Goal: Task Accomplishment & Management: Manage account settings

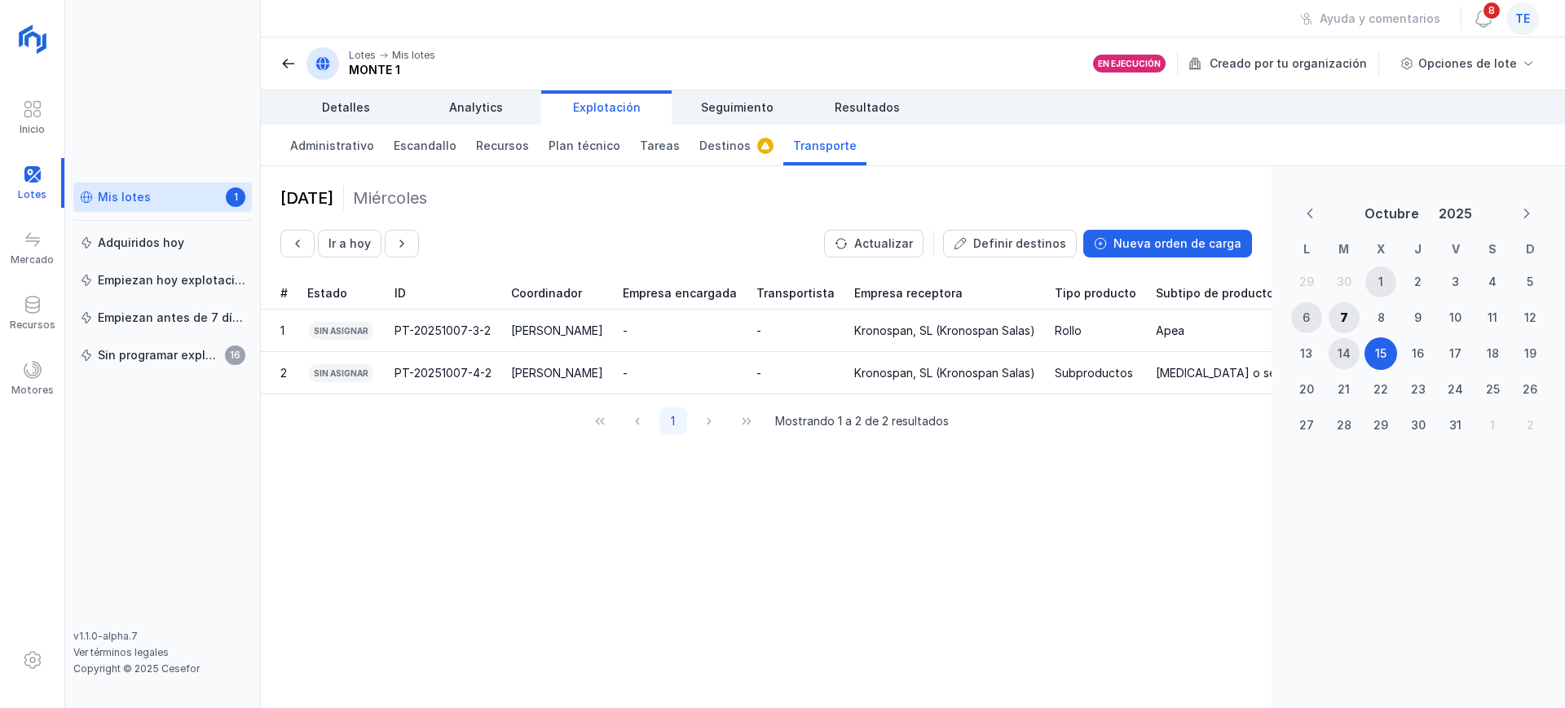
click at [1531, 24] on div "te" at bounding box center [1522, 18] width 33 height 33
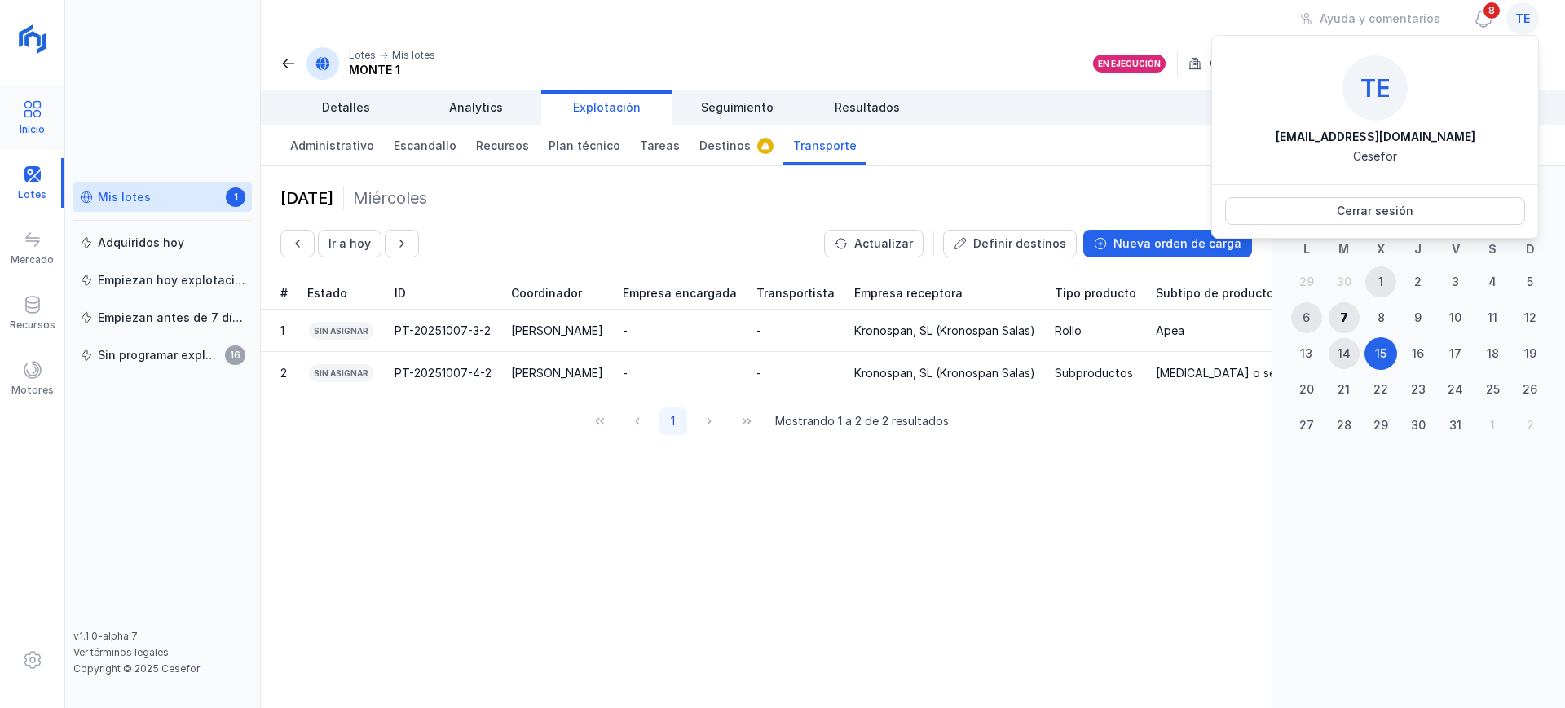
click at [42, 125] on div "Inicio" at bounding box center [32, 129] width 25 height 13
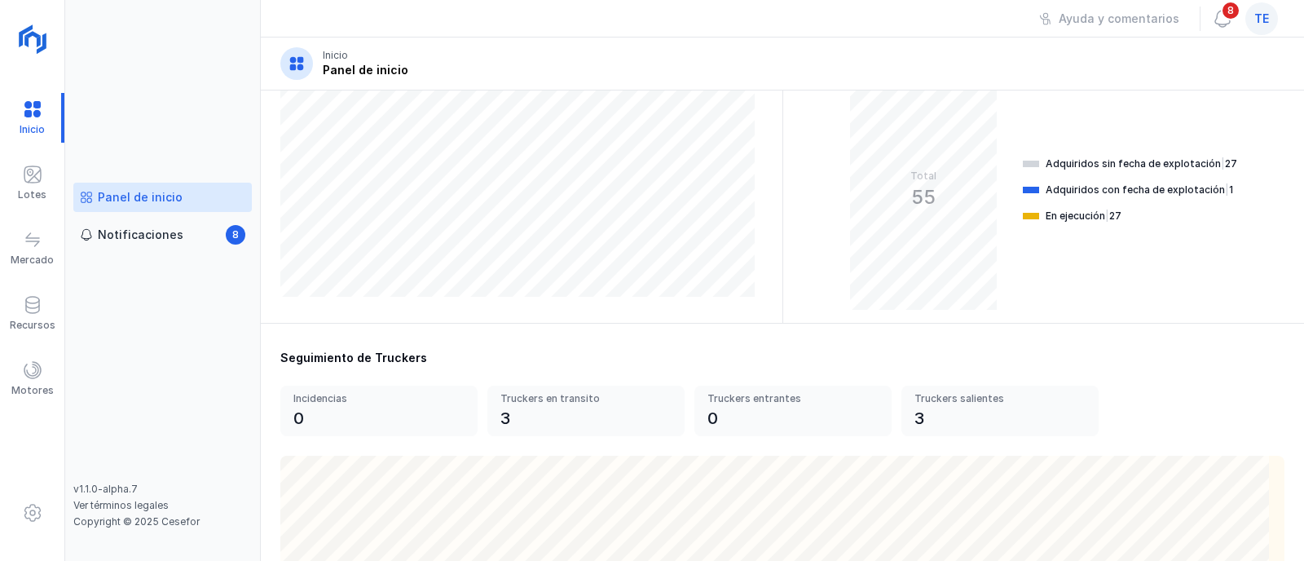
scroll to position [509, 0]
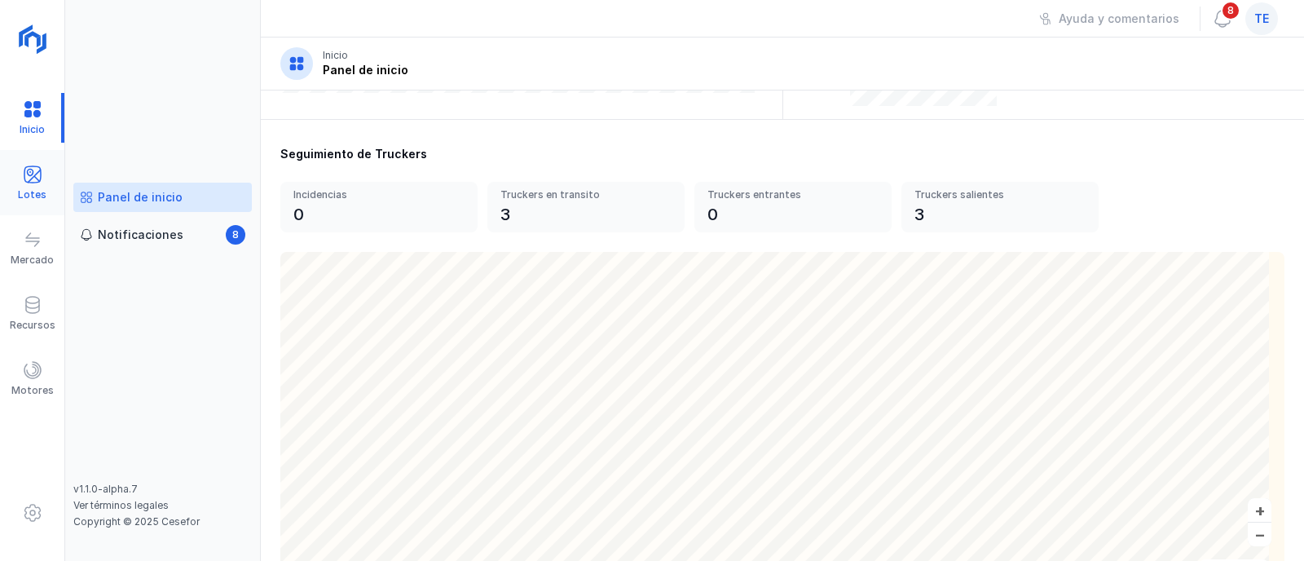
click at [27, 173] on span at bounding box center [33, 175] width 20 height 20
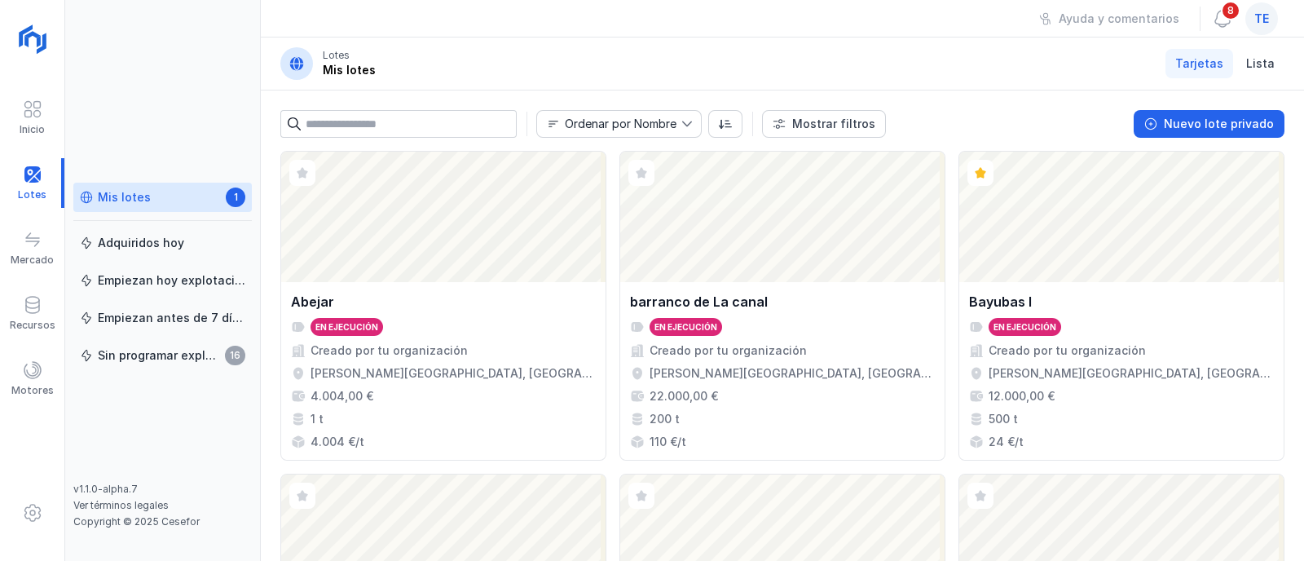
click at [184, 205] on link "Mis lotes 1" at bounding box center [162, 197] width 178 height 29
click at [1200, 116] on div "Nuevo lote privado" at bounding box center [1219, 124] width 110 height 16
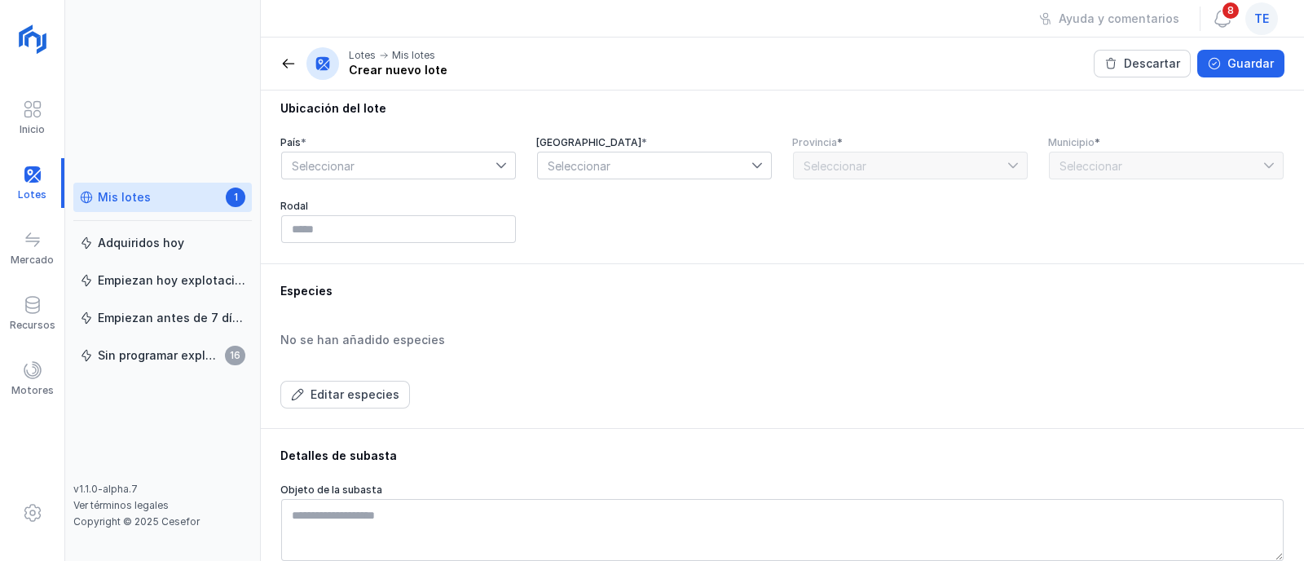
scroll to position [447, 0]
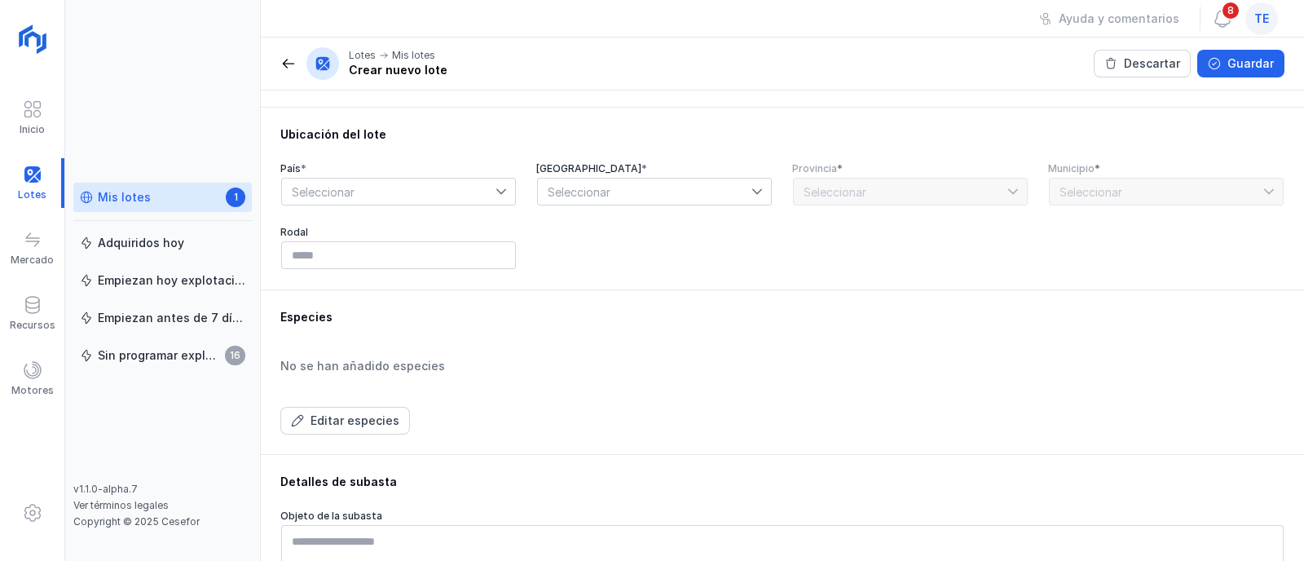
click at [140, 196] on div "Mis lotes" at bounding box center [124, 197] width 53 height 16
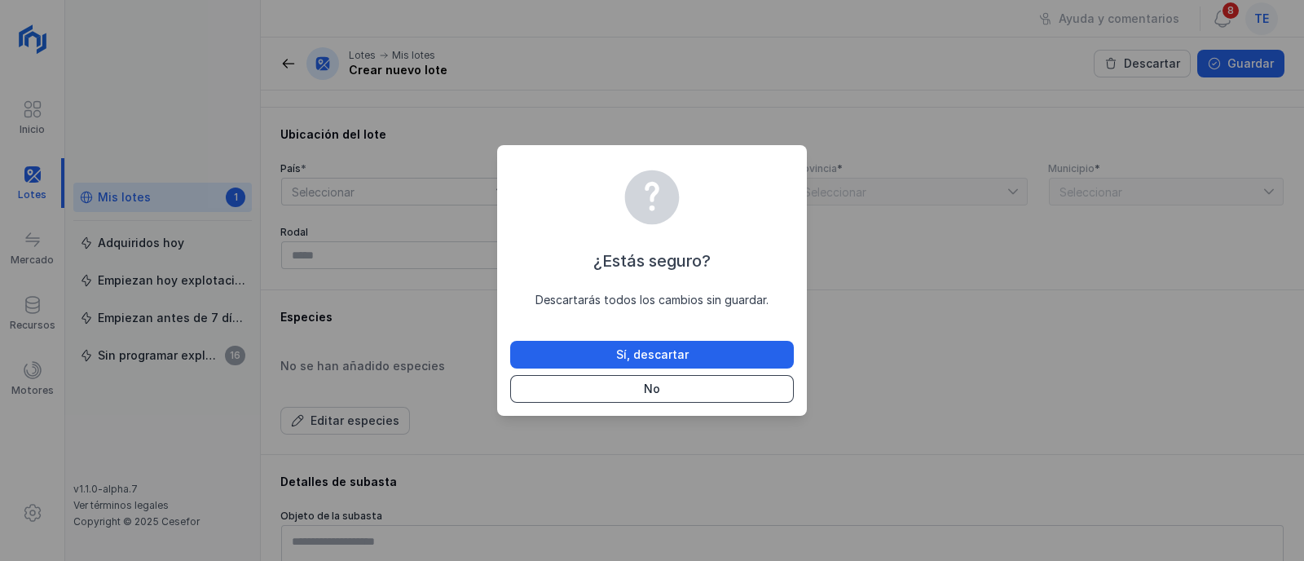
click at [732, 394] on button "No" at bounding box center [652, 389] width 284 height 28
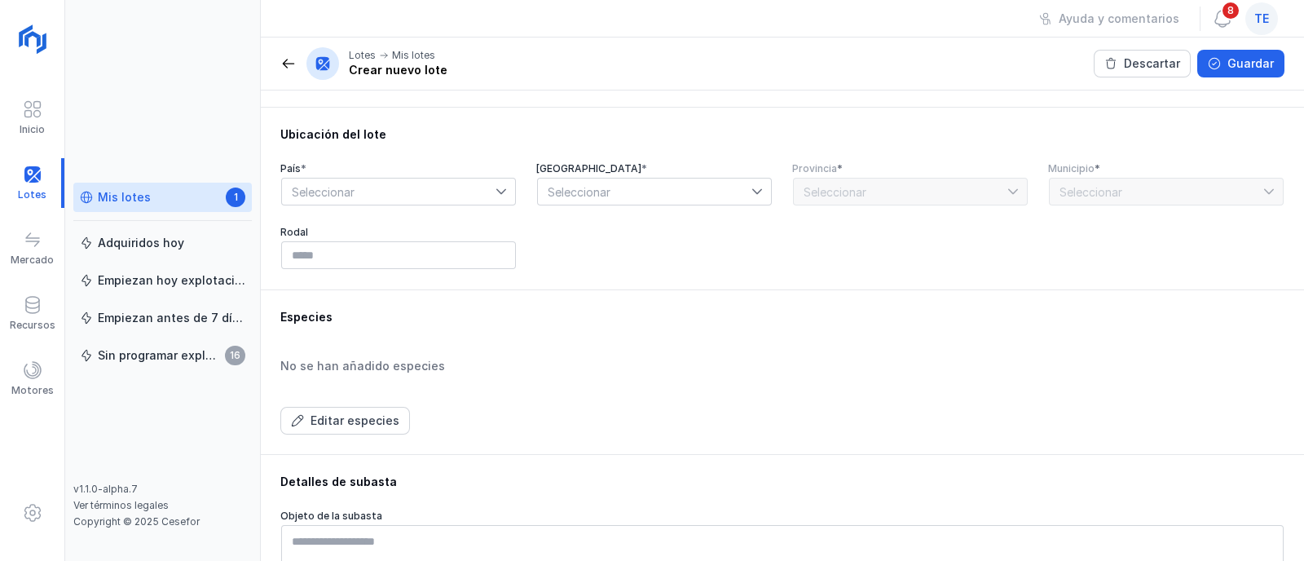
click at [139, 204] on div "Mis lotes" at bounding box center [124, 197] width 53 height 16
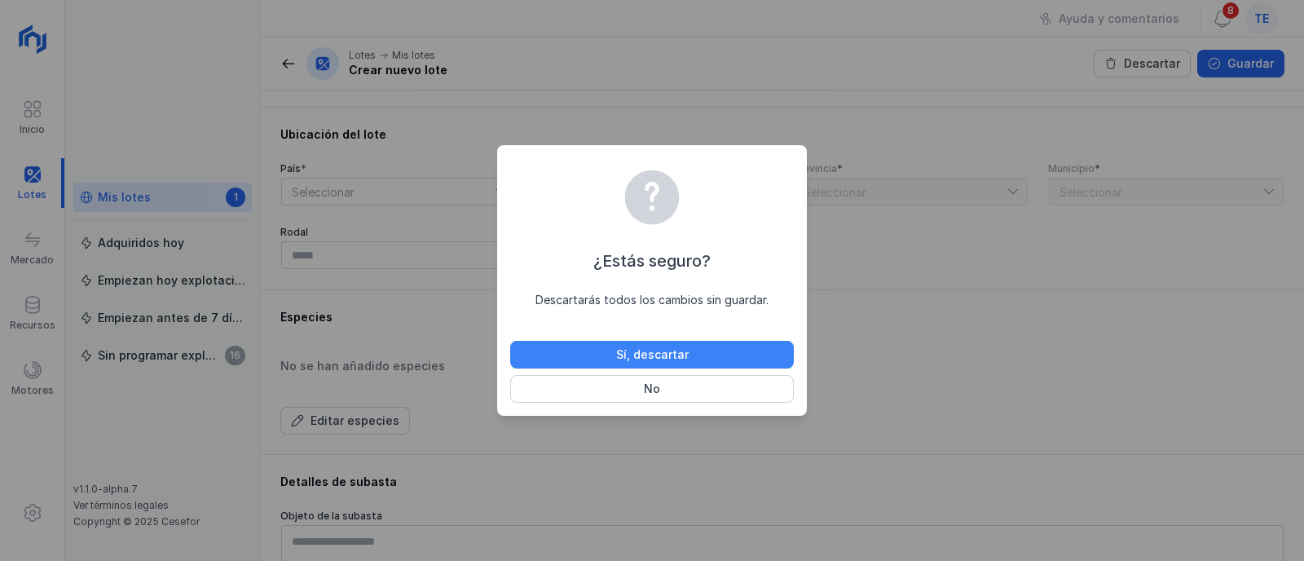
drag, startPoint x: 689, startPoint y: 354, endPoint x: 688, endPoint y: 346, distance: 9.0
click at [689, 353] on button "Sí, descartar" at bounding box center [652, 355] width 284 height 28
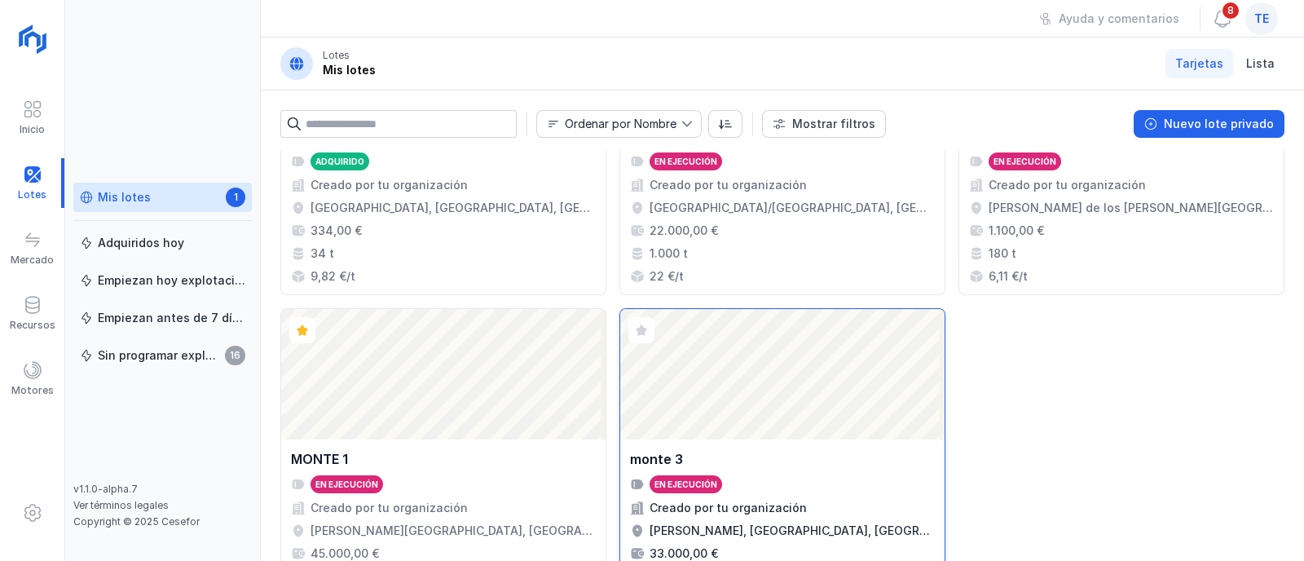
scroll to position [1906, 0]
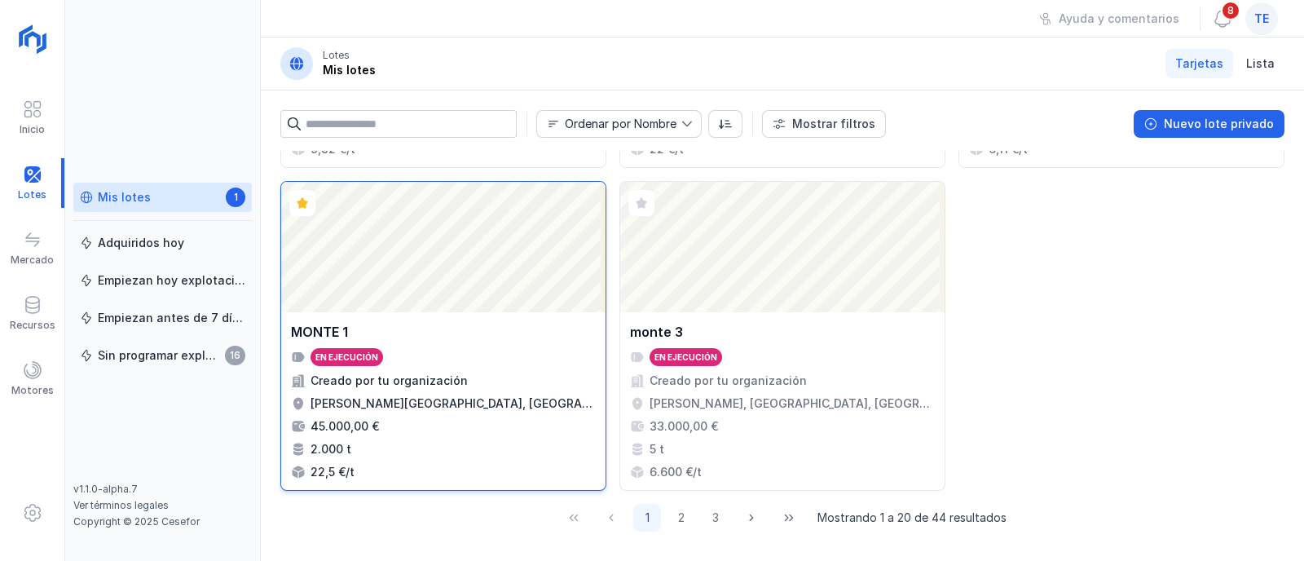
click at [493, 302] on div "Abrir lote" at bounding box center [443, 247] width 324 height 130
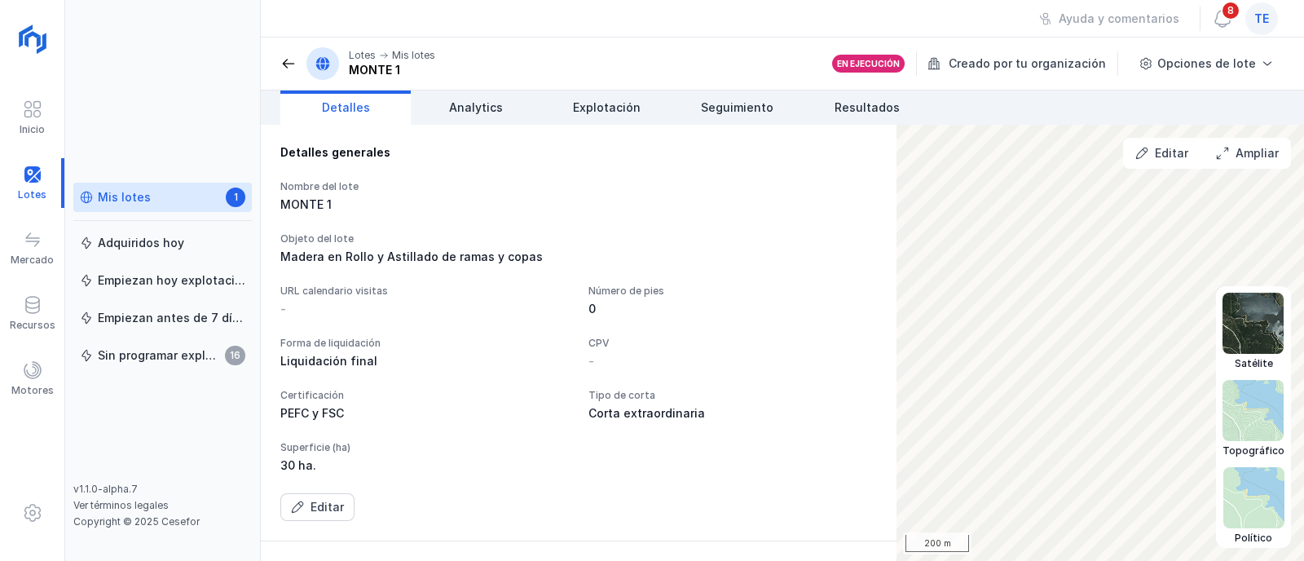
click at [1259, 306] on img at bounding box center [1252, 323] width 61 height 61
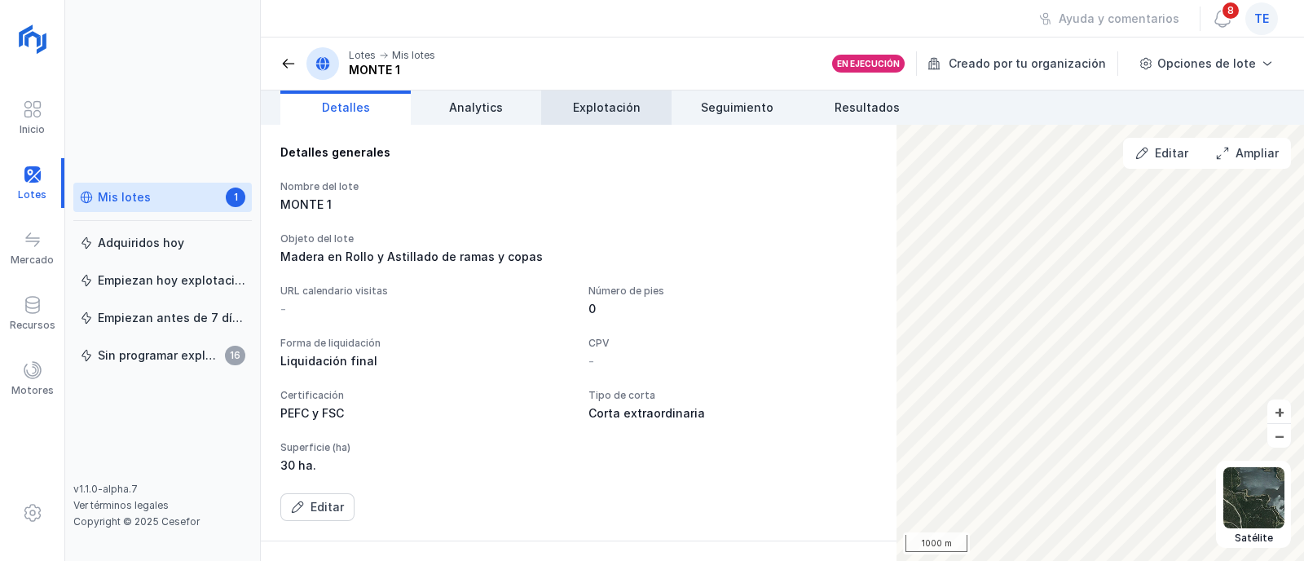
click at [577, 107] on span "Explotación" at bounding box center [607, 107] width 68 height 16
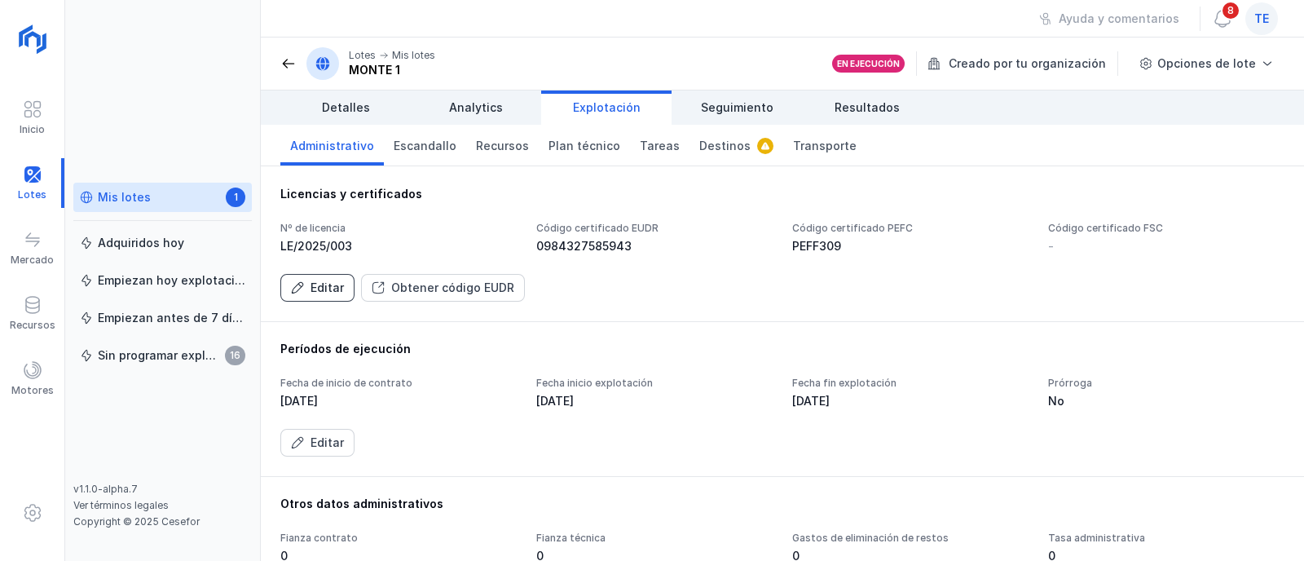
click at [300, 295] on button "Editar" at bounding box center [317, 288] width 74 height 28
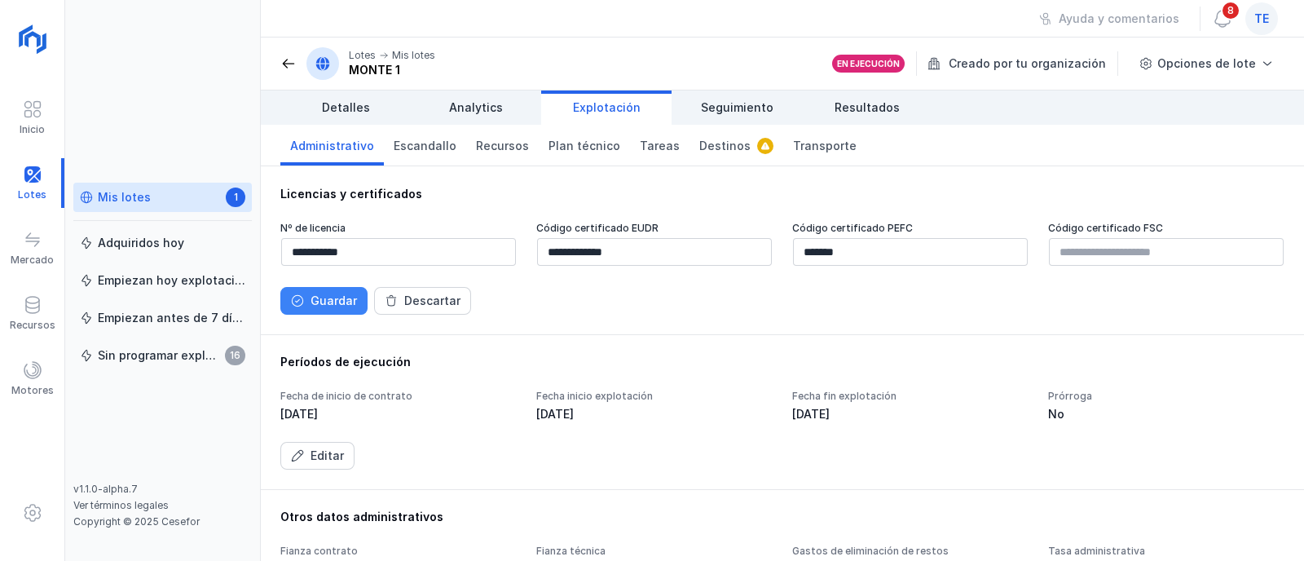
click at [315, 288] on button "Guardar" at bounding box center [323, 301] width 87 height 28
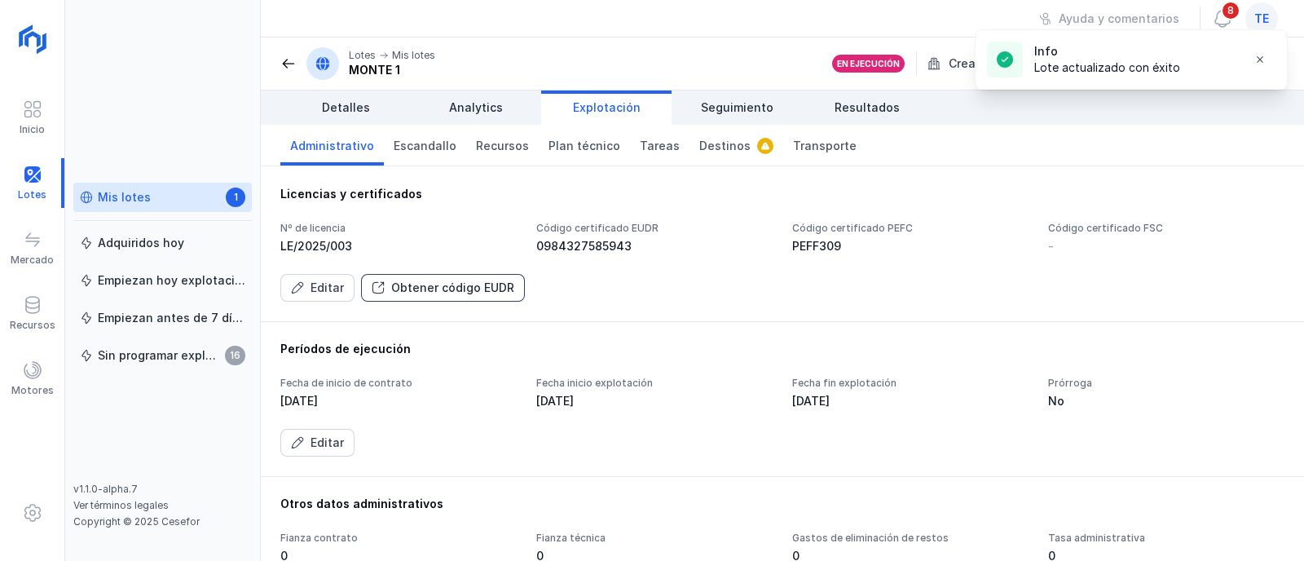
click at [463, 284] on div "Obtener código EUDR" at bounding box center [452, 288] width 123 height 16
click at [473, 284] on div "Obtener código EUDR" at bounding box center [452, 288] width 123 height 16
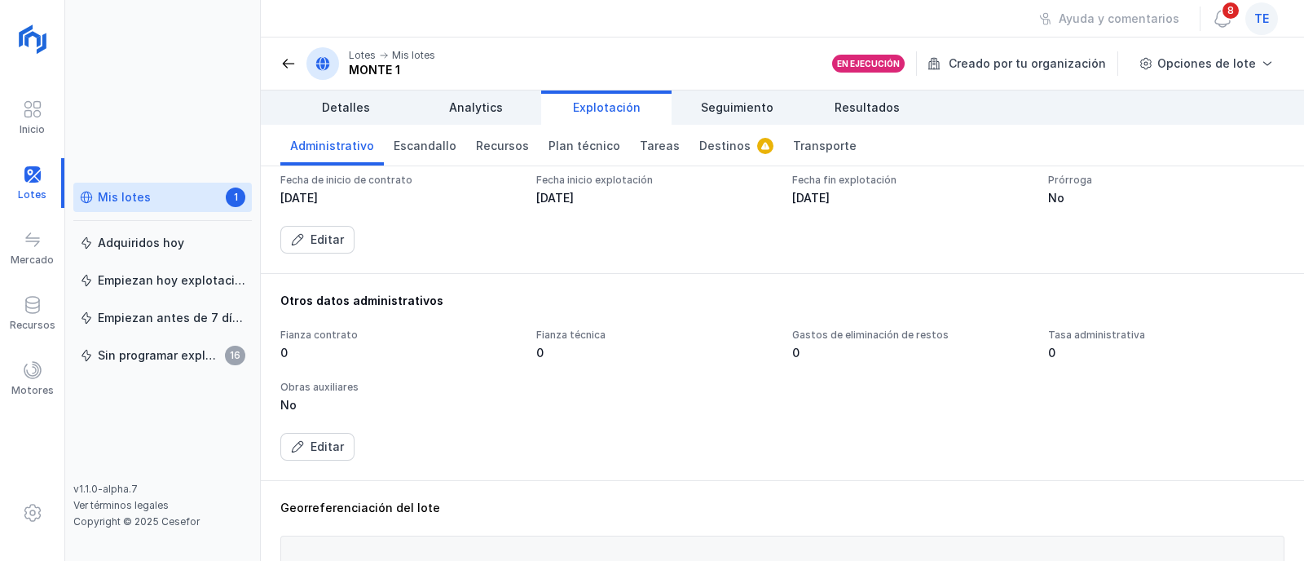
scroll to position [407, 0]
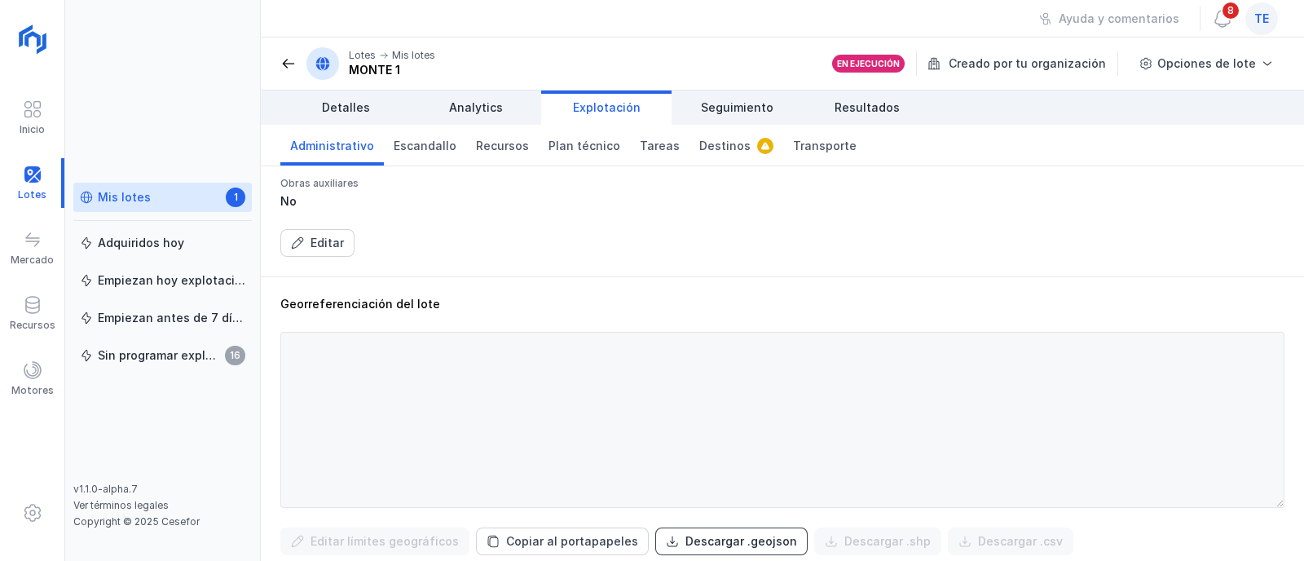
click at [767, 536] on div "Descargar .geojson" at bounding box center [741, 541] width 112 height 16
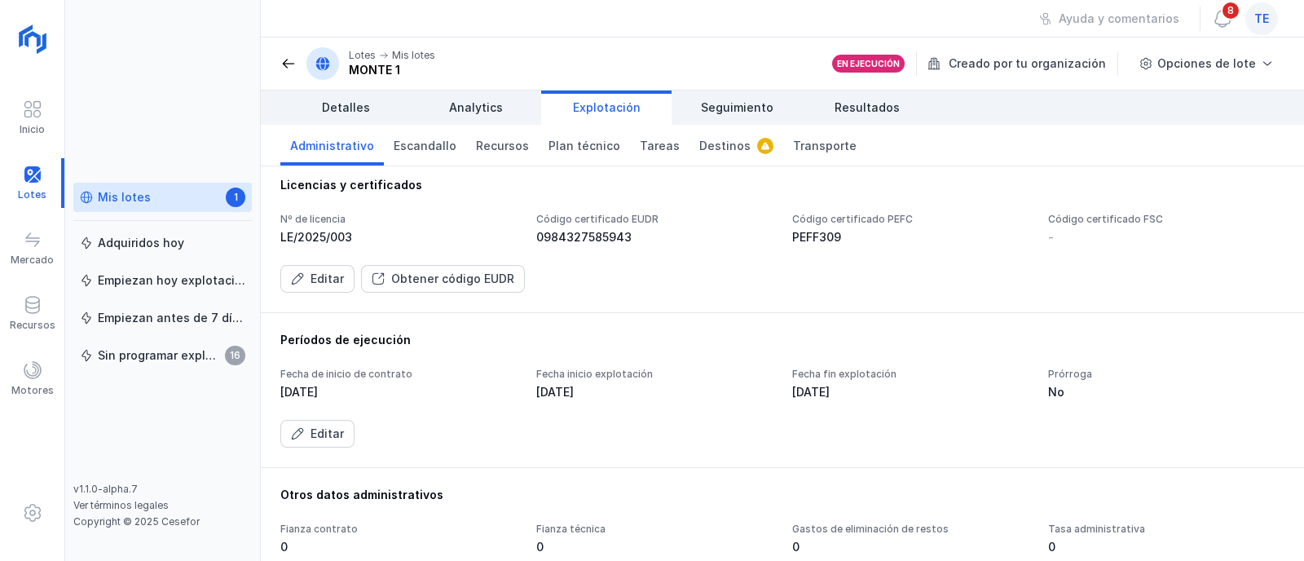
scroll to position [0, 0]
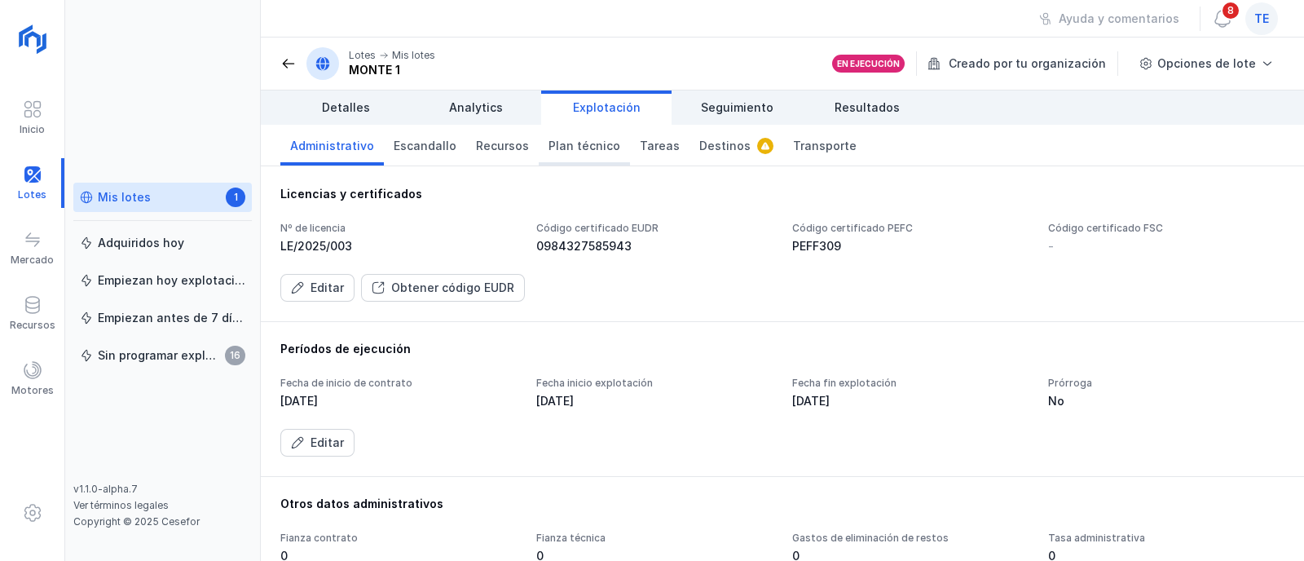
click at [548, 147] on span "Plan técnico" at bounding box center [584, 146] width 72 height 16
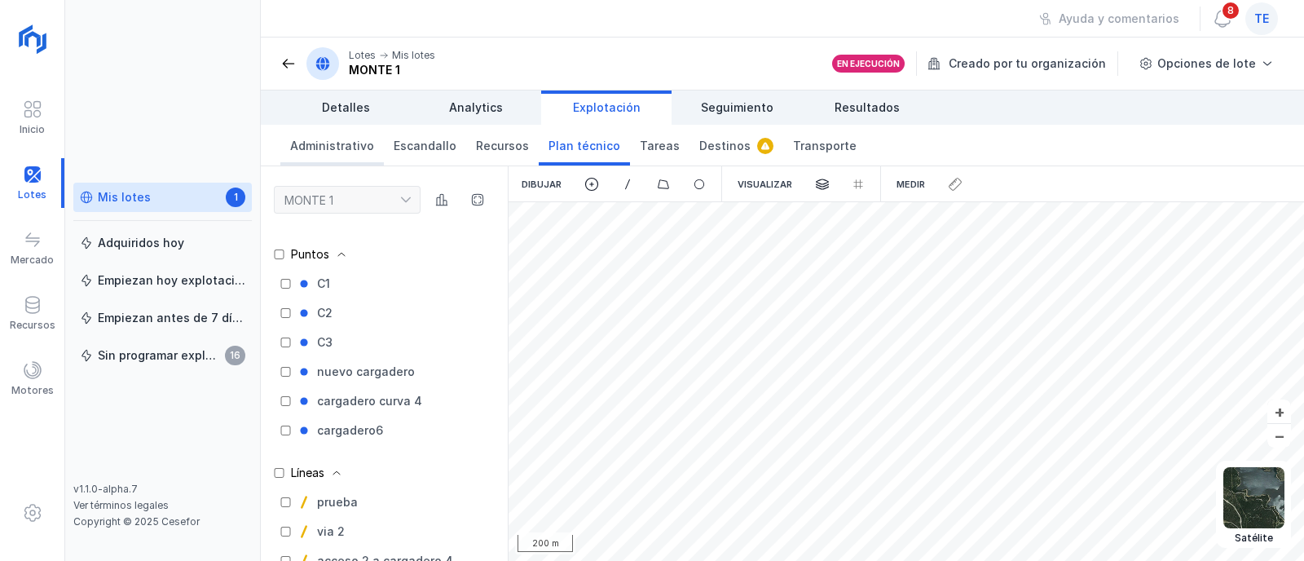
click at [338, 139] on span "Administrativo" at bounding box center [332, 146] width 84 height 16
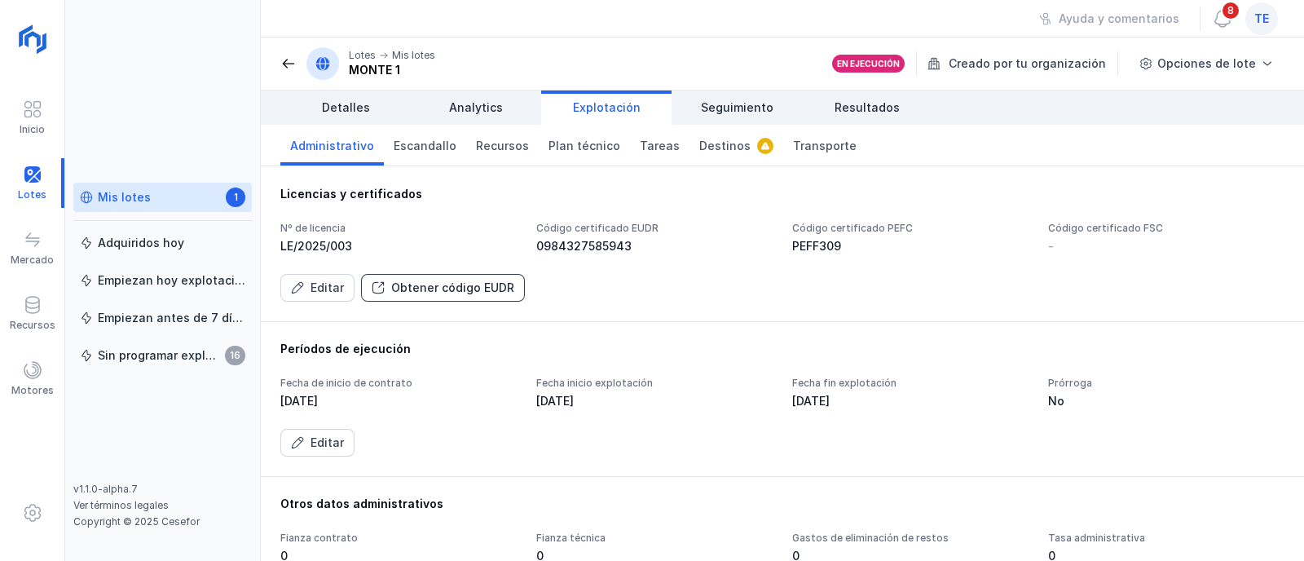
click at [462, 276] on button "Obtener código EUDR" at bounding box center [443, 288] width 164 height 28
drag, startPoint x: 462, startPoint y: 276, endPoint x: 564, endPoint y: 255, distance: 104.0
click at [500, 269] on div "Nº de licencia LE/2025/003 Código certificado EUDR 0984327585943 Código certifi…" at bounding box center [782, 262] width 1004 height 80
click at [592, 244] on div "0984327585943" at bounding box center [654, 246] width 236 height 16
click at [577, 148] on span "Plan técnico" at bounding box center [584, 146] width 72 height 16
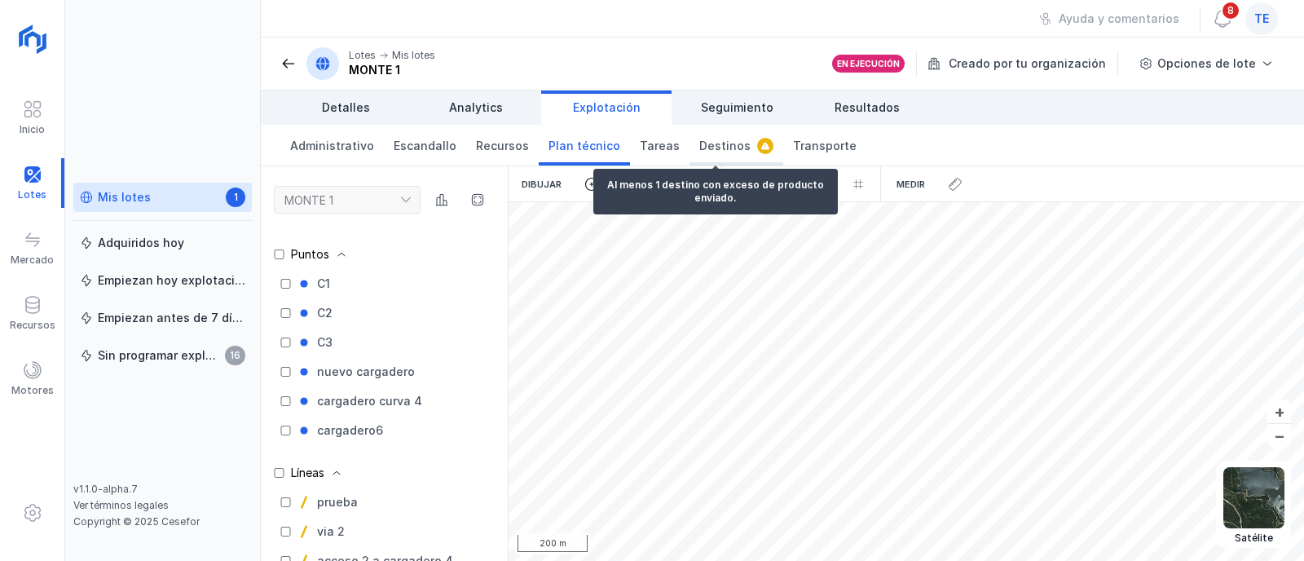
click at [707, 147] on span "Destinos" at bounding box center [724, 146] width 51 height 16
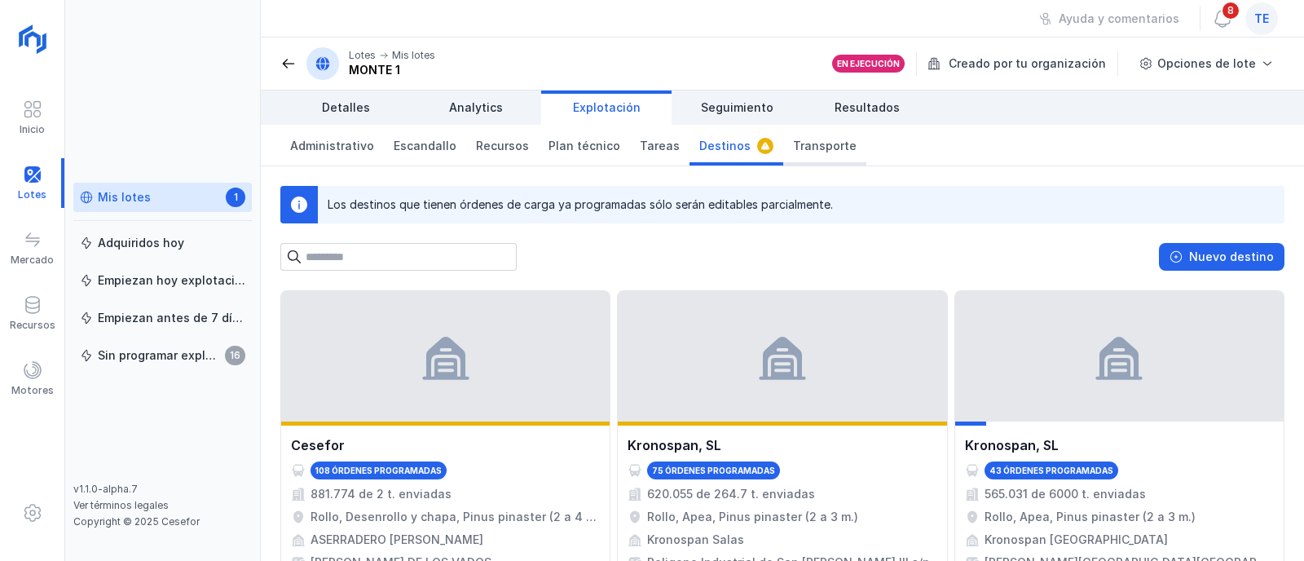
click at [793, 146] on span "Transporte" at bounding box center [825, 146] width 64 height 16
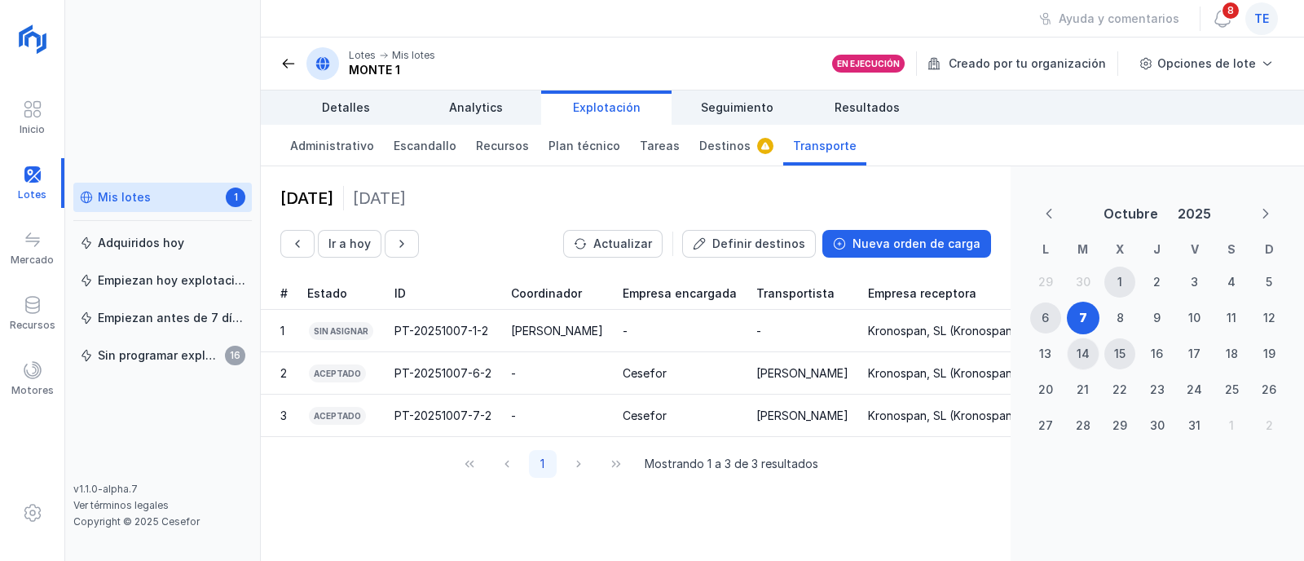
click at [1084, 342] on div "14" at bounding box center [1083, 353] width 31 height 31
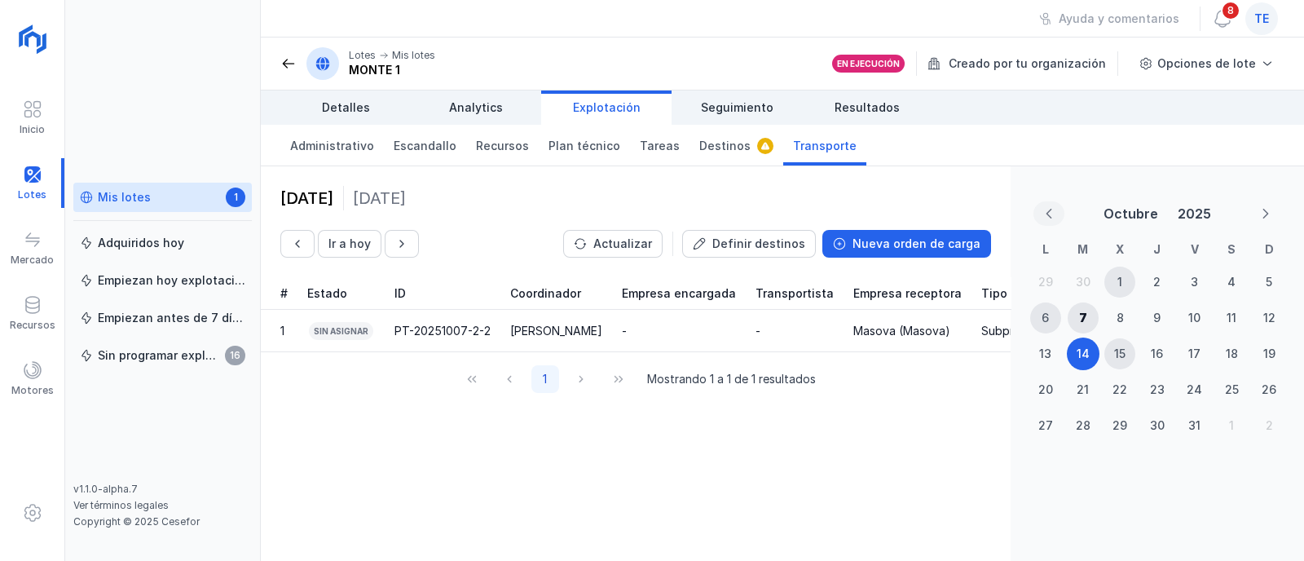
click at [1056, 207] on button "Previous Month" at bounding box center [1048, 213] width 31 height 24
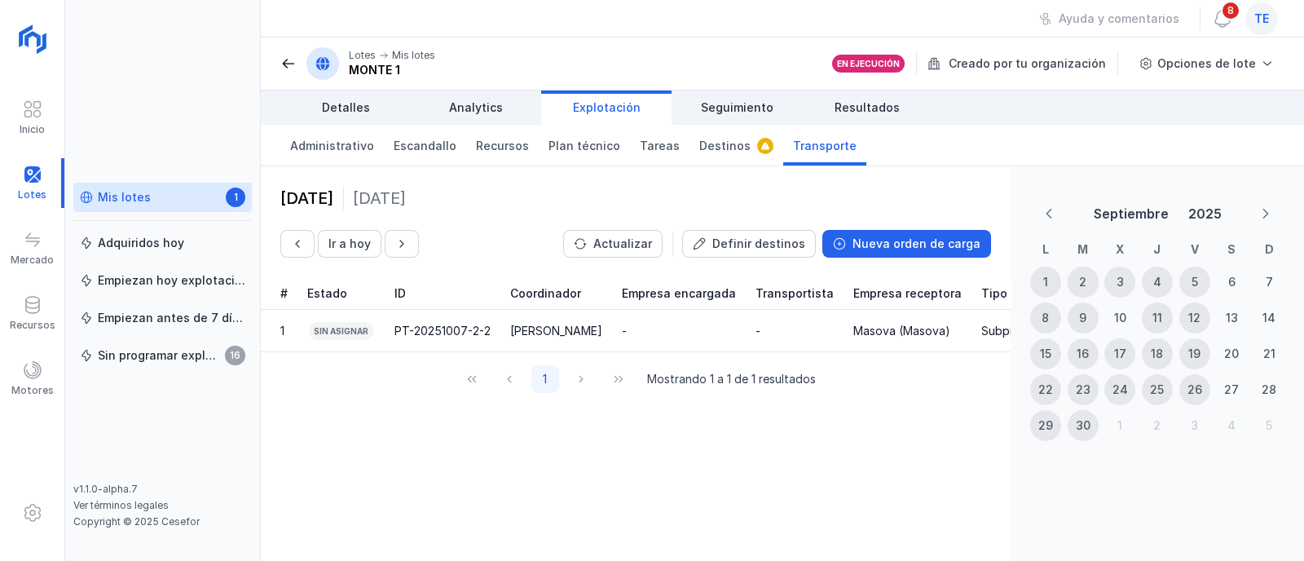
click at [1085, 271] on div "2" at bounding box center [1083, 281] width 31 height 31
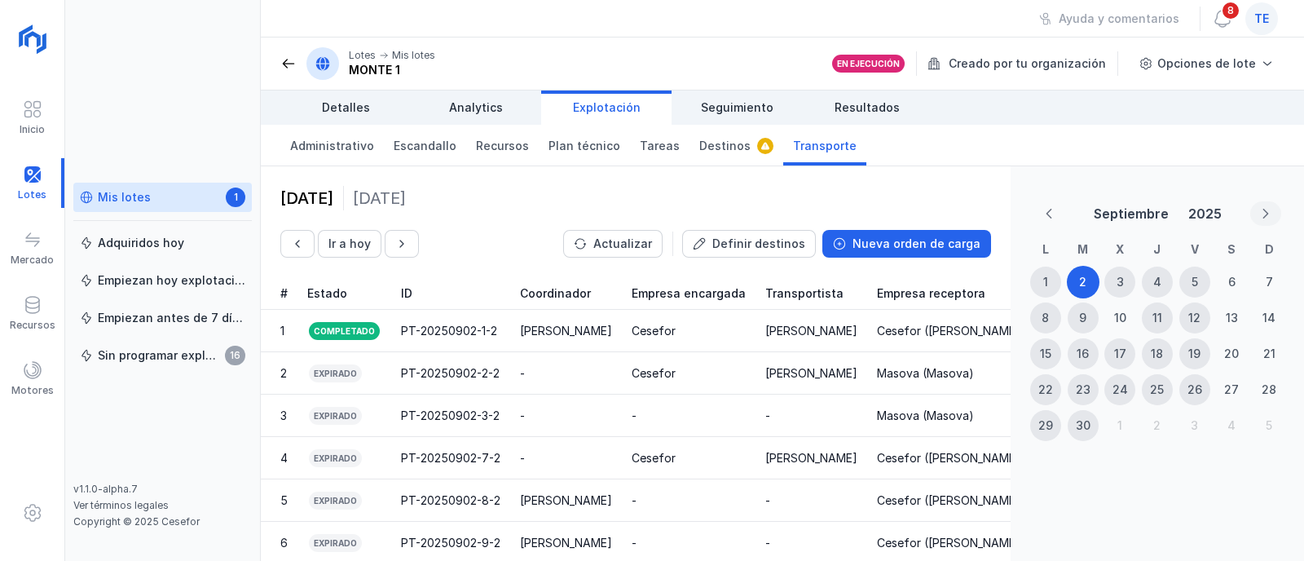
click at [1270, 208] on icon "Next Month" at bounding box center [1265, 213] width 11 height 11
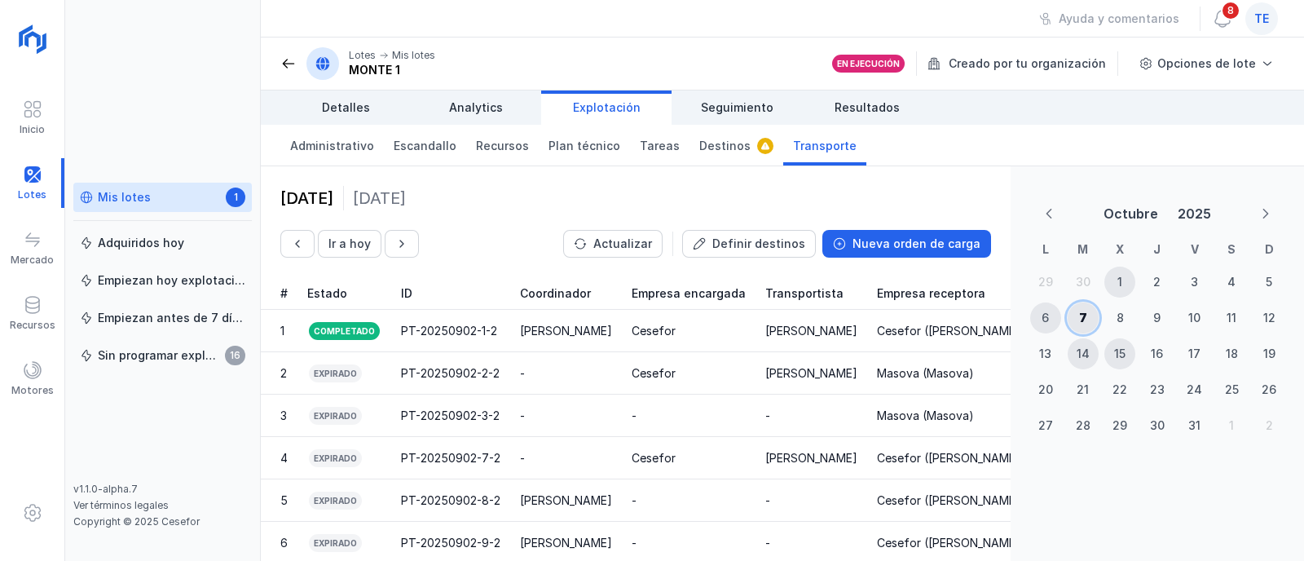
click at [1082, 315] on div "7" at bounding box center [1083, 318] width 8 height 16
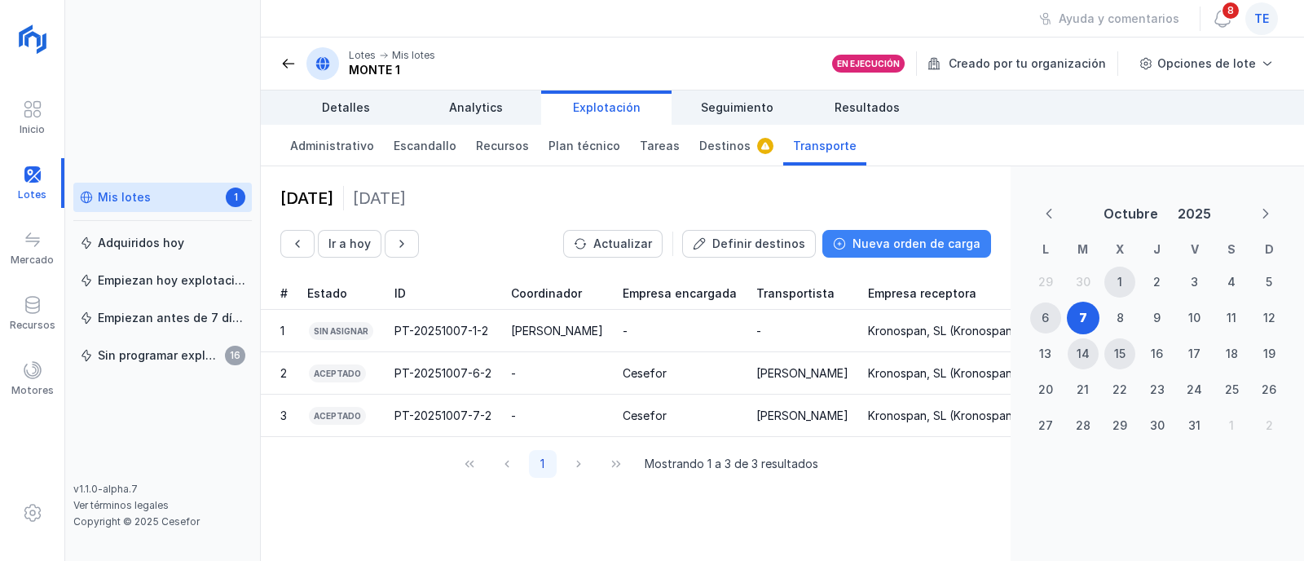
click at [943, 253] on button "Nueva orden de carga" at bounding box center [906, 244] width 169 height 28
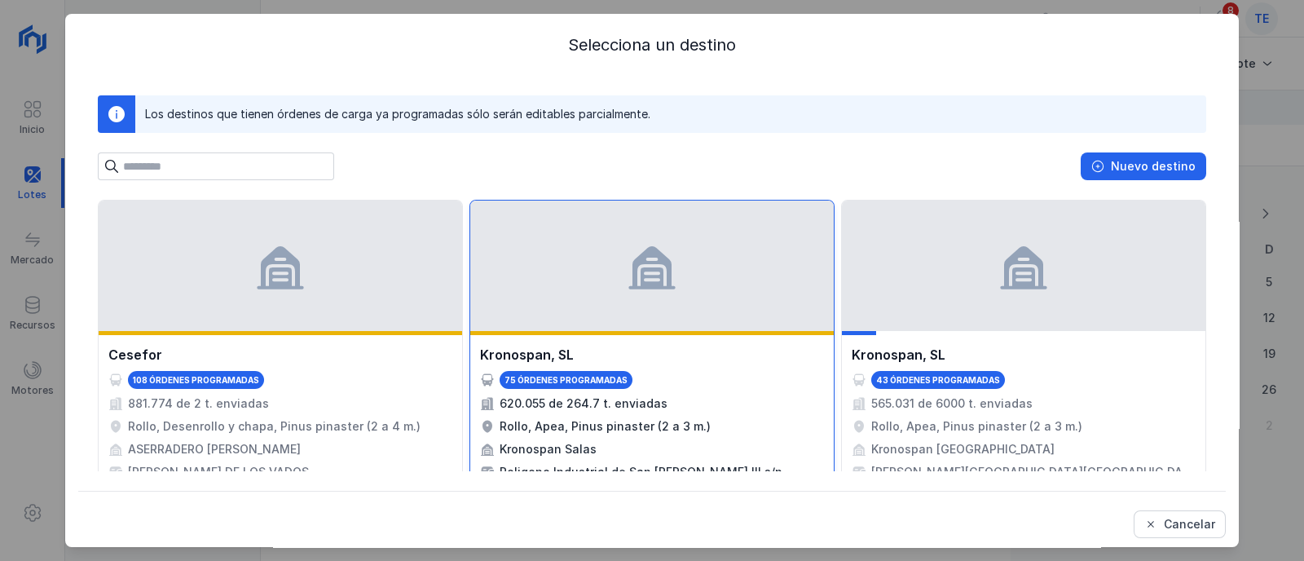
click at [692, 287] on div at bounding box center [651, 265] width 363 height 130
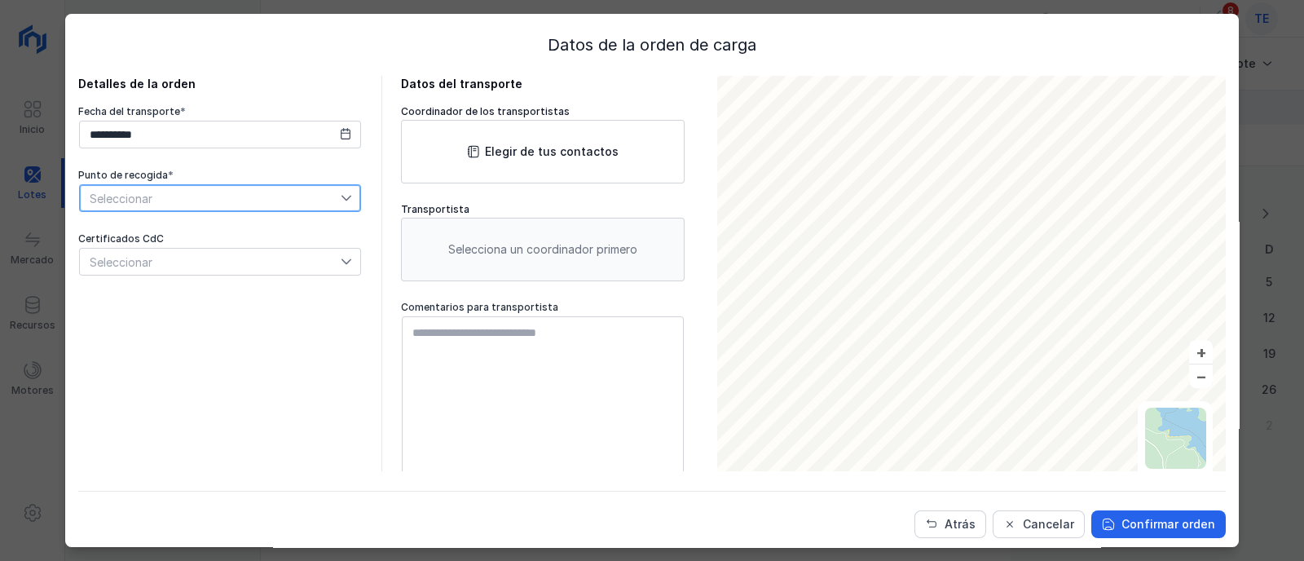
click at [227, 201] on span "Seleccionar" at bounding box center [210, 198] width 261 height 26
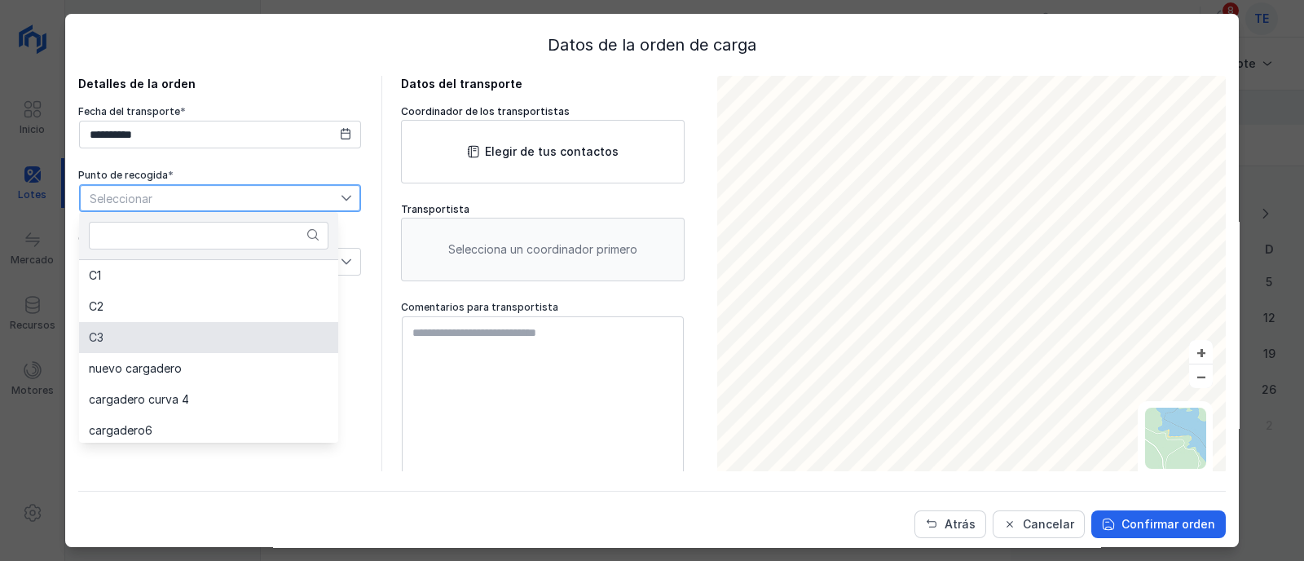
click at [218, 324] on li "C3" at bounding box center [208, 337] width 259 height 31
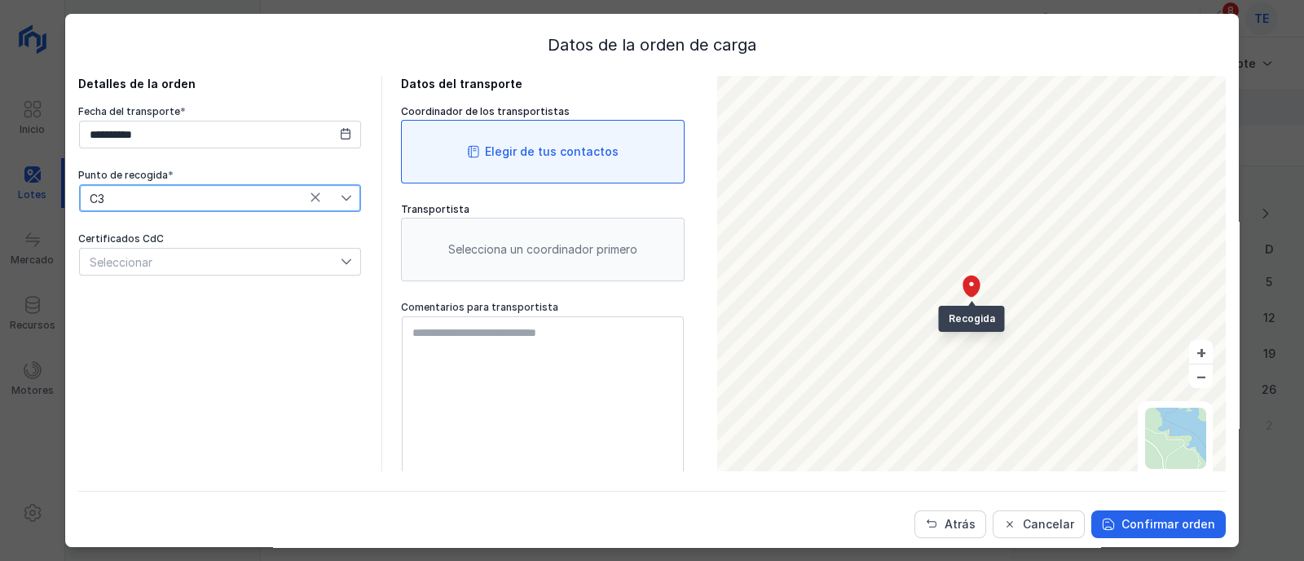
click at [446, 161] on div "Elegir de tus contactos" at bounding box center [543, 152] width 284 height 64
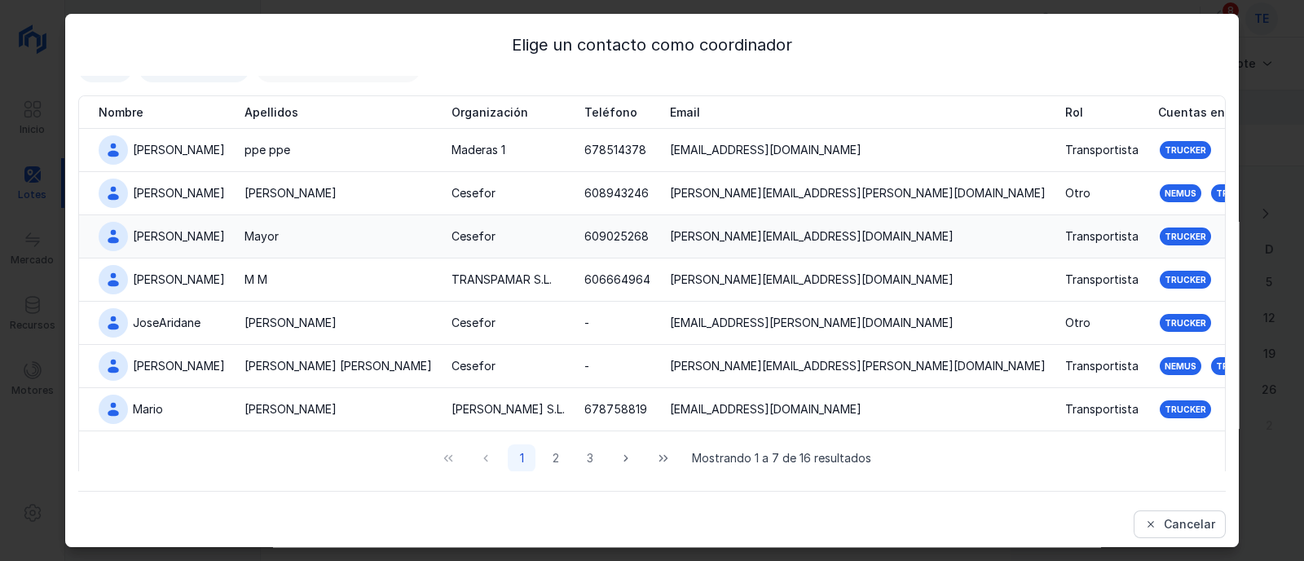
scroll to position [74, 0]
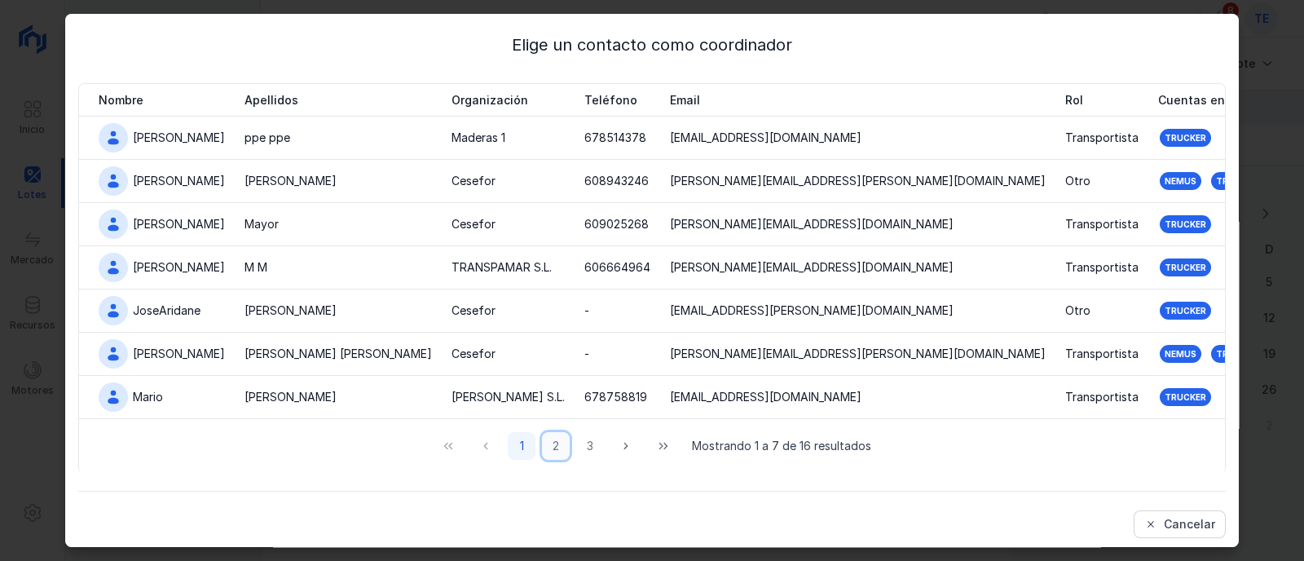
click at [549, 440] on button "2" at bounding box center [556, 446] width 28 height 28
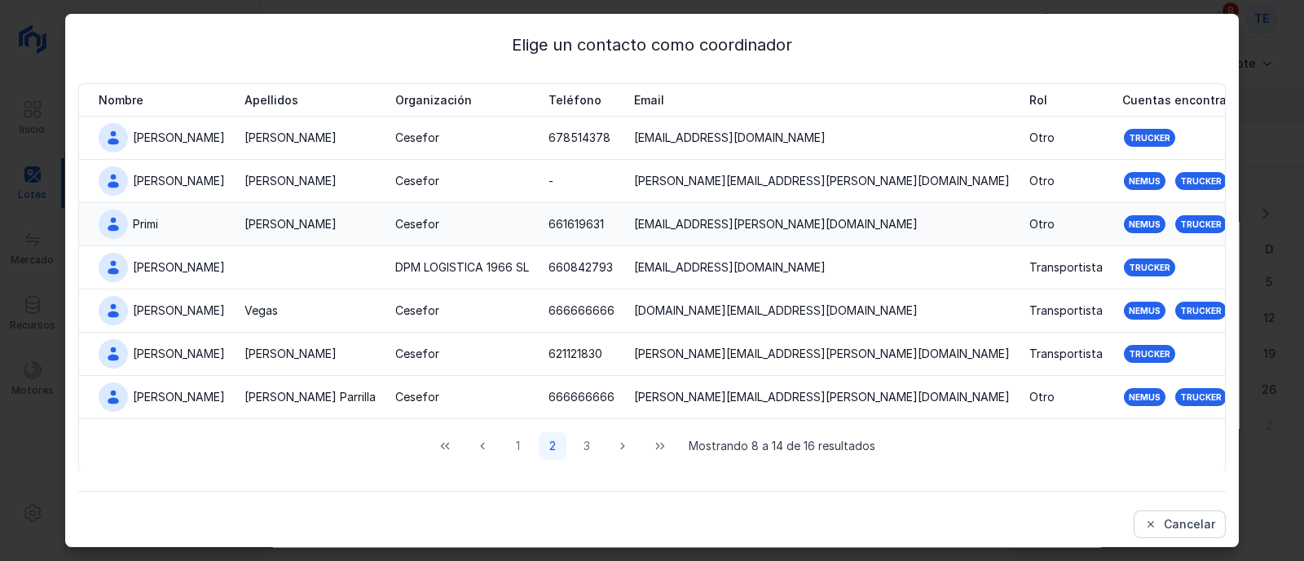
click at [271, 228] on div "Martín" at bounding box center [309, 224] width 131 height 16
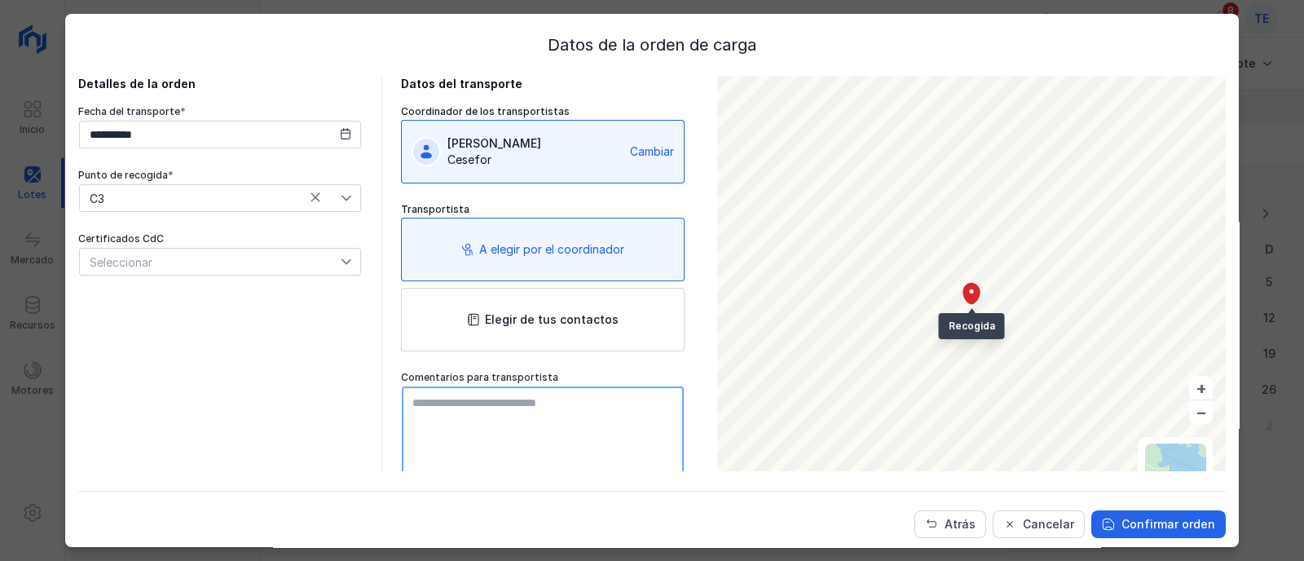
click at [557, 397] on textarea at bounding box center [543, 478] width 282 height 184
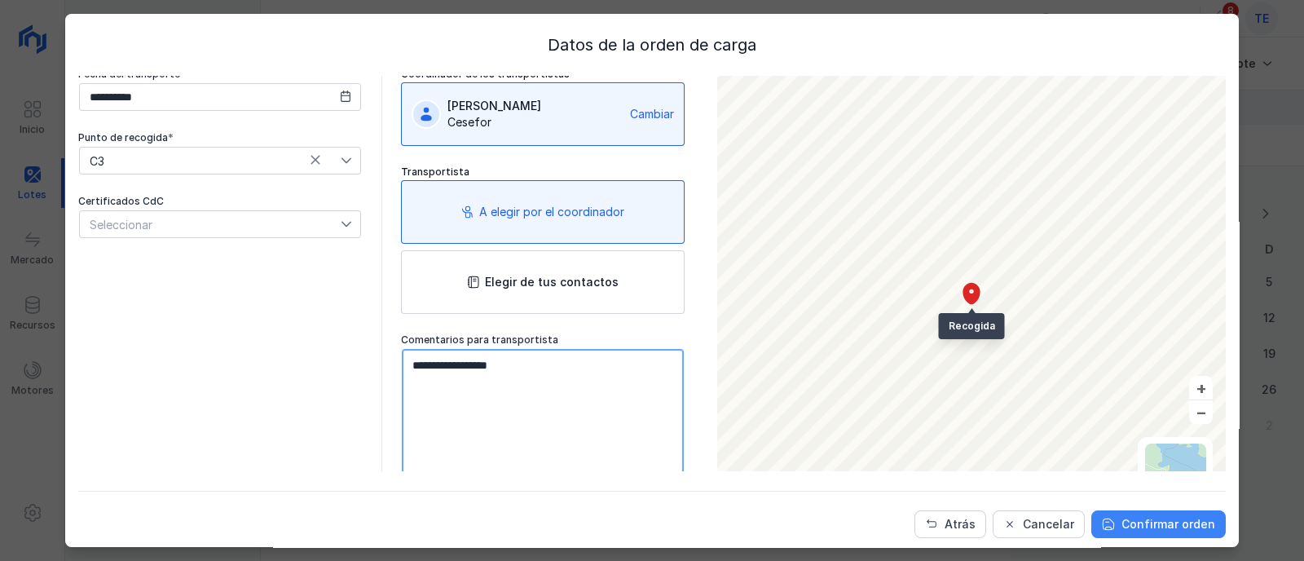
type textarea "**********"
click at [1121, 522] on div "Confirmar orden" at bounding box center [1168, 524] width 94 height 16
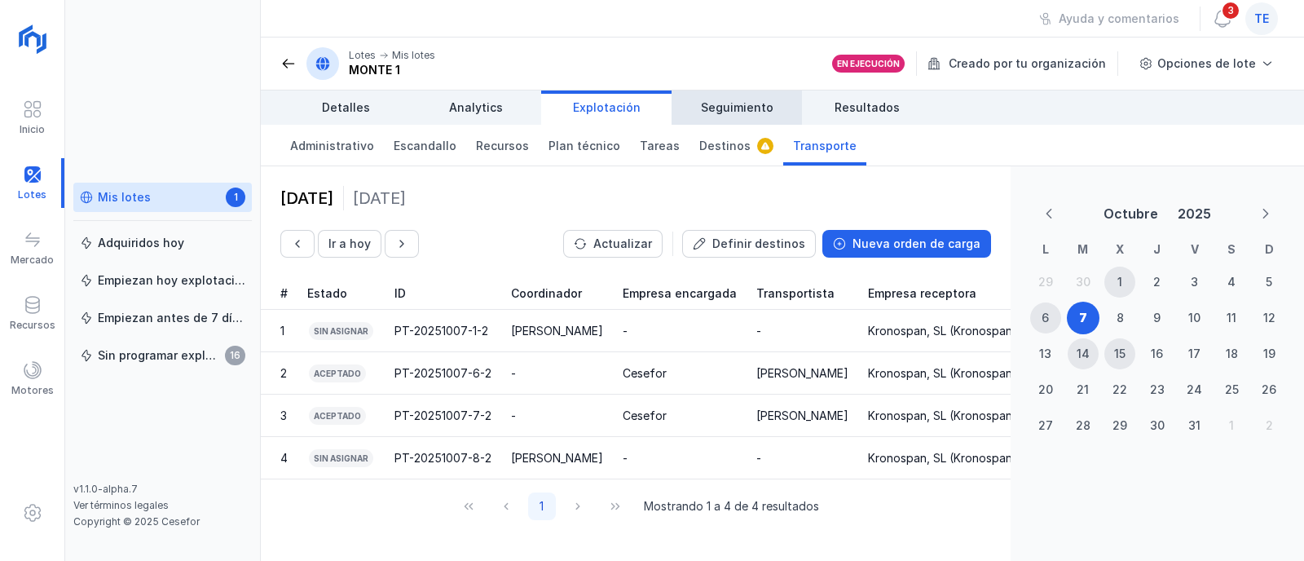
click at [733, 105] on span "Seguimiento" at bounding box center [737, 107] width 73 height 16
click at [730, 110] on span "Seguimiento" at bounding box center [737, 107] width 73 height 16
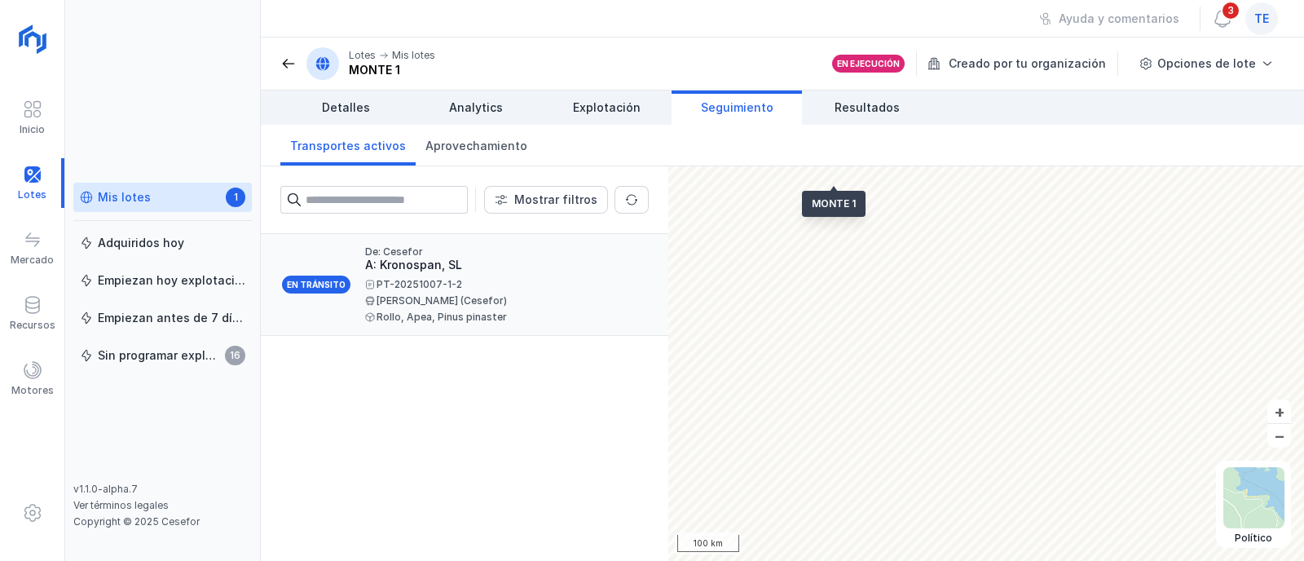
click at [429, 281] on div "PT-20251007-1-2" at bounding box center [500, 285] width 271 height 10
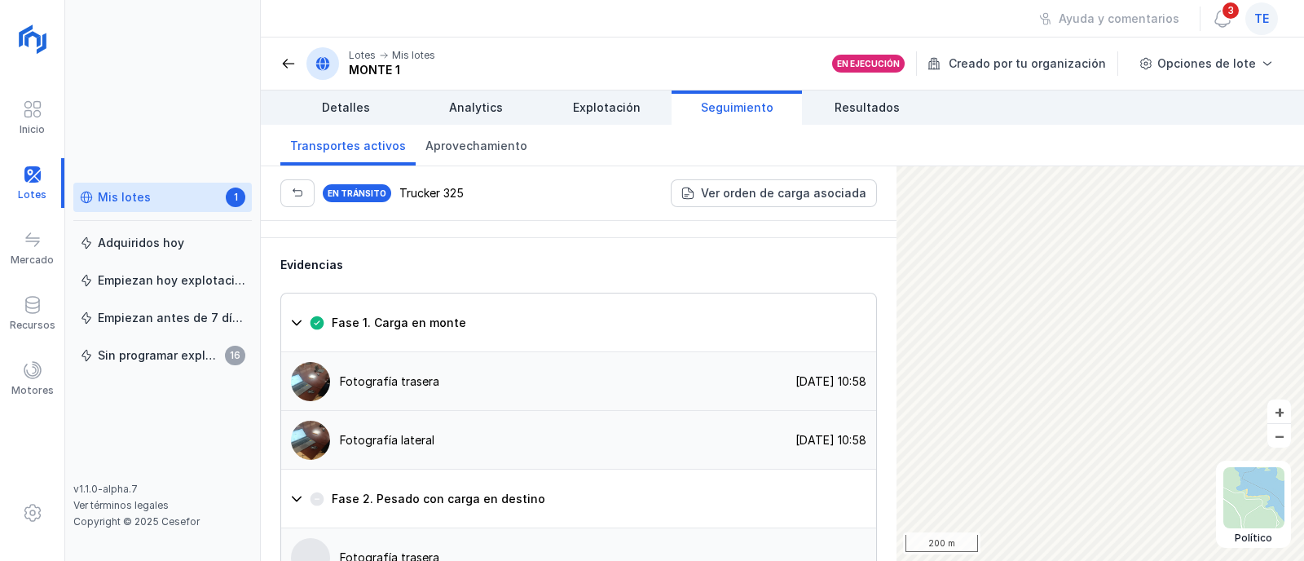
scroll to position [1527, 0]
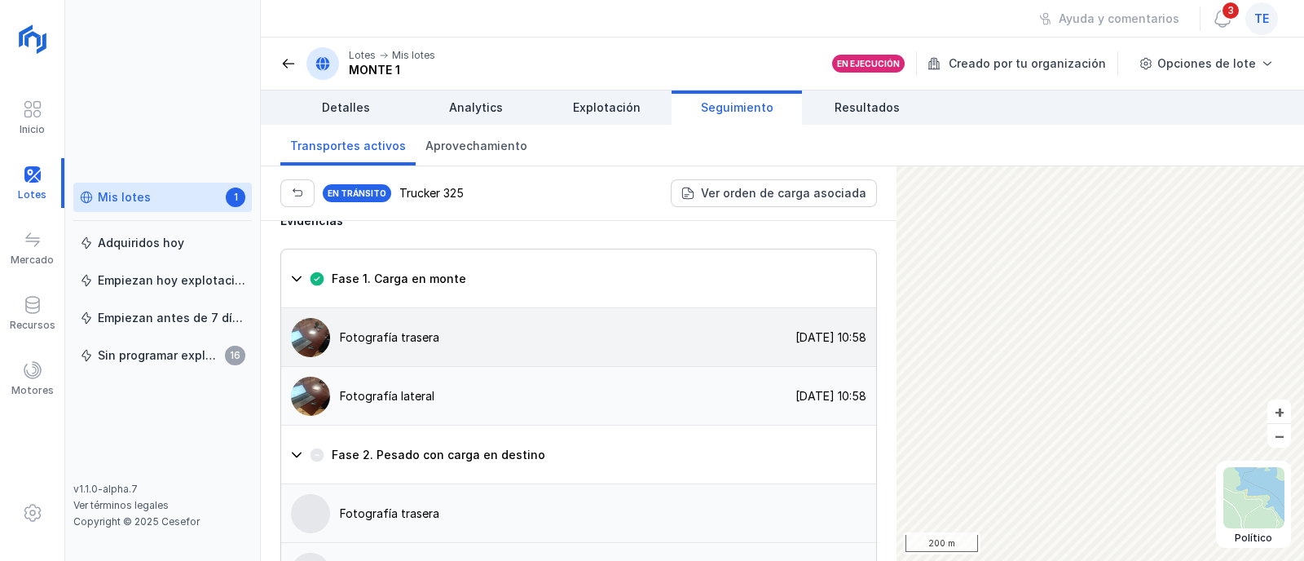
click at [394, 335] on div "Fotografía trasera" at bounding box center [389, 337] width 99 height 16
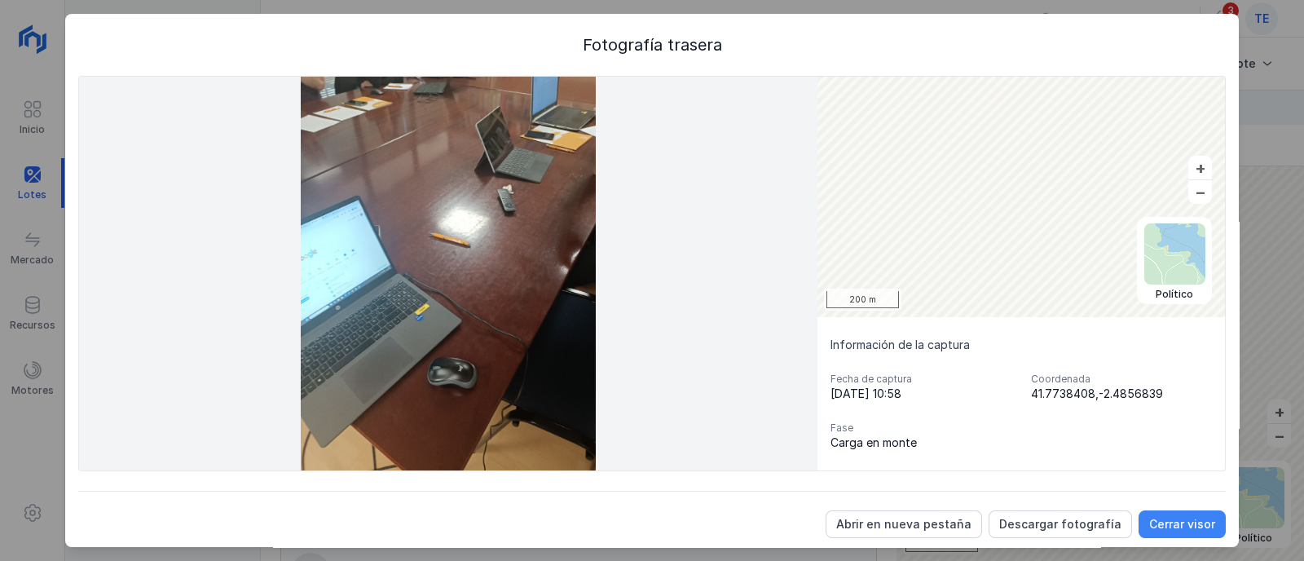
click at [1149, 521] on div "Cerrar visor" at bounding box center [1182, 524] width 66 height 16
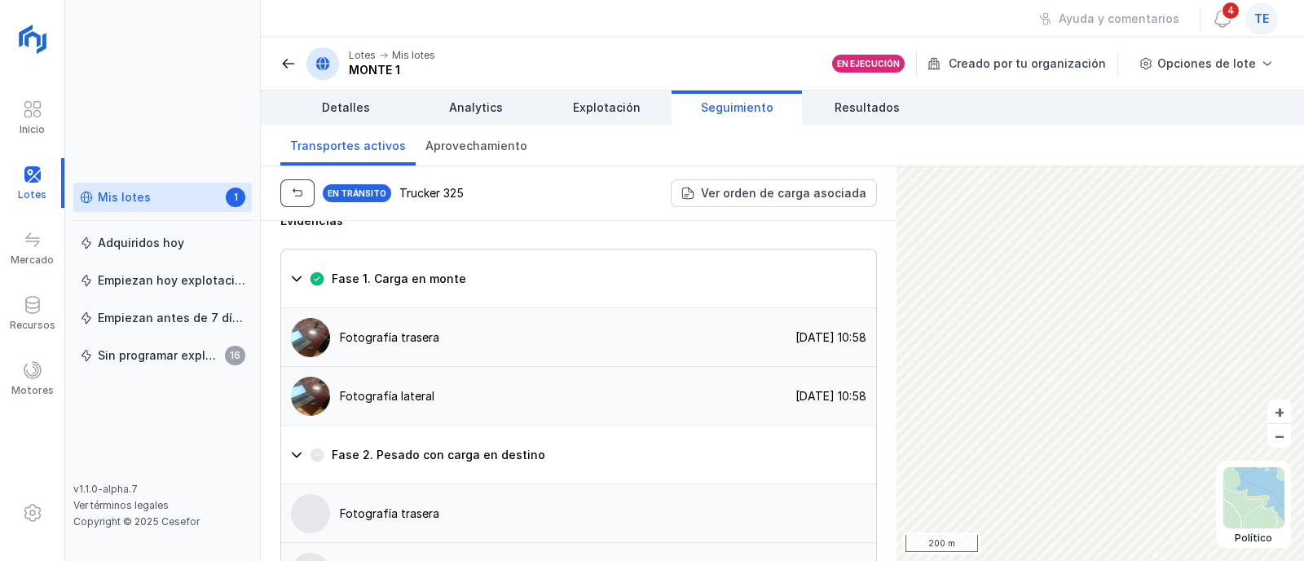
click at [306, 192] on button "button" at bounding box center [297, 193] width 34 height 28
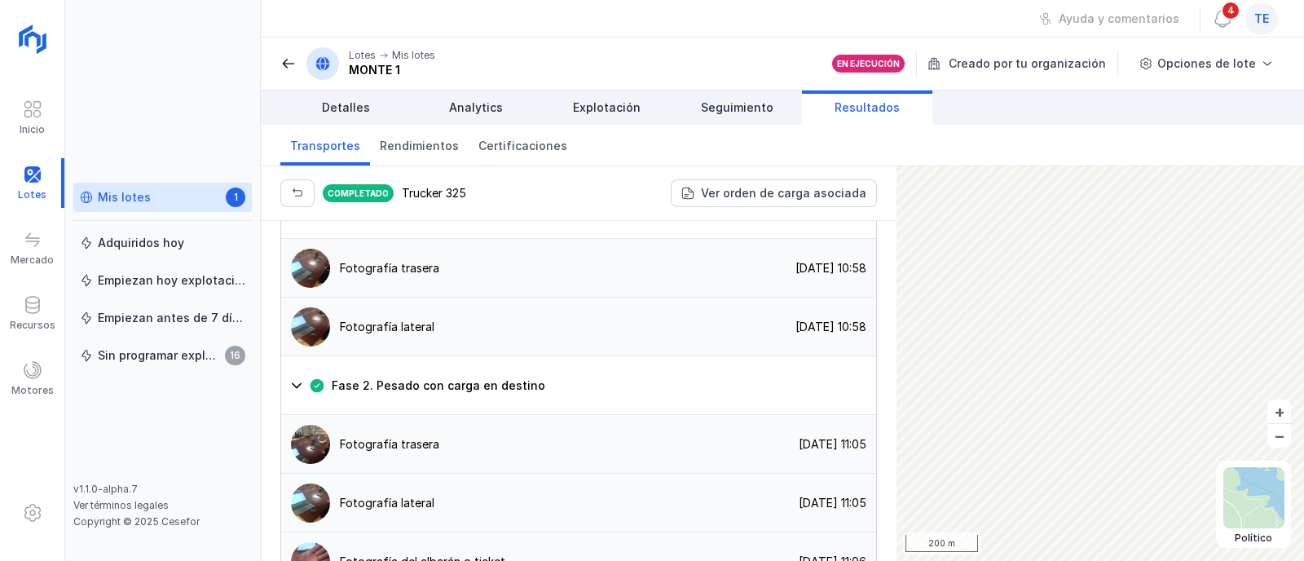
scroll to position [1821, 0]
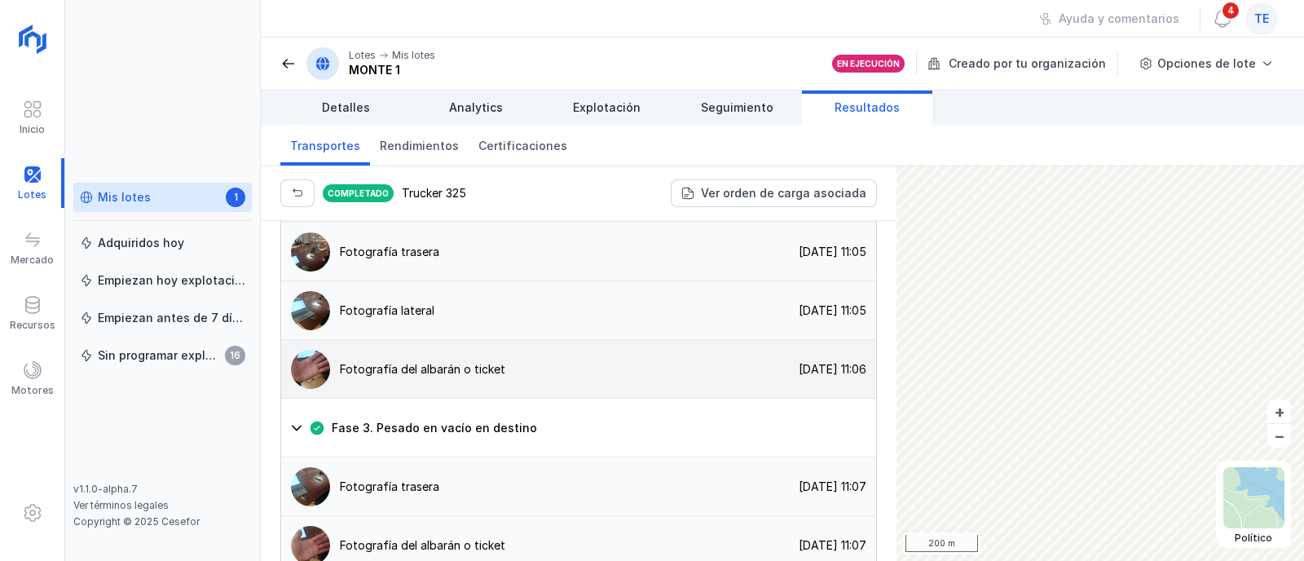
click at [446, 350] on div "Fotografía del albarán o ticket" at bounding box center [393, 369] width 224 height 39
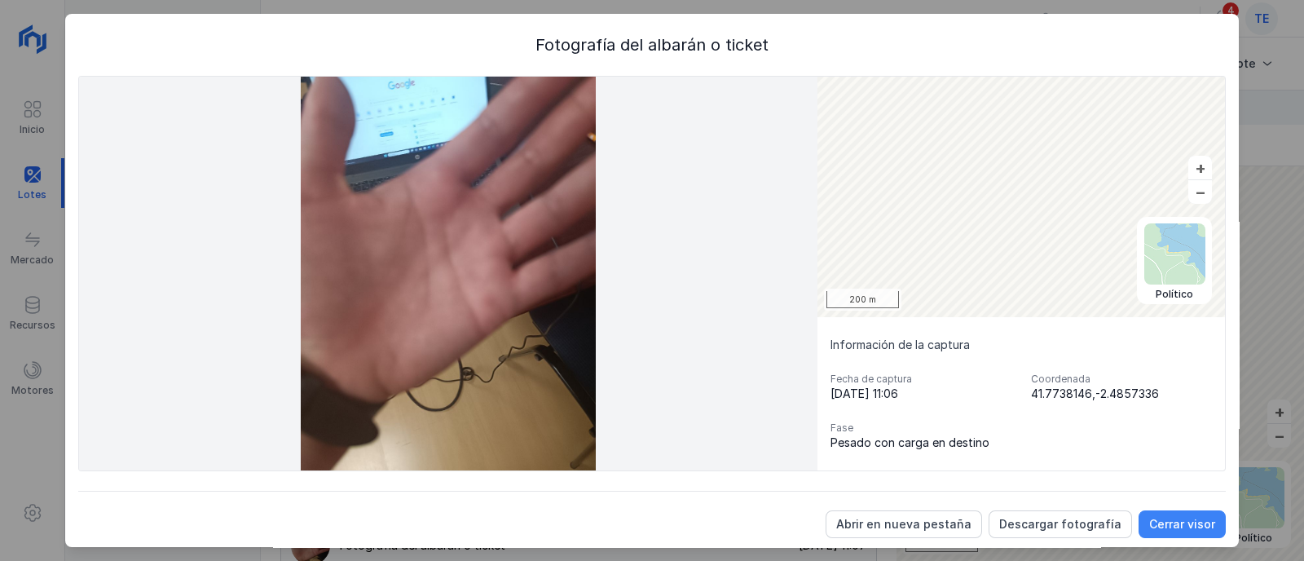
click at [1170, 533] on button "Cerrar visor" at bounding box center [1181, 524] width 87 height 28
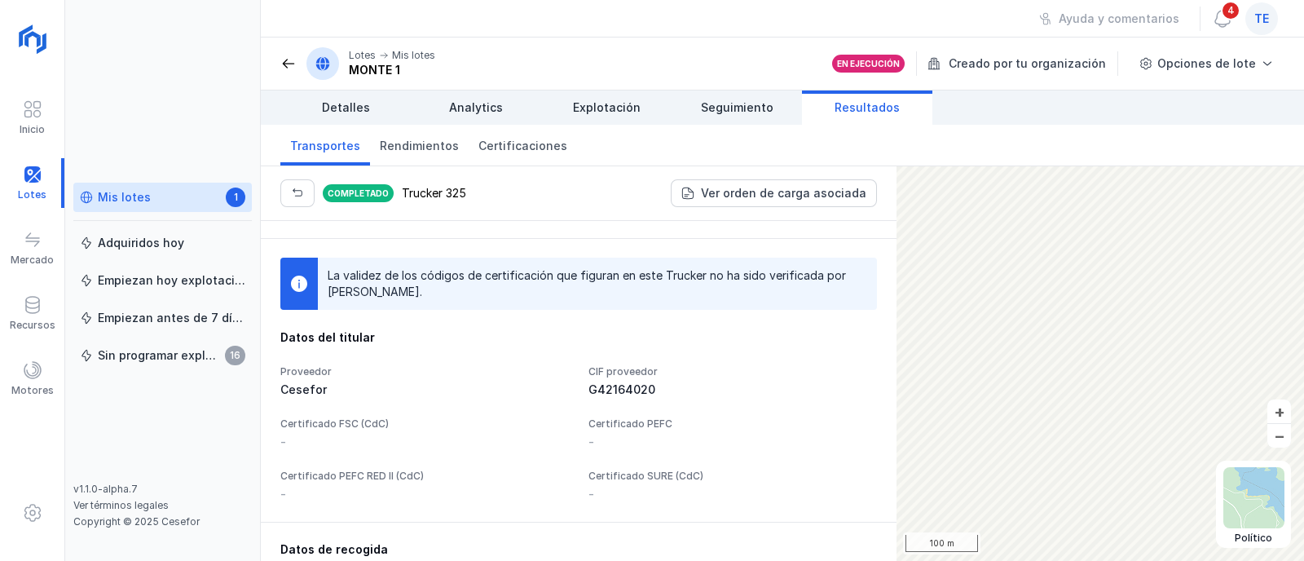
scroll to position [89, 0]
drag, startPoint x: 768, startPoint y: 112, endPoint x: 896, endPoint y: 95, distance: 128.2
click at [768, 112] on span "Seguimiento" at bounding box center [737, 107] width 73 height 16
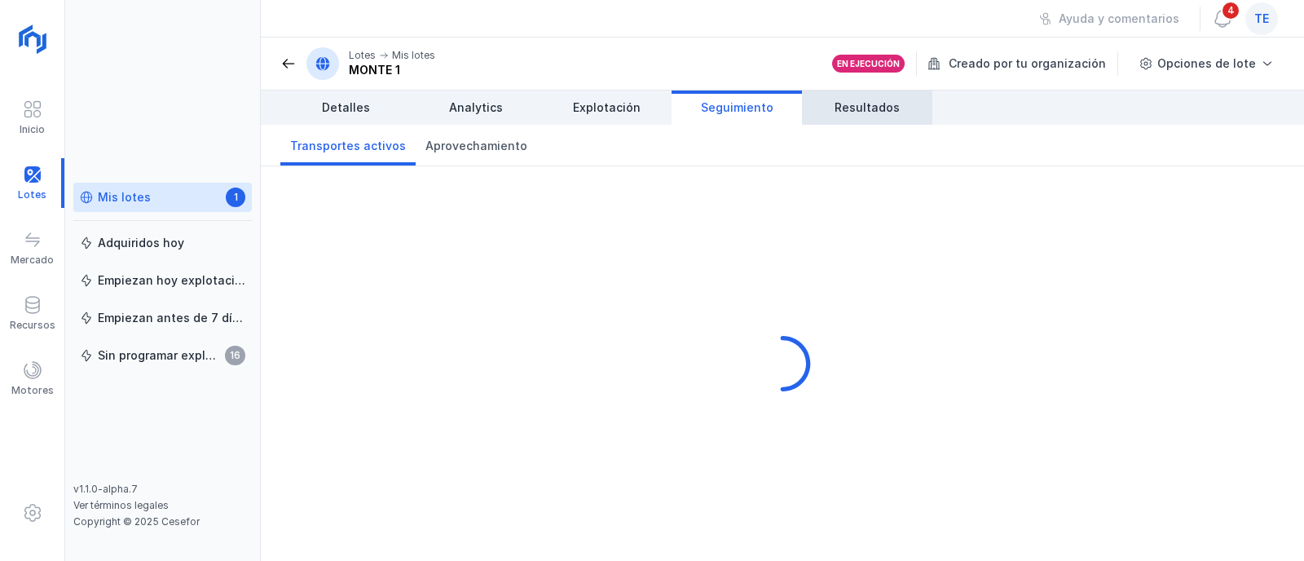
click at [892, 103] on span "Resultados" at bounding box center [866, 107] width 65 height 16
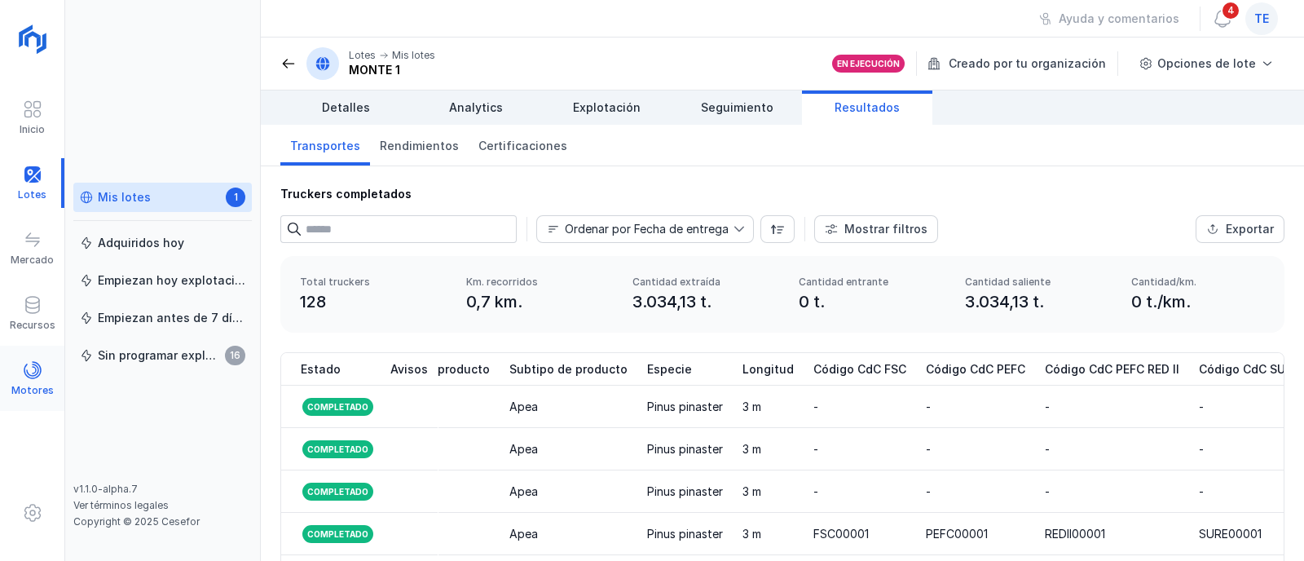
click at [29, 372] on span at bounding box center [33, 370] width 20 height 20
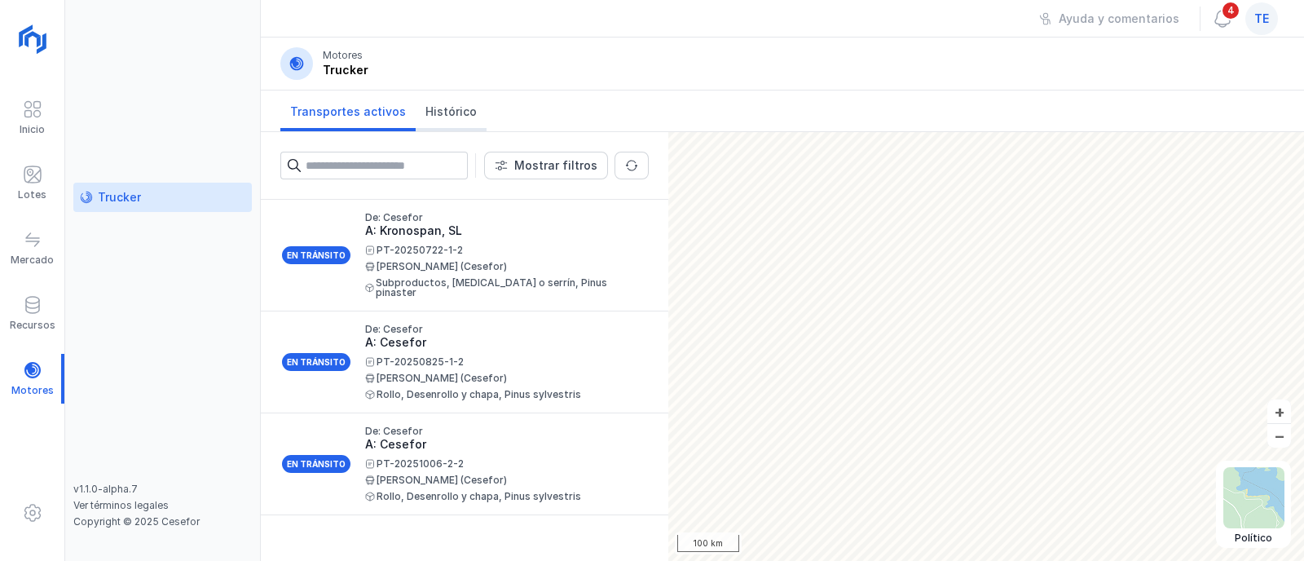
click at [450, 104] on span "Histórico" at bounding box center [450, 111] width 51 height 16
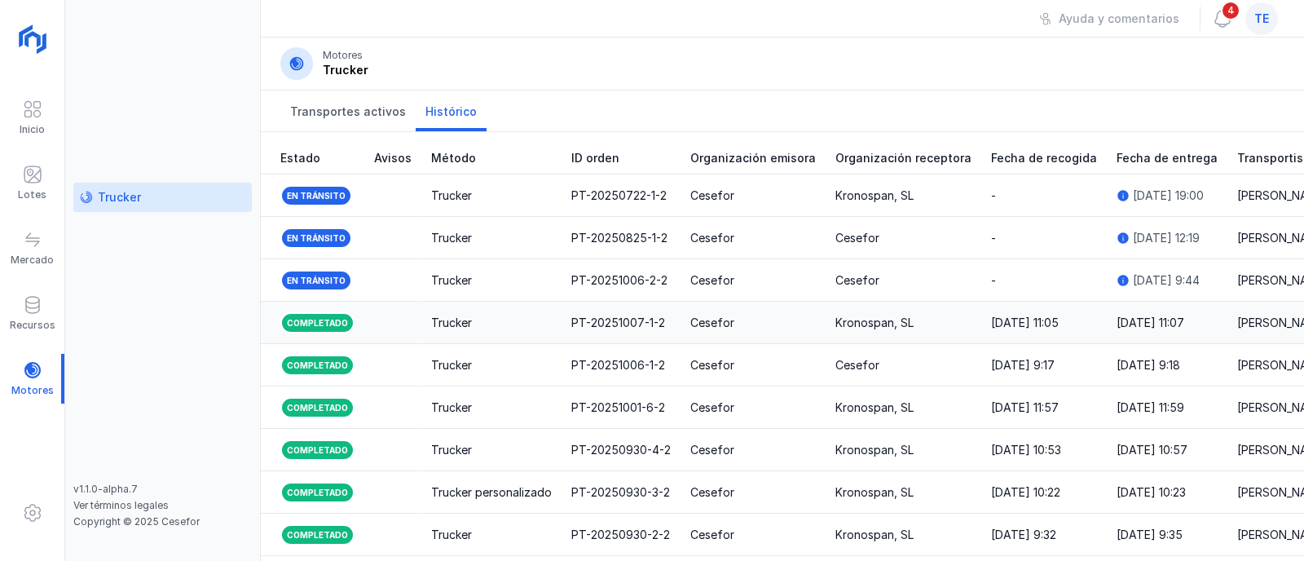
scroll to position [252, 0]
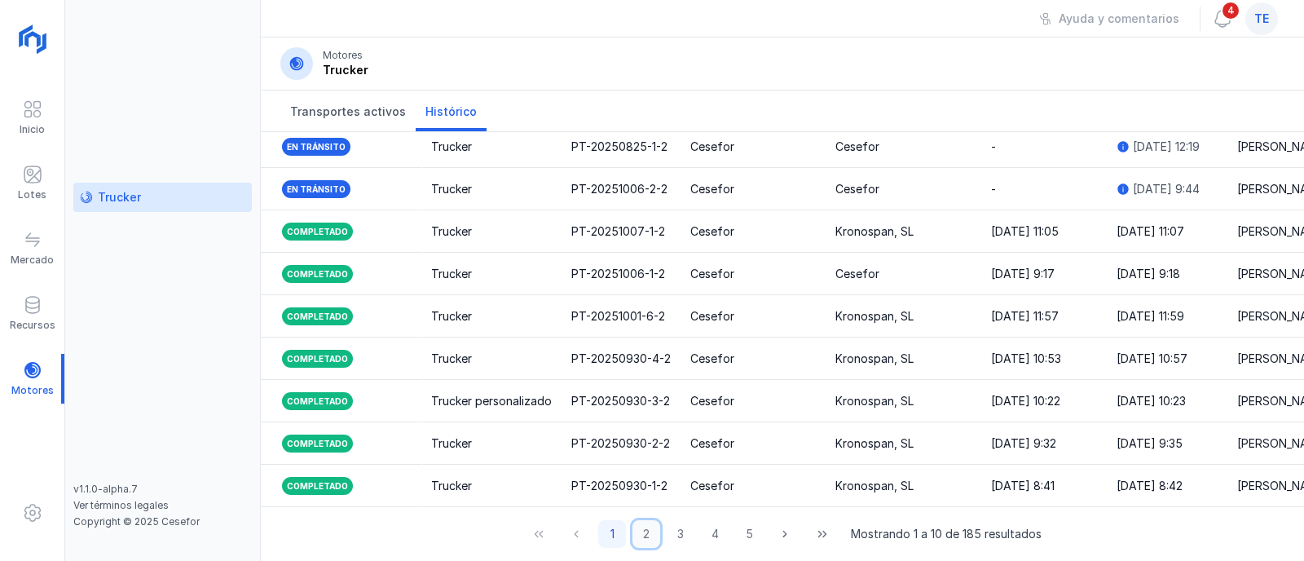
click at [647, 529] on button "2" at bounding box center [646, 534] width 28 height 28
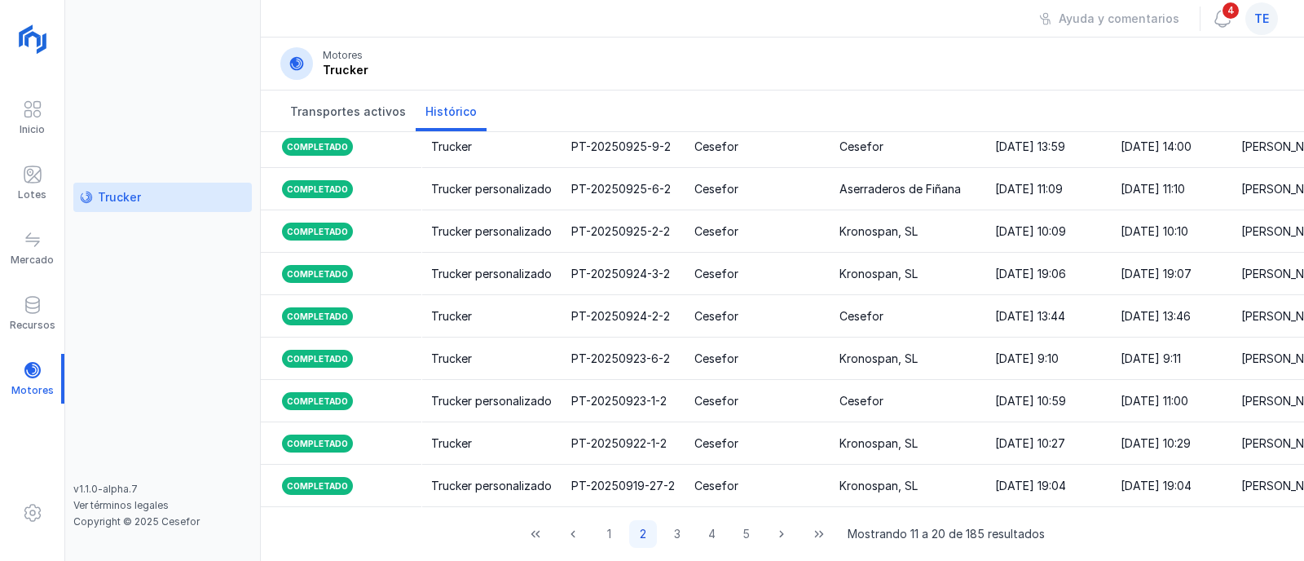
click at [587, 532] on div "1 2 3 4 5 Mostrando 11 a 20 de 185 resultados" at bounding box center [782, 534] width 525 height 28
click at [595, 534] on button "1" at bounding box center [609, 534] width 28 height 28
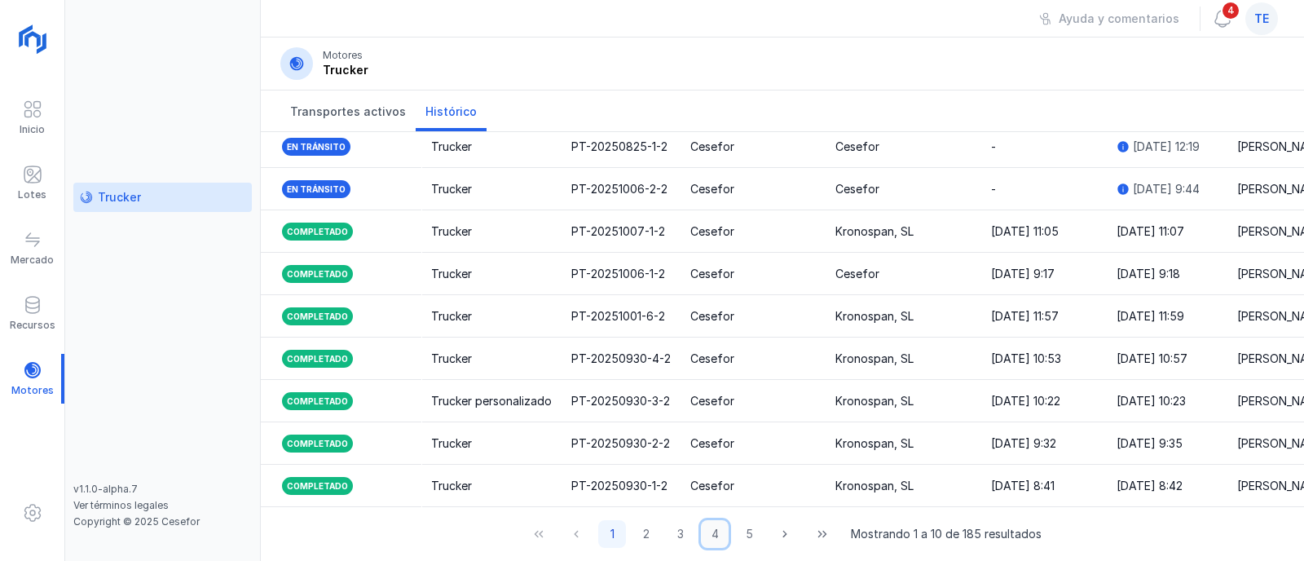
click at [704, 544] on button "4" at bounding box center [715, 534] width 28 height 28
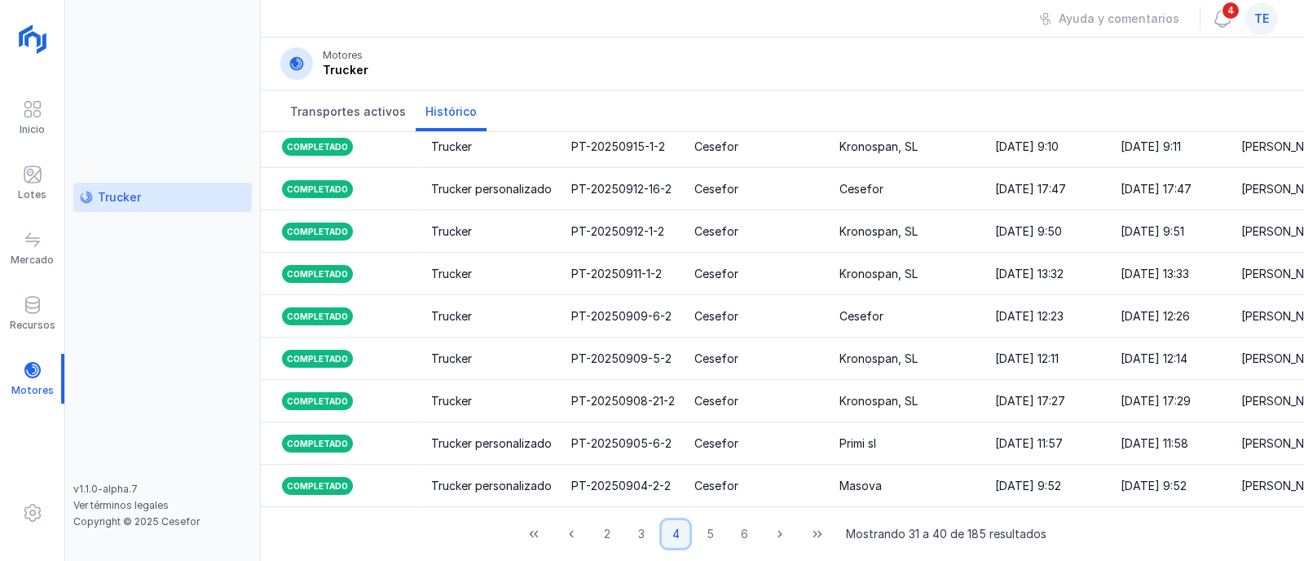
scroll to position [48, 0]
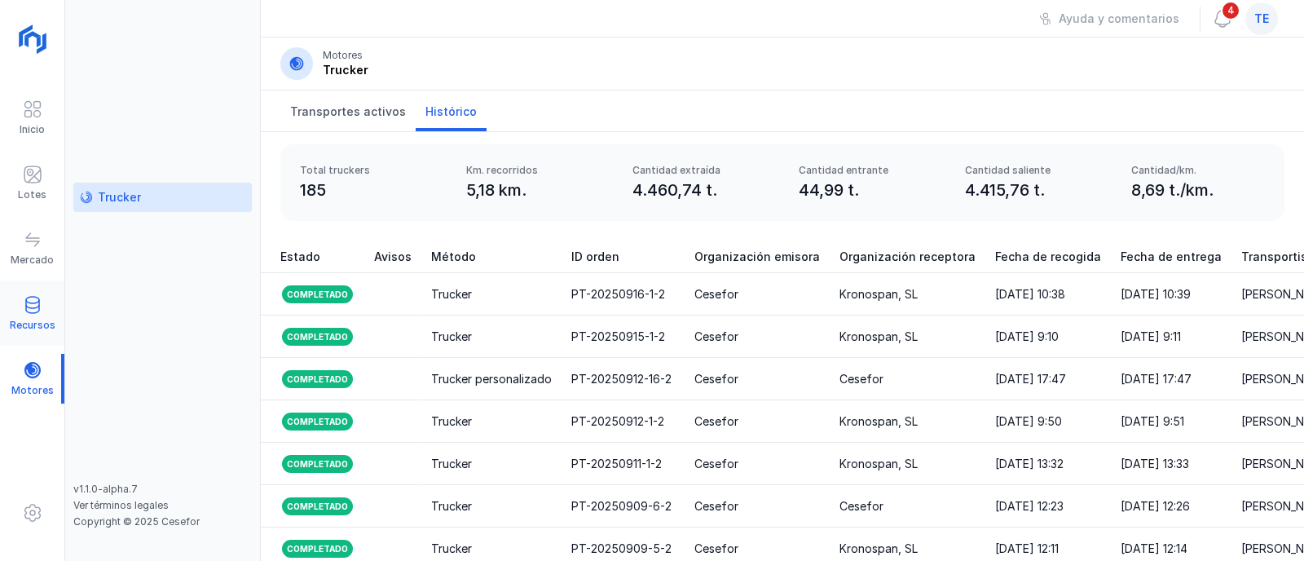
click at [35, 306] on span at bounding box center [33, 305] width 20 height 20
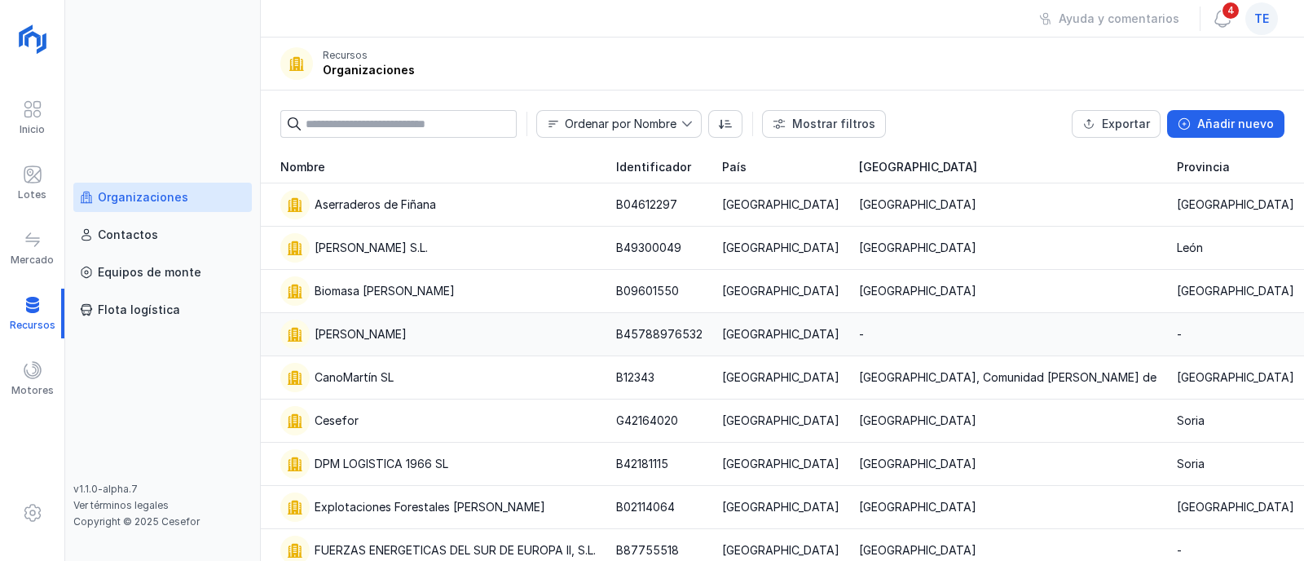
scroll to position [101, 0]
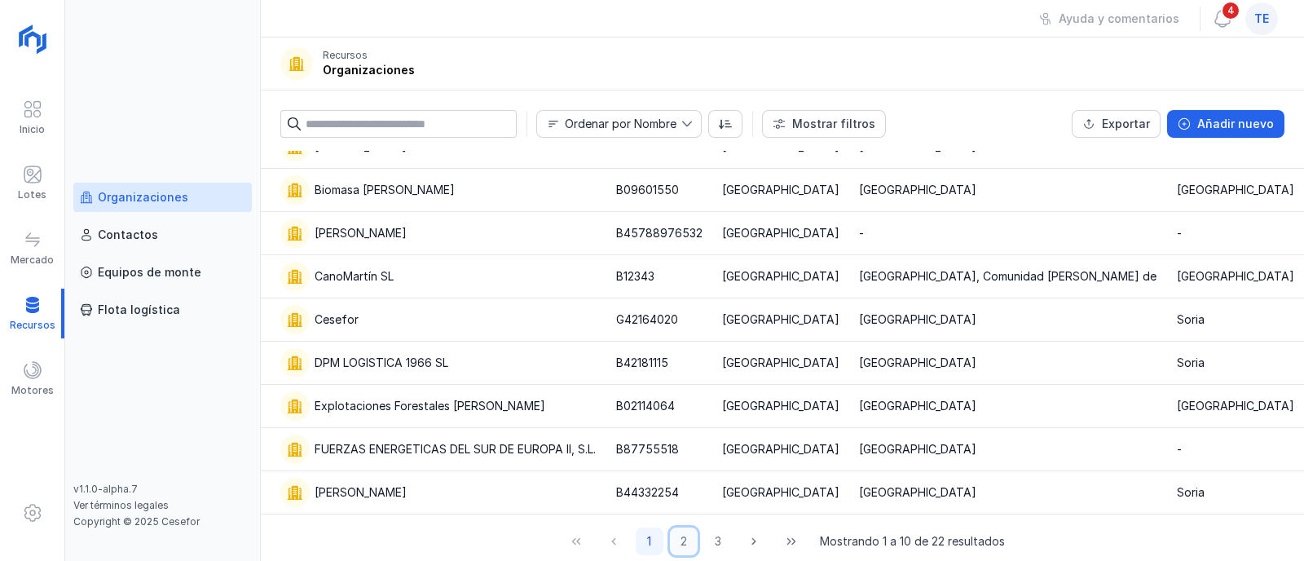
click at [672, 542] on button "2" at bounding box center [684, 541] width 28 height 28
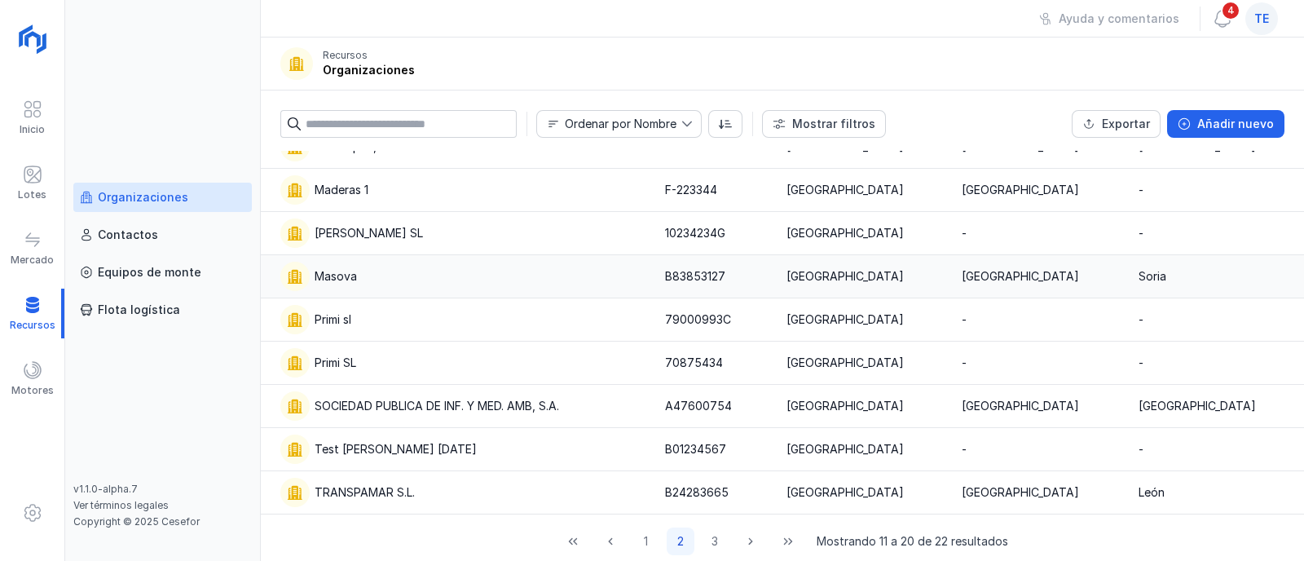
click at [429, 271] on div "Masova" at bounding box center [462, 276] width 365 height 29
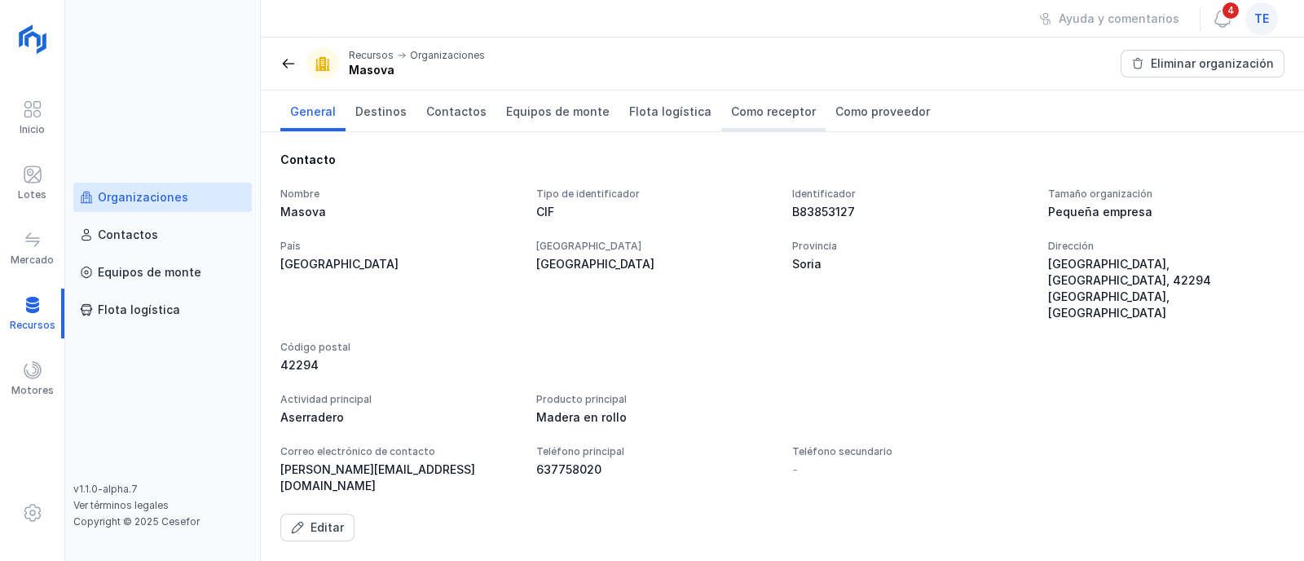
click at [761, 114] on span "Como receptor" at bounding box center [773, 111] width 85 height 16
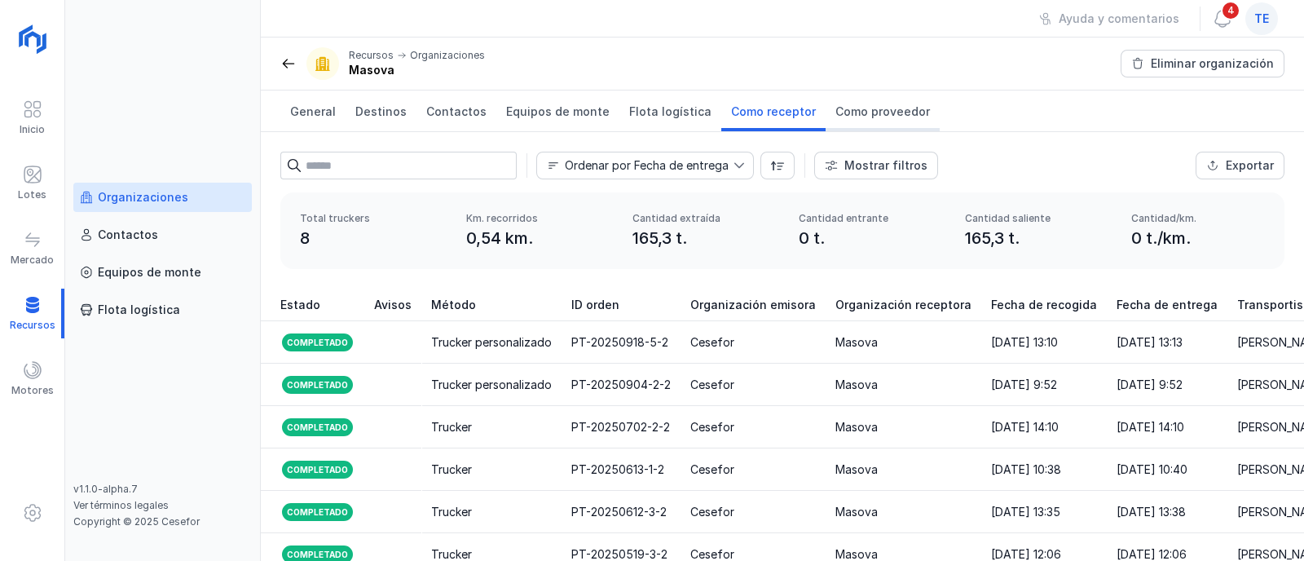
click at [838, 114] on span "Como proveedor" at bounding box center [882, 111] width 95 height 16
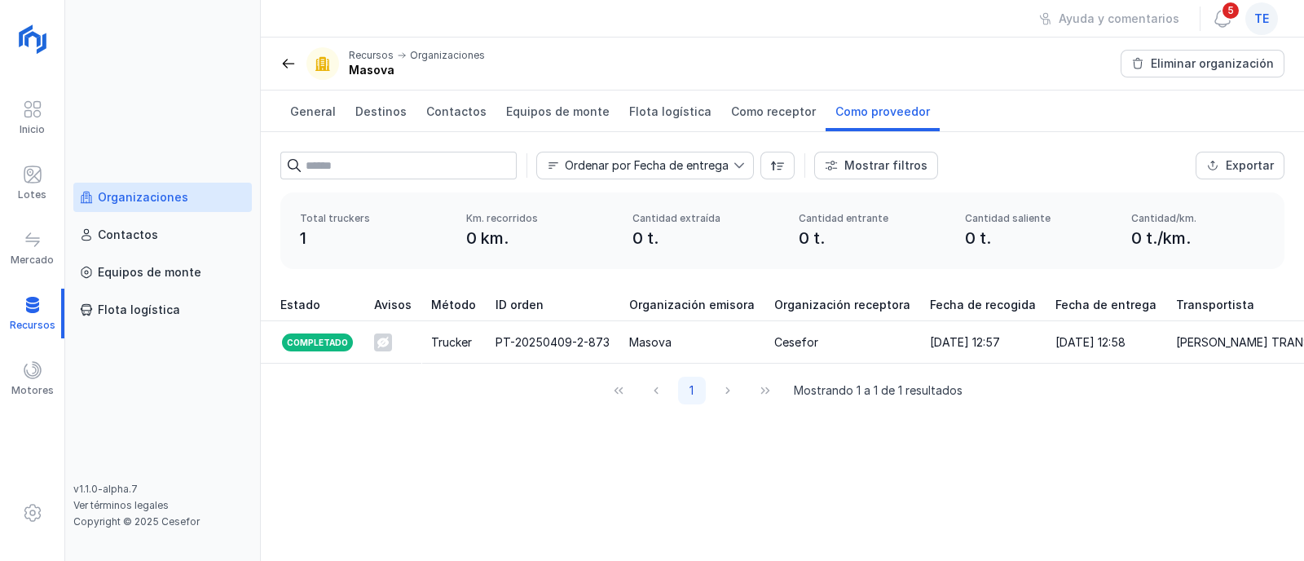
click at [127, 205] on link "Organizaciones" at bounding box center [162, 197] width 178 height 29
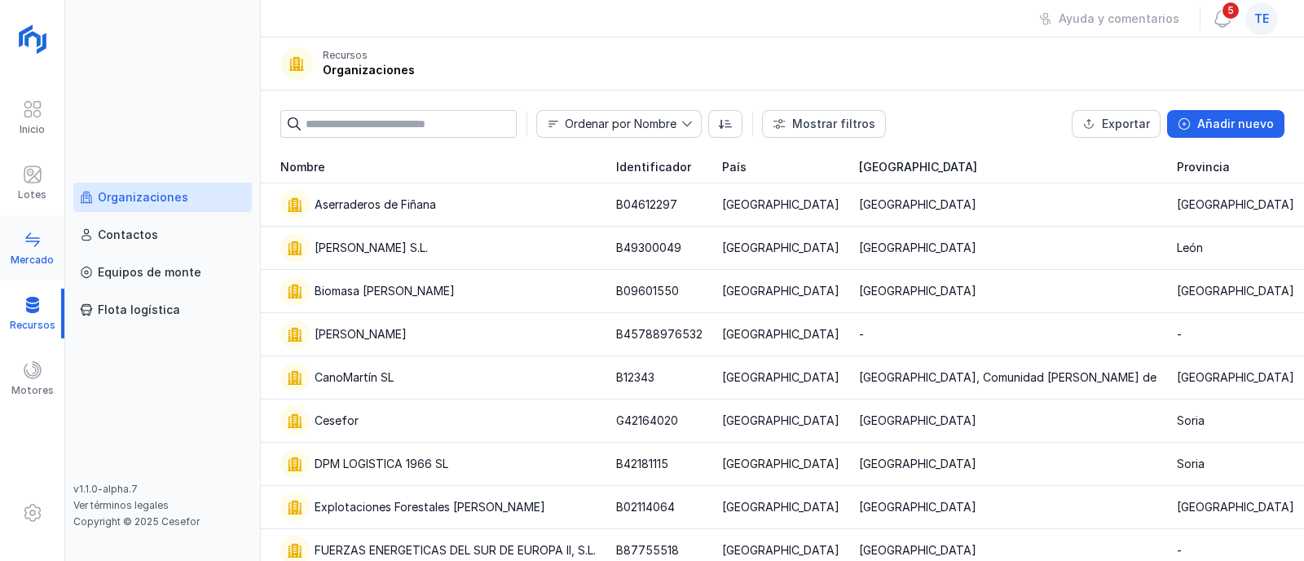
click at [24, 250] on div at bounding box center [33, 242] width 20 height 24
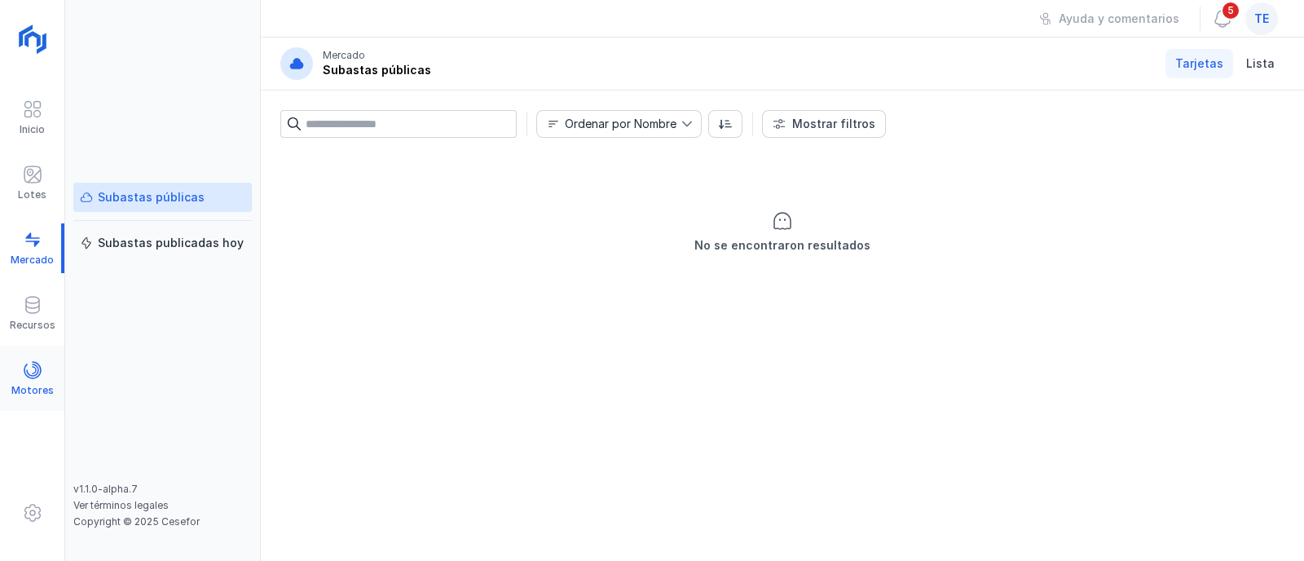
click at [38, 367] on span at bounding box center [33, 370] width 20 height 20
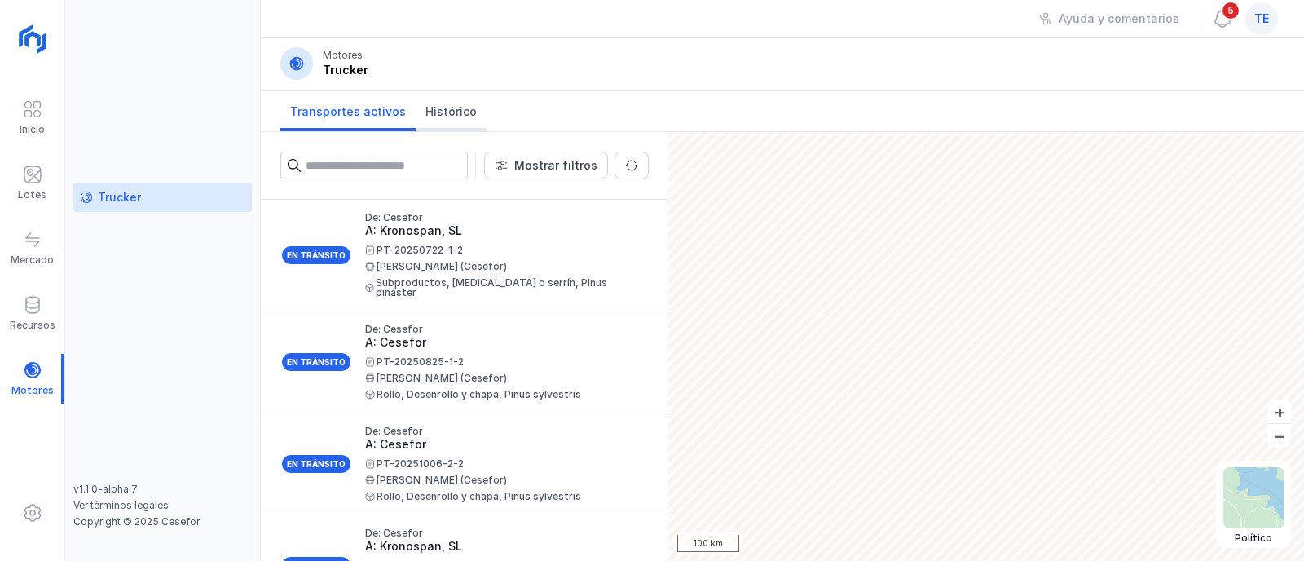
click at [454, 108] on span "Histórico" at bounding box center [450, 111] width 51 height 16
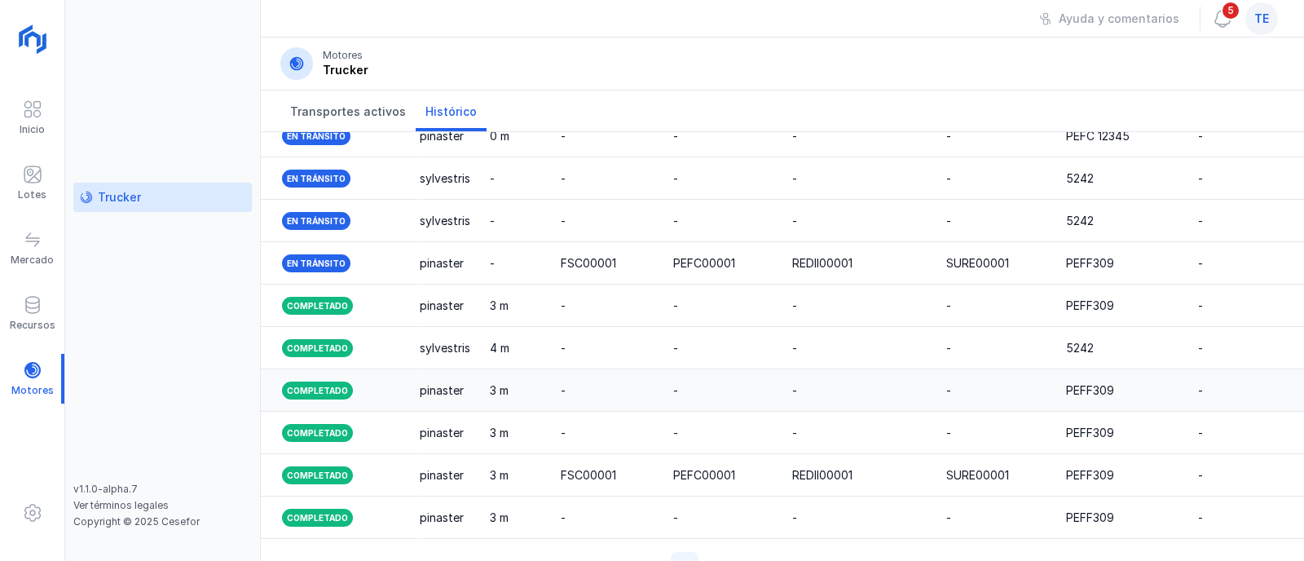
scroll to position [252, 0]
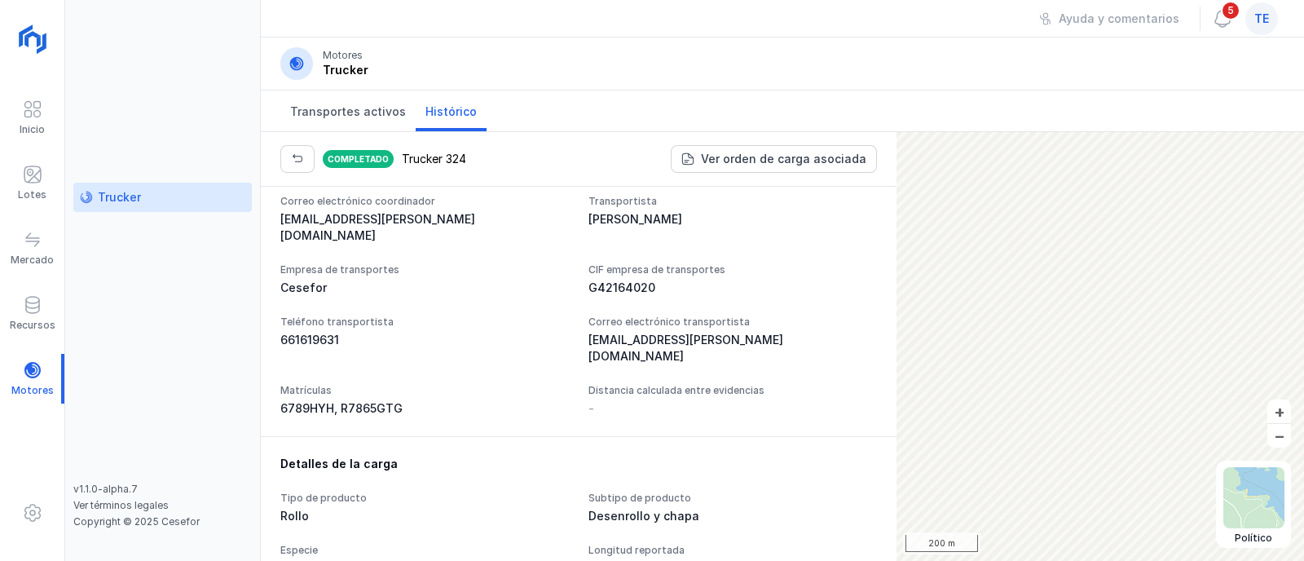
scroll to position [1120, 0]
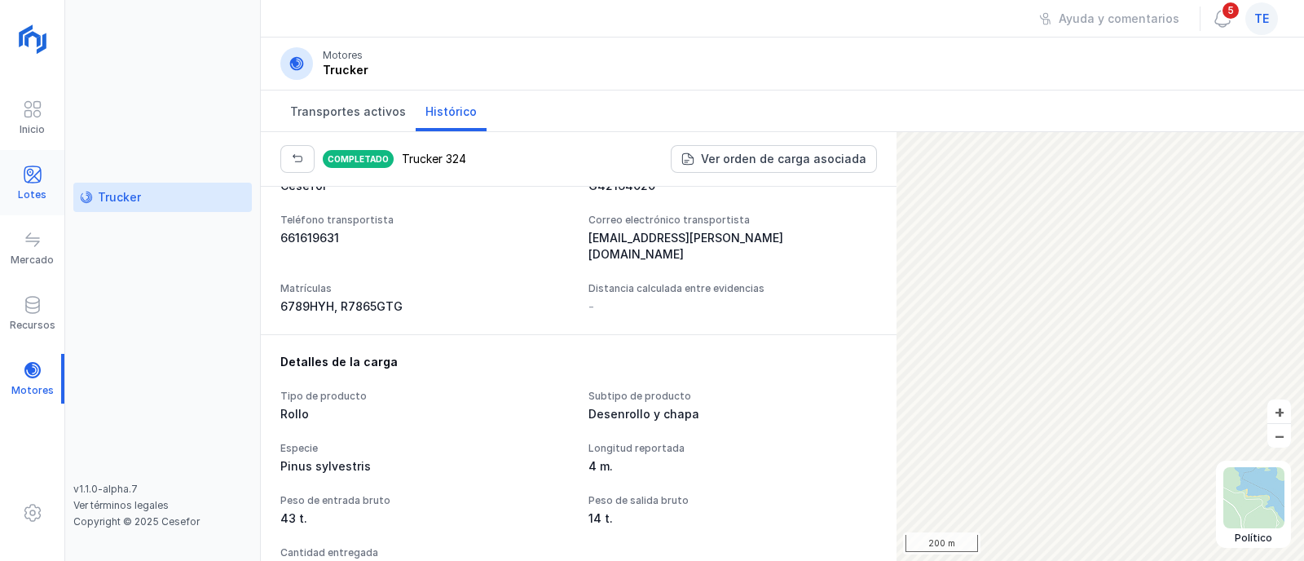
click at [33, 166] on span at bounding box center [33, 175] width 20 height 20
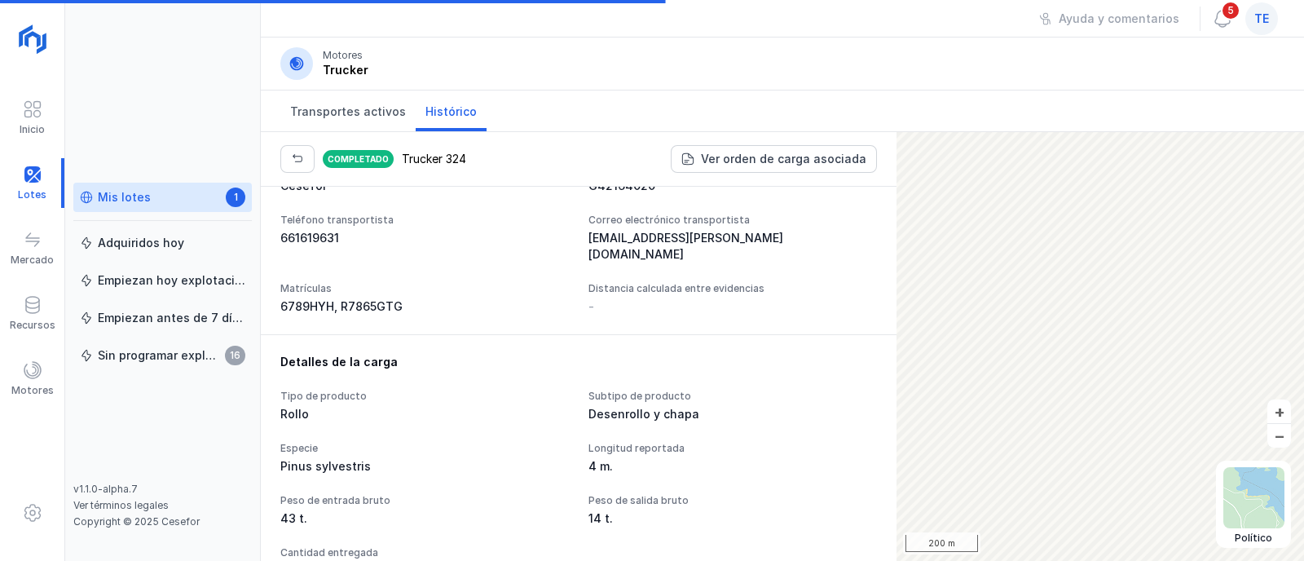
click at [155, 201] on div "Mis lotes 1" at bounding box center [162, 197] width 165 height 17
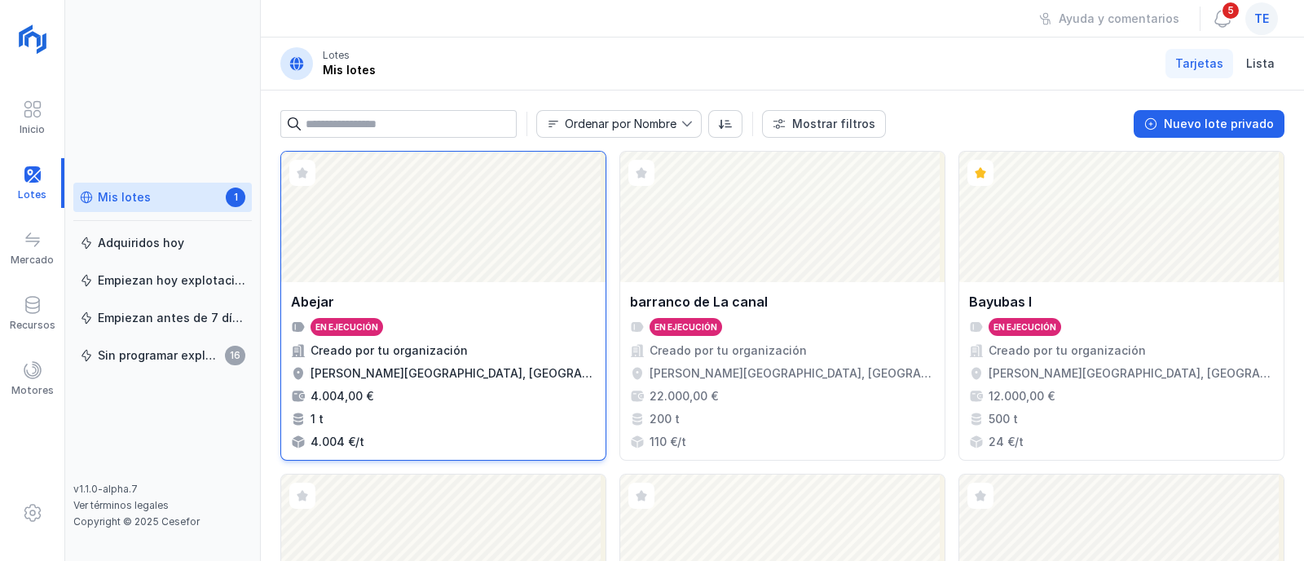
click at [470, 267] on div "Abrir lote" at bounding box center [443, 217] width 324 height 130
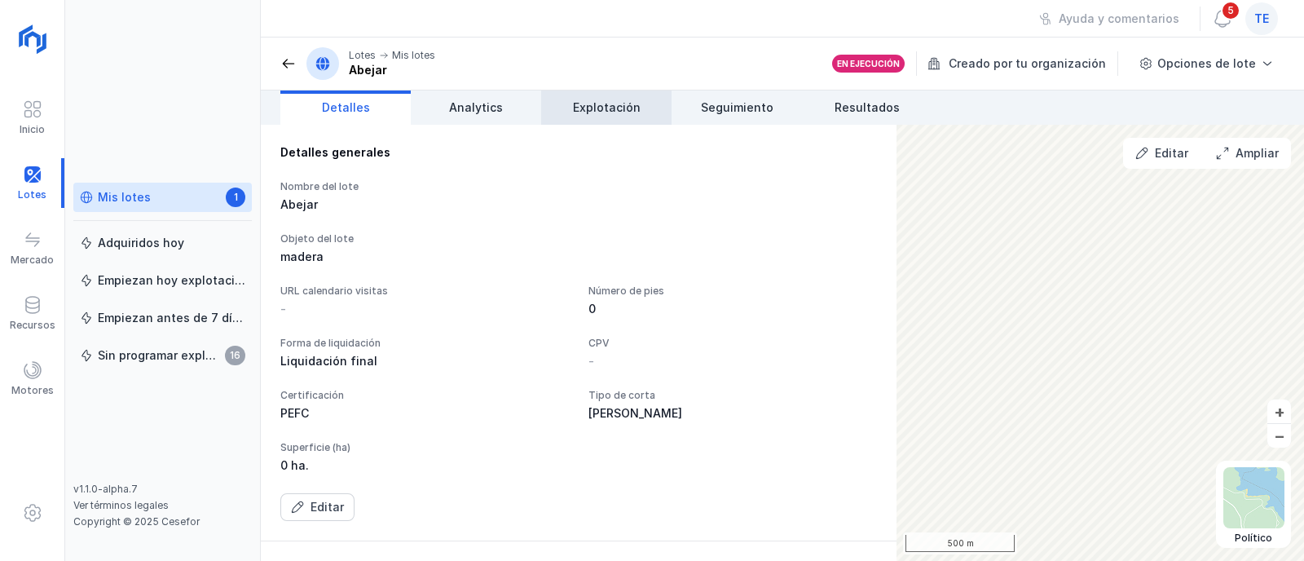
click at [582, 108] on span "Explotación" at bounding box center [607, 107] width 68 height 16
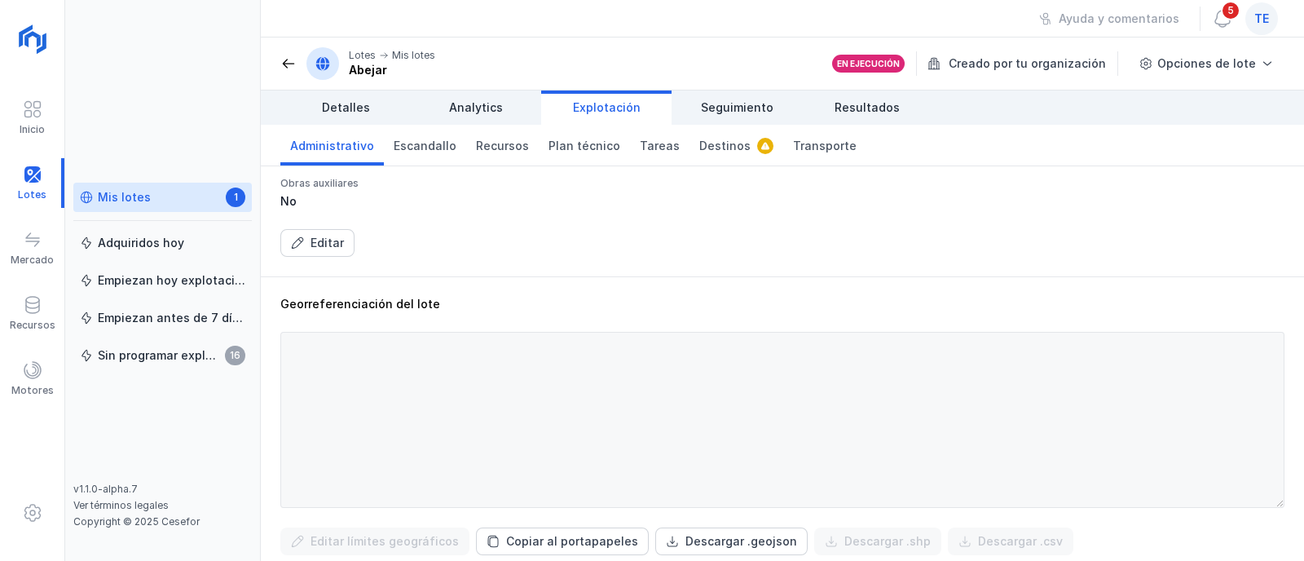
scroll to position [611, 0]
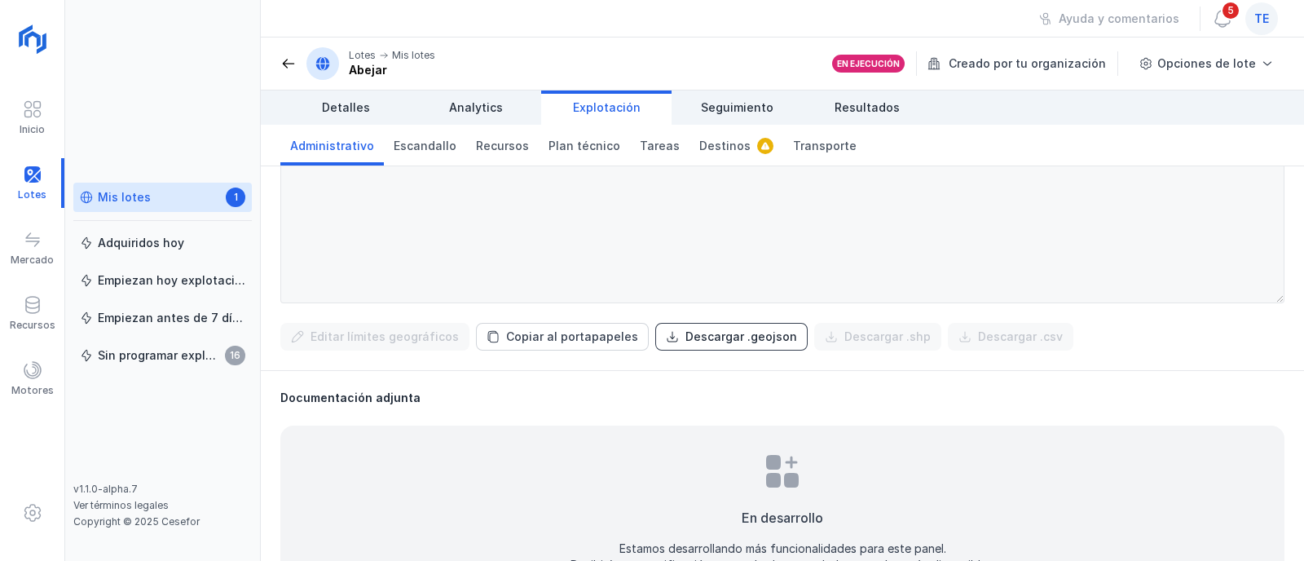
click at [729, 342] on div "Descargar .geojson" at bounding box center [741, 336] width 112 height 16
click at [1258, 21] on span "te" at bounding box center [1261, 19] width 15 height 16
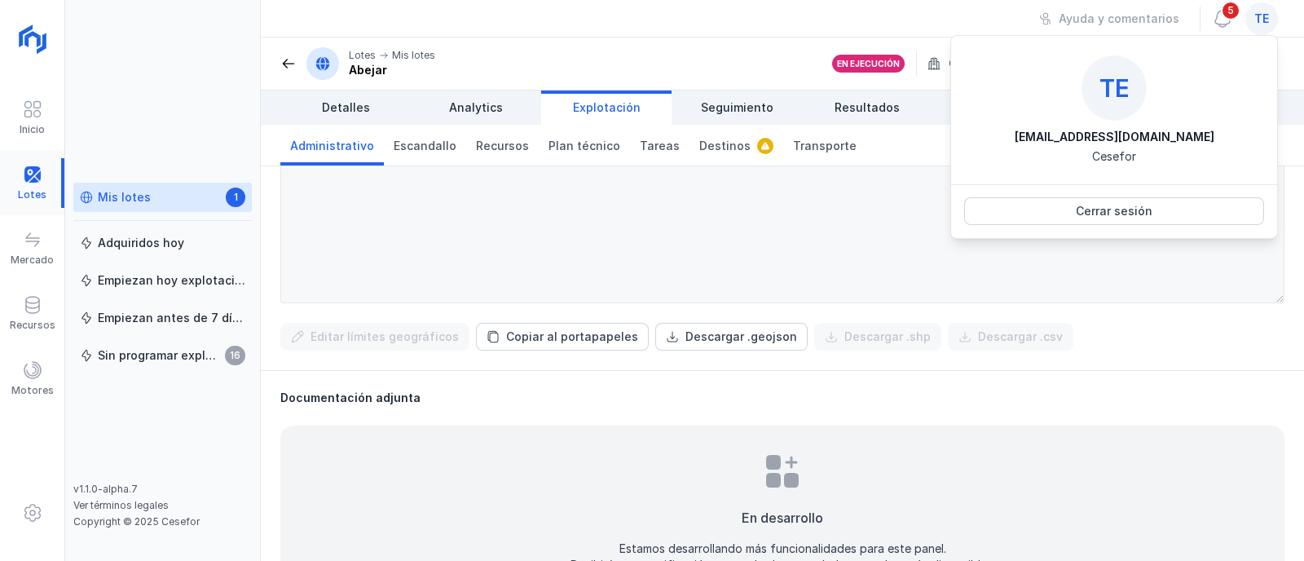
click at [45, 179] on div at bounding box center [32, 183] width 64 height 50
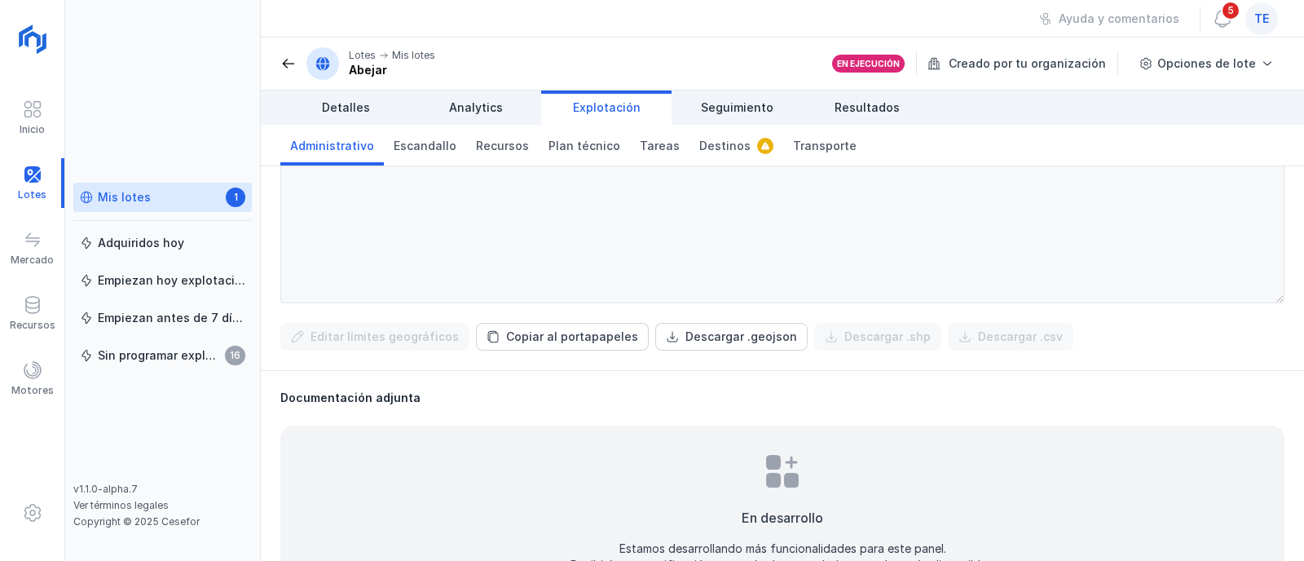
click at [118, 197] on div "Mis lotes" at bounding box center [124, 197] width 53 height 16
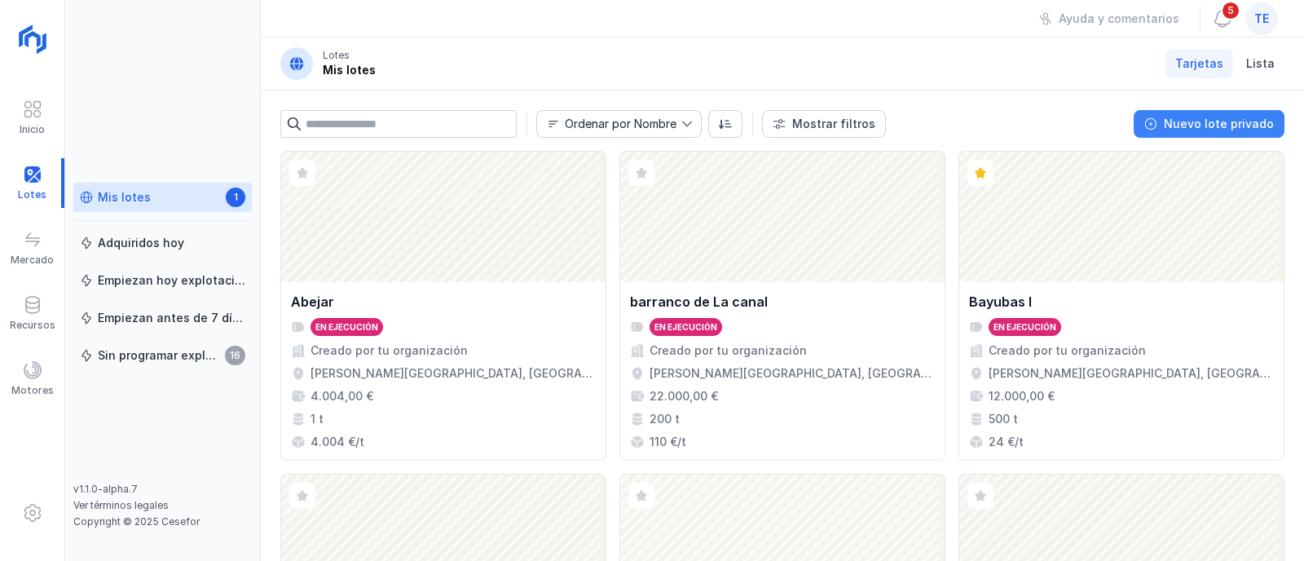
click at [1212, 124] on div "Nuevo lote privado" at bounding box center [1219, 124] width 110 height 16
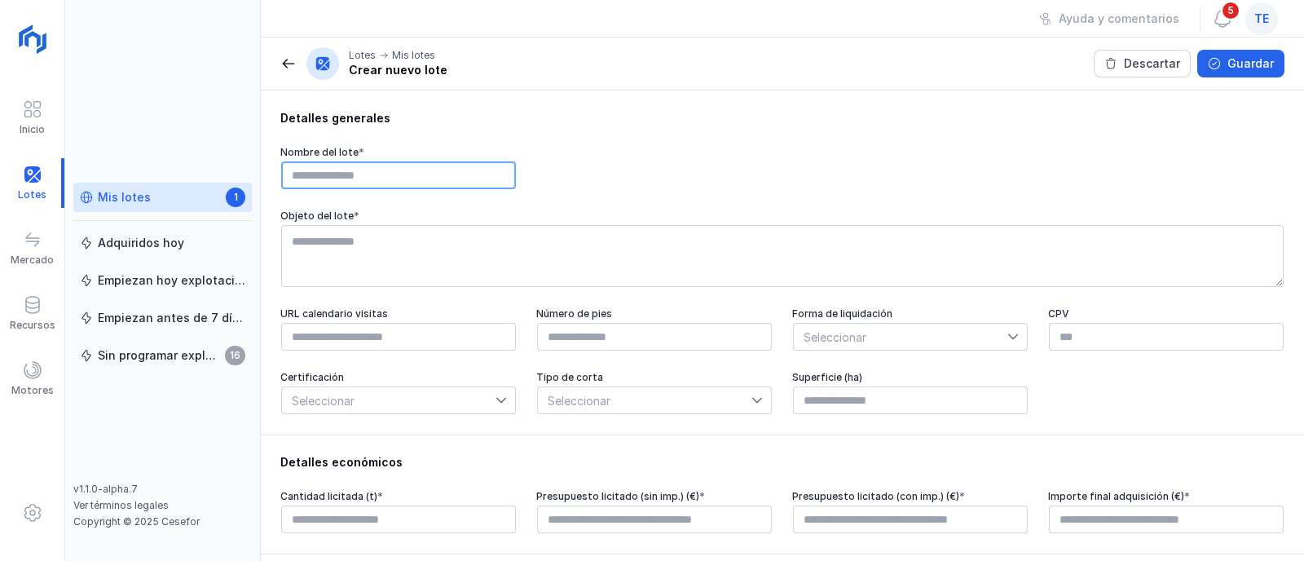
drag, startPoint x: 440, startPoint y: 178, endPoint x: 449, endPoint y: 174, distance: 9.5
click at [449, 175] on input "text" at bounding box center [398, 175] width 235 height 28
type input "**********"
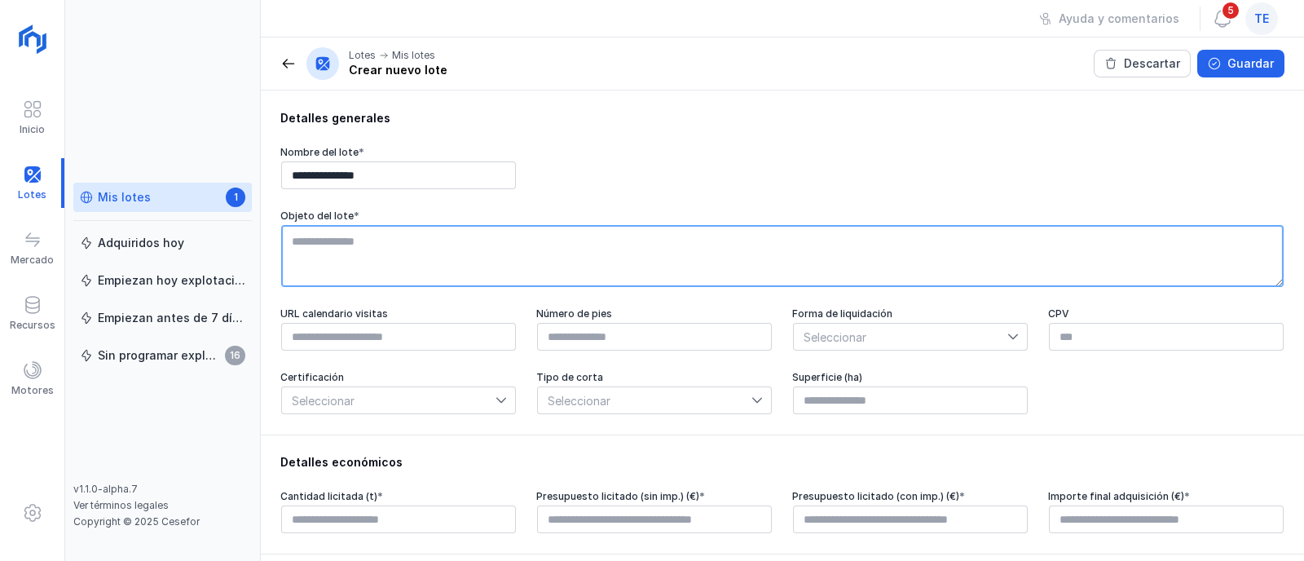
click at [456, 250] on textarea at bounding box center [782, 256] width 1002 height 62
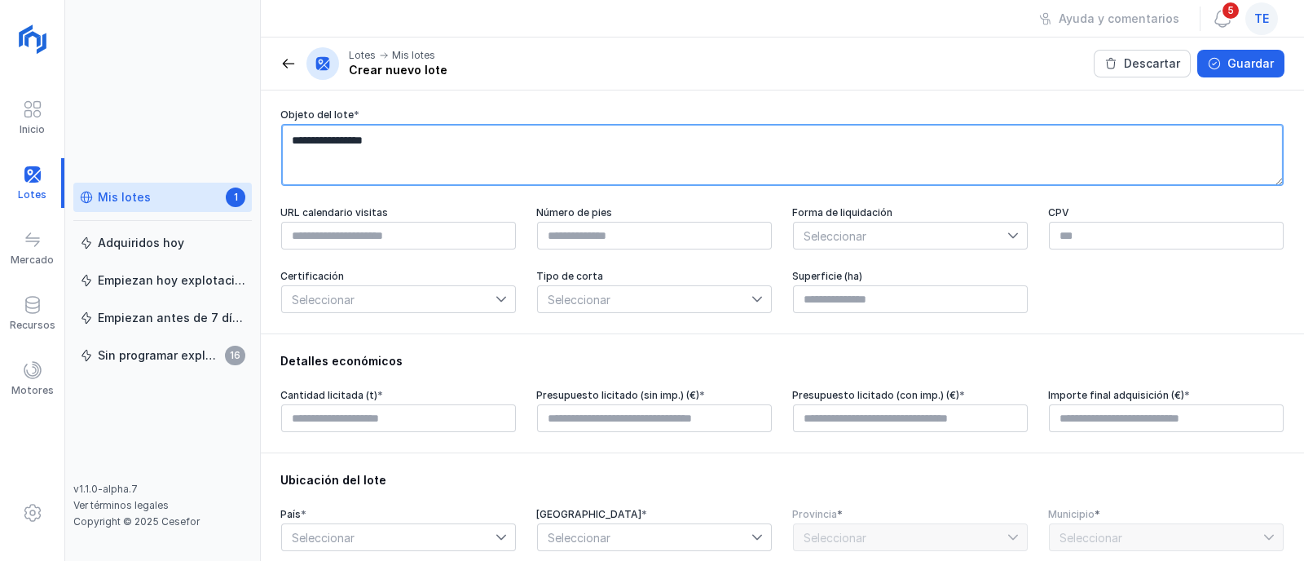
type textarea "**********"
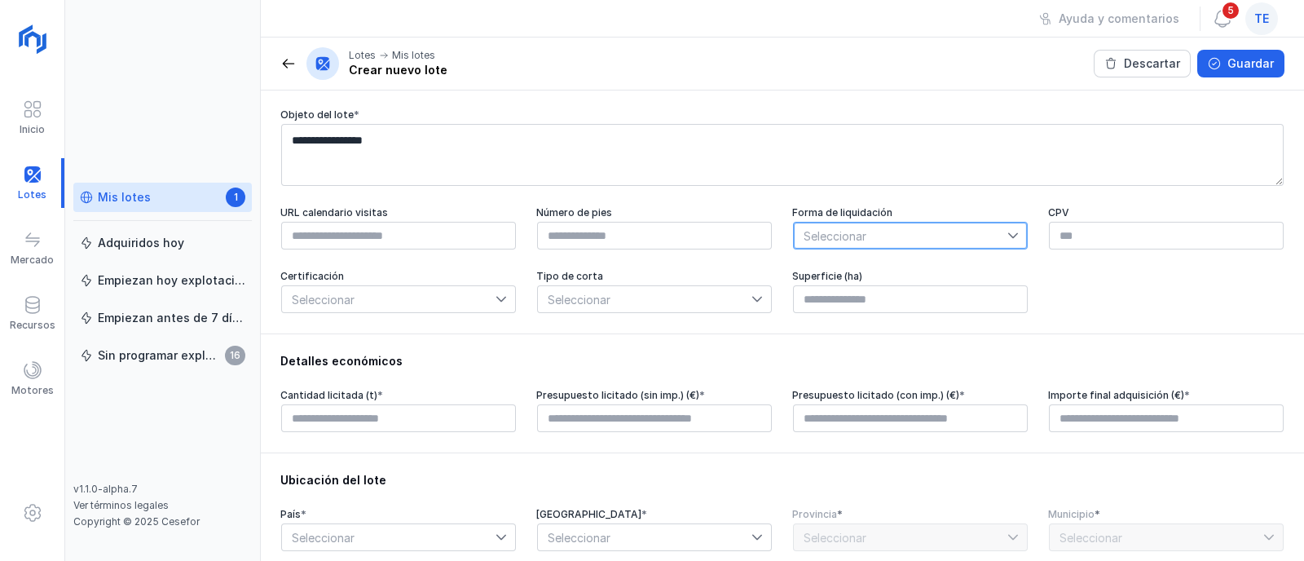
click at [836, 241] on span "Seleccionar" at bounding box center [901, 235] width 214 height 26
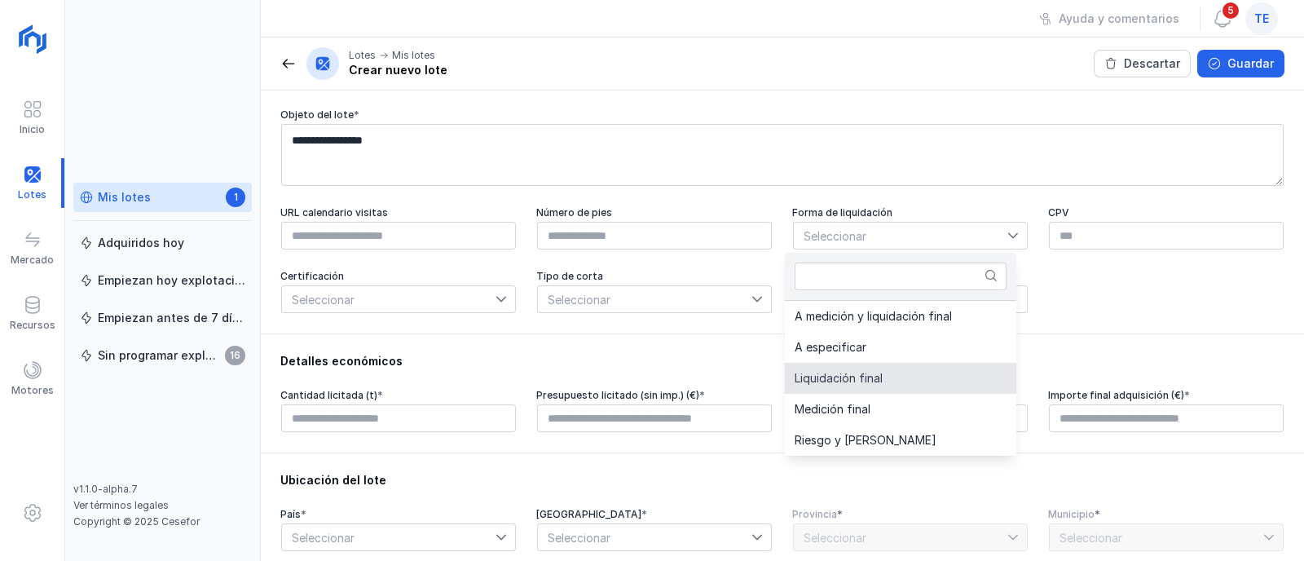
drag, startPoint x: 907, startPoint y: 375, endPoint x: 918, endPoint y: 378, distance: 11.1
click at [916, 379] on li "Liquidación final" at bounding box center [900, 378] width 231 height 31
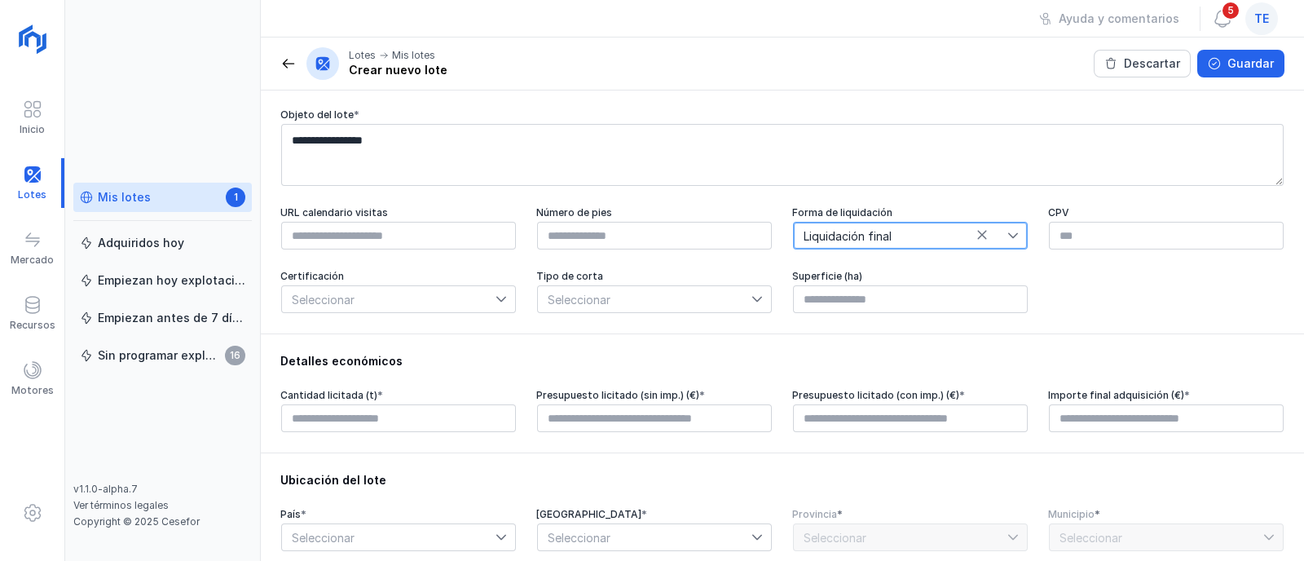
click at [656, 298] on span "Seleccionar" at bounding box center [645, 299] width 214 height 26
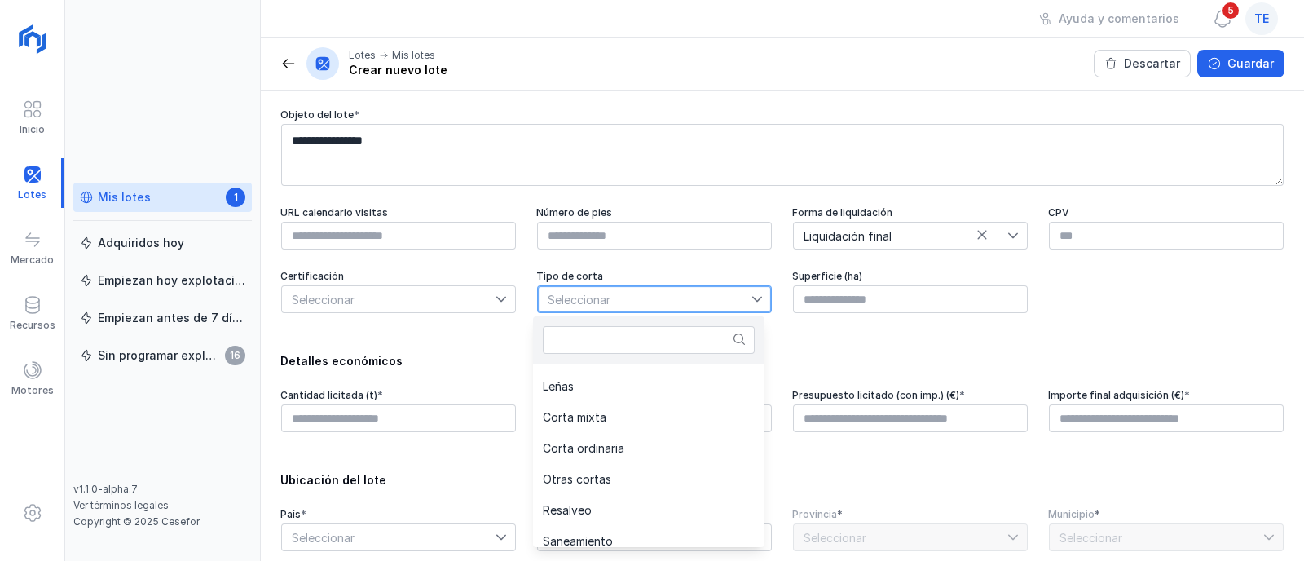
scroll to position [139, 0]
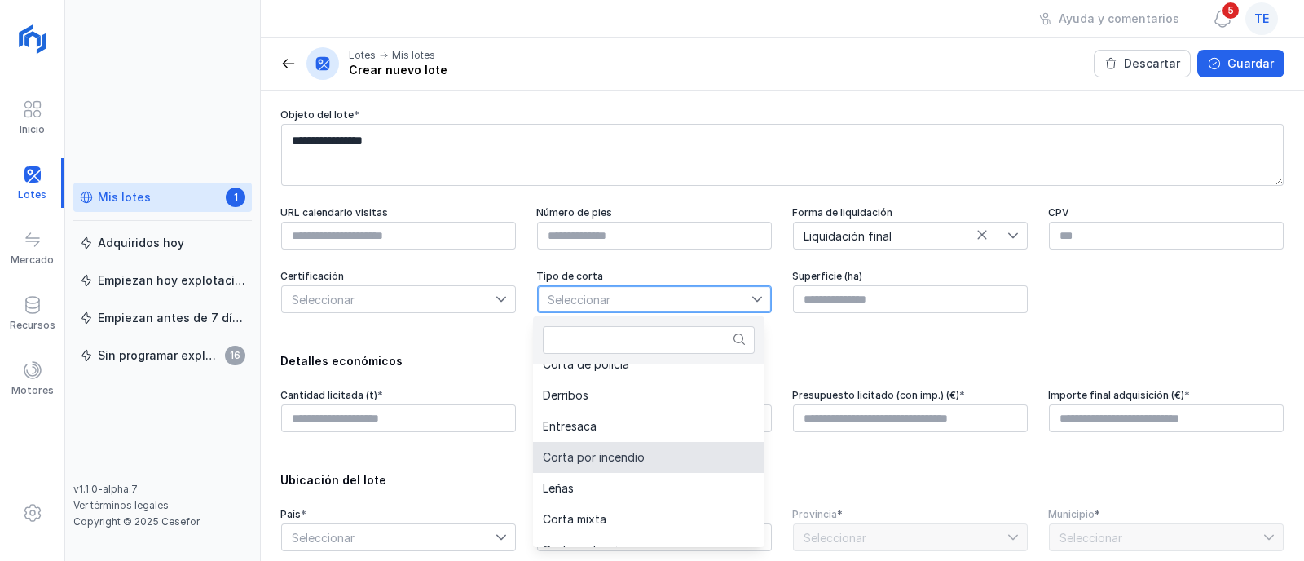
click at [641, 451] on span "Corta por incendio" at bounding box center [594, 456] width 102 height 11
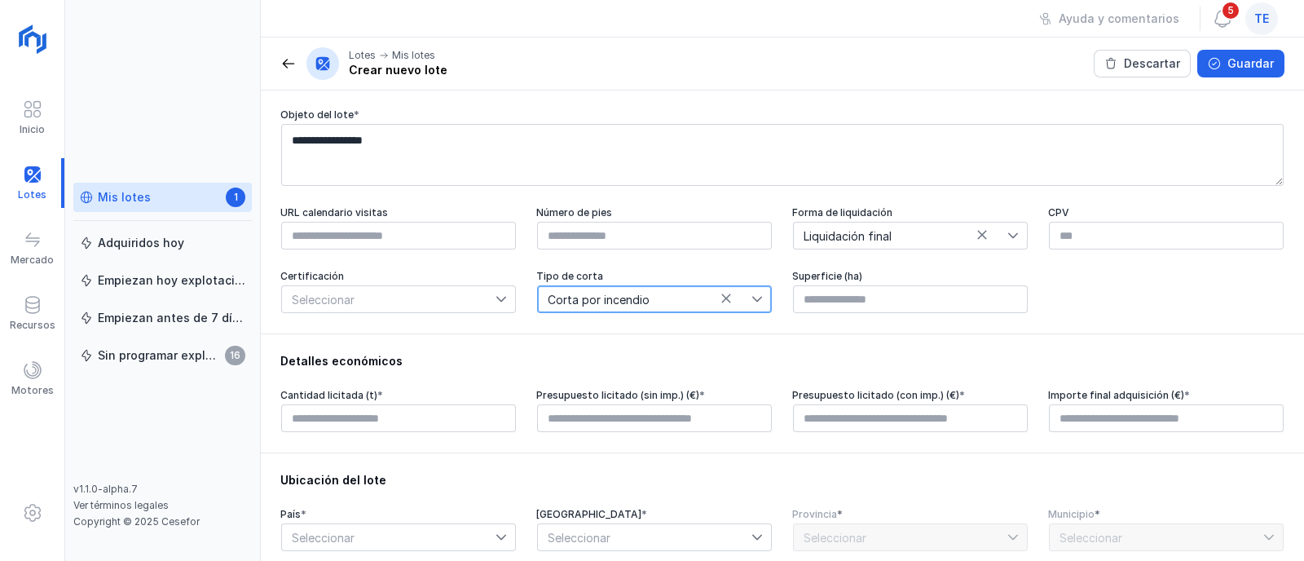
click at [394, 305] on span "Seleccionar" at bounding box center [389, 299] width 214 height 26
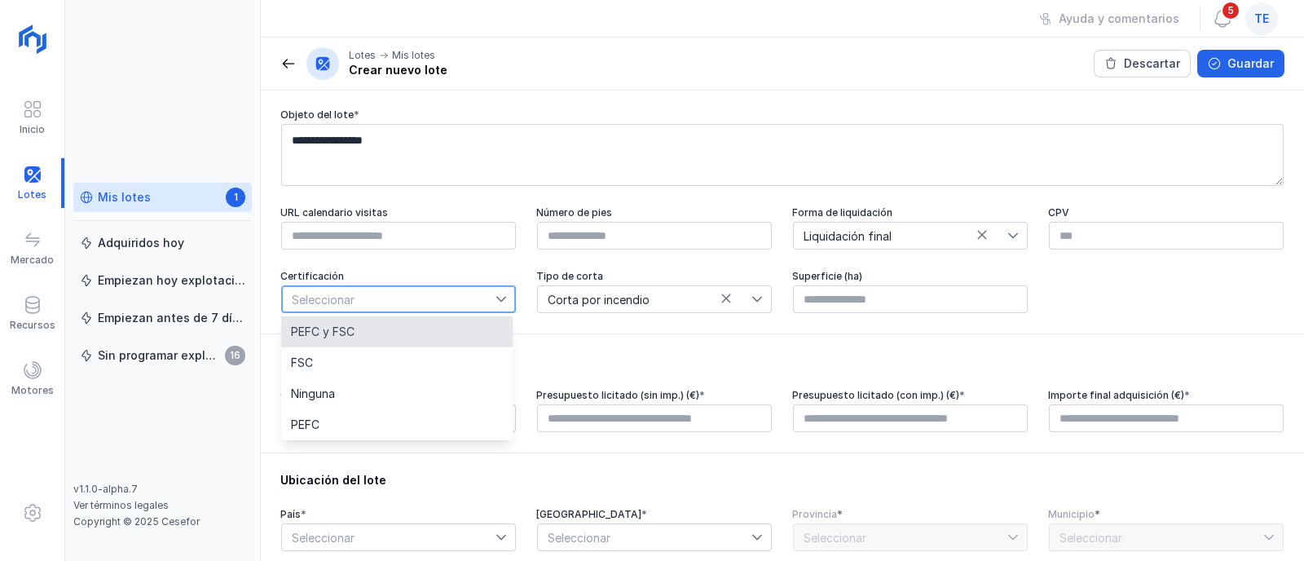
click at [391, 334] on li "PEFC y FSC" at bounding box center [396, 331] width 231 height 31
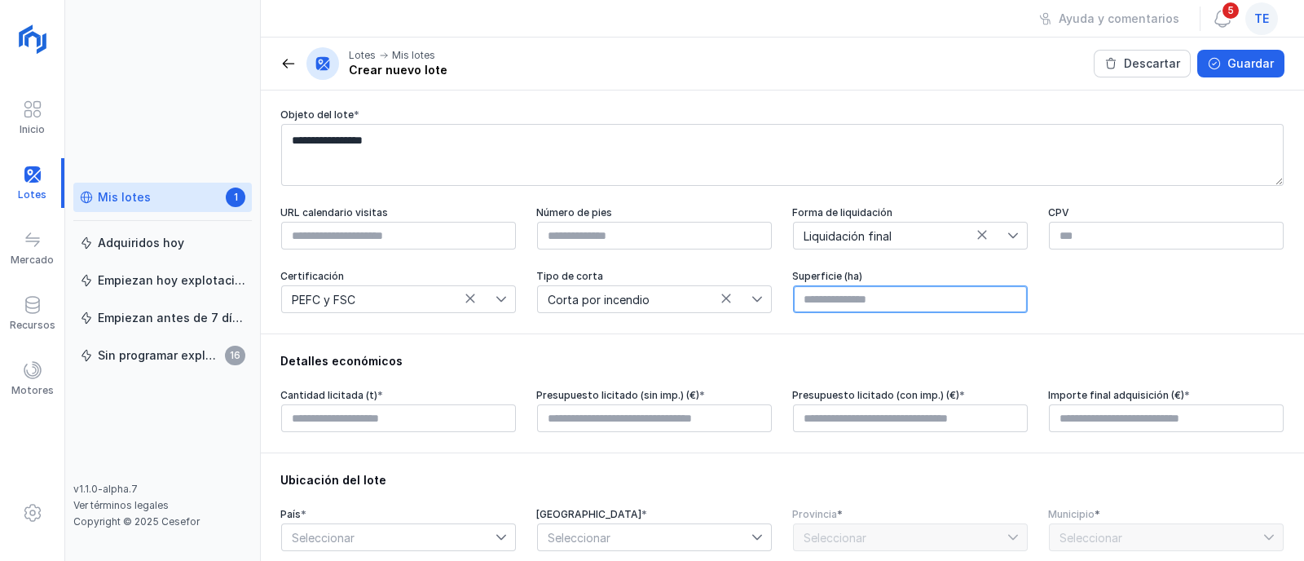
click at [846, 310] on input "text" at bounding box center [910, 299] width 235 height 28
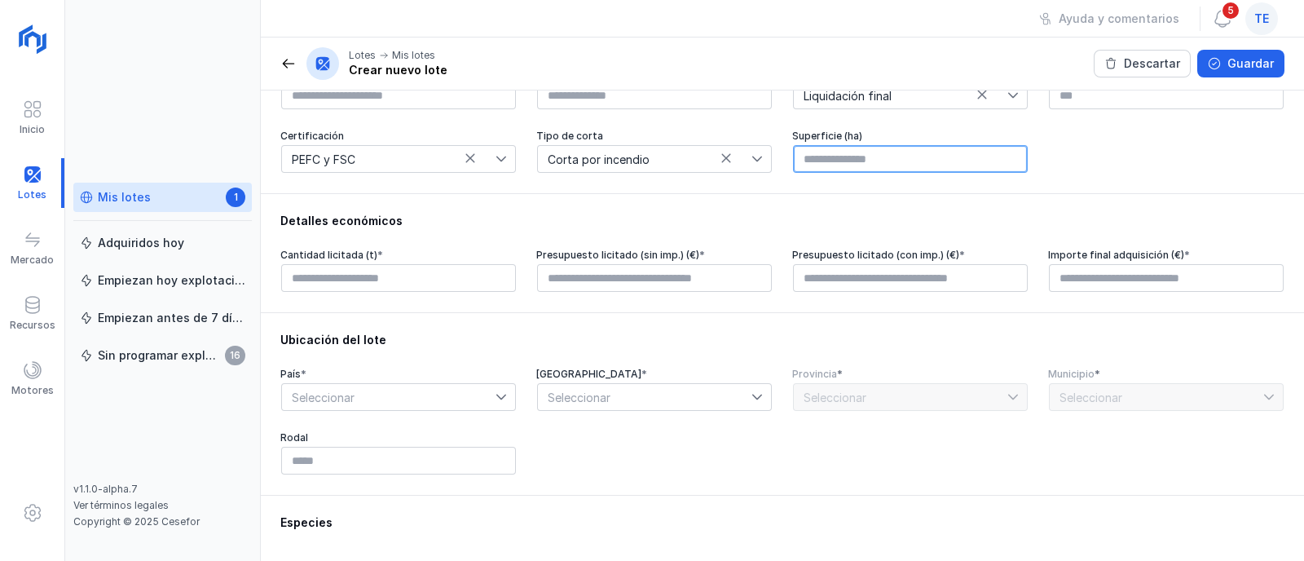
scroll to position [306, 0]
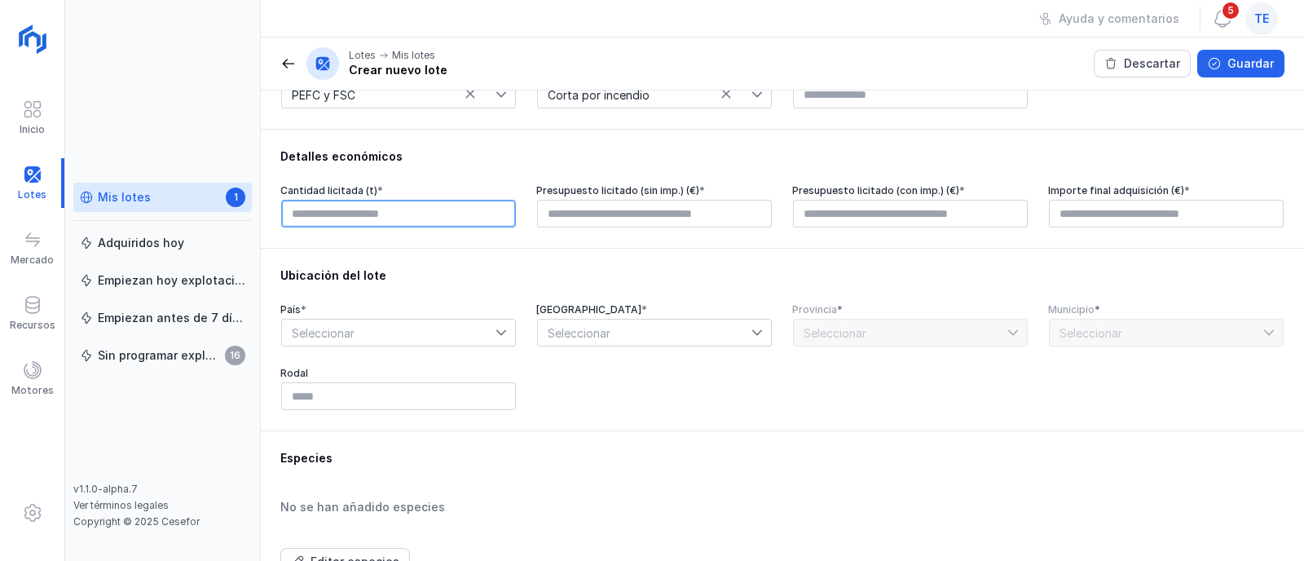
type input "****"
click at [366, 224] on input "text" at bounding box center [398, 214] width 235 height 28
type input "****"
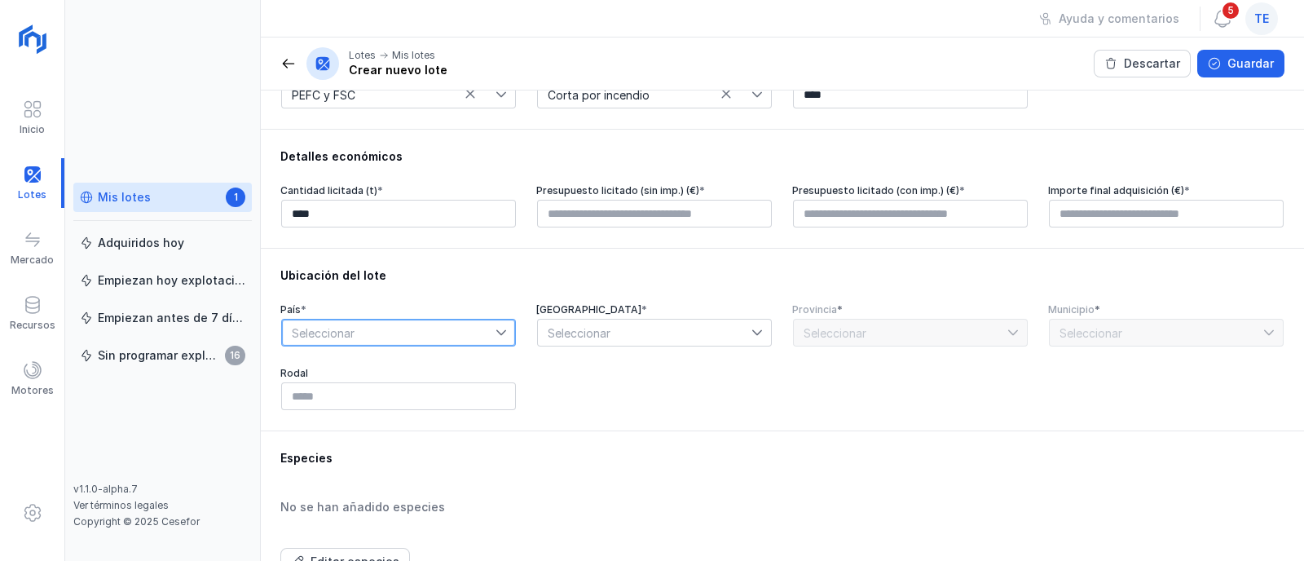
click at [333, 332] on span "Seleccionar" at bounding box center [389, 332] width 214 height 26
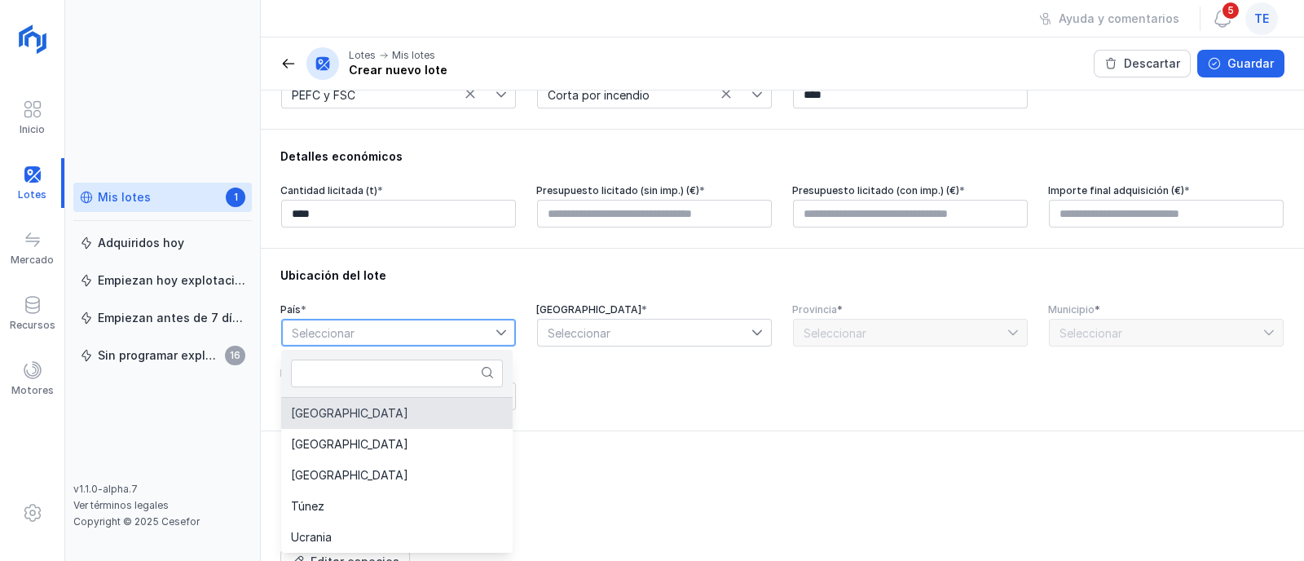
click at [402, 422] on li "[GEOGRAPHIC_DATA]" at bounding box center [396, 413] width 231 height 31
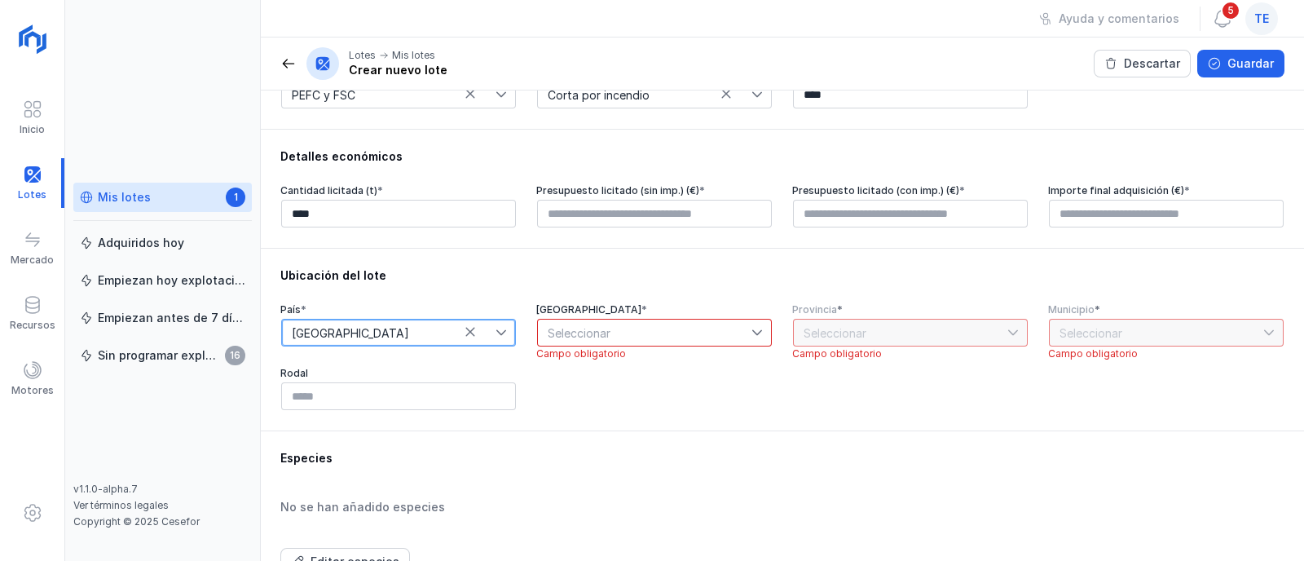
click at [660, 326] on span "Seleccionar" at bounding box center [645, 332] width 214 height 26
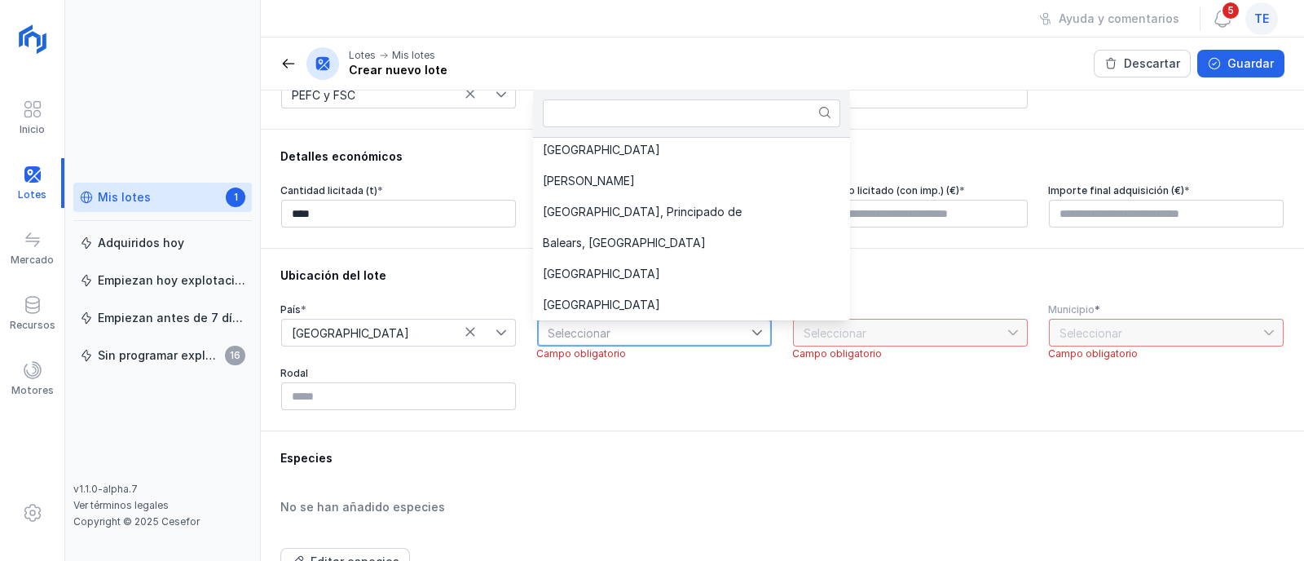
scroll to position [34, 0]
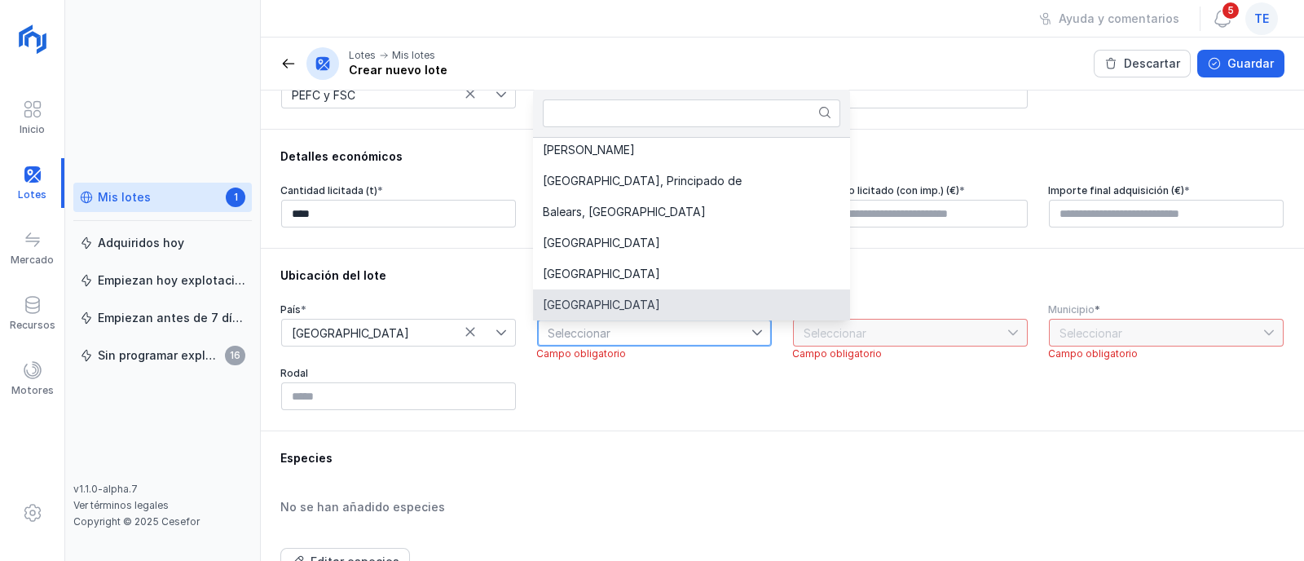
click at [642, 294] on li "[GEOGRAPHIC_DATA]" at bounding box center [691, 304] width 317 height 31
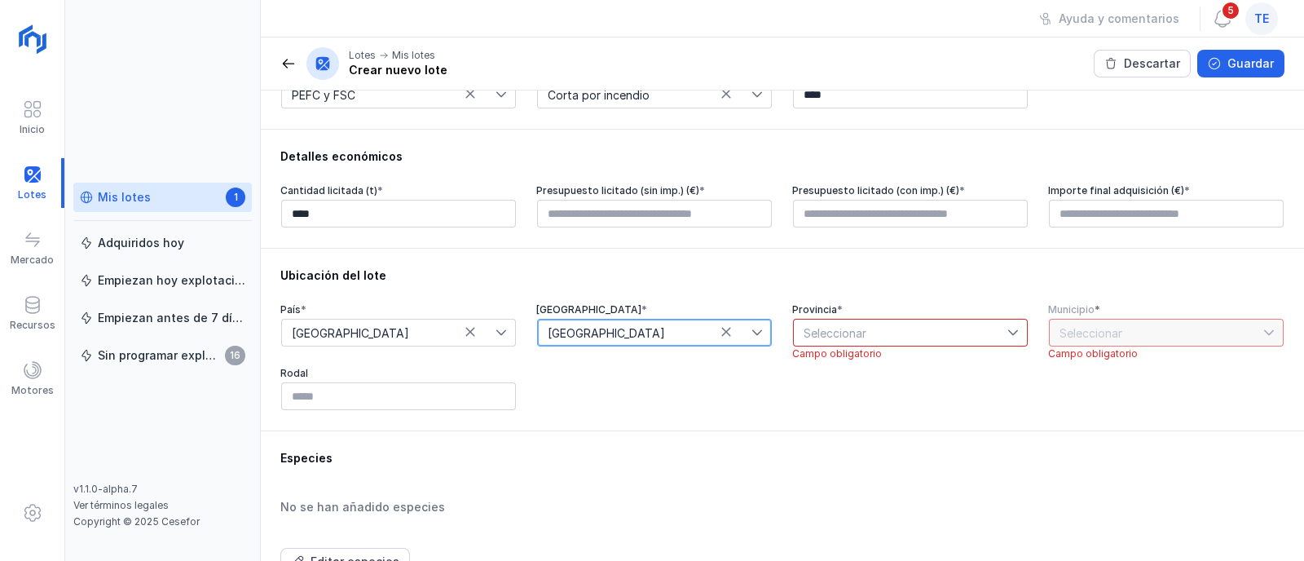
click at [821, 337] on span "Seleccionar" at bounding box center [901, 332] width 214 height 26
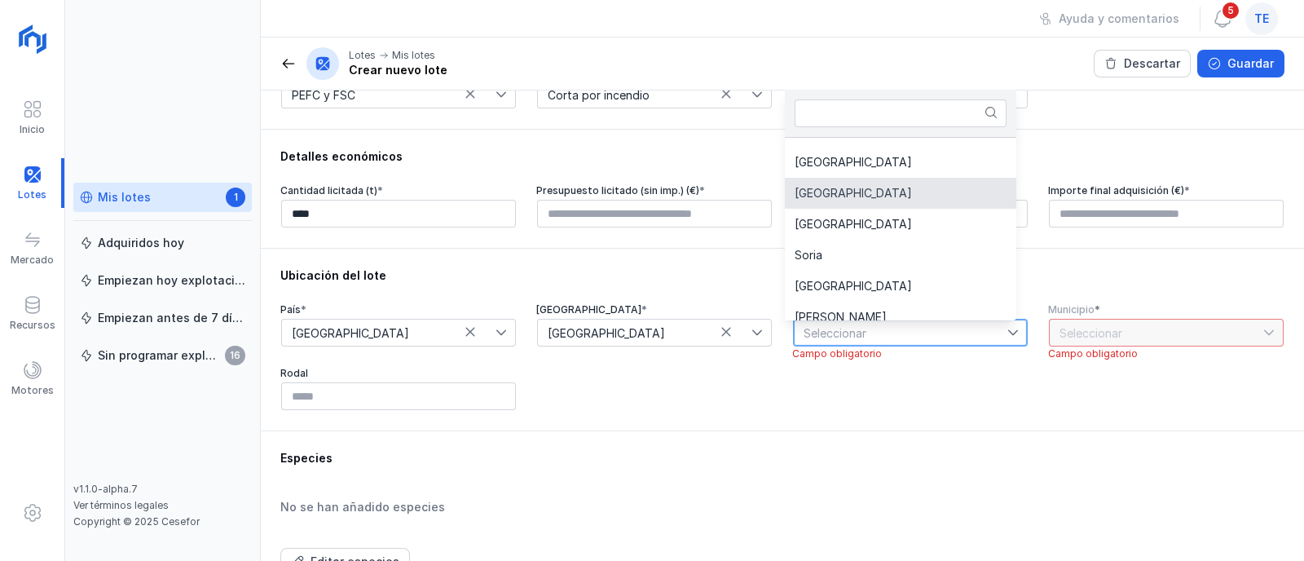
scroll to position [95, 0]
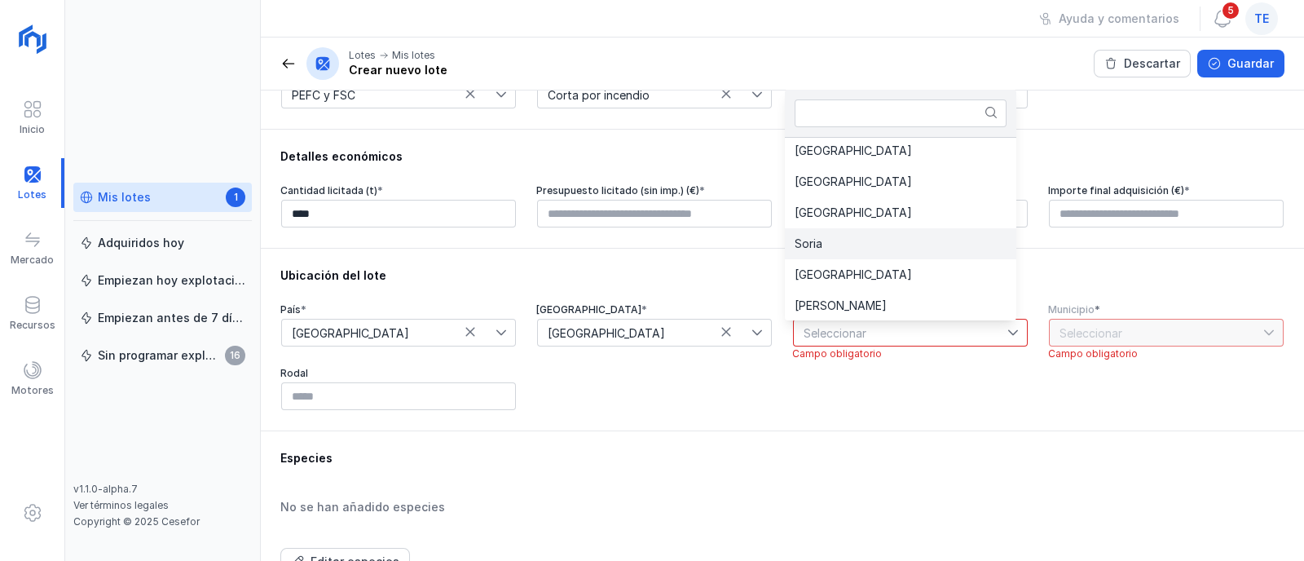
click at [870, 240] on li "Soria" at bounding box center [900, 243] width 231 height 31
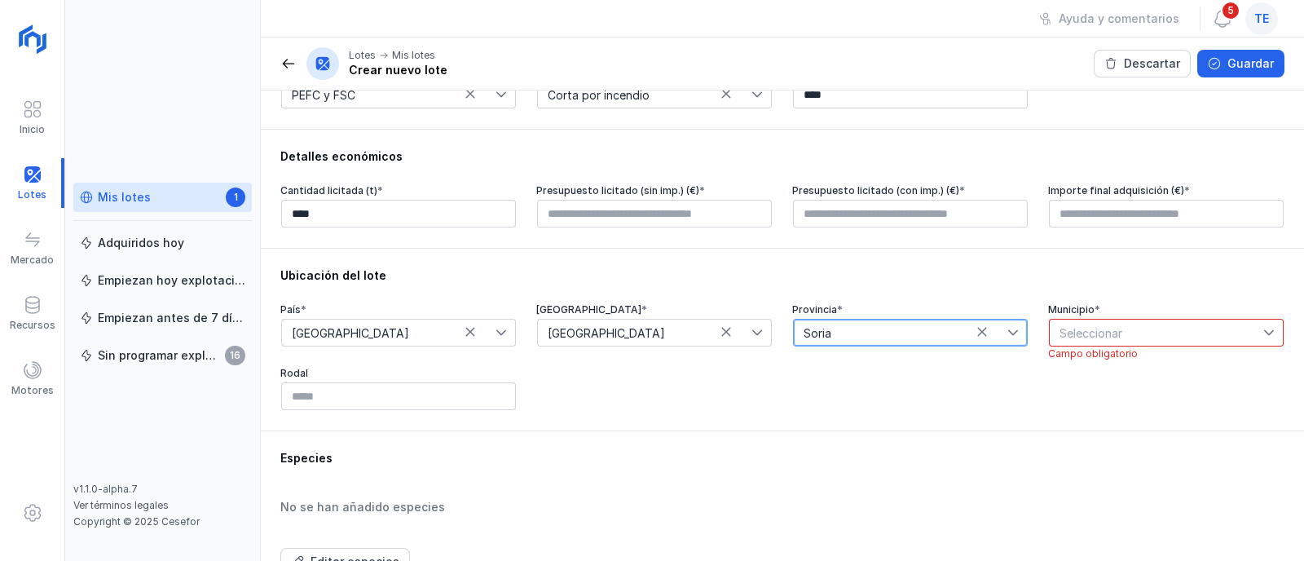
click at [1112, 328] on span "Seleccionar" at bounding box center [1157, 332] width 214 height 26
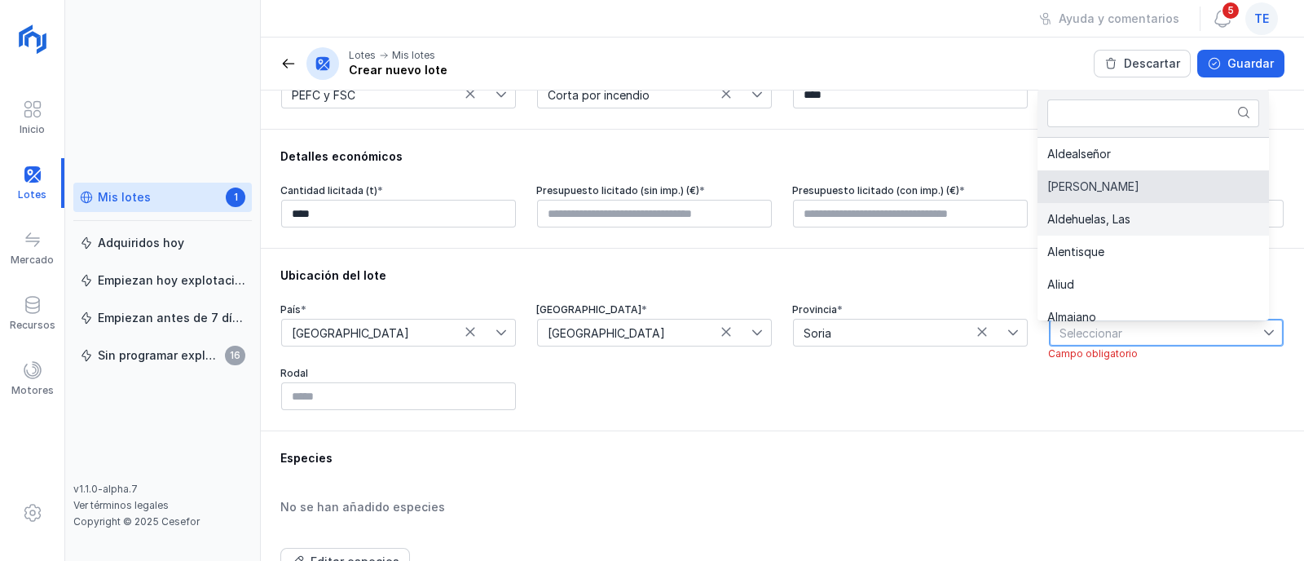
scroll to position [420, 0]
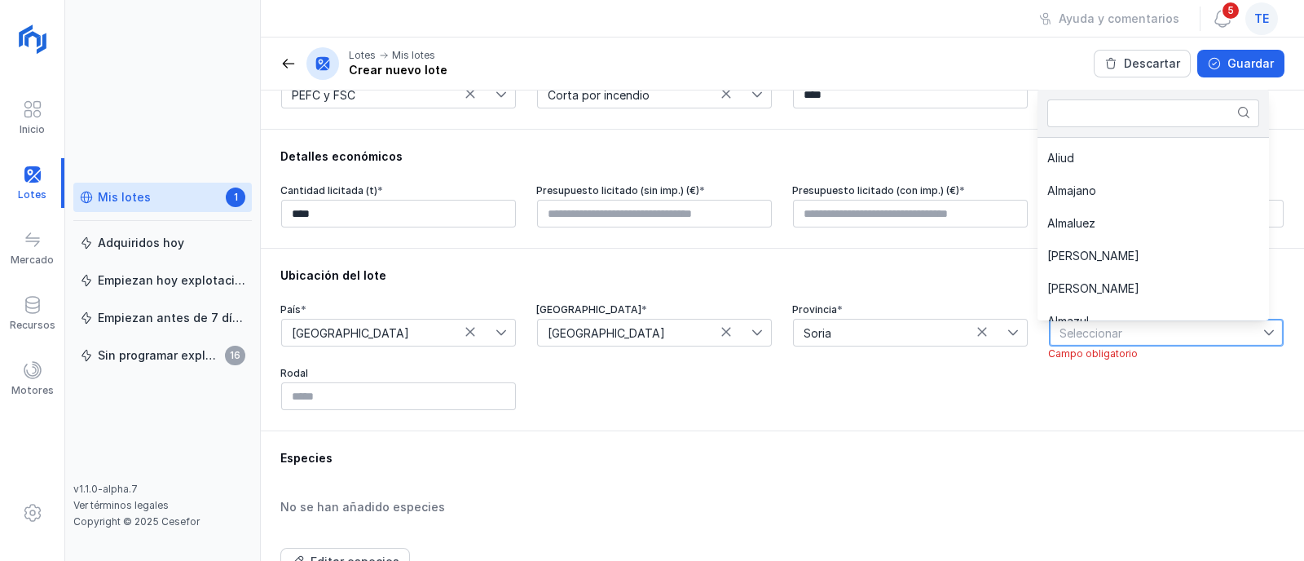
click at [1144, 255] on li "Almarza" at bounding box center [1152, 256] width 231 height 33
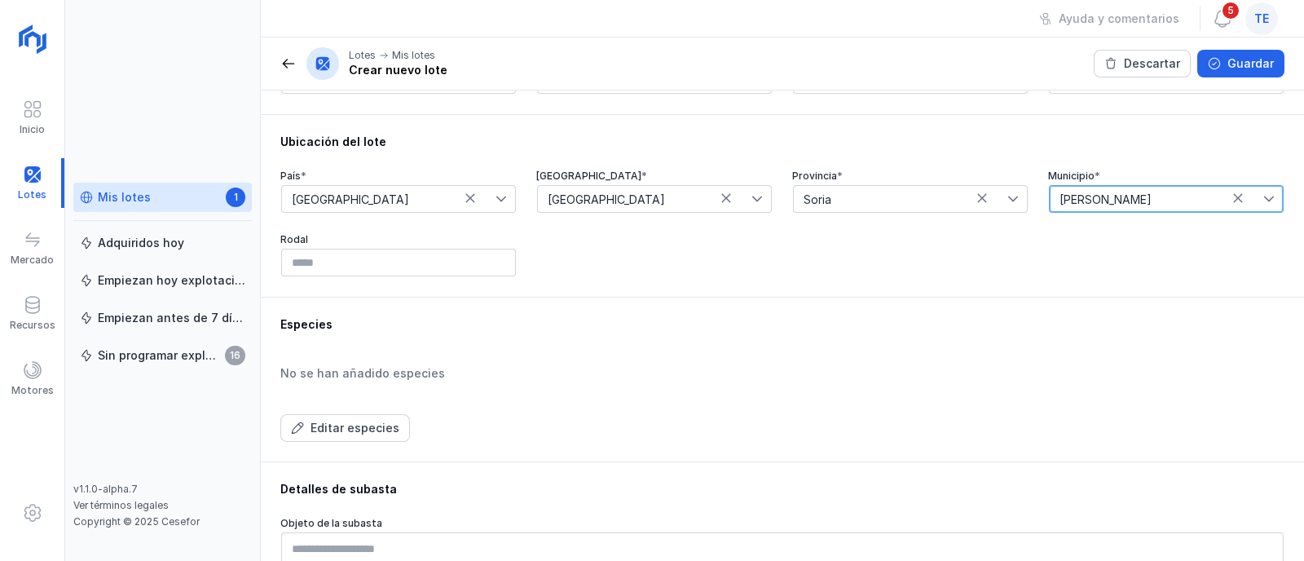
scroll to position [509, 0]
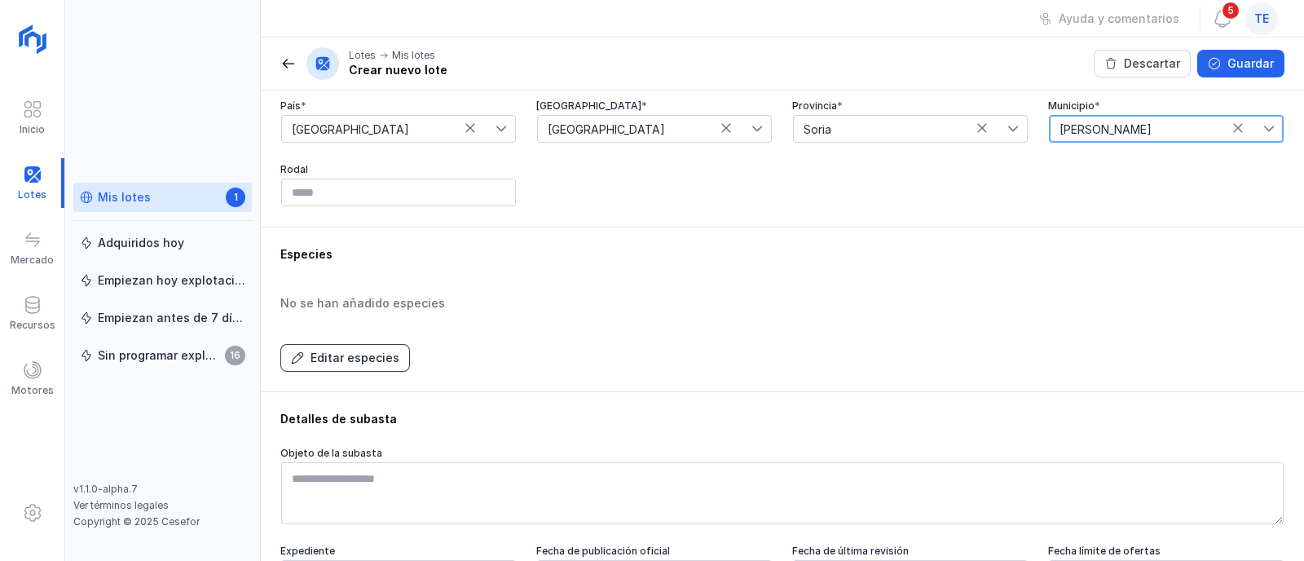
click at [365, 352] on div "Editar especies" at bounding box center [354, 358] width 89 height 16
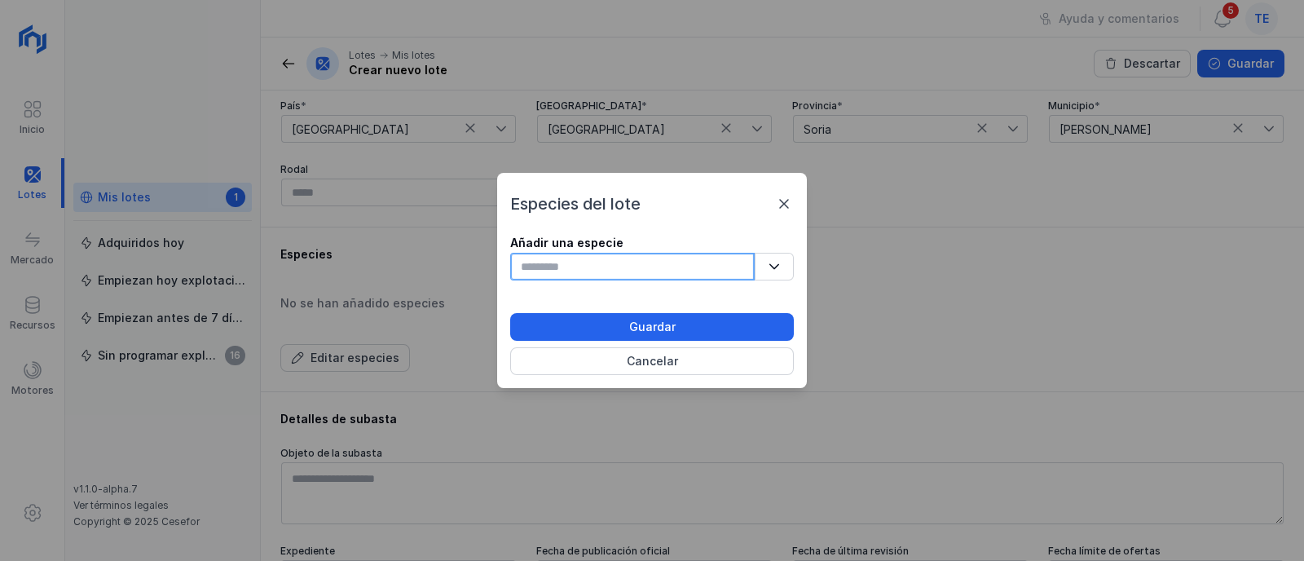
click at [588, 269] on input "text" at bounding box center [632, 267] width 244 height 28
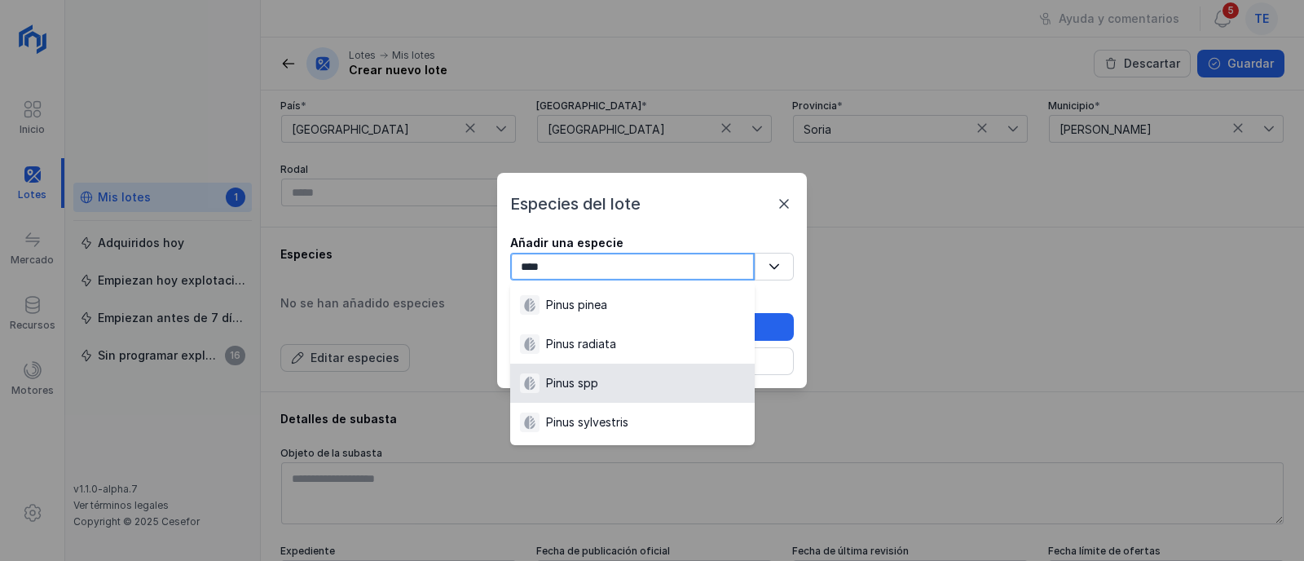
scroll to position [254, 0]
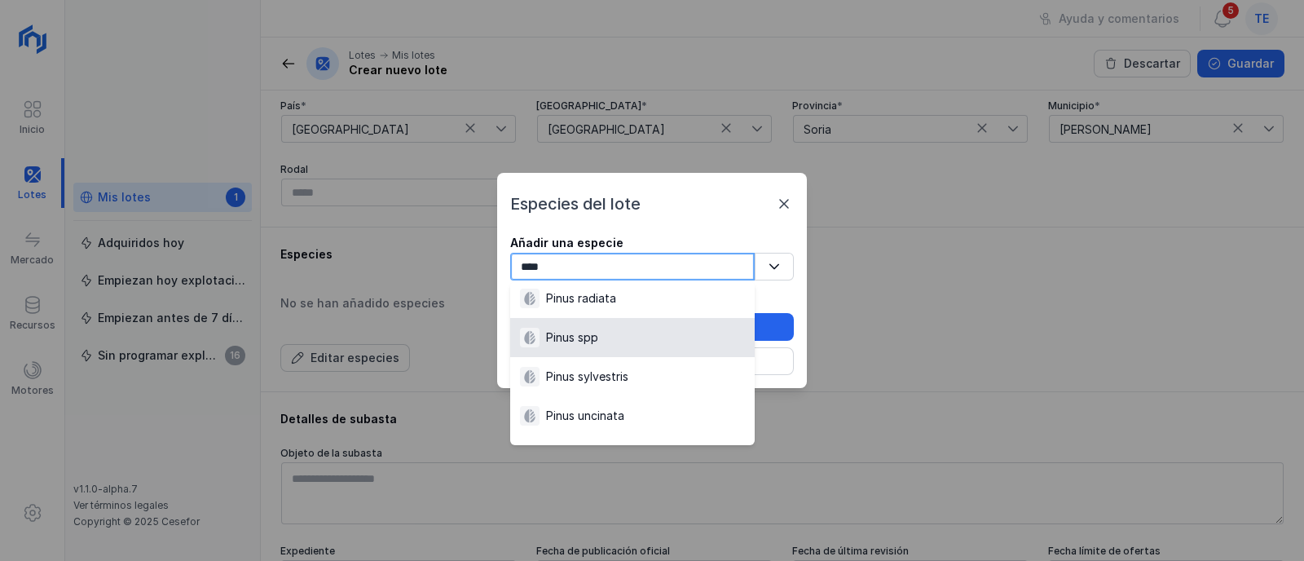
type input "****"
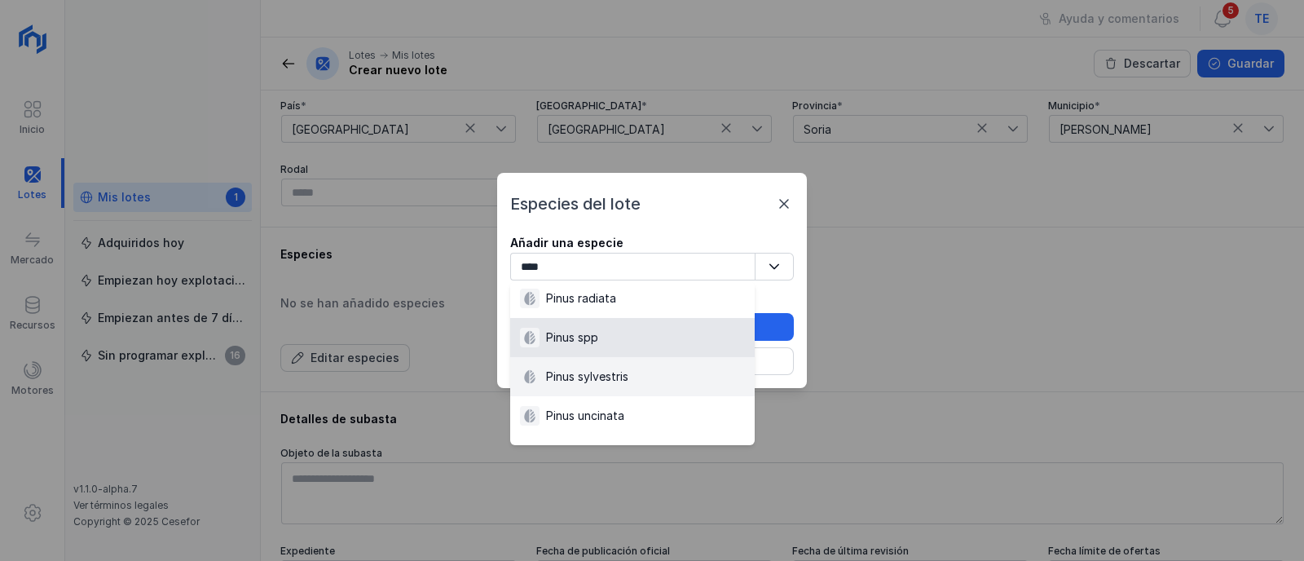
click at [632, 342] on div "Pinus spp" at bounding box center [632, 338] width 225 height 20
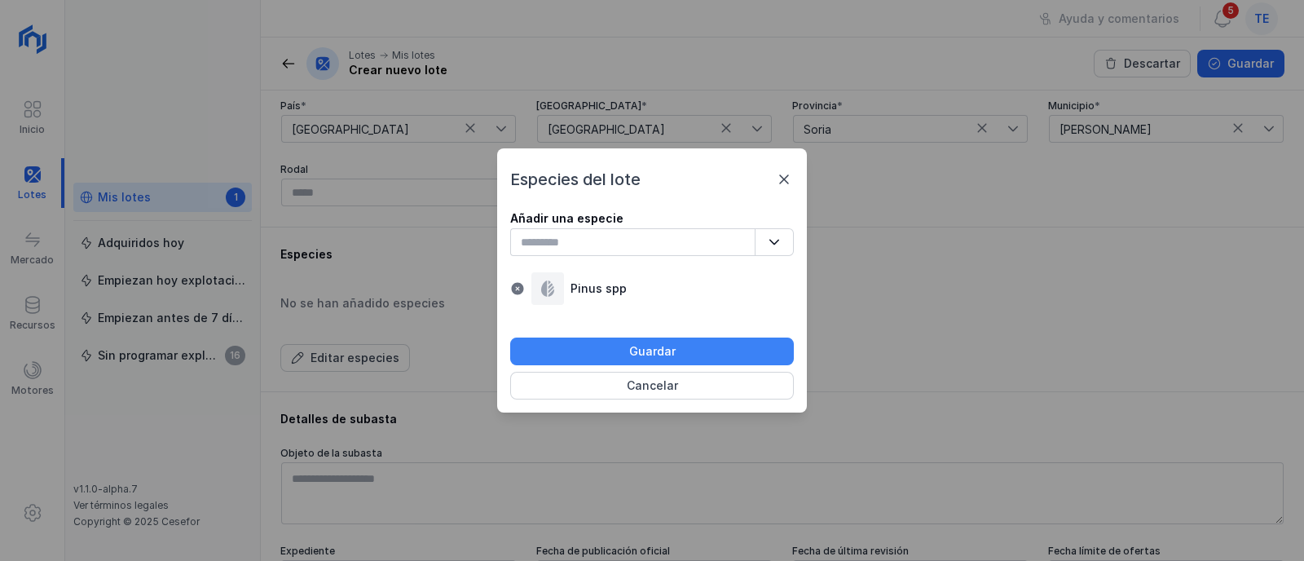
click at [645, 351] on div "Guardar" at bounding box center [652, 351] width 46 height 16
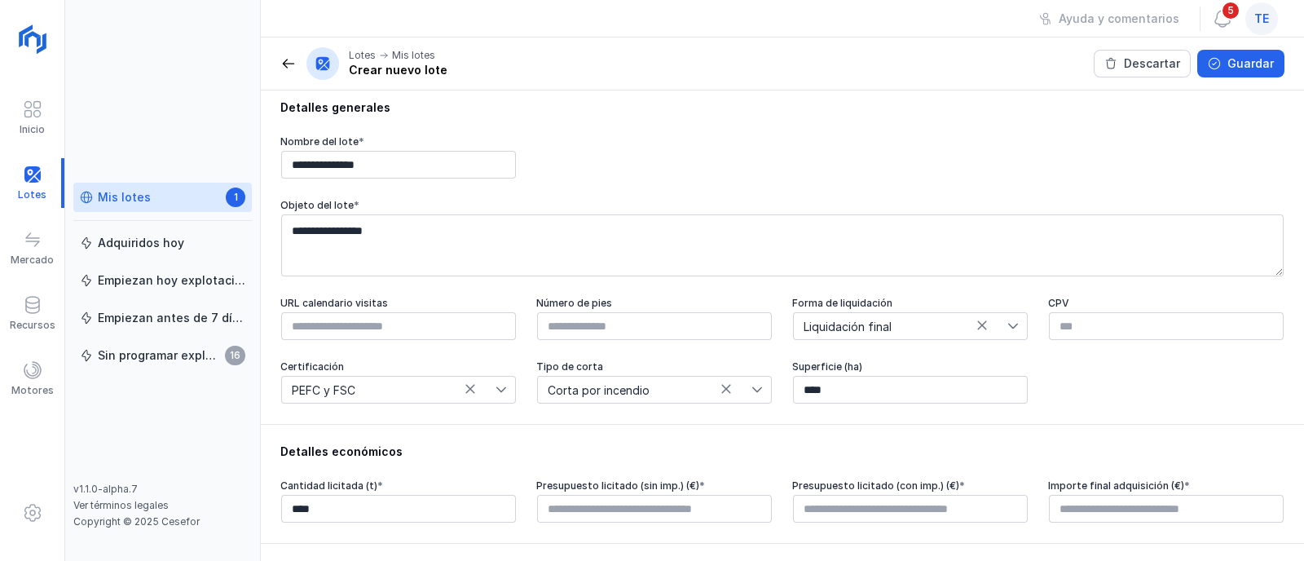
scroll to position [0, 0]
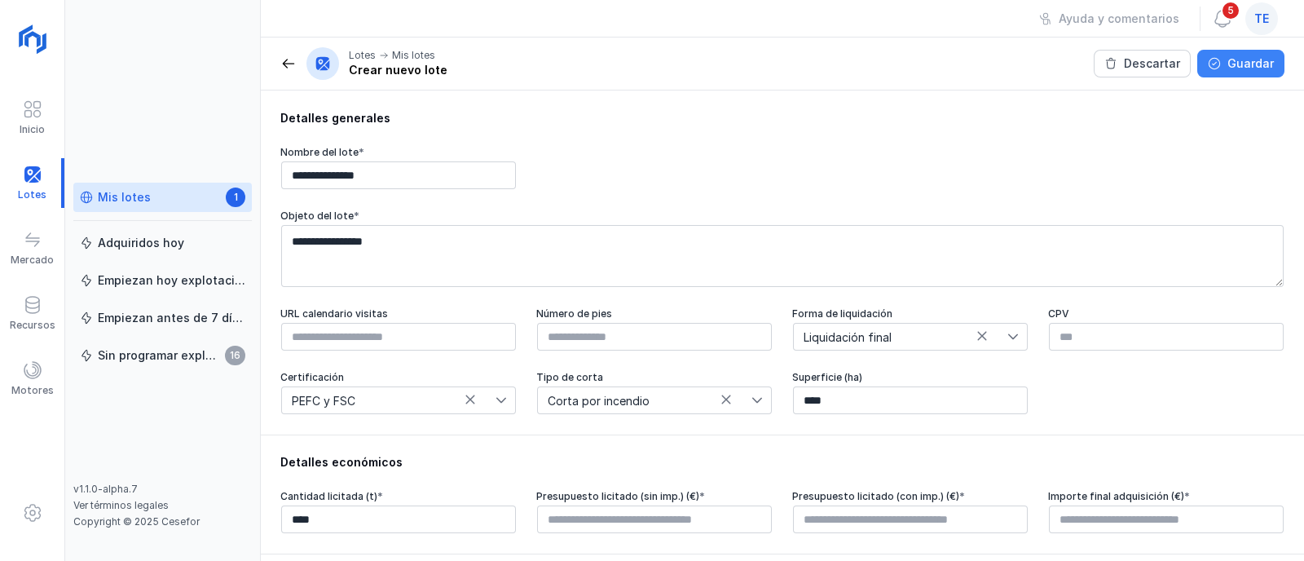
click at [1228, 71] on button "Guardar" at bounding box center [1240, 64] width 87 height 28
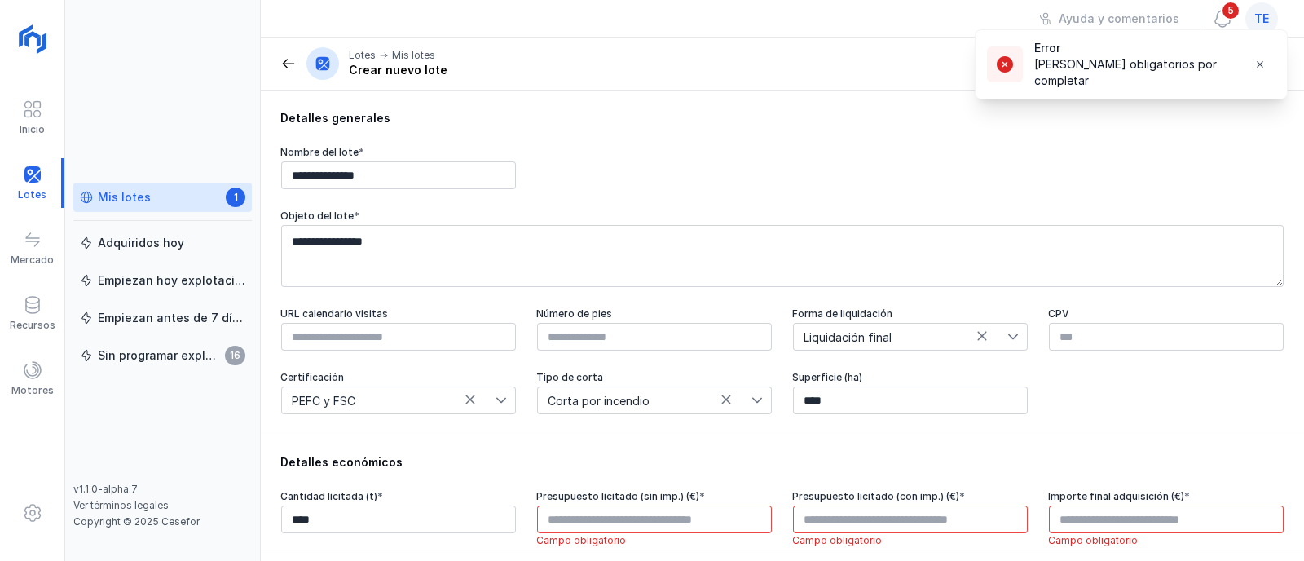
scroll to position [203, 0]
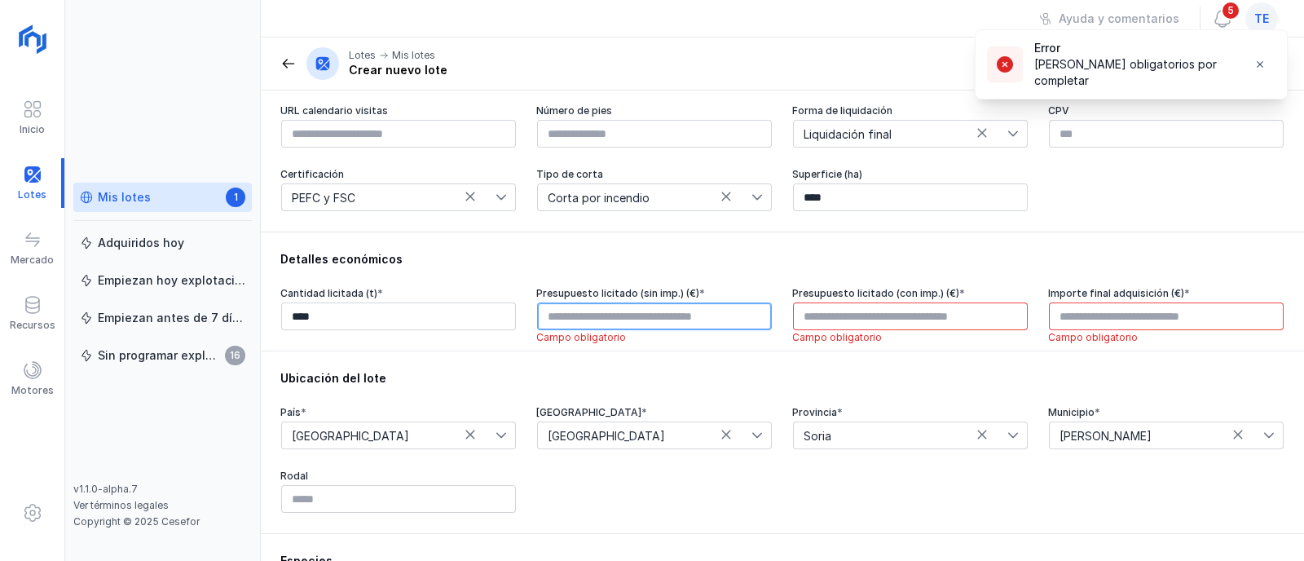
click at [659, 319] on input "text" at bounding box center [654, 316] width 235 height 28
type input "****"
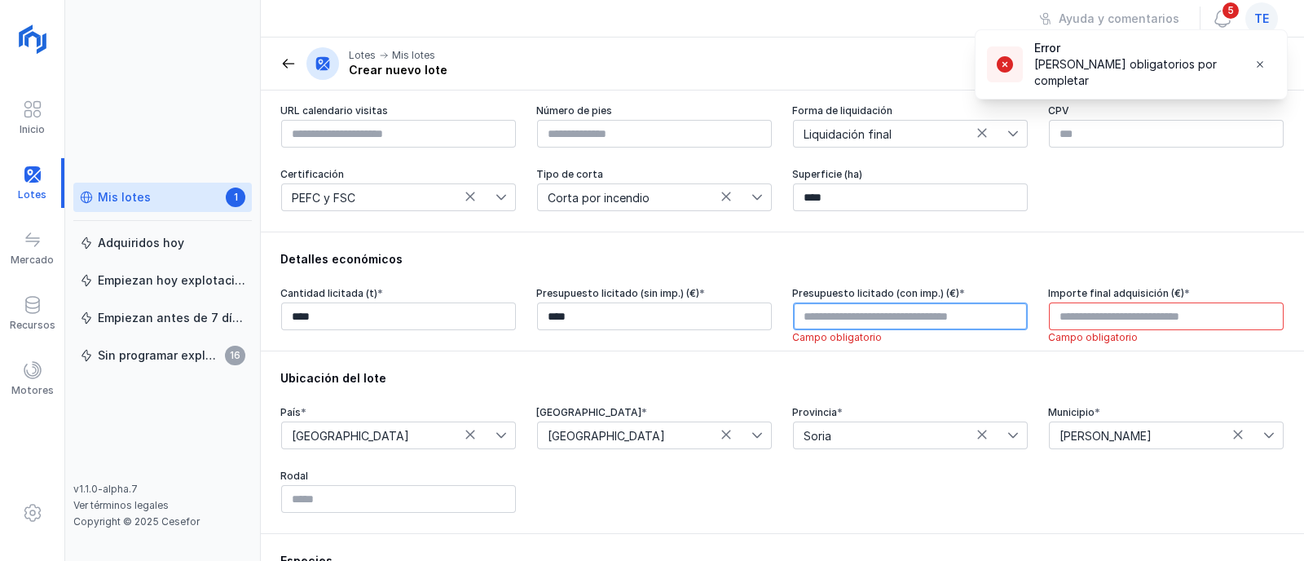
type input "****"
click at [800, 319] on input "****" at bounding box center [910, 316] width 235 height 28
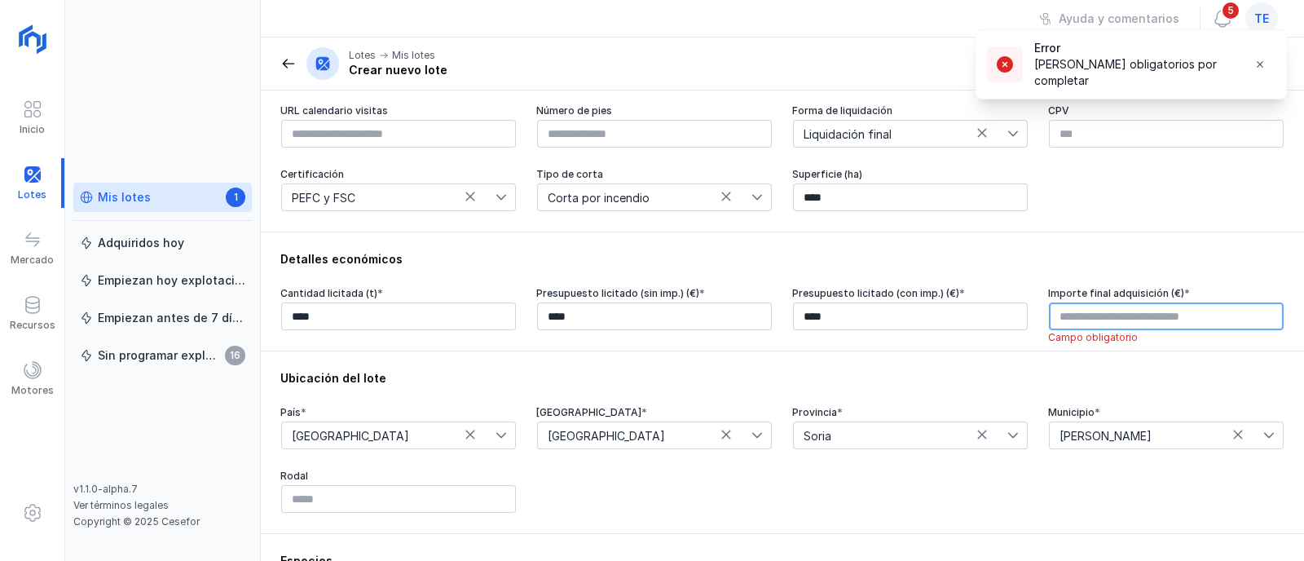
click at [1129, 321] on input "text" at bounding box center [1166, 316] width 235 height 28
type input "****"
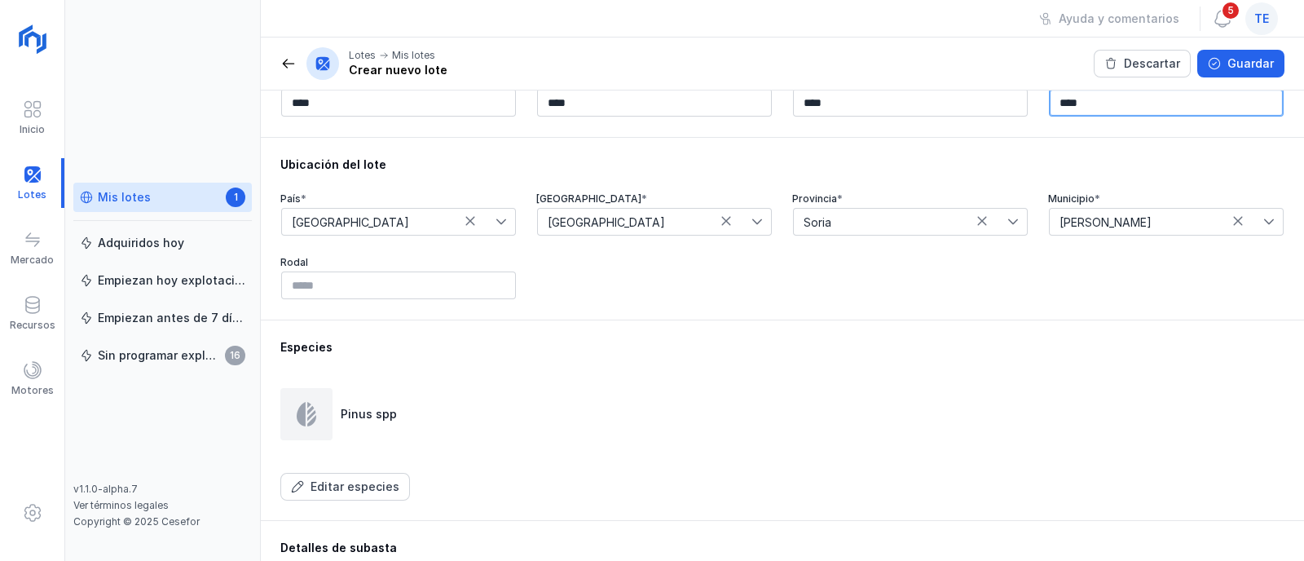
scroll to position [306, 0]
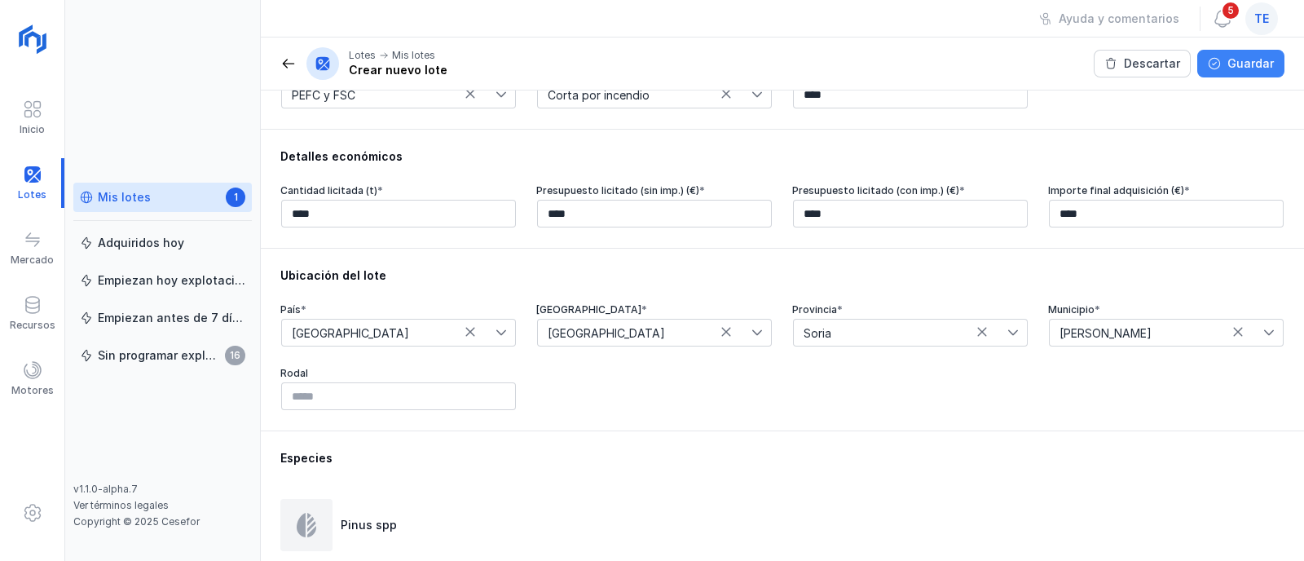
click at [1234, 69] on div "Guardar" at bounding box center [1250, 63] width 46 height 16
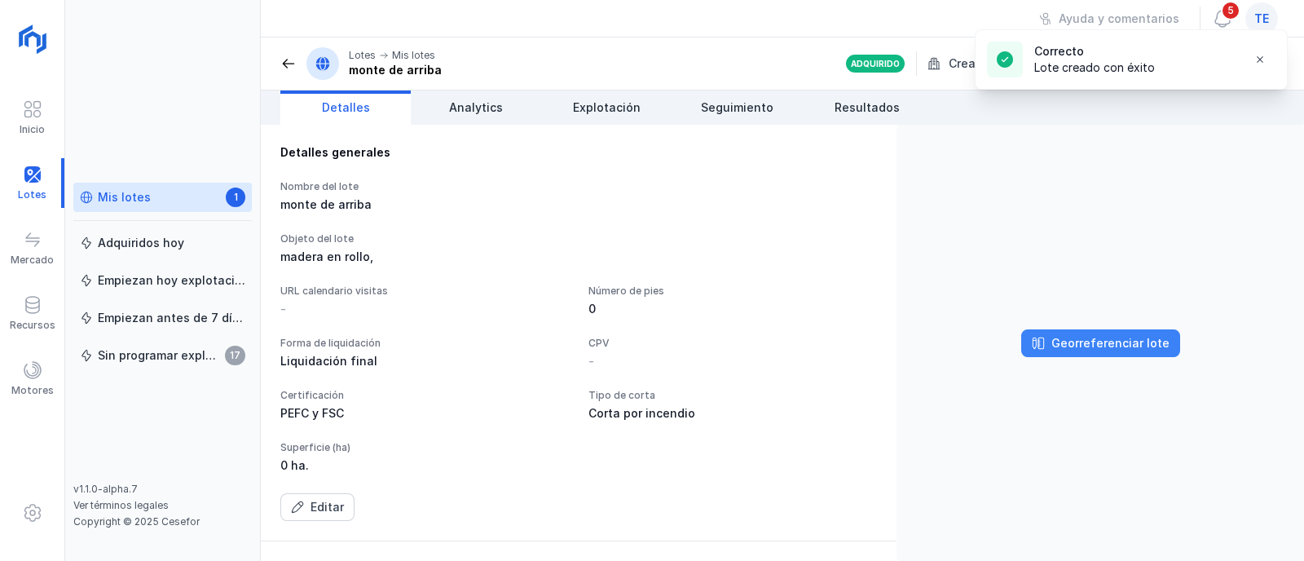
click at [1146, 343] on div "Georreferenciar lote" at bounding box center [1110, 343] width 118 height 16
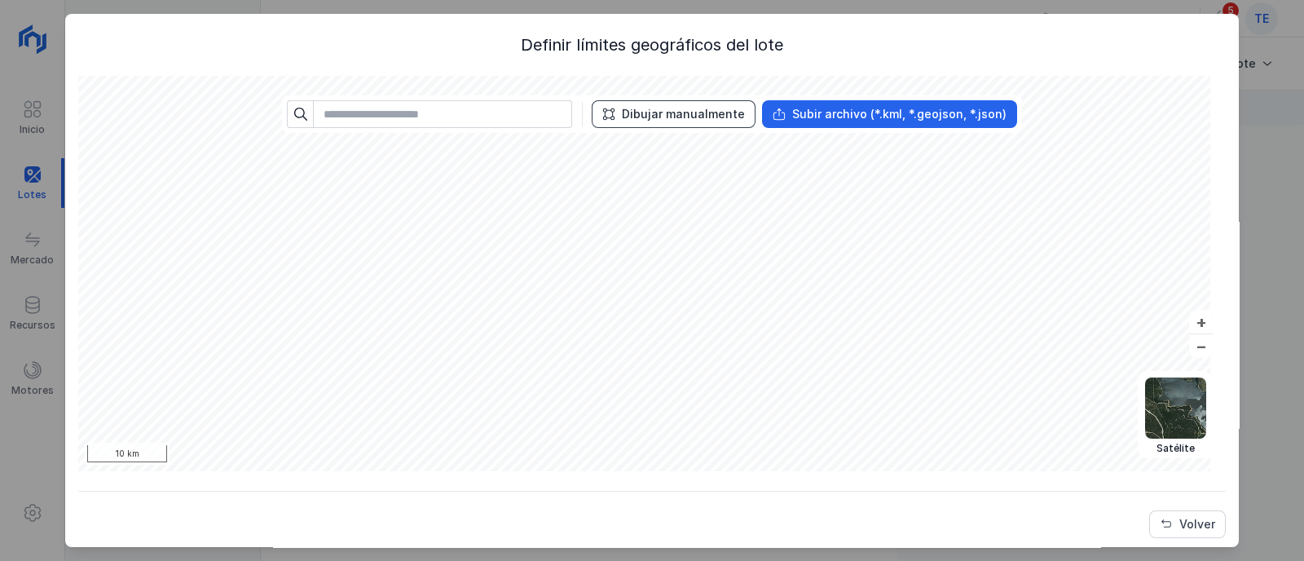
click at [651, 118] on div "Dibujar manualmente" at bounding box center [683, 114] width 123 height 16
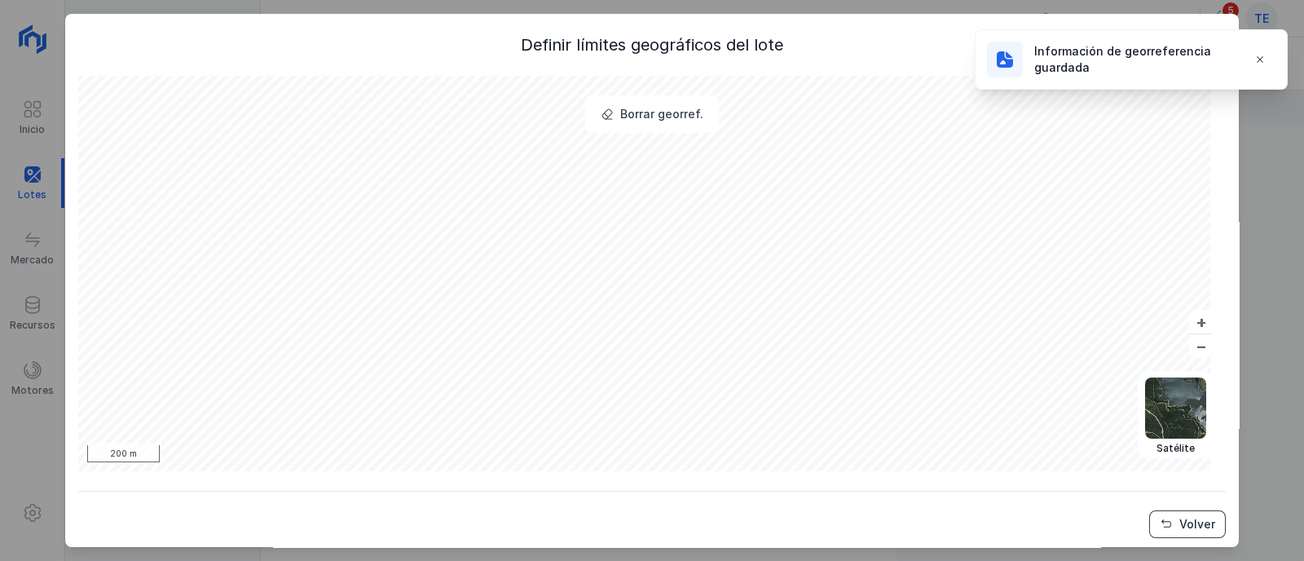
click at [1186, 530] on div "Volver" at bounding box center [1197, 524] width 36 height 16
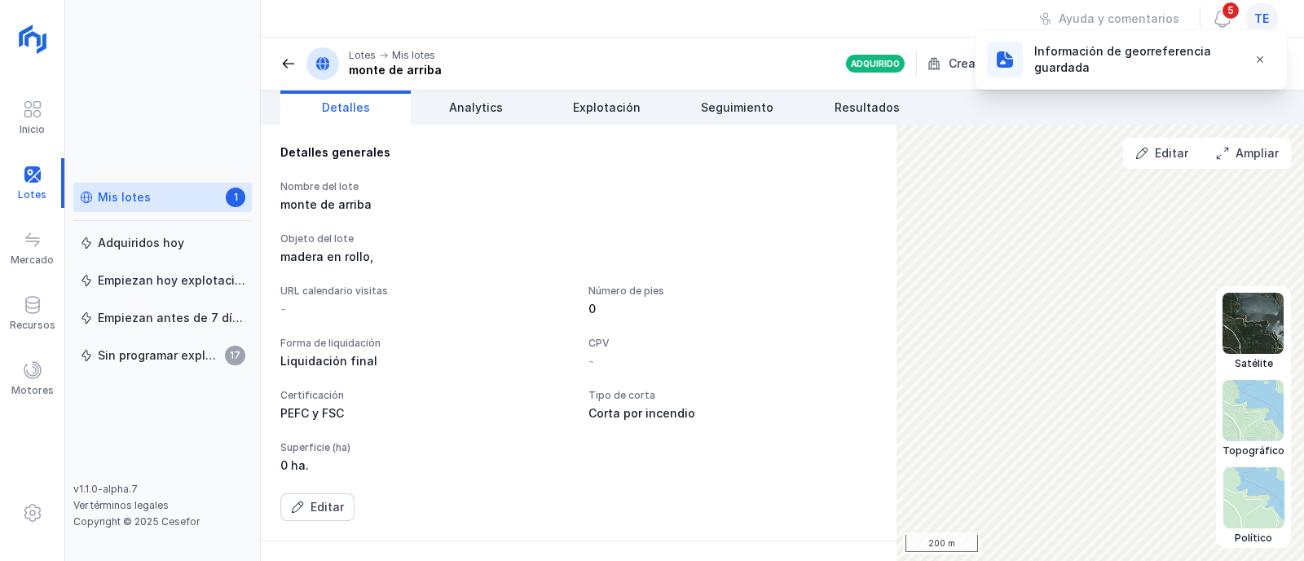
click at [1251, 329] on img at bounding box center [1252, 323] width 61 height 61
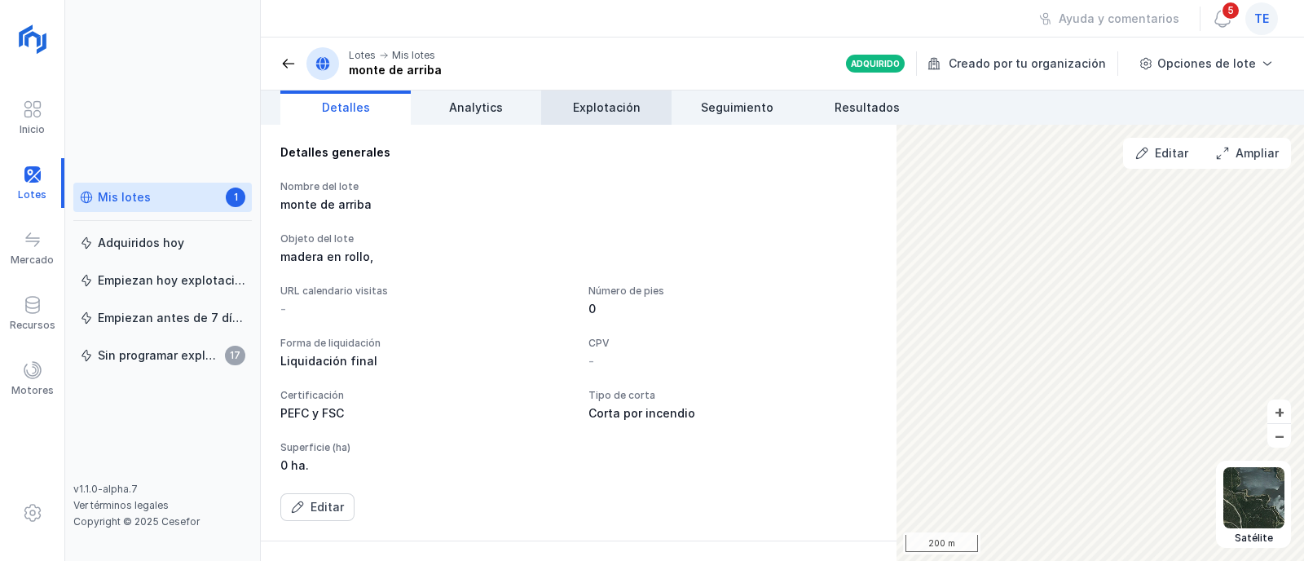
click at [621, 116] on link "Explotación" at bounding box center [606, 107] width 130 height 34
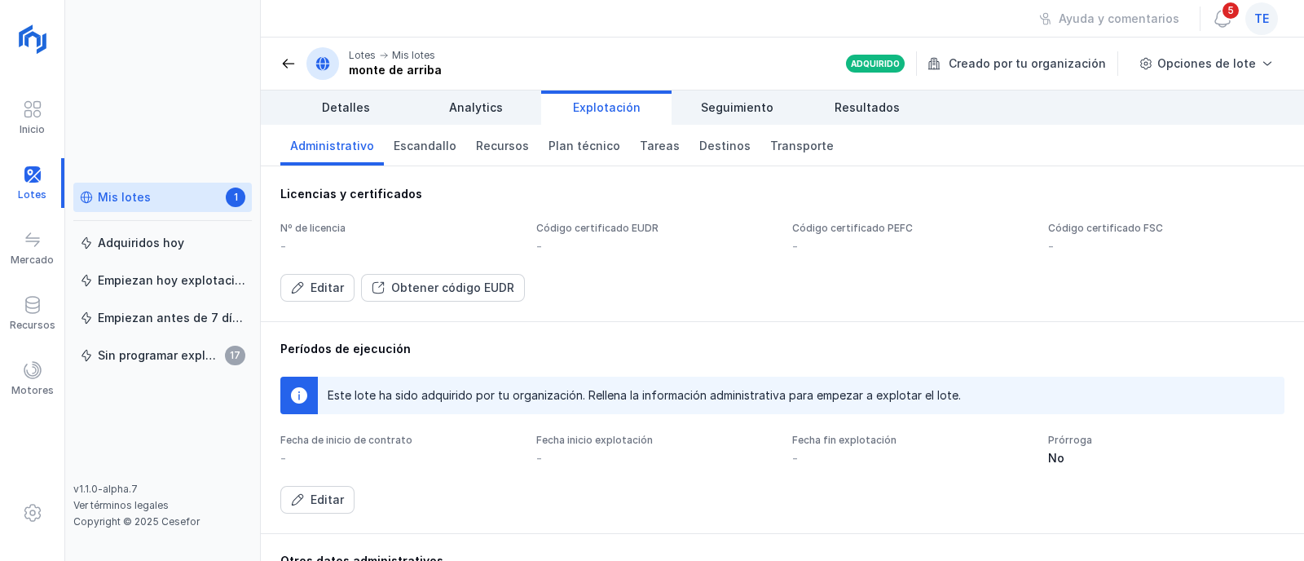
click at [332, 275] on button "Editar" at bounding box center [317, 288] width 74 height 28
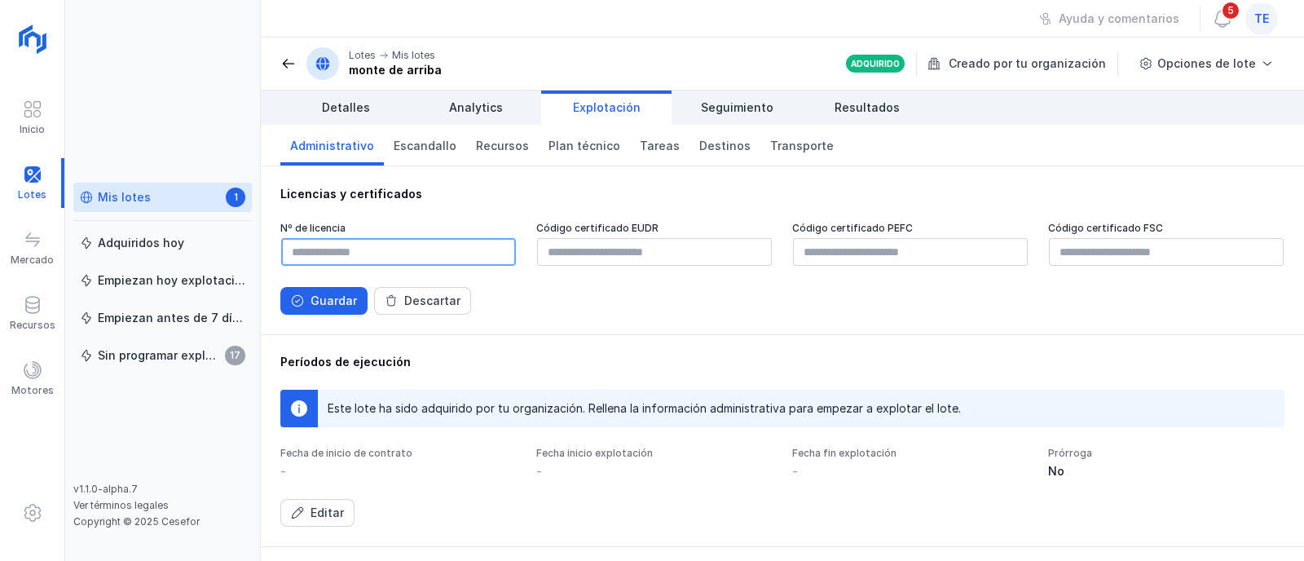
click at [356, 246] on input "text" at bounding box center [398, 252] width 235 height 28
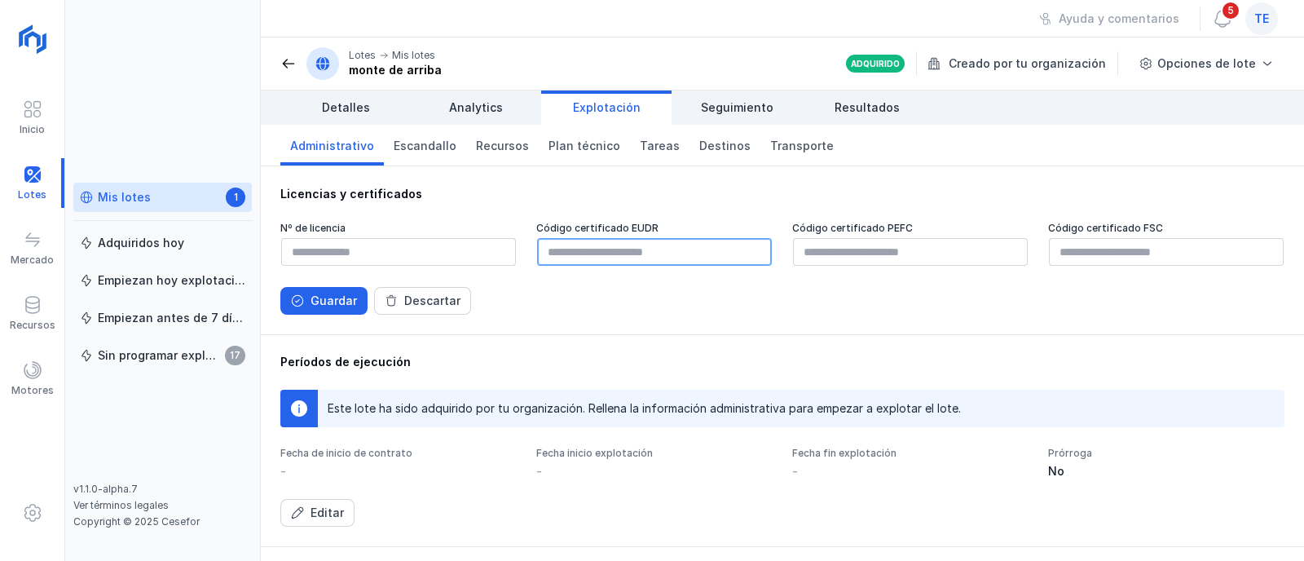
click at [617, 239] on input "text" at bounding box center [654, 252] width 235 height 28
click at [326, 305] on div "Guardar" at bounding box center [333, 301] width 46 height 16
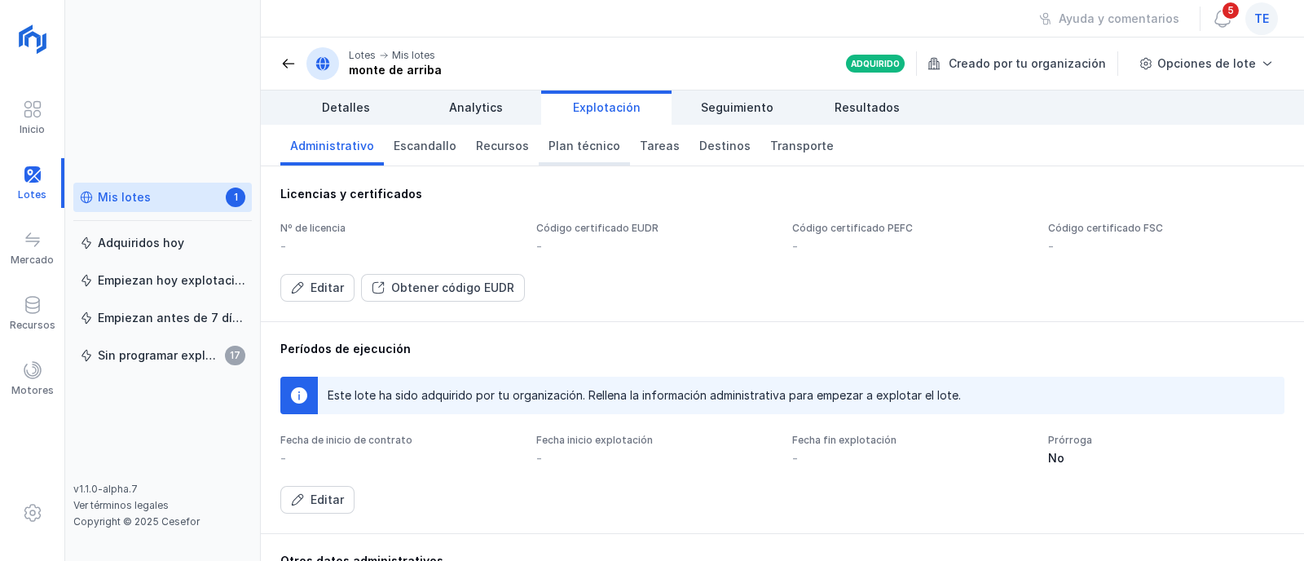
click at [548, 151] on span "Plan técnico" at bounding box center [584, 146] width 72 height 16
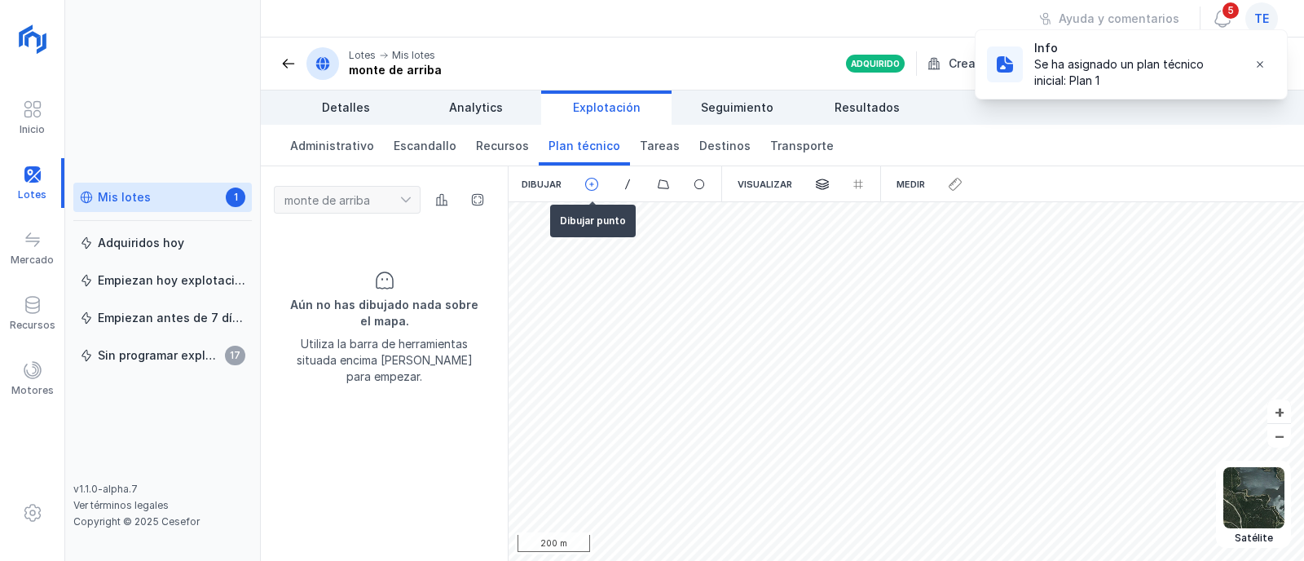
click at [598, 181] on div at bounding box center [593, 184] width 36 height 36
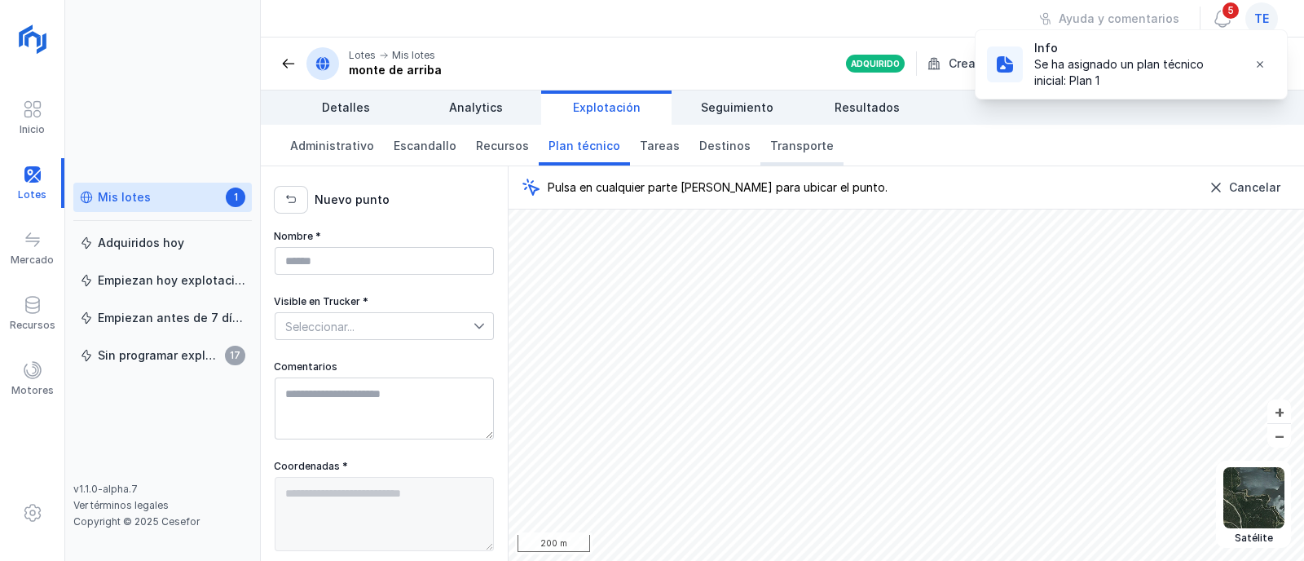
click at [777, 141] on span "Transporte" at bounding box center [802, 146] width 64 height 16
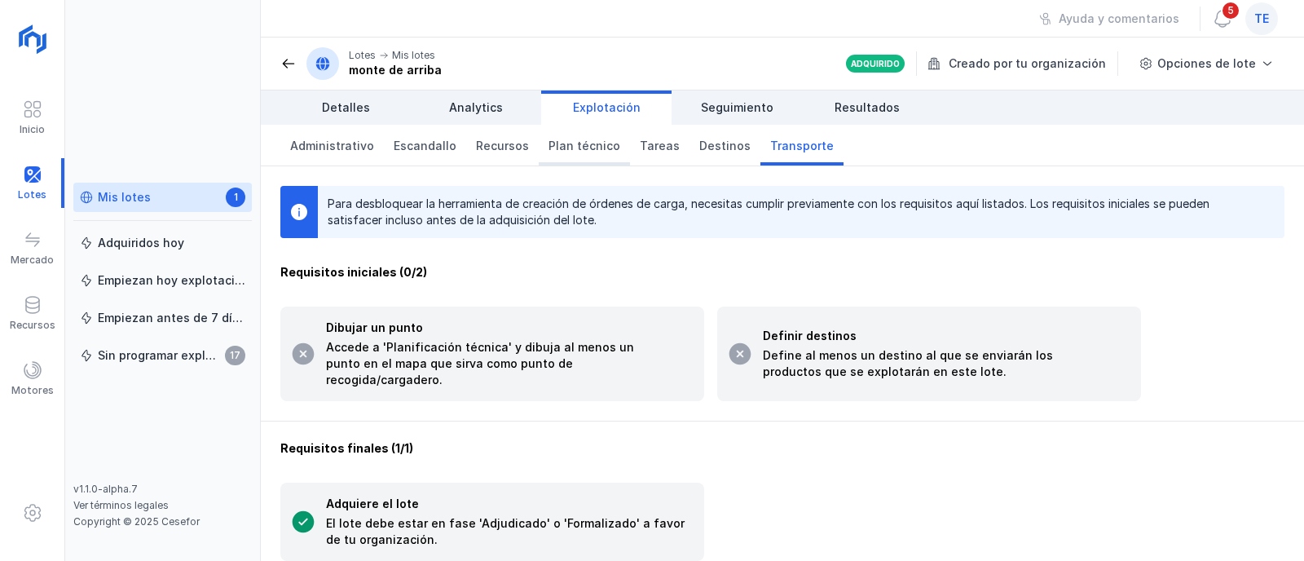
click at [587, 150] on span "Plan técnico" at bounding box center [584, 146] width 72 height 16
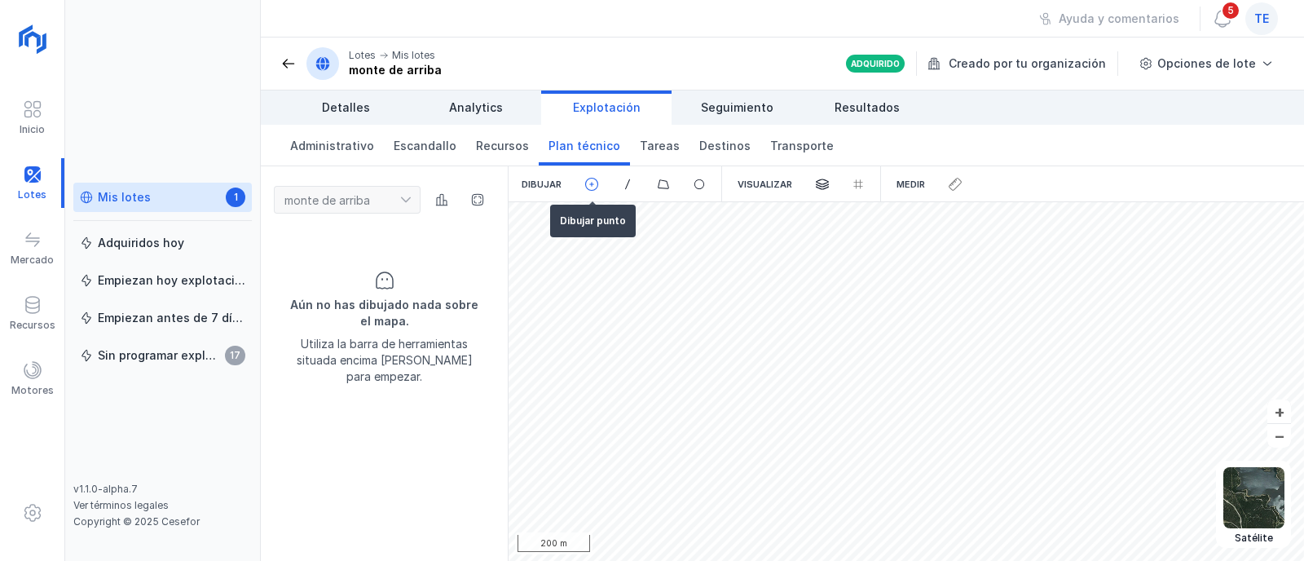
click at [595, 187] on span at bounding box center [591, 184] width 15 height 15
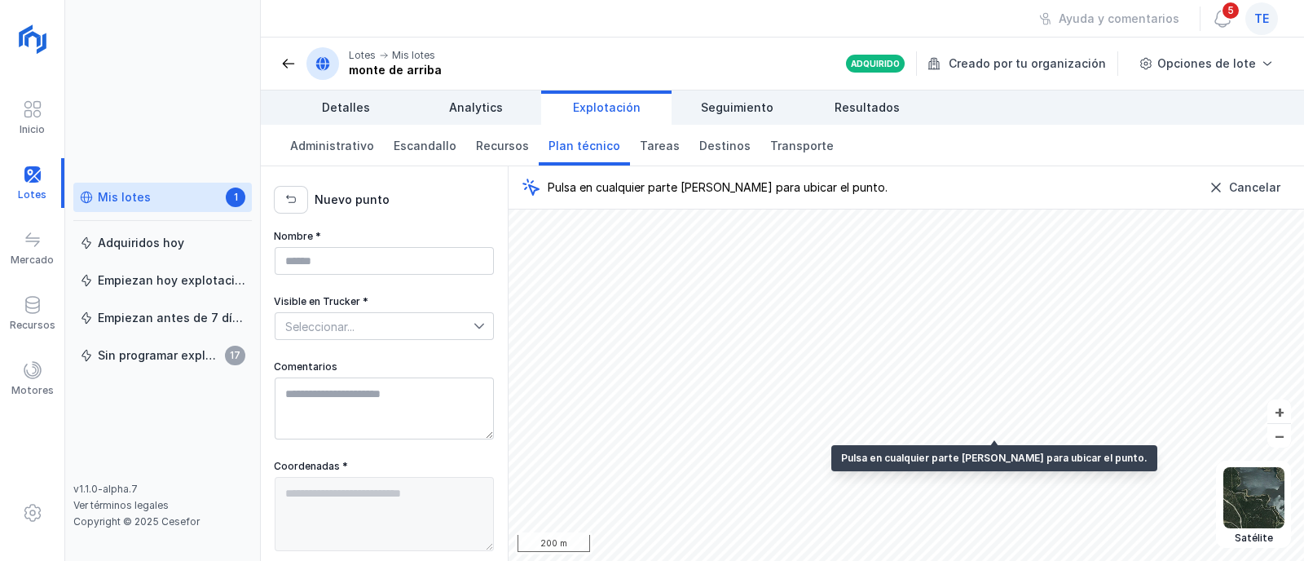
type textarea "**********"
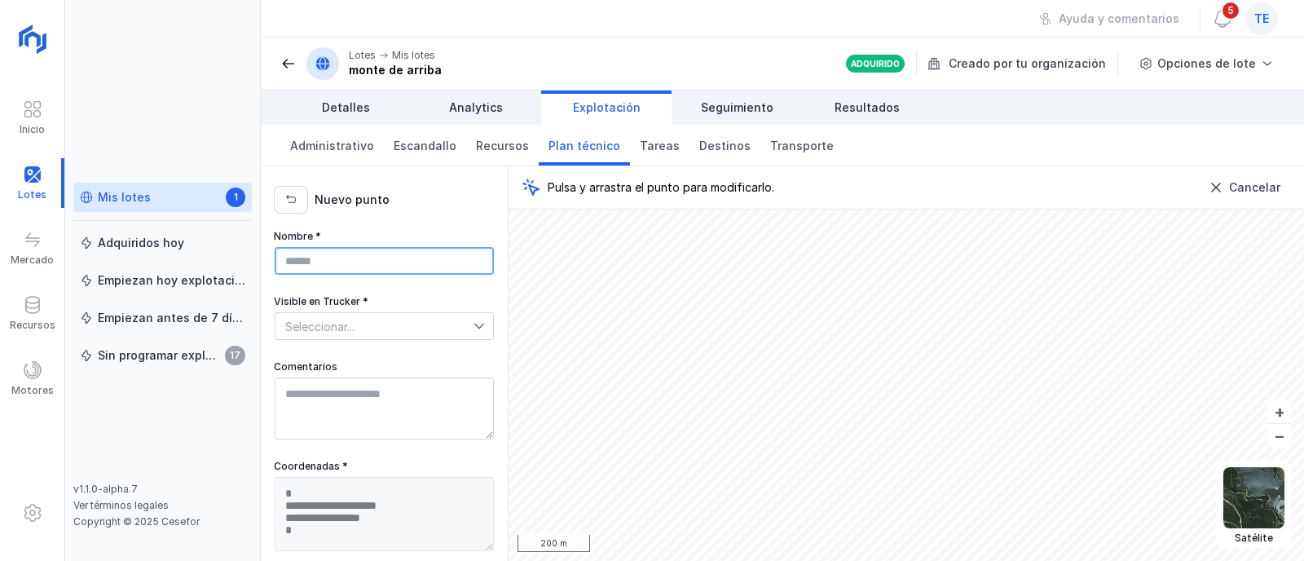
click at [343, 265] on input "Nombre *" at bounding box center [384, 261] width 219 height 28
type input "**"
click at [425, 332] on span "Seleccionar..." at bounding box center [374, 326] width 198 height 26
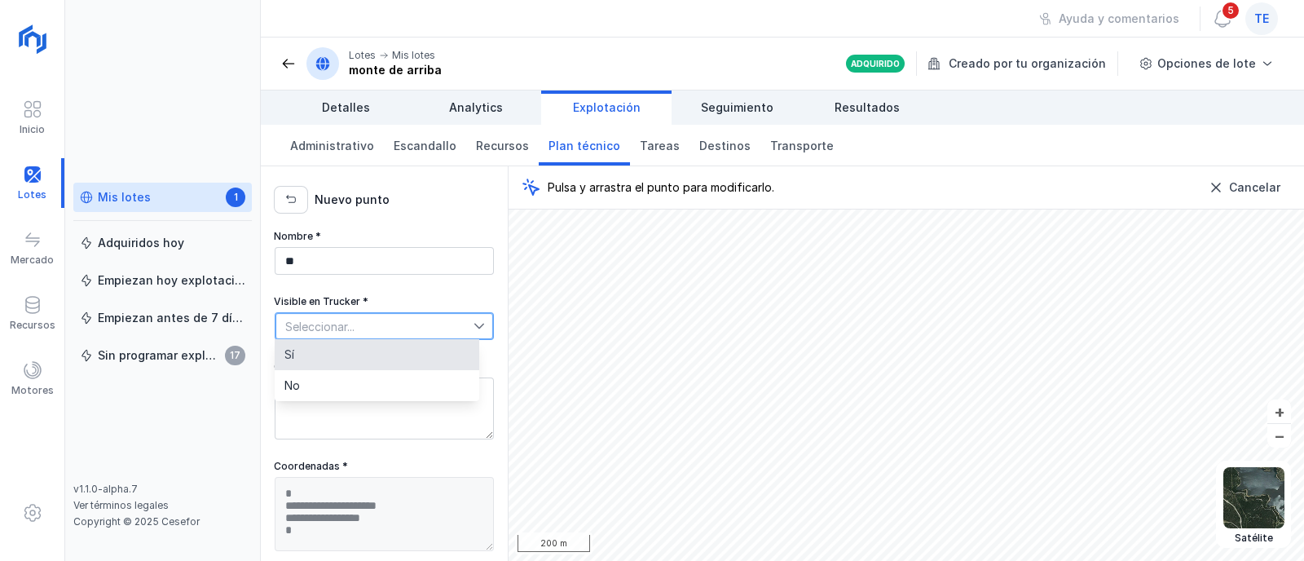
click at [409, 351] on li "Sí" at bounding box center [377, 354] width 205 height 31
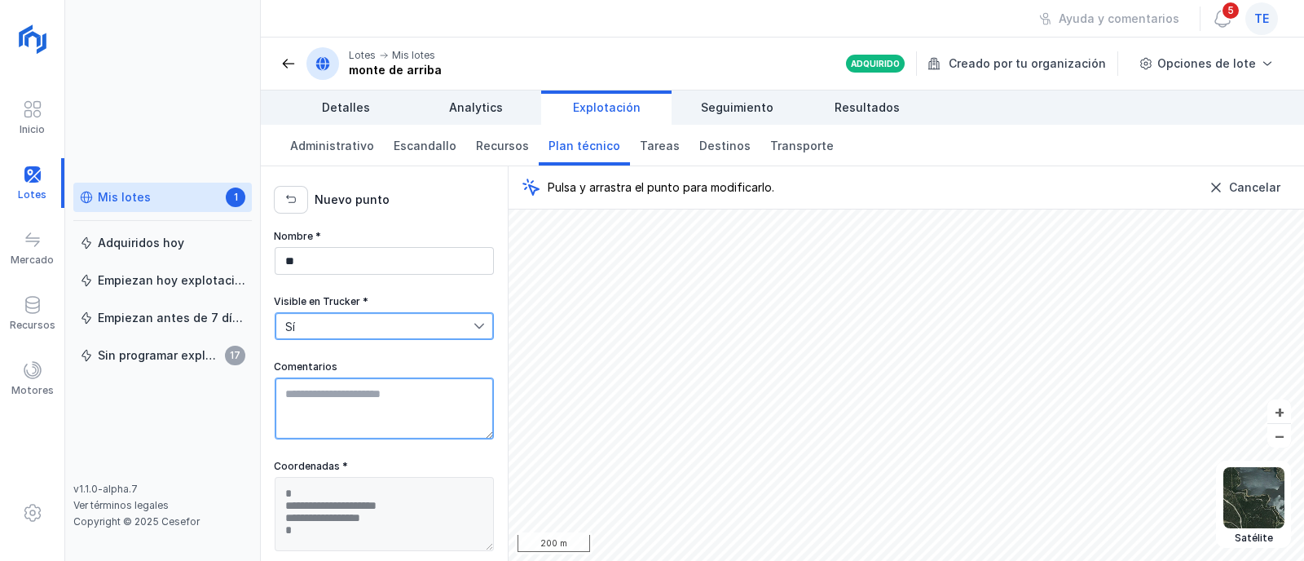
click at [306, 387] on textarea "Comentarios" at bounding box center [384, 408] width 219 height 62
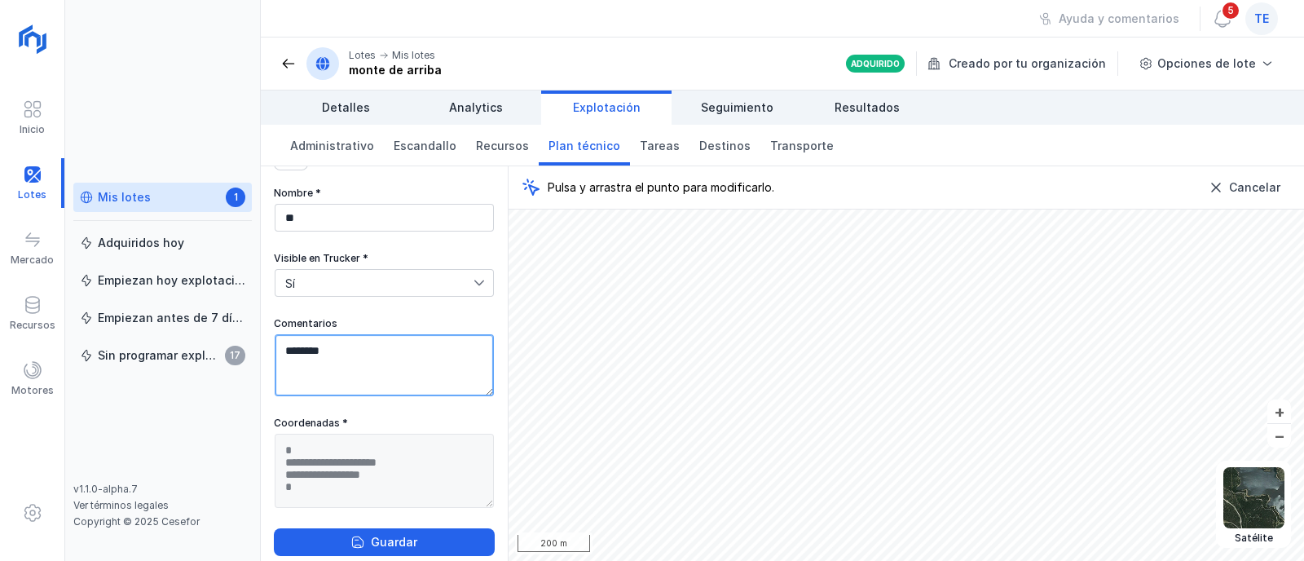
scroll to position [59, 0]
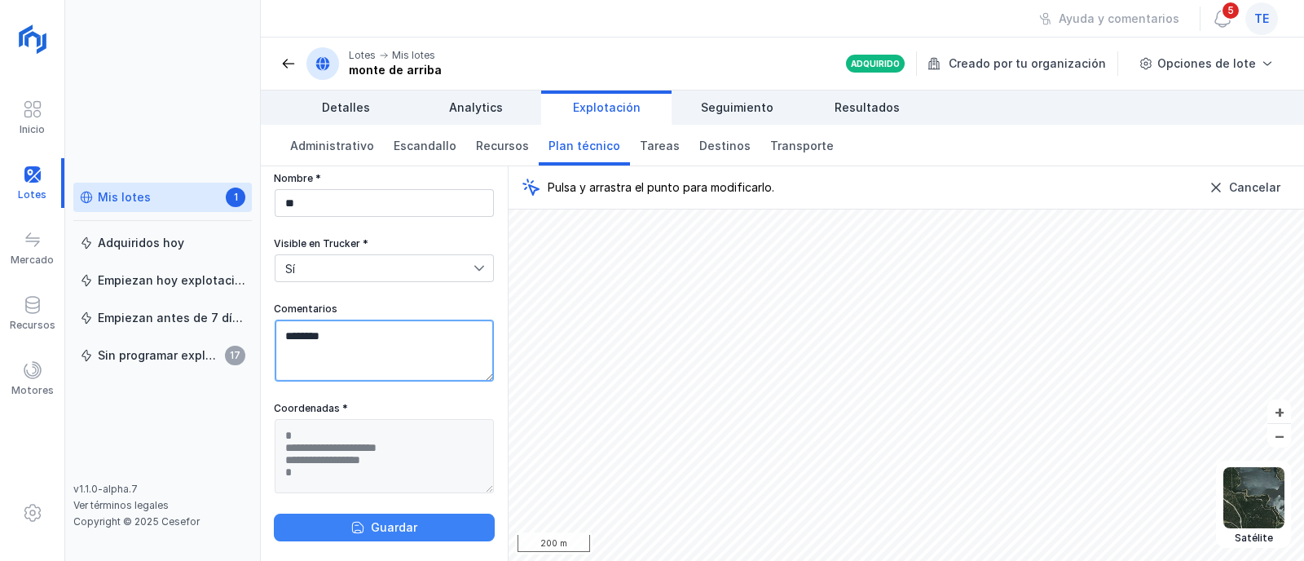
type textarea "********"
click at [406, 534] on div "Guardar" at bounding box center [394, 527] width 46 height 16
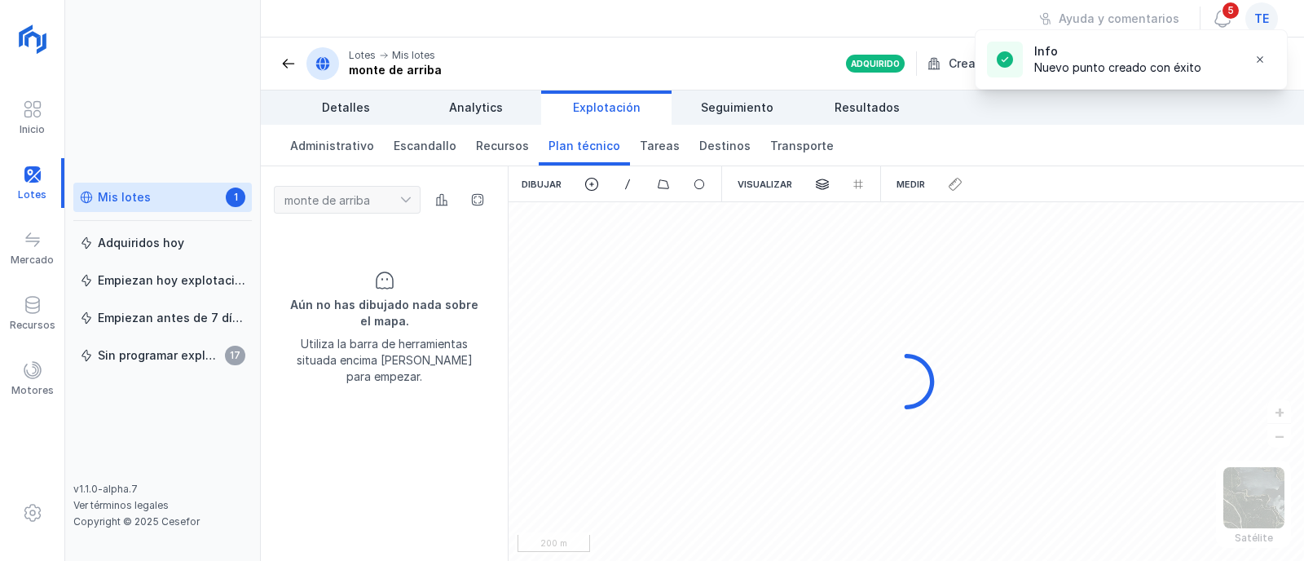
scroll to position [0, 0]
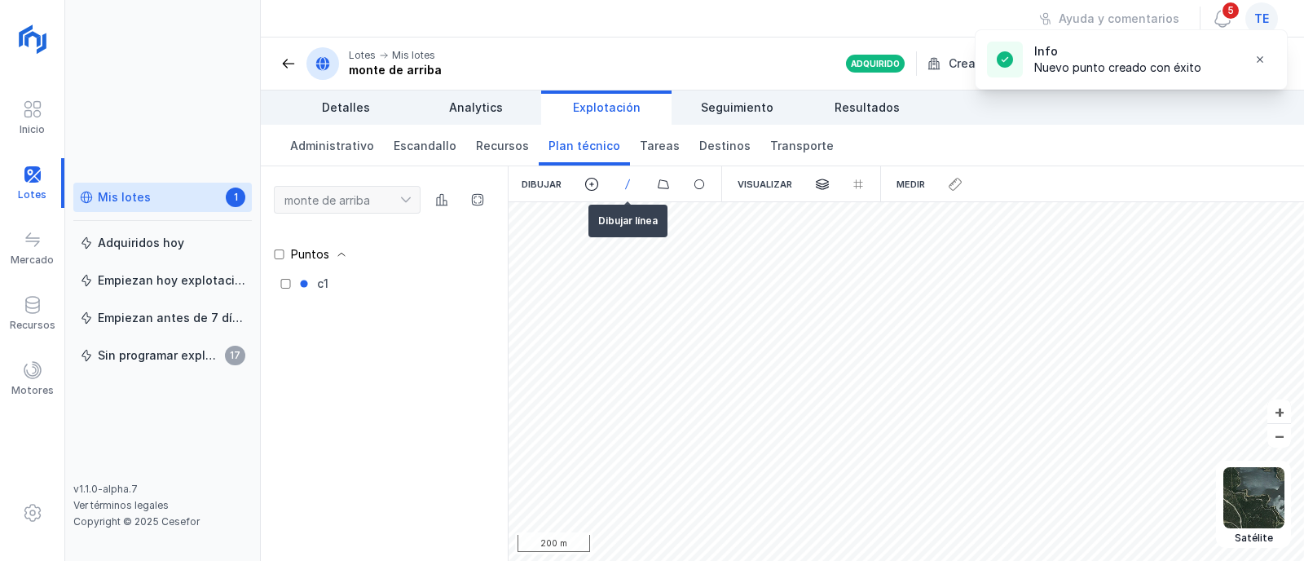
click at [632, 174] on div at bounding box center [628, 184] width 36 height 36
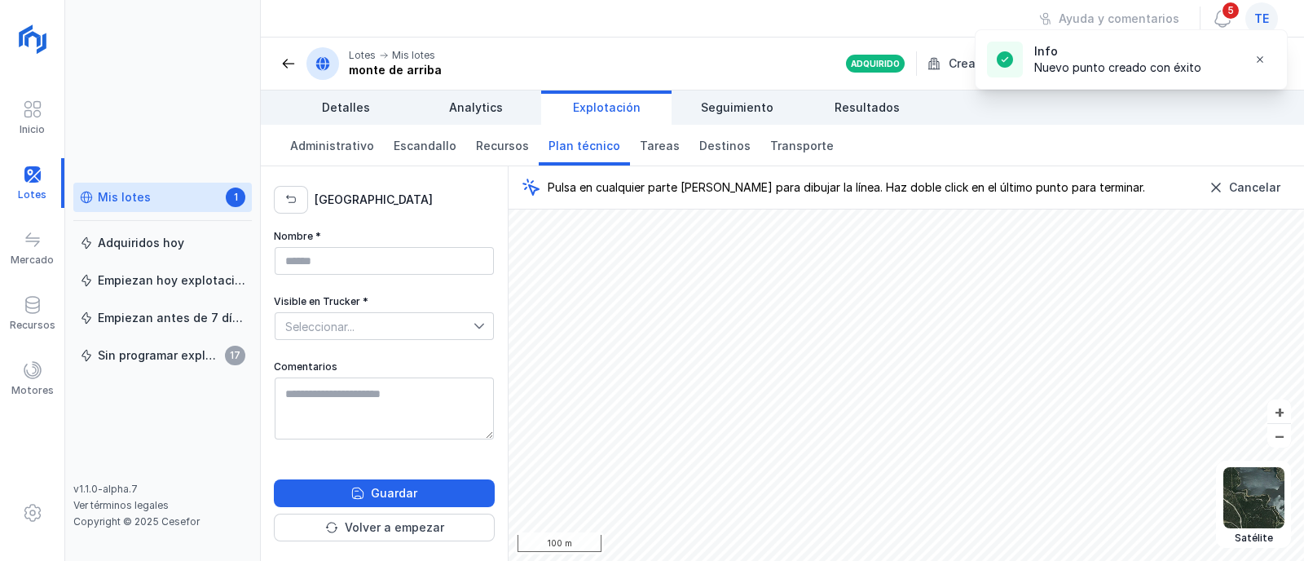
click at [759, 195] on div "Pulsa en cualquier parte del mapa para dibujar la línea. Haz doble click en el …" at bounding box center [905, 363] width 795 height 394
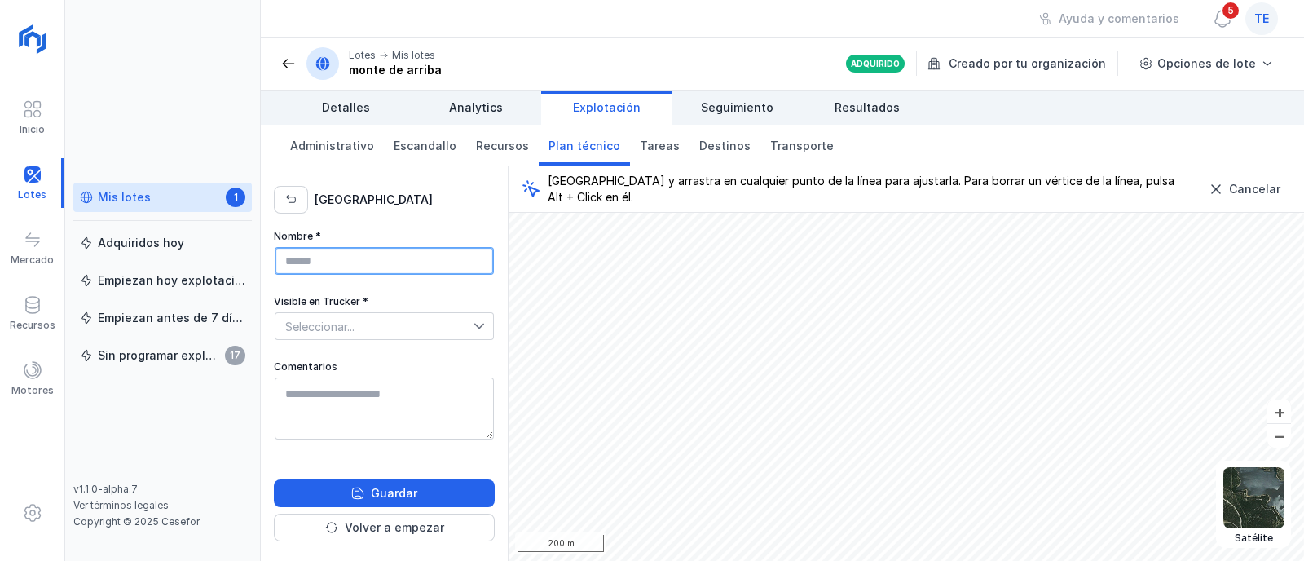
click at [394, 261] on input "Nombre *" at bounding box center [384, 261] width 219 height 28
type input "**********"
click at [413, 317] on span "Seleccionar..." at bounding box center [374, 326] width 198 height 26
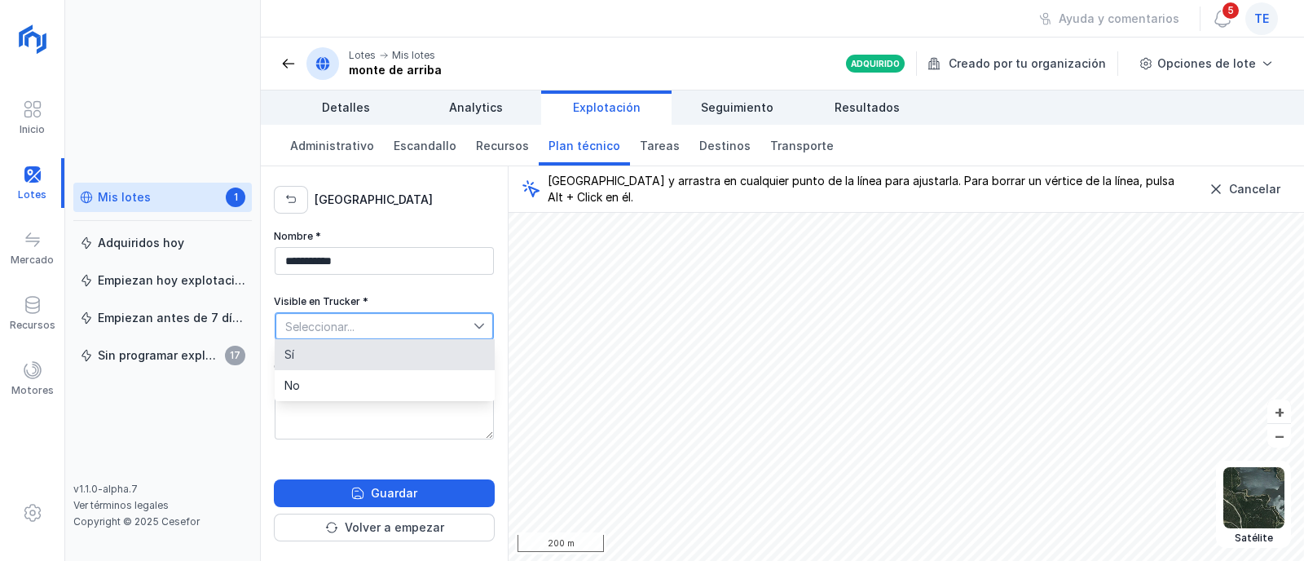
click at [372, 356] on li "Sí" at bounding box center [385, 354] width 220 height 31
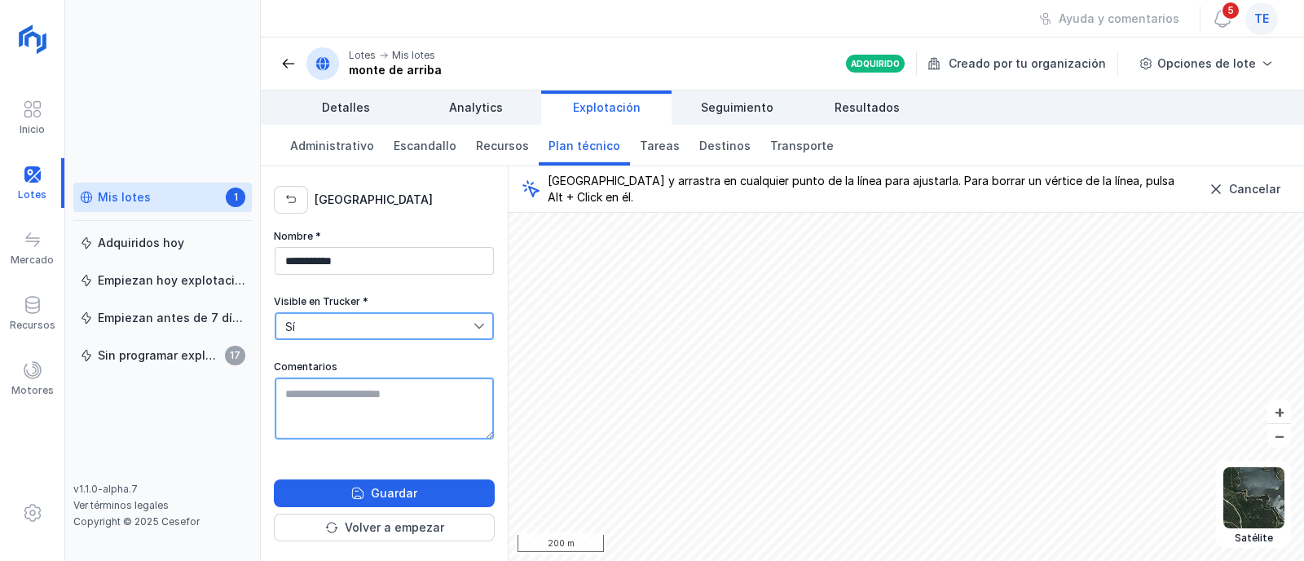
click at [391, 407] on textarea "Comentarios" at bounding box center [384, 408] width 219 height 62
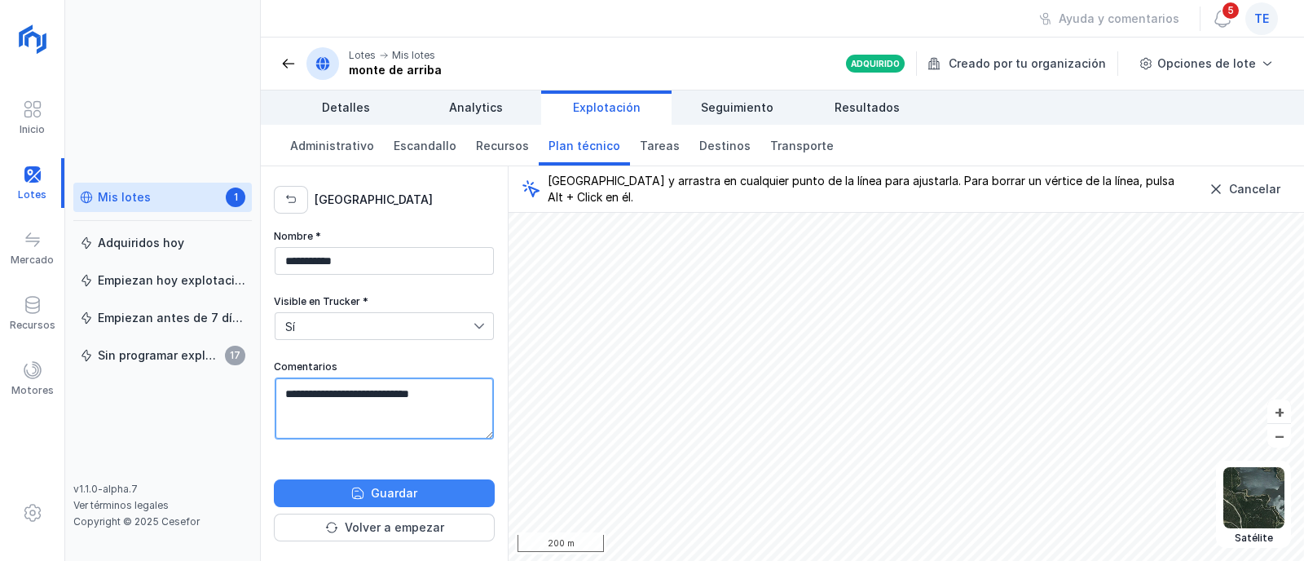
type textarea "**********"
click at [394, 498] on div "Guardar" at bounding box center [394, 493] width 46 height 16
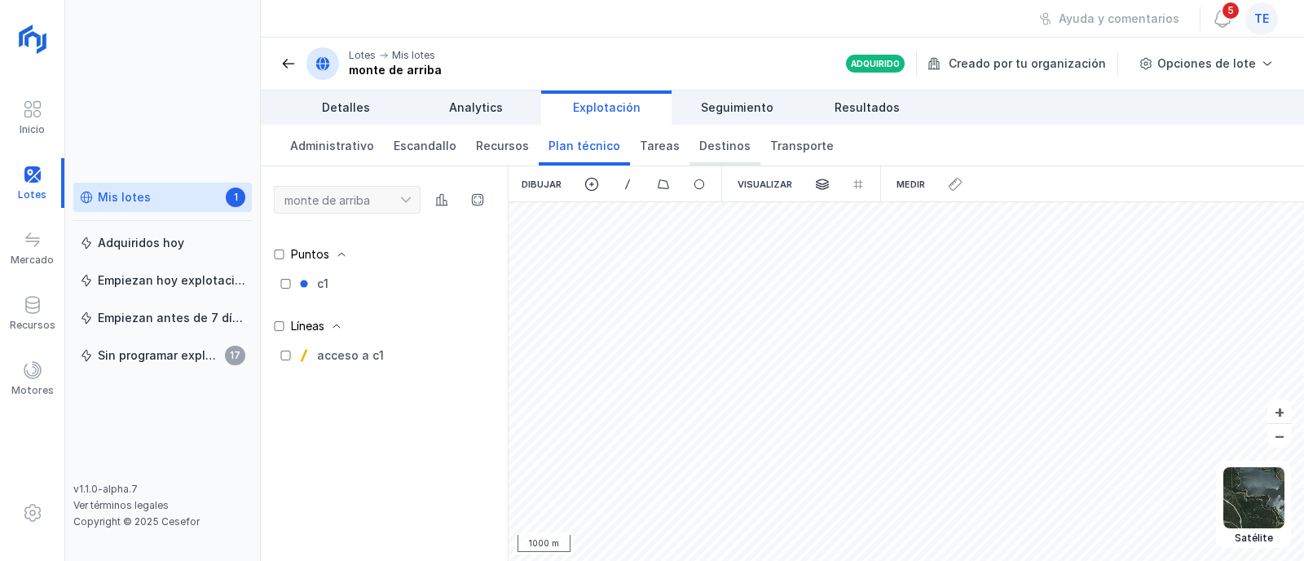
click at [715, 147] on span "Destinos" at bounding box center [724, 146] width 51 height 16
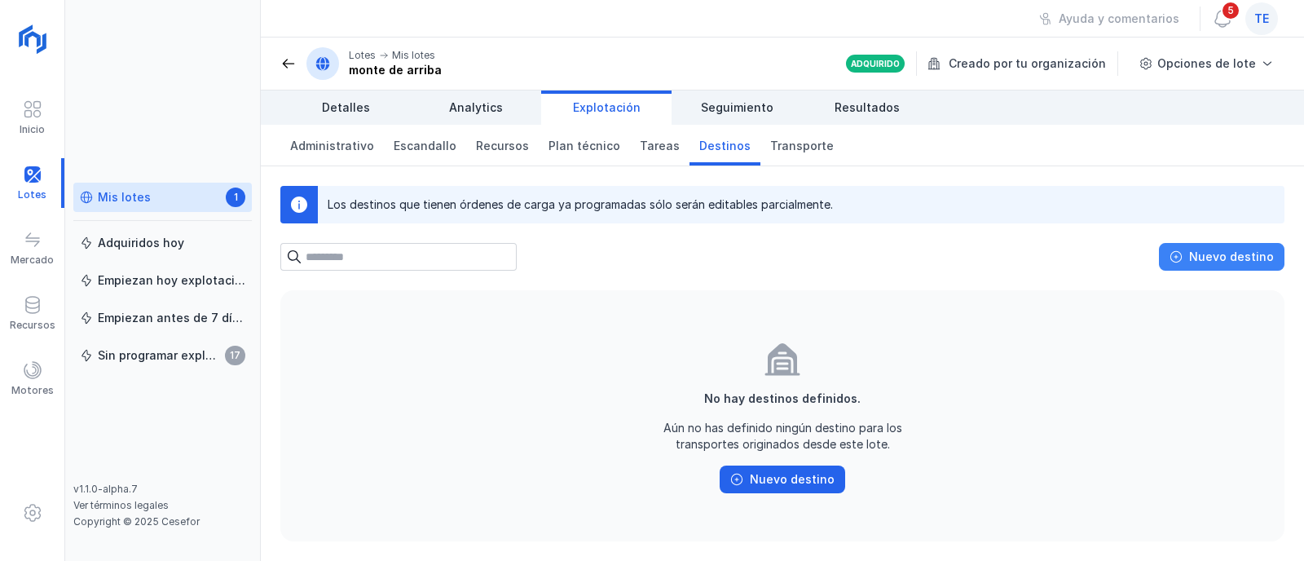
click at [1204, 260] on div "Nuevo destino" at bounding box center [1231, 257] width 85 height 16
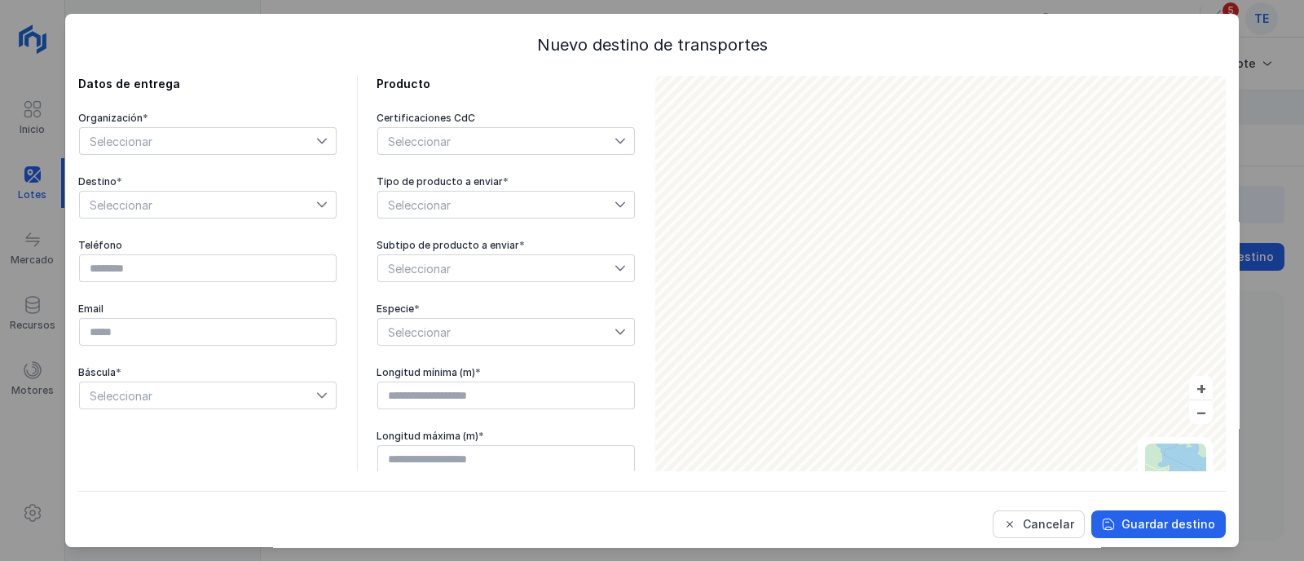
click at [143, 143] on span "Seleccionar" at bounding box center [198, 141] width 236 height 26
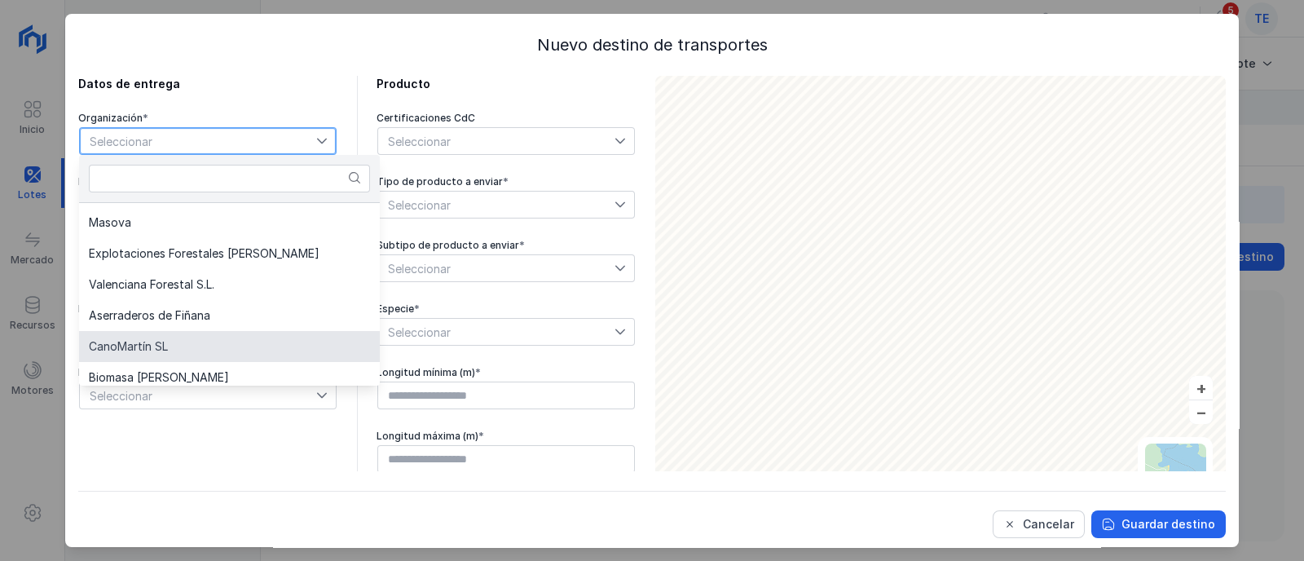
scroll to position [407, 0]
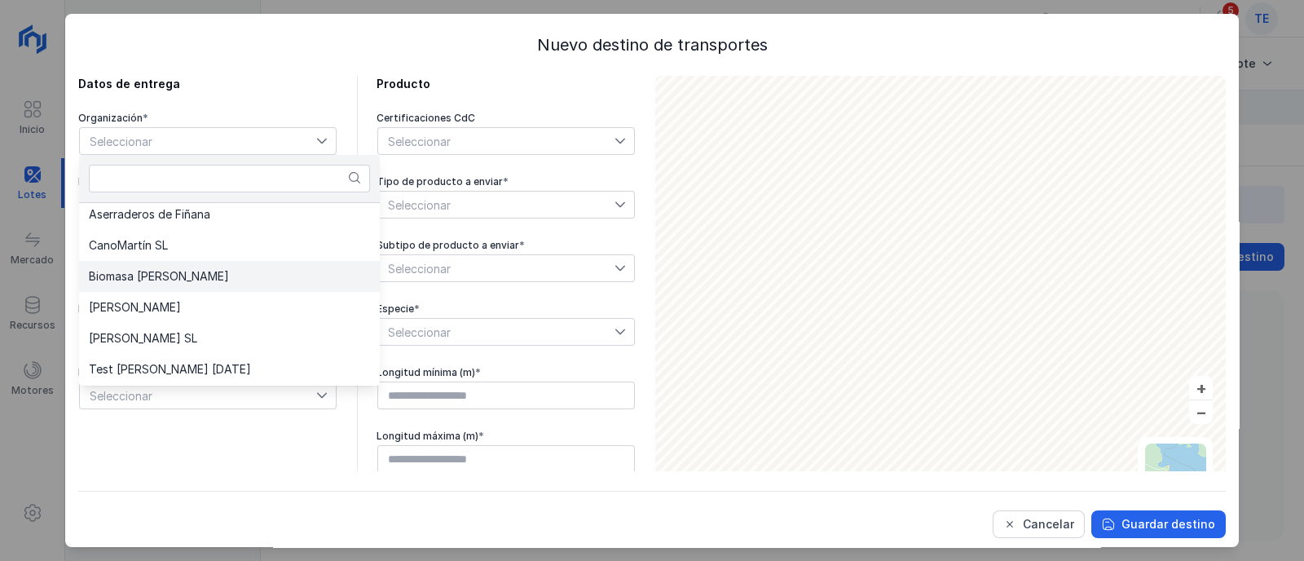
click at [222, 280] on li "Biomasa de Quintanar" at bounding box center [229, 276] width 301 height 31
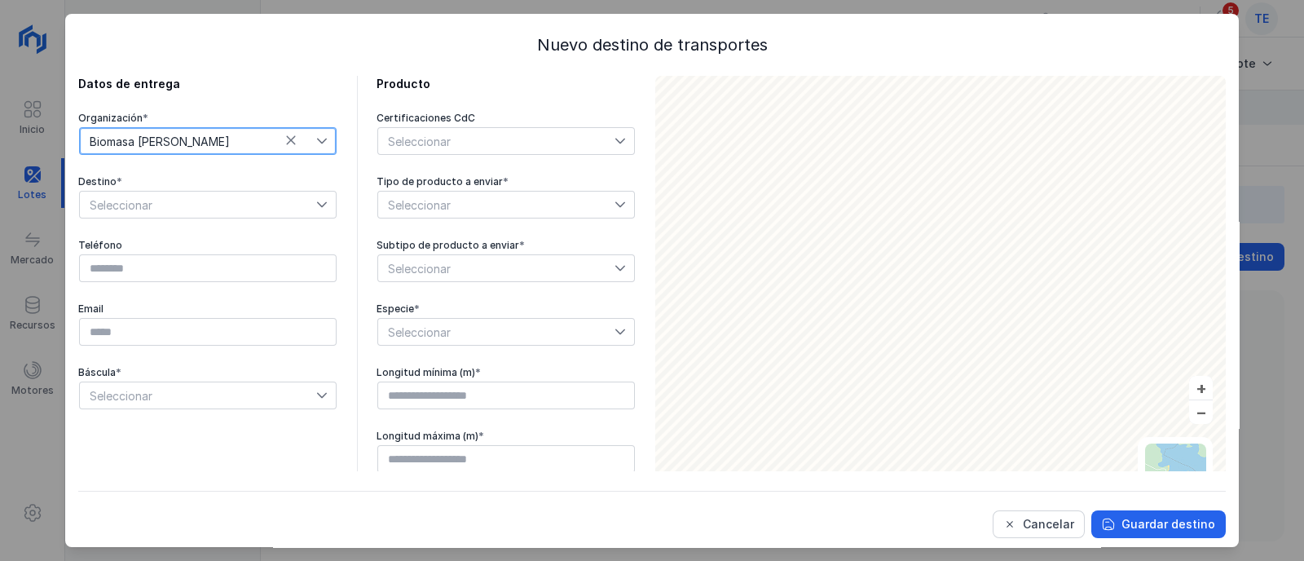
click at [132, 197] on span "Seleccionar" at bounding box center [198, 205] width 236 height 26
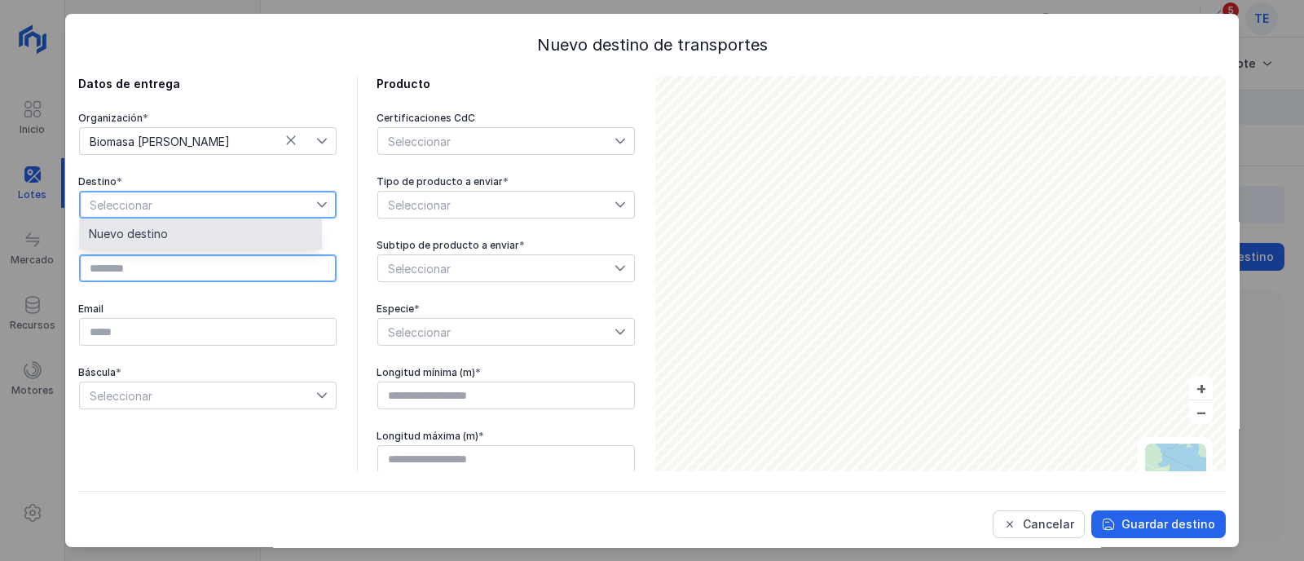
click at [139, 271] on input "text" at bounding box center [208, 268] width 258 height 28
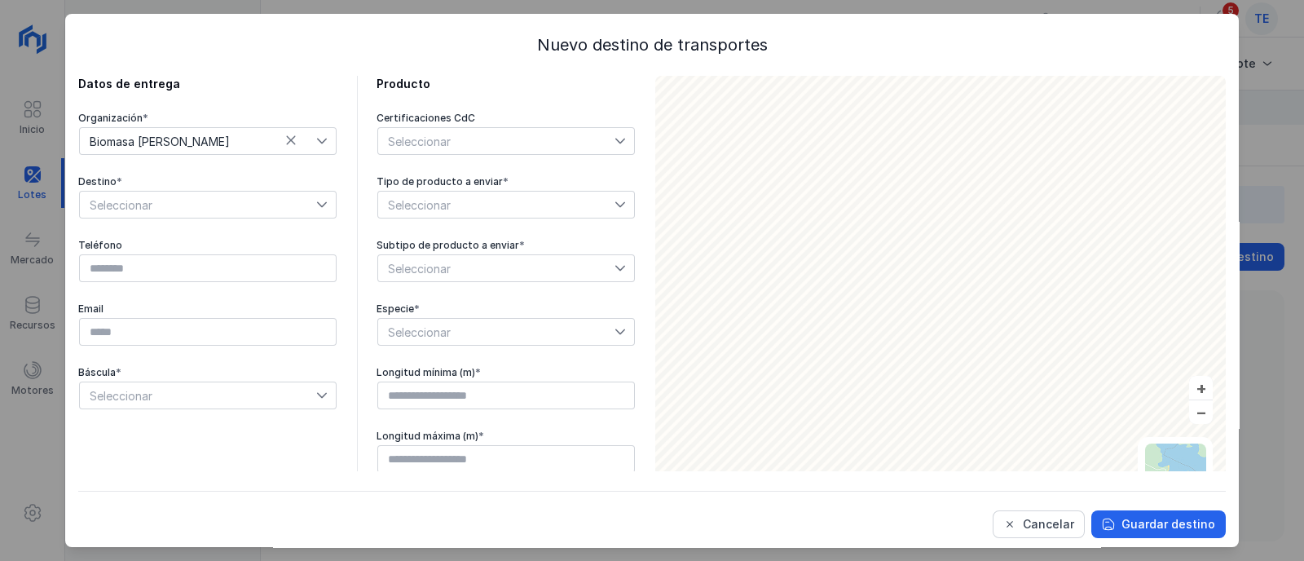
click at [425, 132] on div "Seleccionar" at bounding box center [416, 141] width 76 height 26
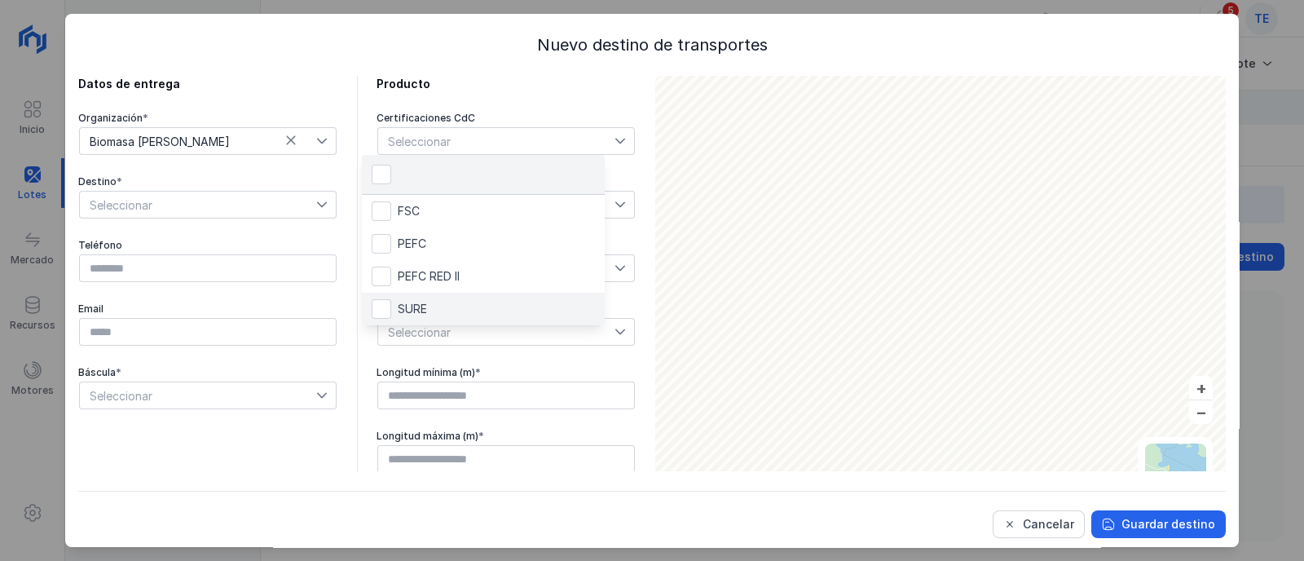
click at [431, 306] on li "SURE" at bounding box center [483, 309] width 243 height 33
click at [350, 175] on div "Datos de entrega Organización * Biomasa de Quintanar Destino * Seleccionar Telé…" at bounding box center [356, 306] width 557 height 461
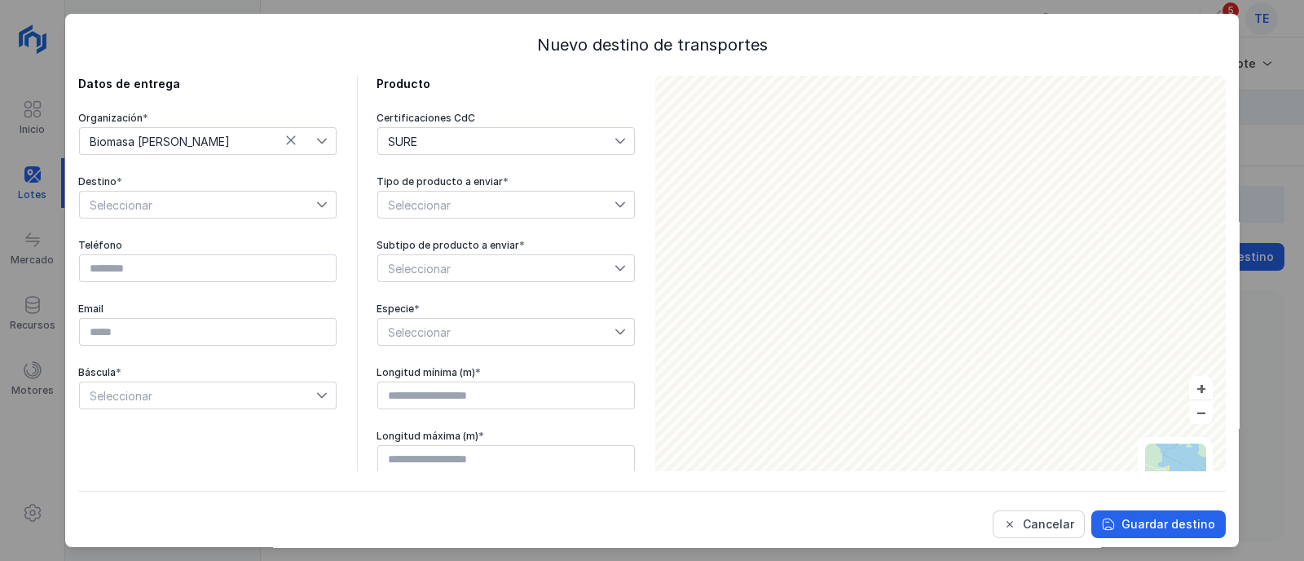
click at [464, 210] on span "Seleccionar" at bounding box center [496, 205] width 236 height 26
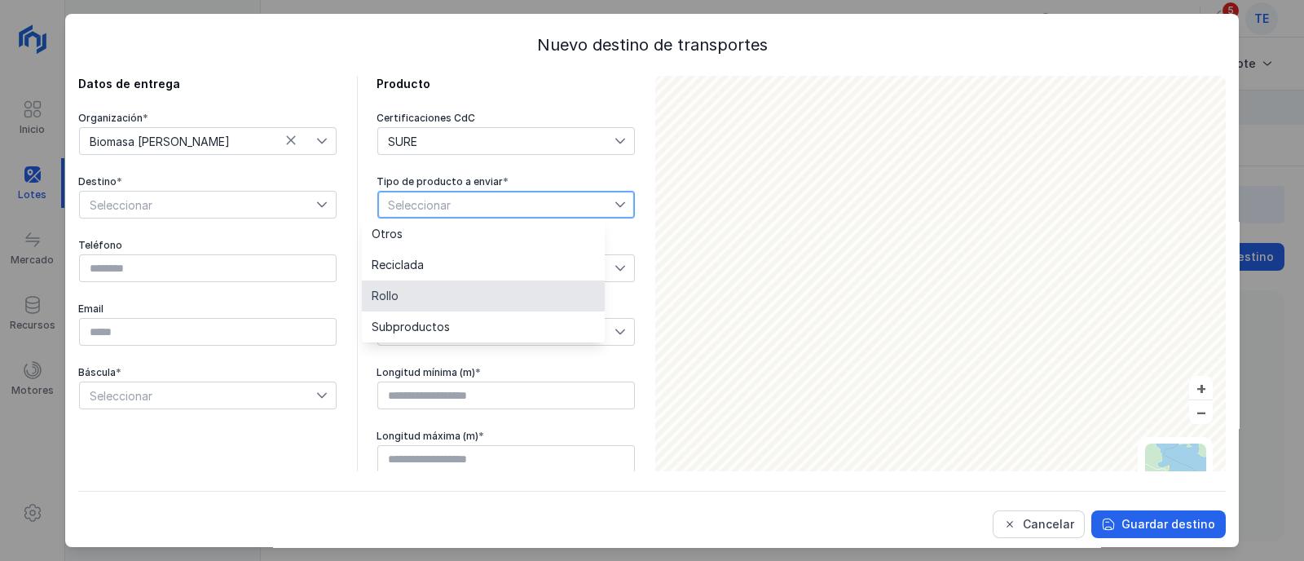
click at [472, 299] on li "Rollo" at bounding box center [483, 295] width 243 height 31
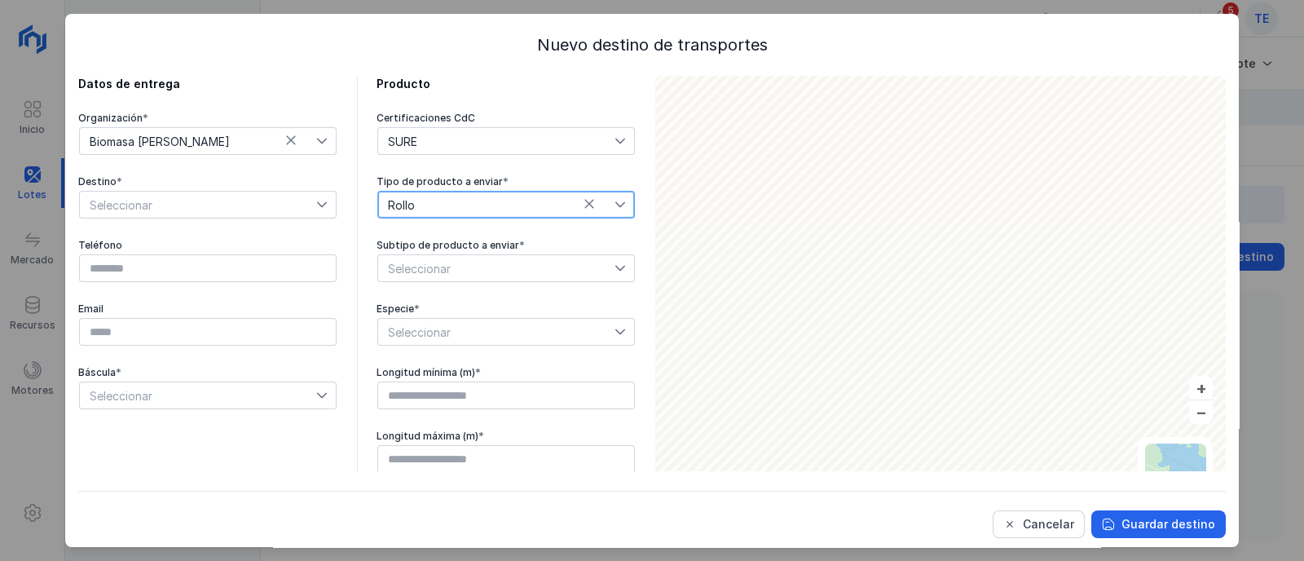
click at [466, 195] on span "Rollo" at bounding box center [496, 205] width 236 height 26
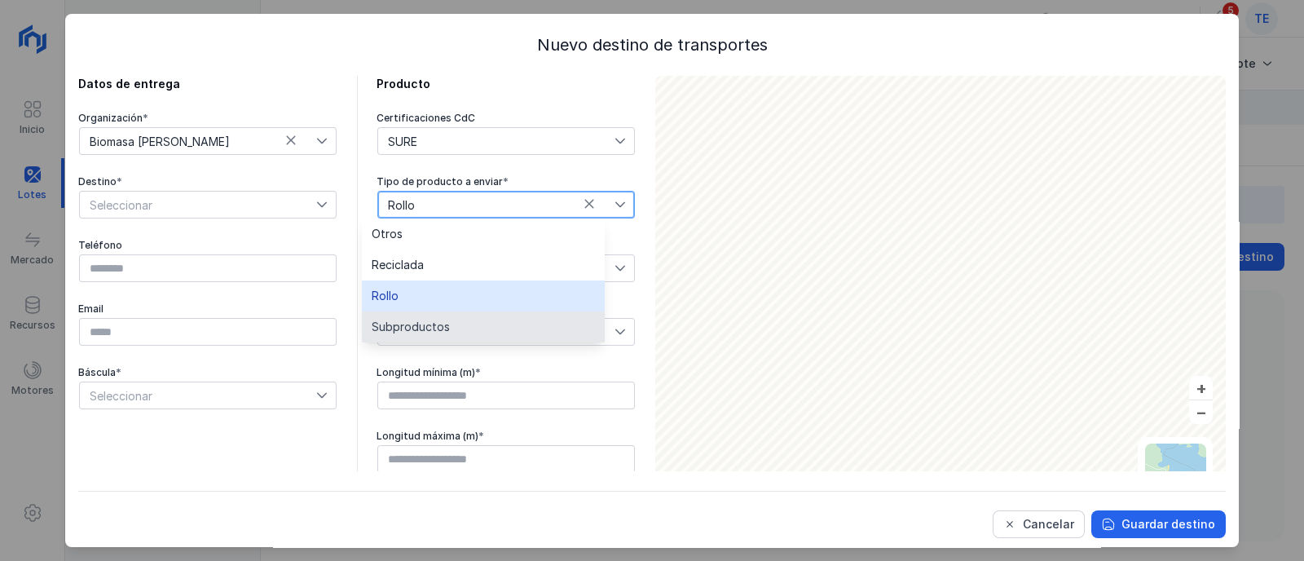
drag, startPoint x: 481, startPoint y: 317, endPoint x: 476, endPoint y: 306, distance: 11.7
click at [480, 317] on li "Subproductos" at bounding box center [483, 326] width 243 height 31
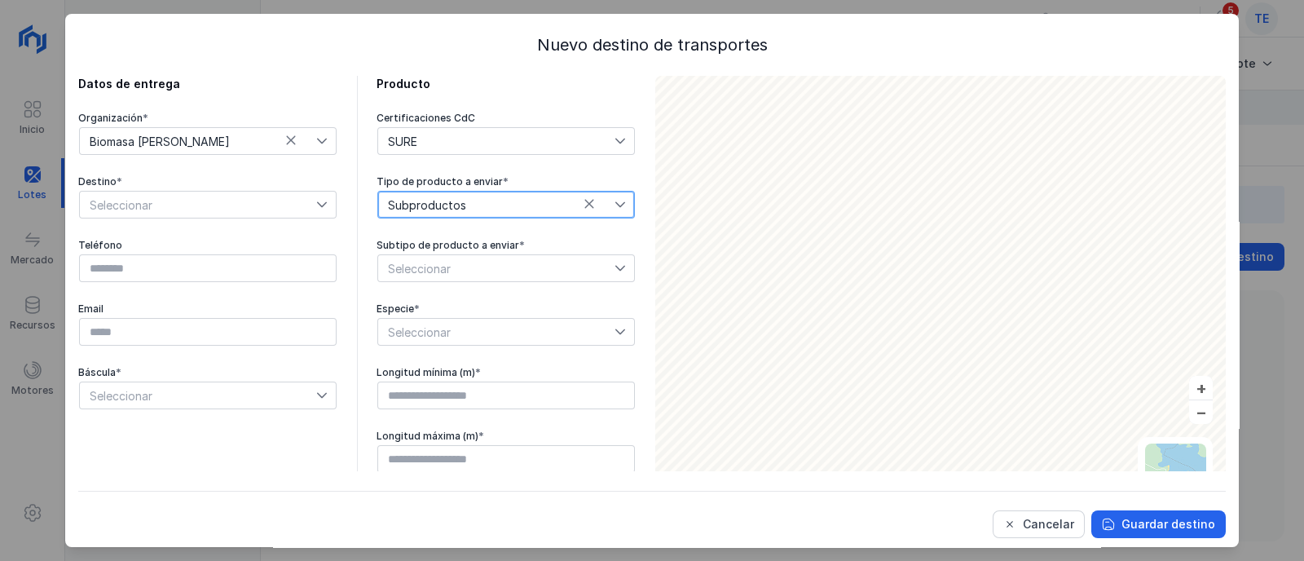
click at [449, 274] on span "Seleccionar" at bounding box center [496, 268] width 236 height 26
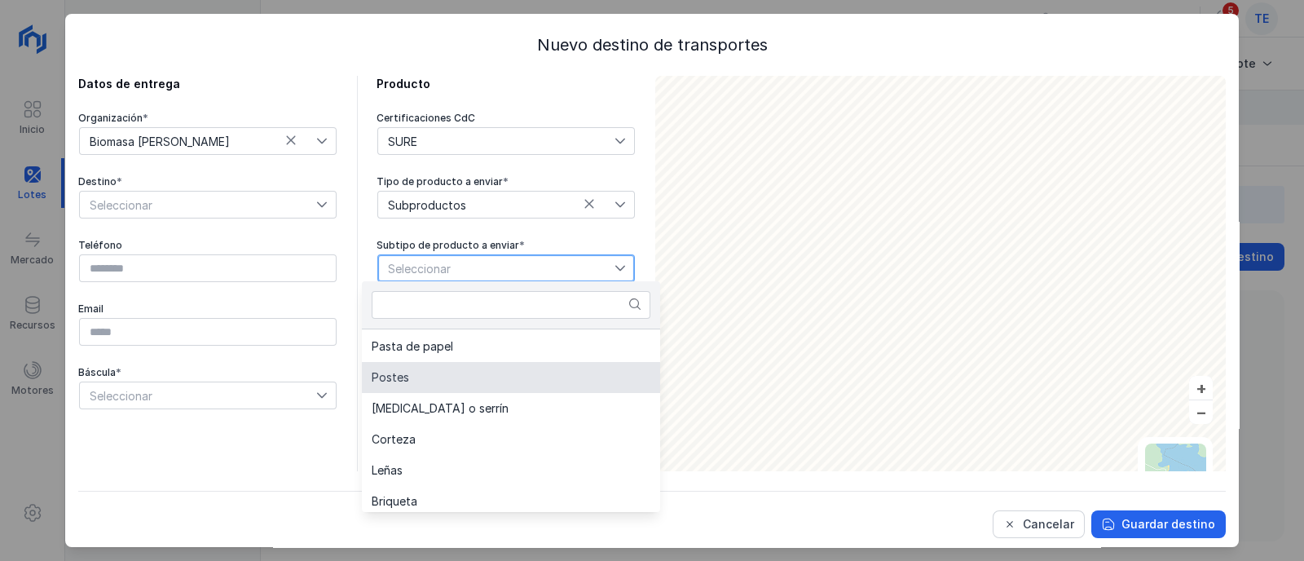
scroll to position [203, 0]
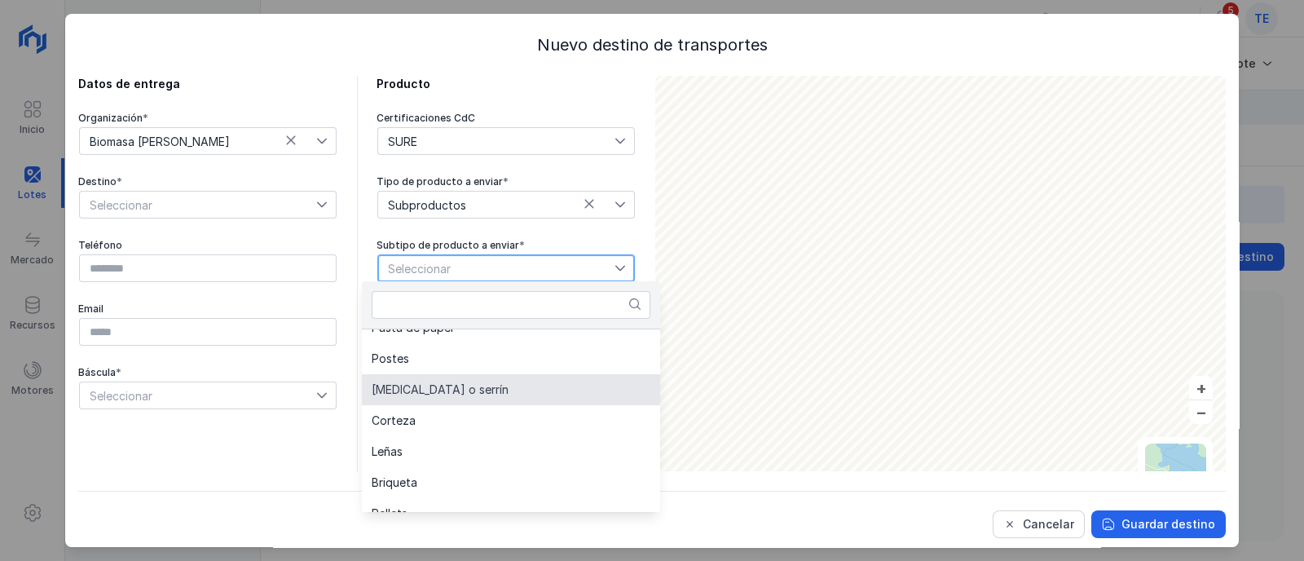
click at [447, 394] on span "Astilla o serrín" at bounding box center [440, 389] width 137 height 11
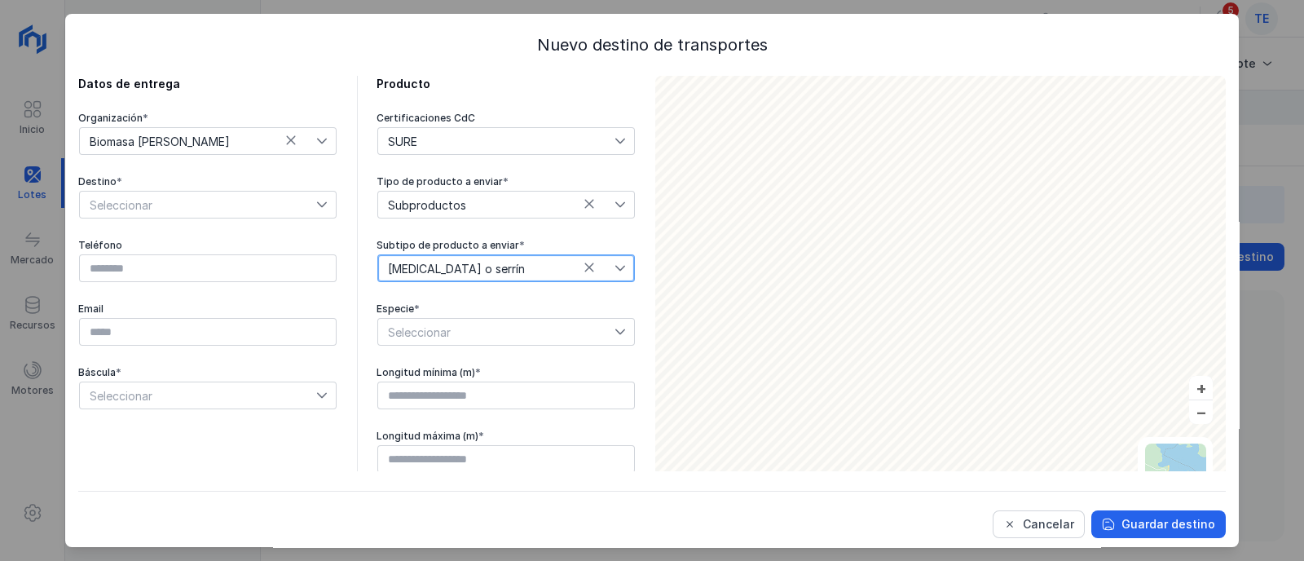
click at [410, 324] on span "Seleccionar" at bounding box center [496, 332] width 236 height 26
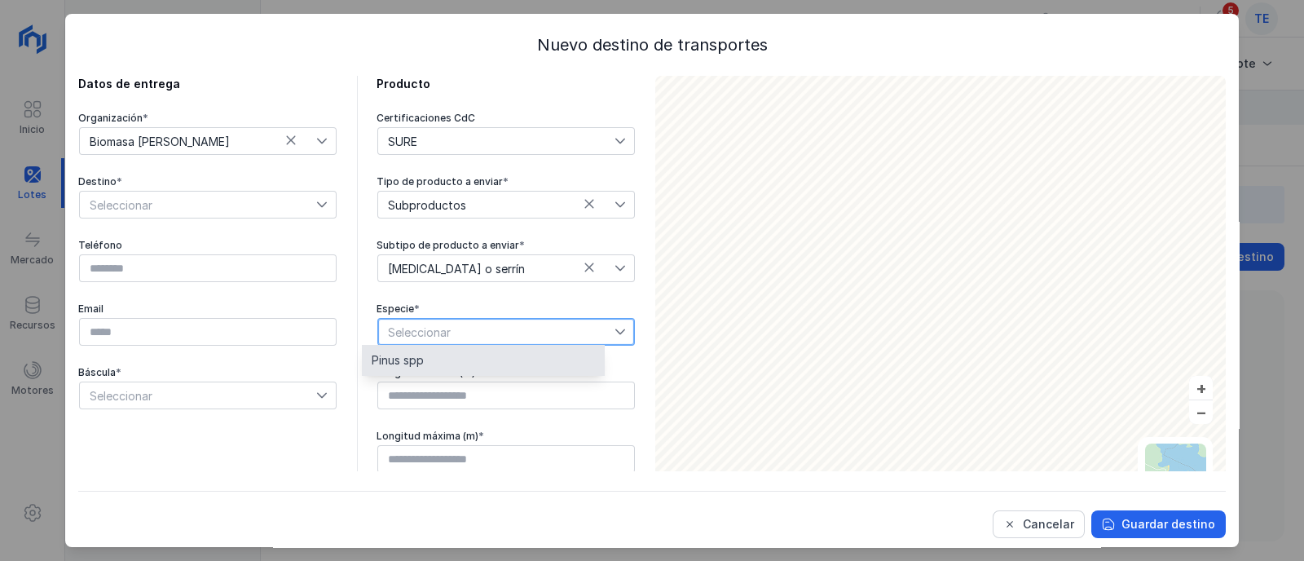
click at [444, 363] on li "Pinus spp" at bounding box center [483, 360] width 243 height 31
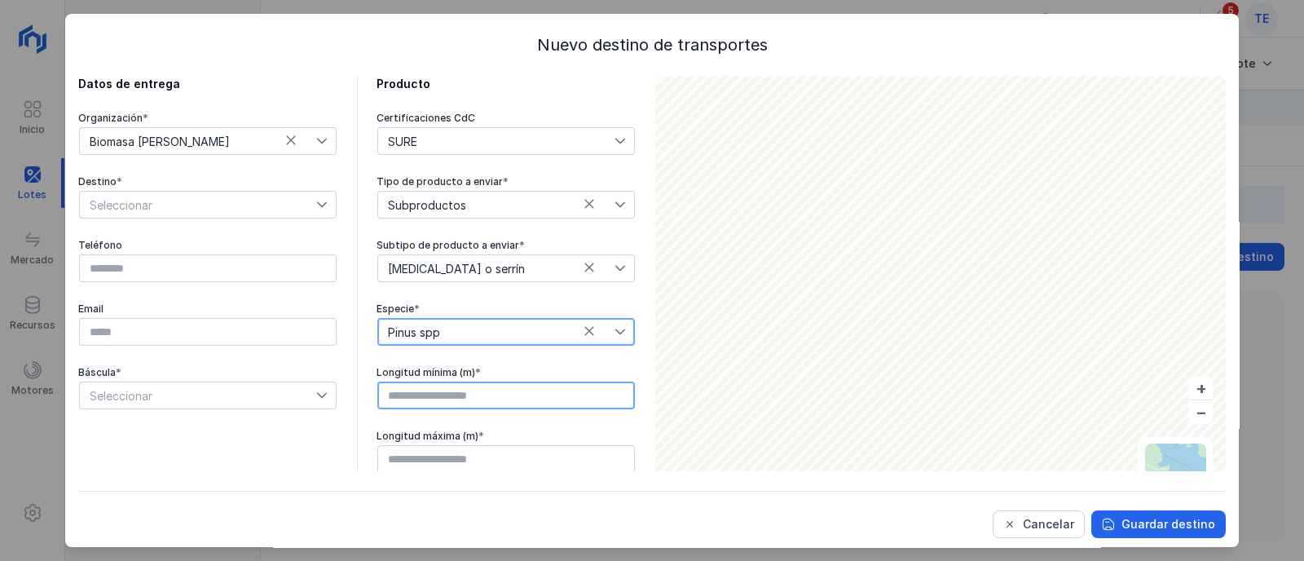
click at [460, 390] on input "text" at bounding box center [506, 395] width 258 height 28
type input "****"
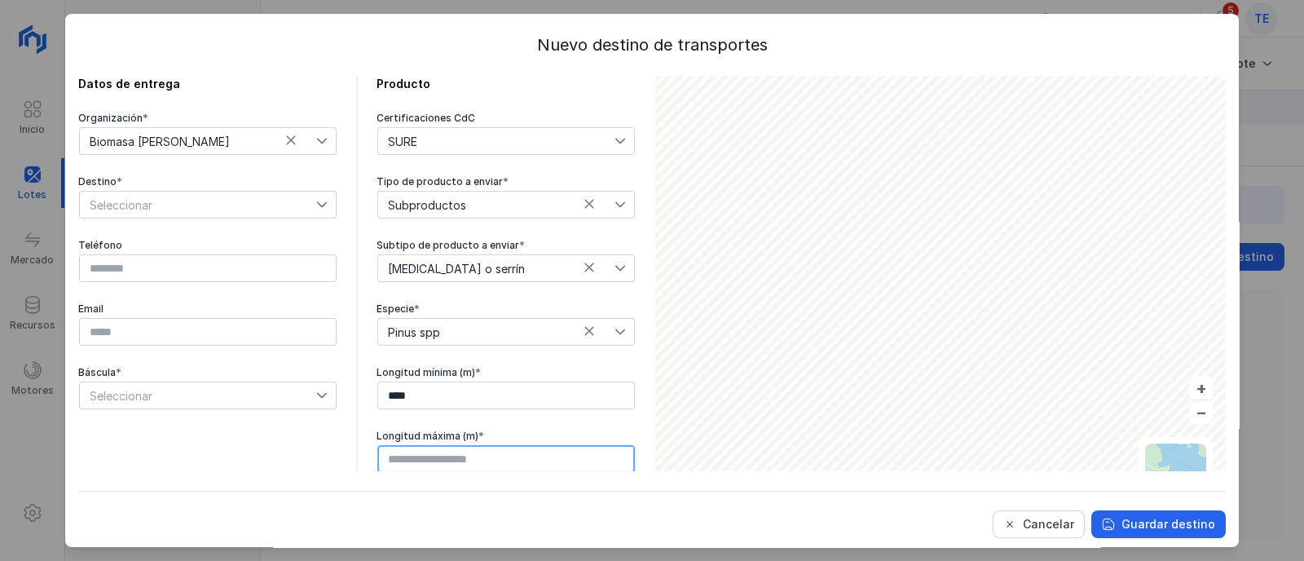
click at [548, 450] on input "text" at bounding box center [506, 459] width 258 height 28
type input "****"
click at [1178, 521] on div "Guardar destino" at bounding box center [1168, 524] width 94 height 16
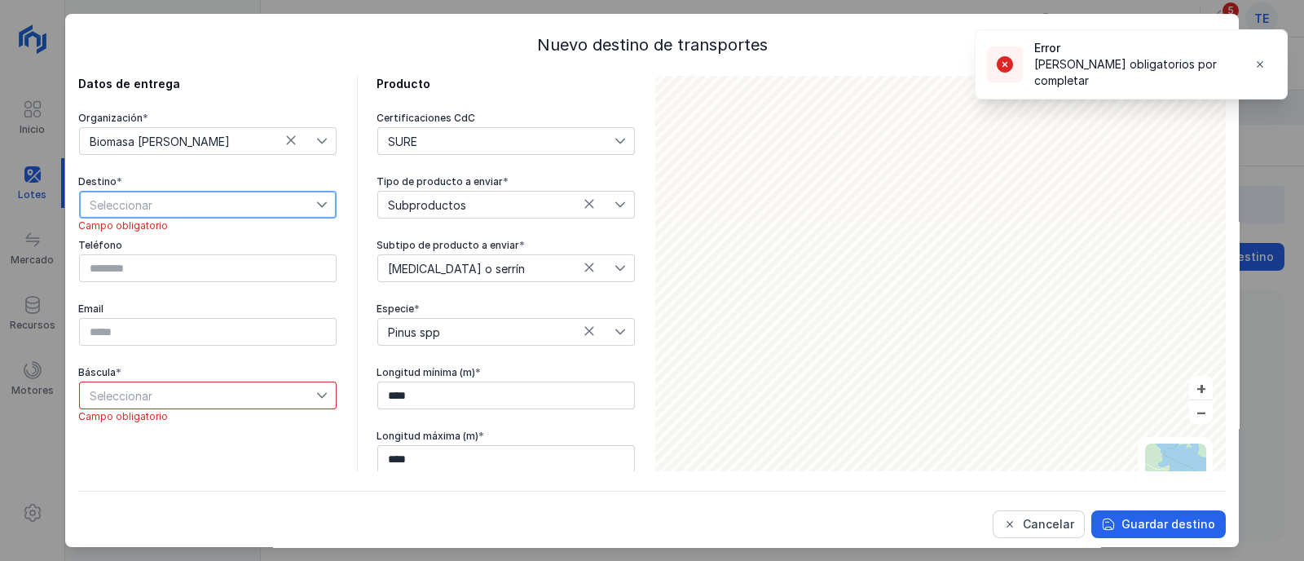
click at [204, 209] on span "Seleccionar" at bounding box center [198, 205] width 236 height 26
click at [200, 228] on li "Nuevo destino" at bounding box center [196, 233] width 235 height 31
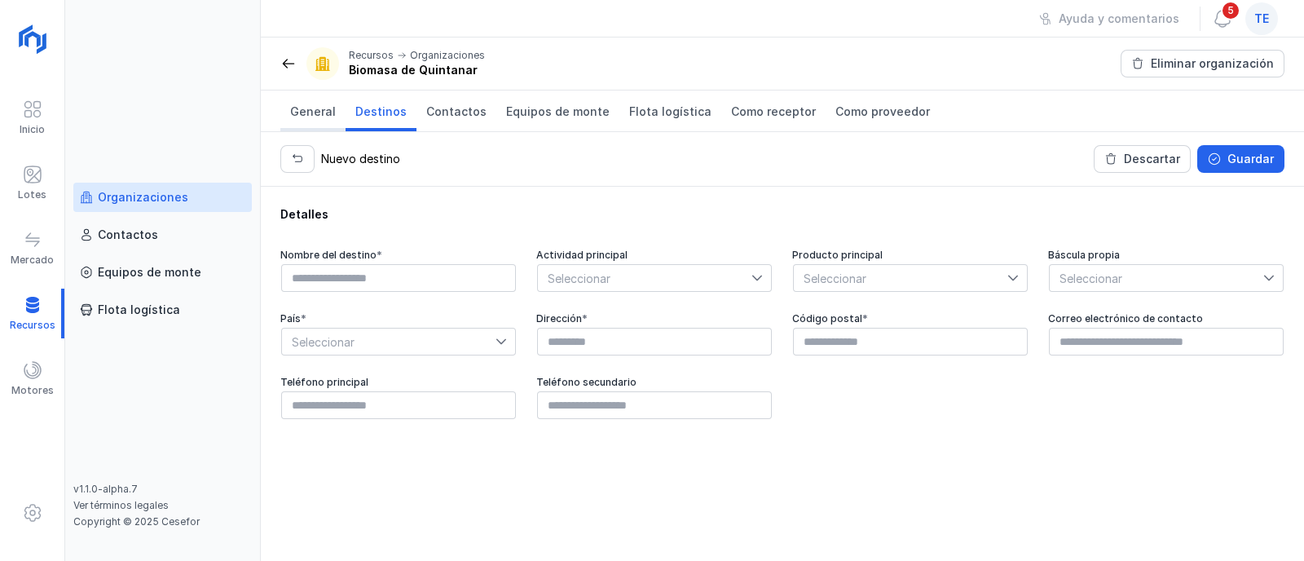
click at [309, 117] on span "General" at bounding box center [313, 111] width 46 height 16
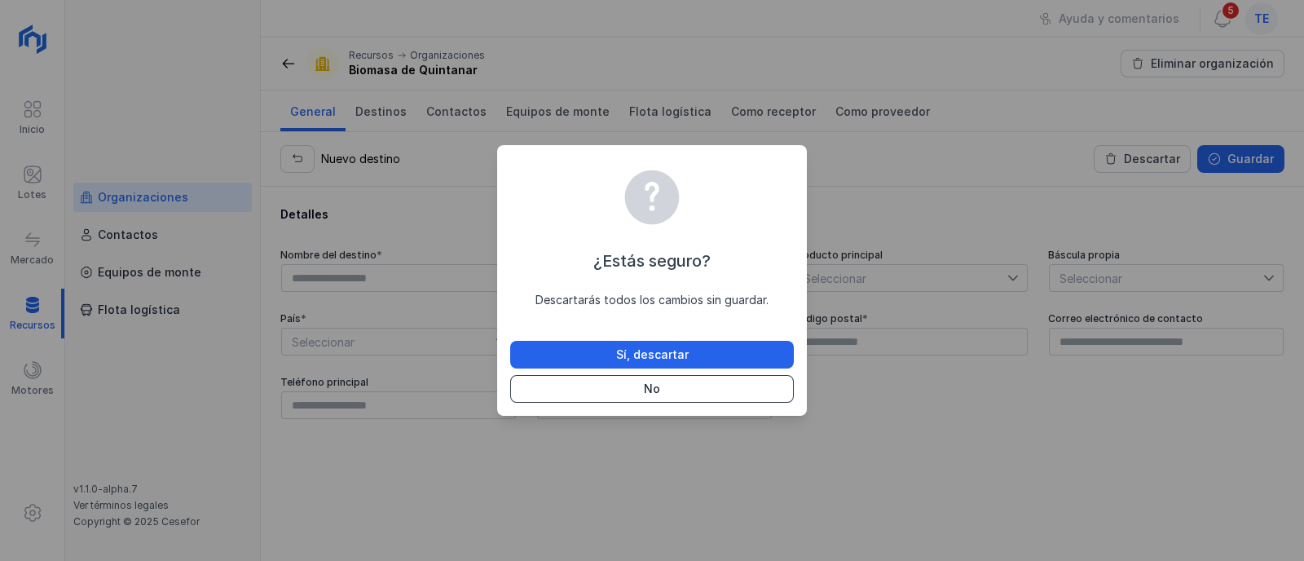
click at [620, 393] on button "No" at bounding box center [652, 389] width 284 height 28
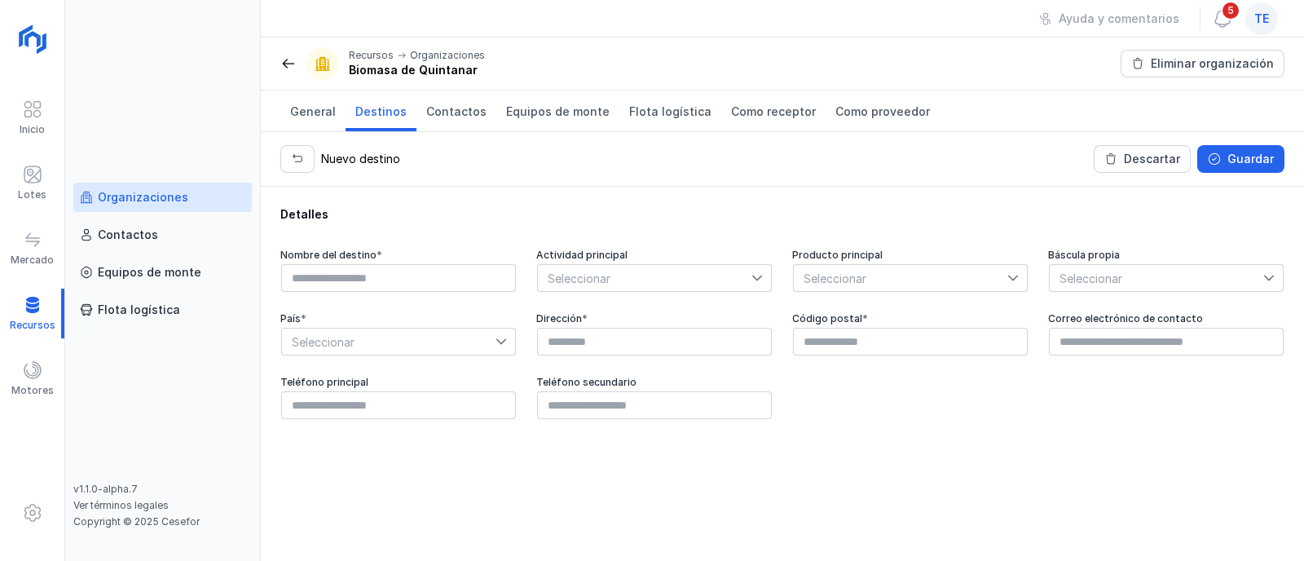
click at [164, 205] on div "Organizaciones" at bounding box center [143, 197] width 90 height 16
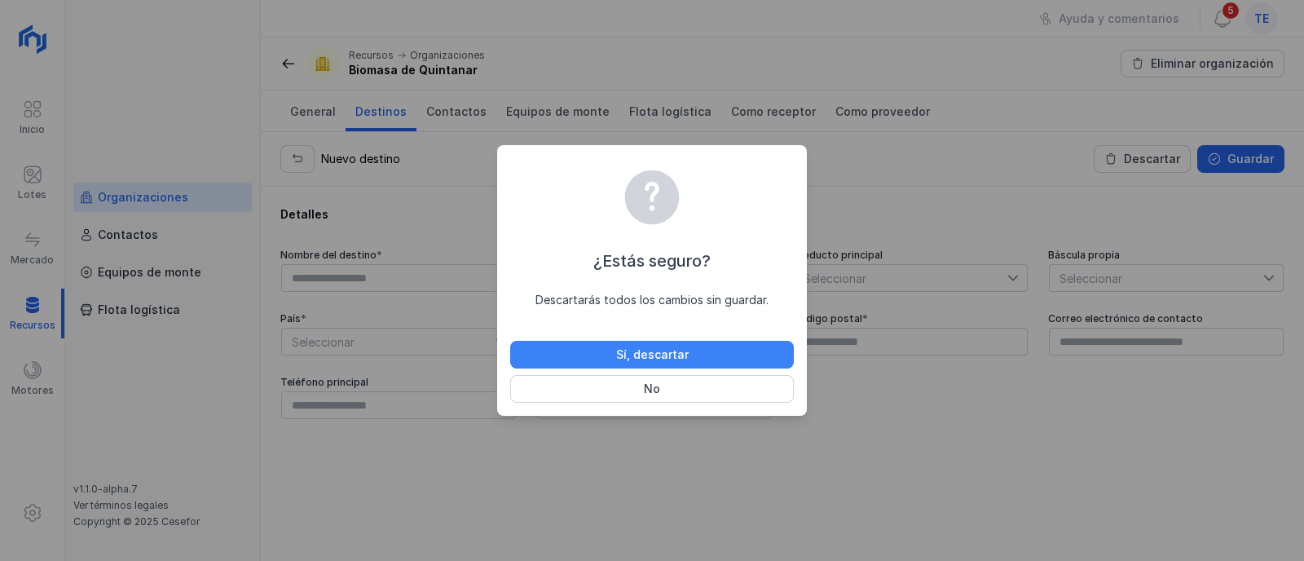
click at [662, 354] on div "Sí, descartar" at bounding box center [652, 354] width 73 height 16
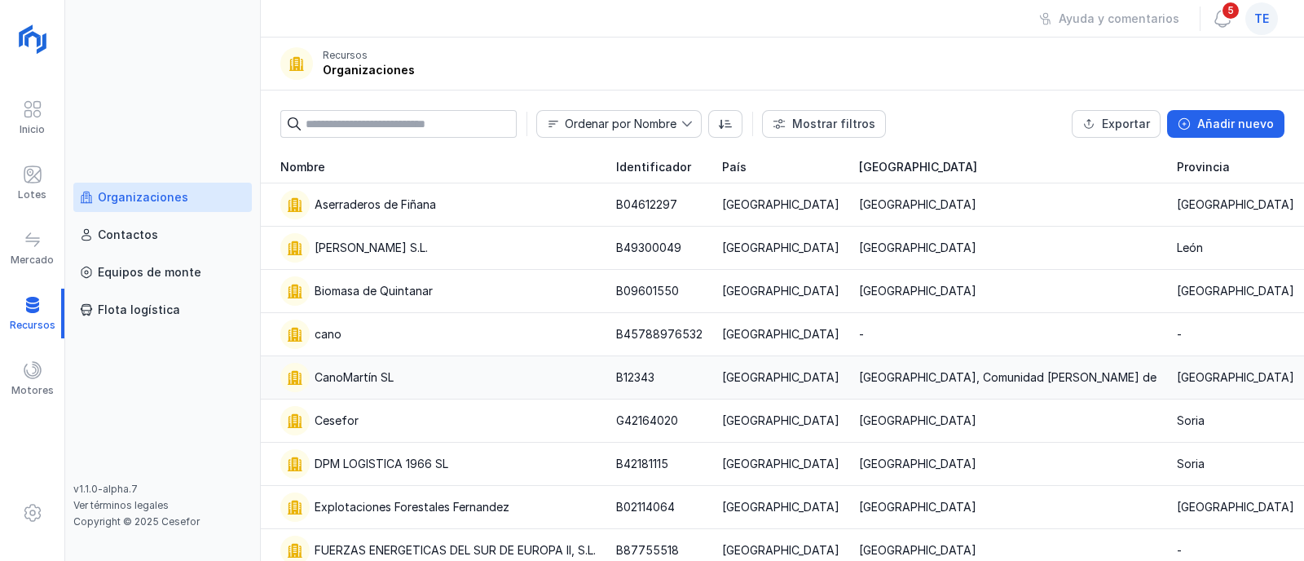
scroll to position [101, 0]
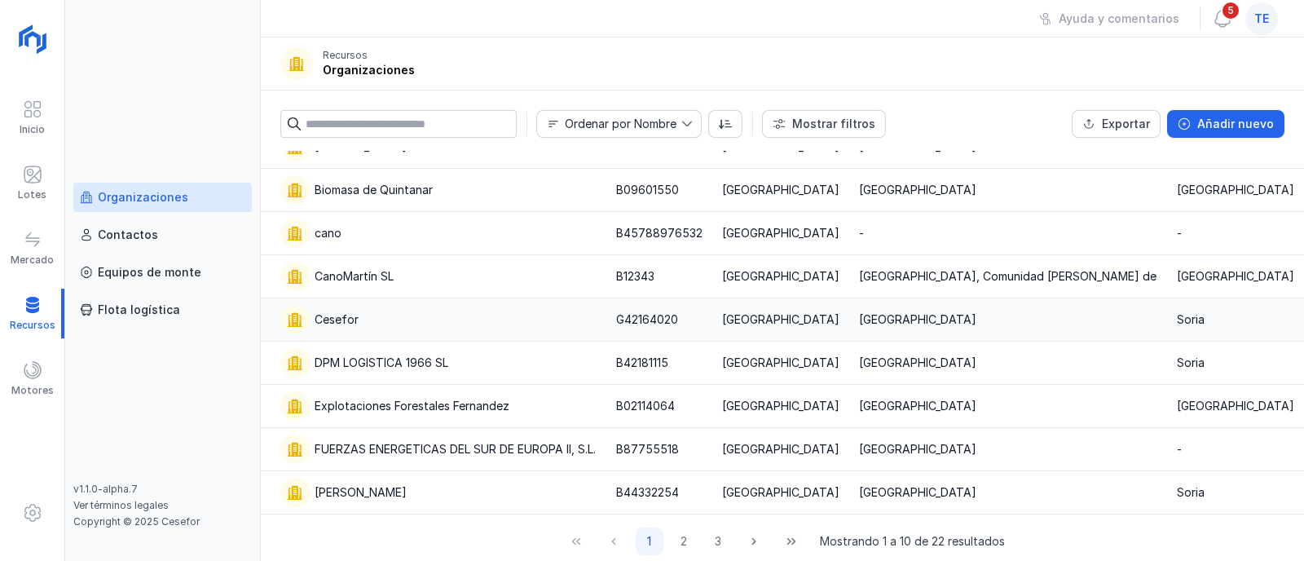
click at [425, 326] on div "Cesefor" at bounding box center [438, 319] width 316 height 29
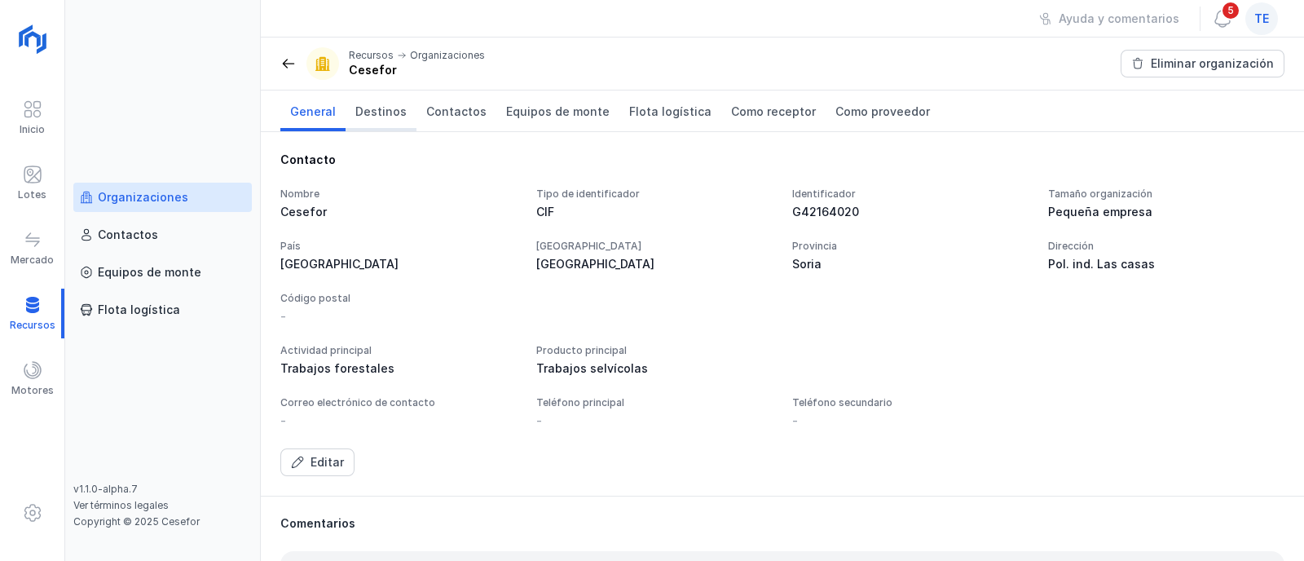
click at [401, 126] on link "Destinos" at bounding box center [381, 110] width 71 height 41
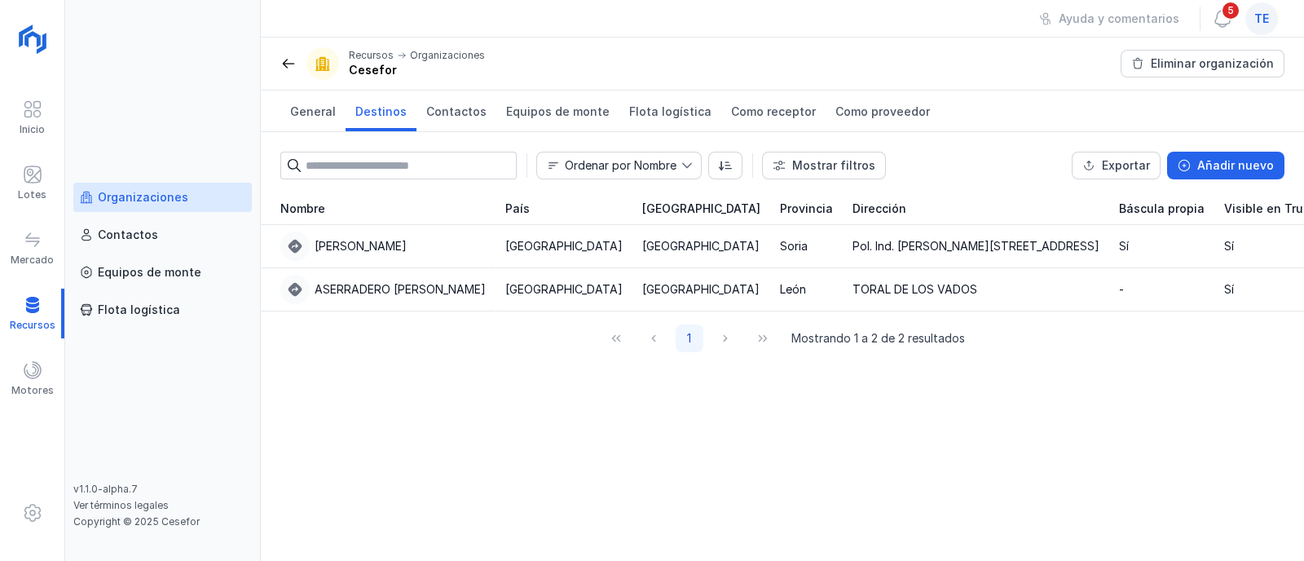
click at [184, 195] on div "Organizaciones" at bounding box center [162, 197] width 165 height 16
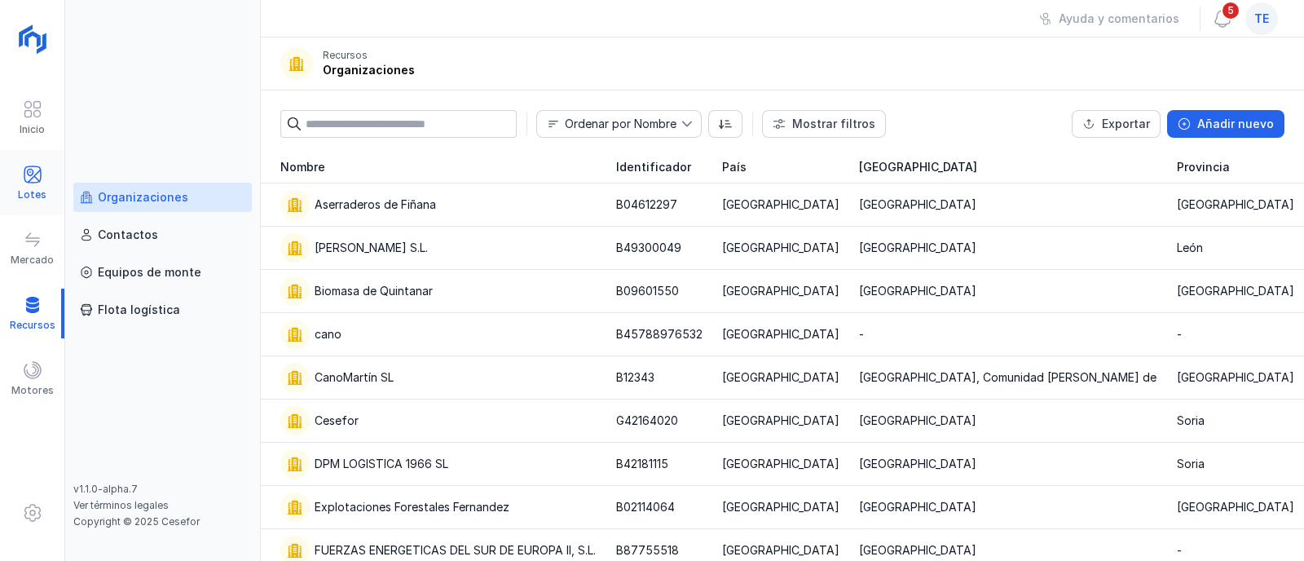
click at [33, 185] on div at bounding box center [33, 177] width 20 height 24
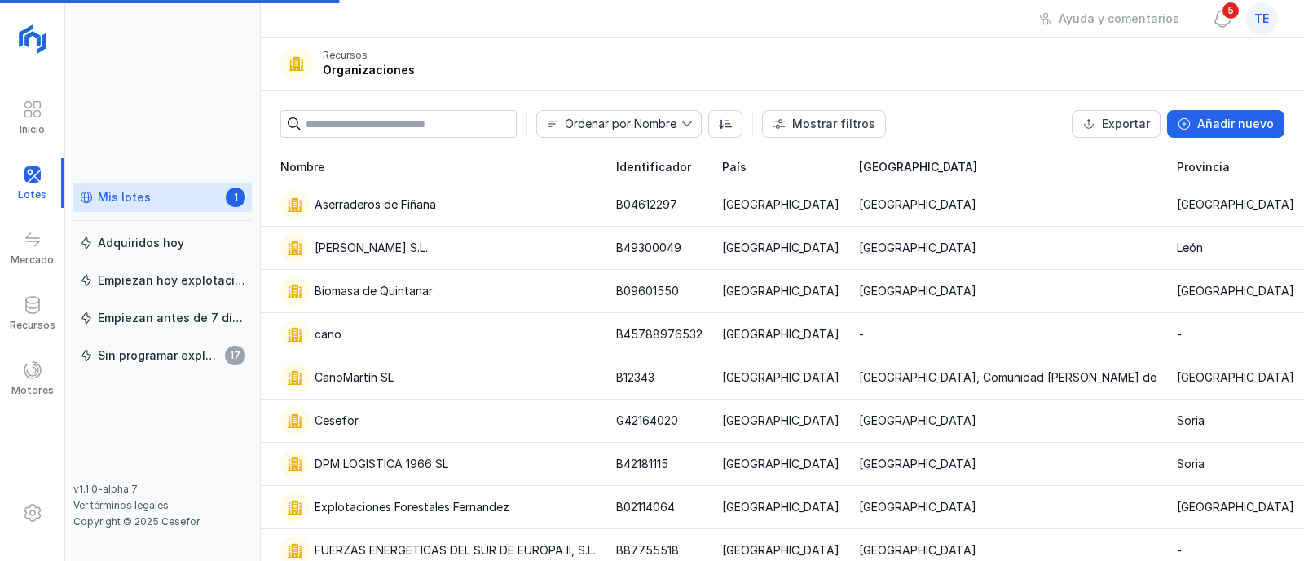
click at [175, 193] on div "Mis lotes 1" at bounding box center [162, 197] width 165 height 17
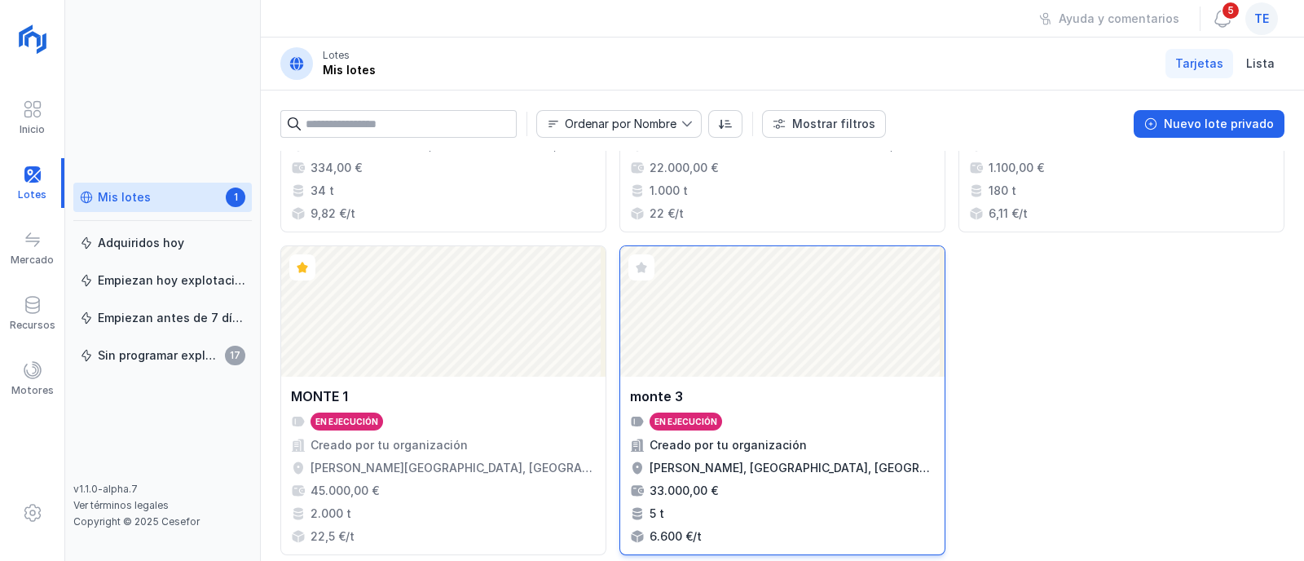
scroll to position [1906, 0]
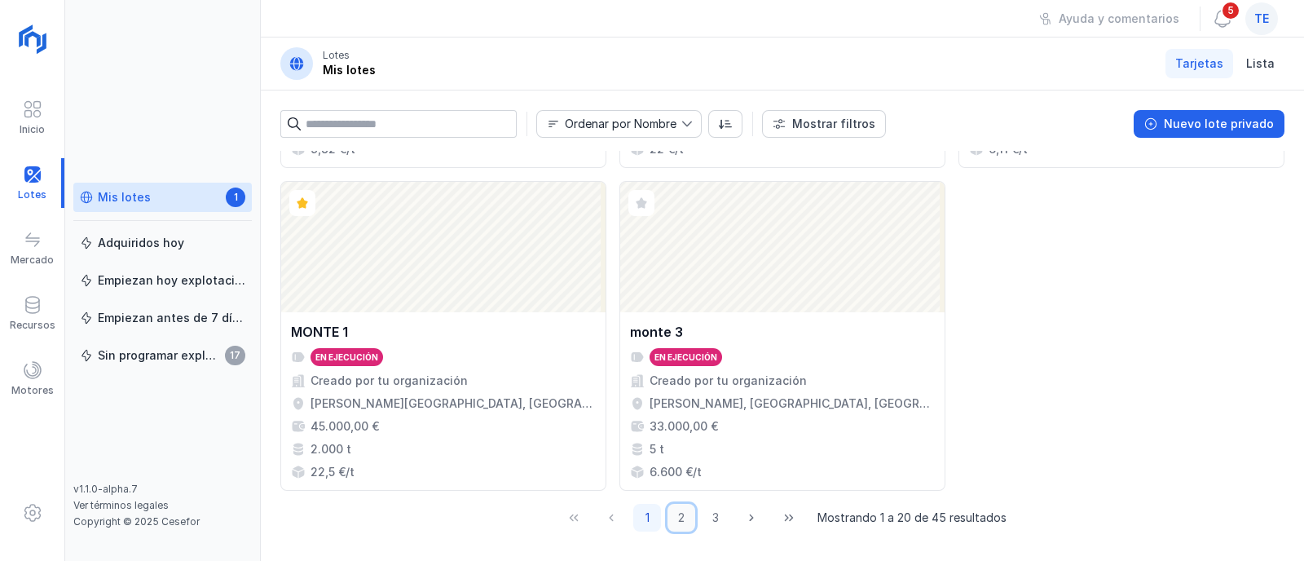
click at [671, 513] on button "2" at bounding box center [681, 518] width 28 height 28
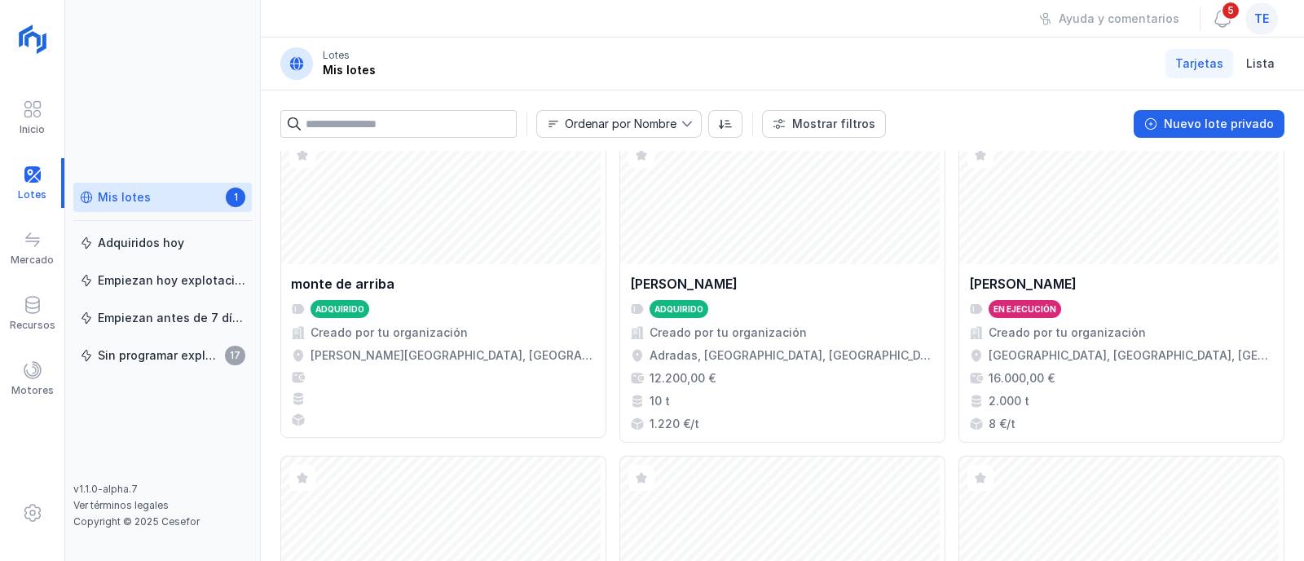
scroll to position [0, 0]
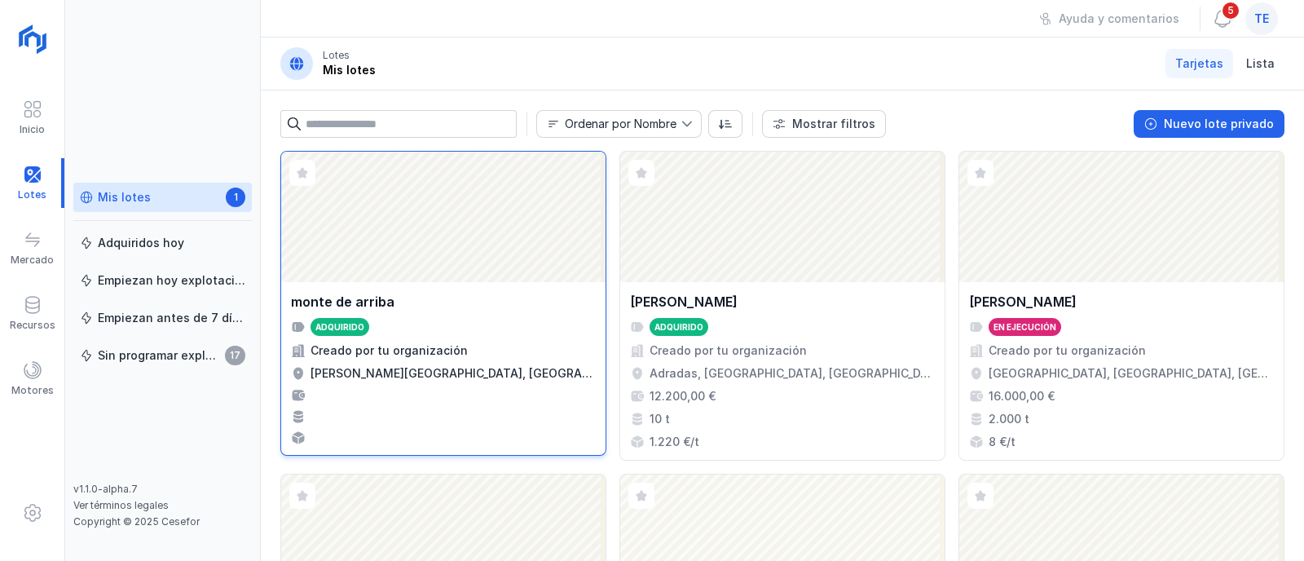
click at [460, 288] on div "monte de arriba Adquirido Creado por tu organización [PERSON_NAME][GEOGRAPHIC_D…" at bounding box center [443, 368] width 324 height 173
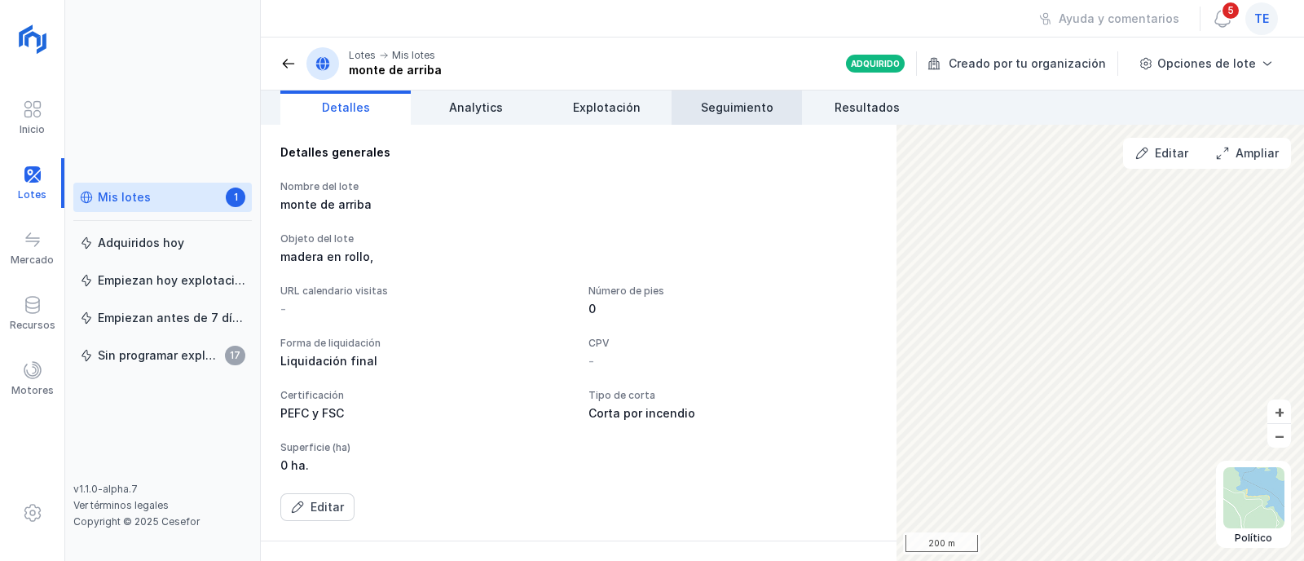
click at [731, 110] on span "Seguimiento" at bounding box center [737, 107] width 73 height 16
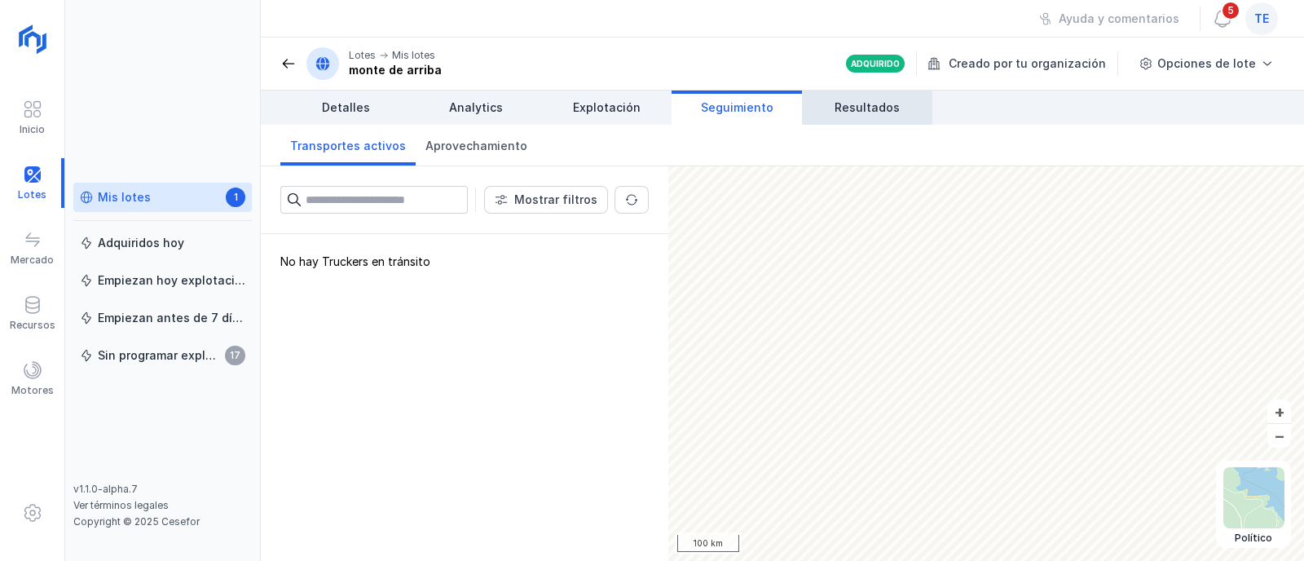
click at [837, 105] on span "Resultados" at bounding box center [866, 107] width 65 height 16
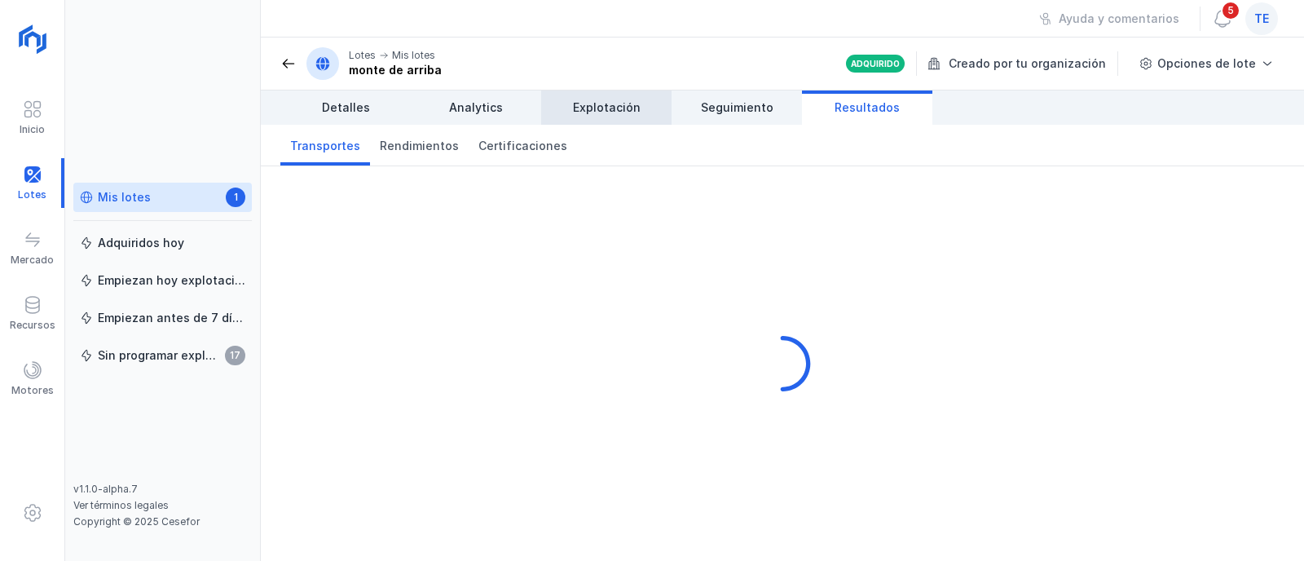
click at [620, 102] on span "Explotación" at bounding box center [607, 107] width 68 height 16
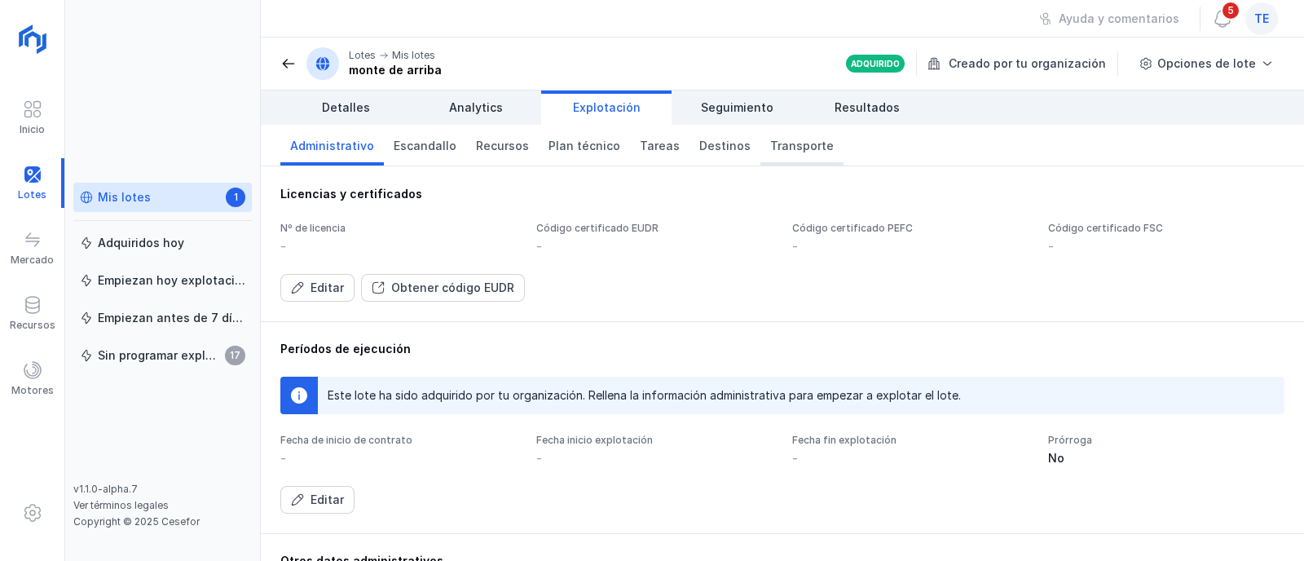
click at [770, 140] on span "Transporte" at bounding box center [802, 146] width 64 height 16
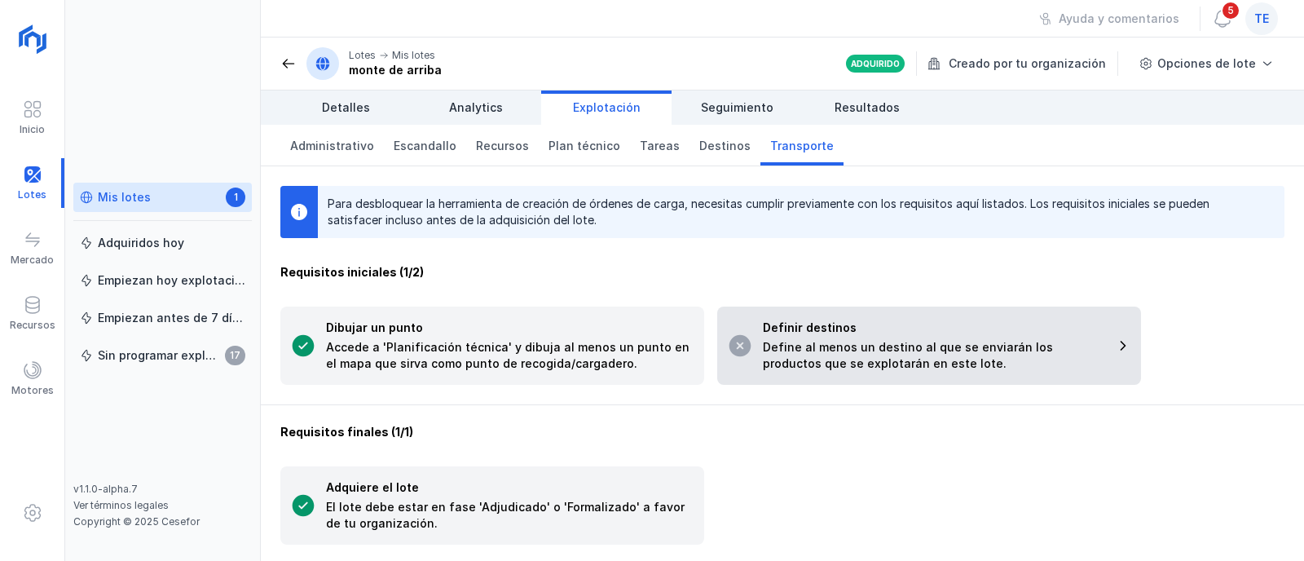
click at [797, 328] on div "Definir destinos" at bounding box center [934, 327] width 342 height 16
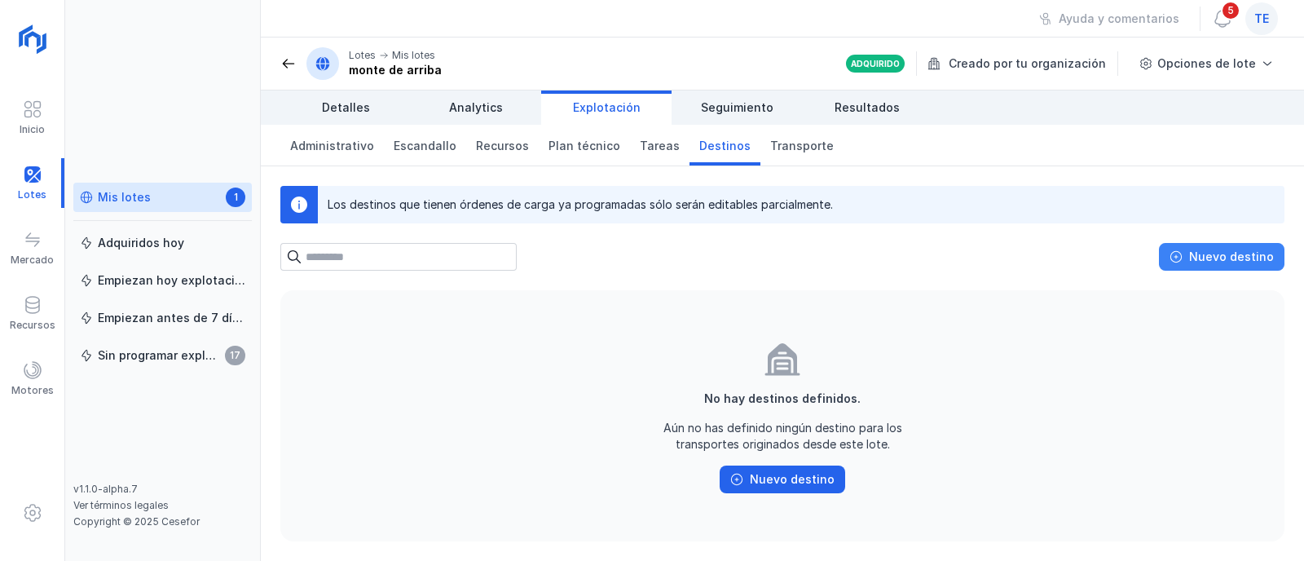
click at [1182, 261] on span "Nuevo destino" at bounding box center [1175, 256] width 13 height 13
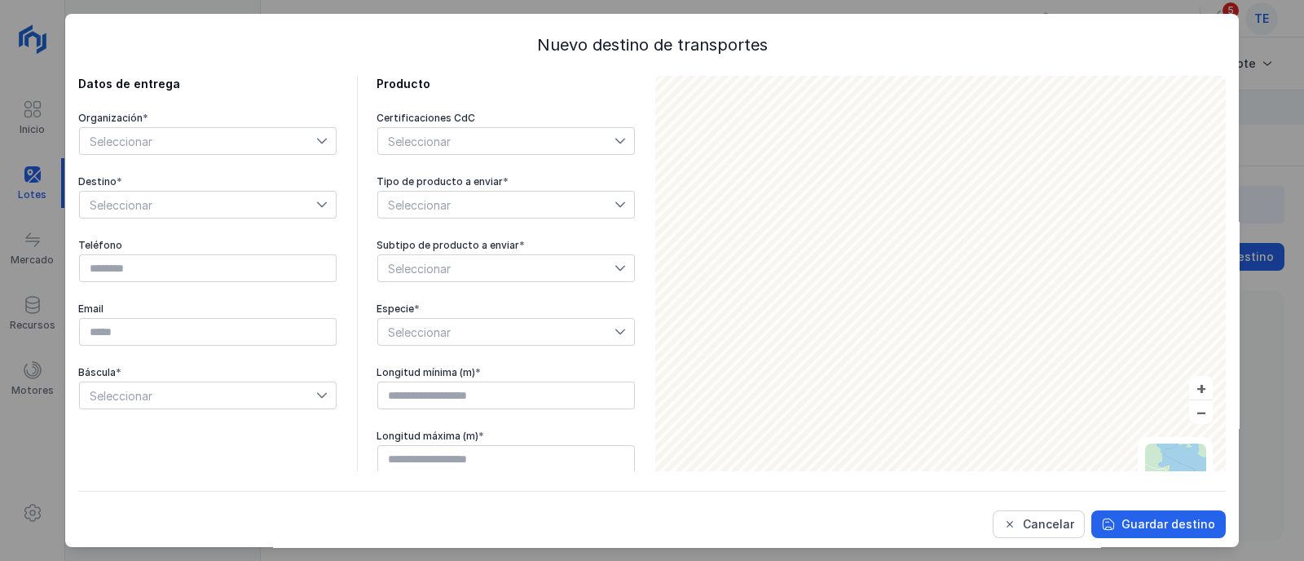
click at [182, 132] on span "Seleccionar" at bounding box center [198, 141] width 236 height 26
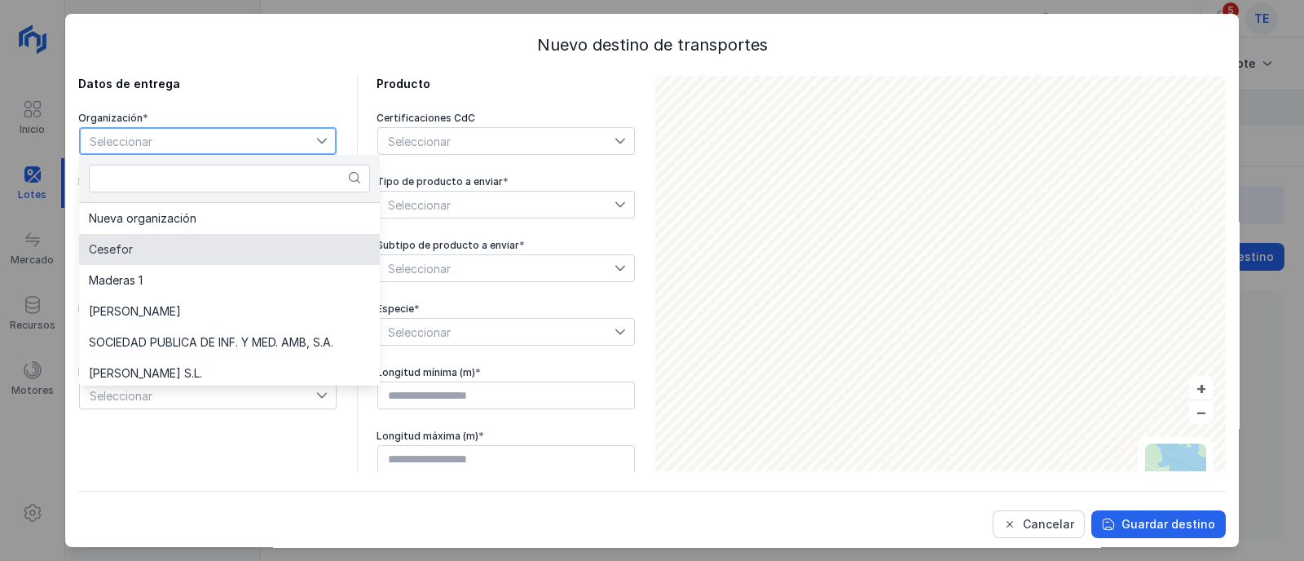
click at [208, 244] on li "Cesefor" at bounding box center [229, 249] width 301 height 31
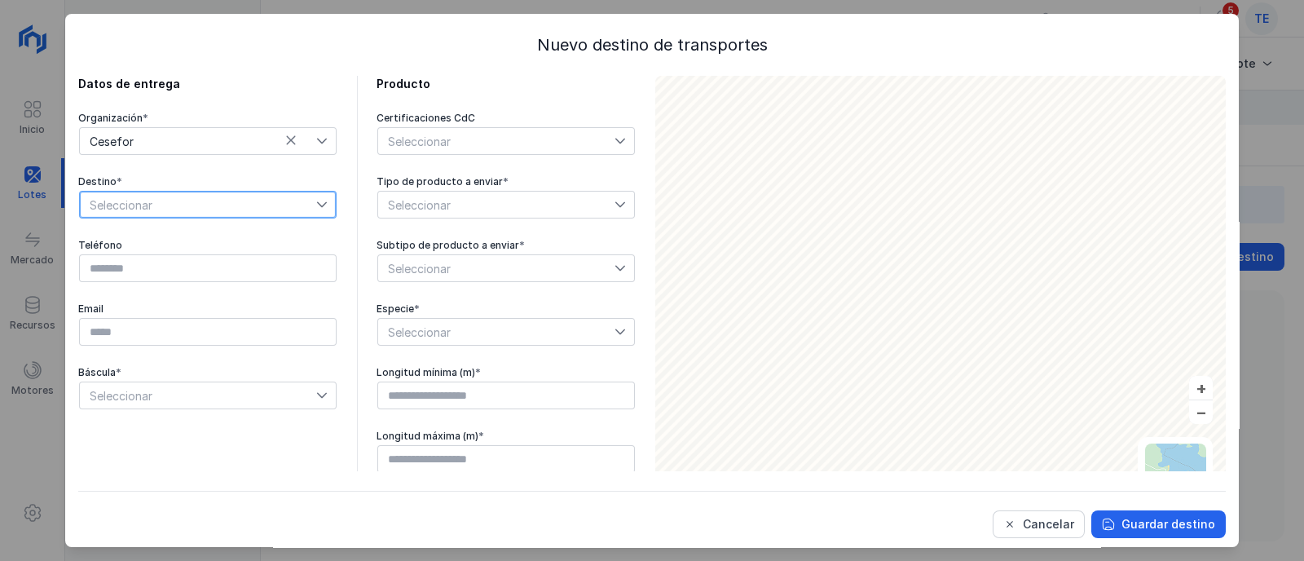
click at [178, 208] on span "Seleccionar" at bounding box center [198, 205] width 236 height 26
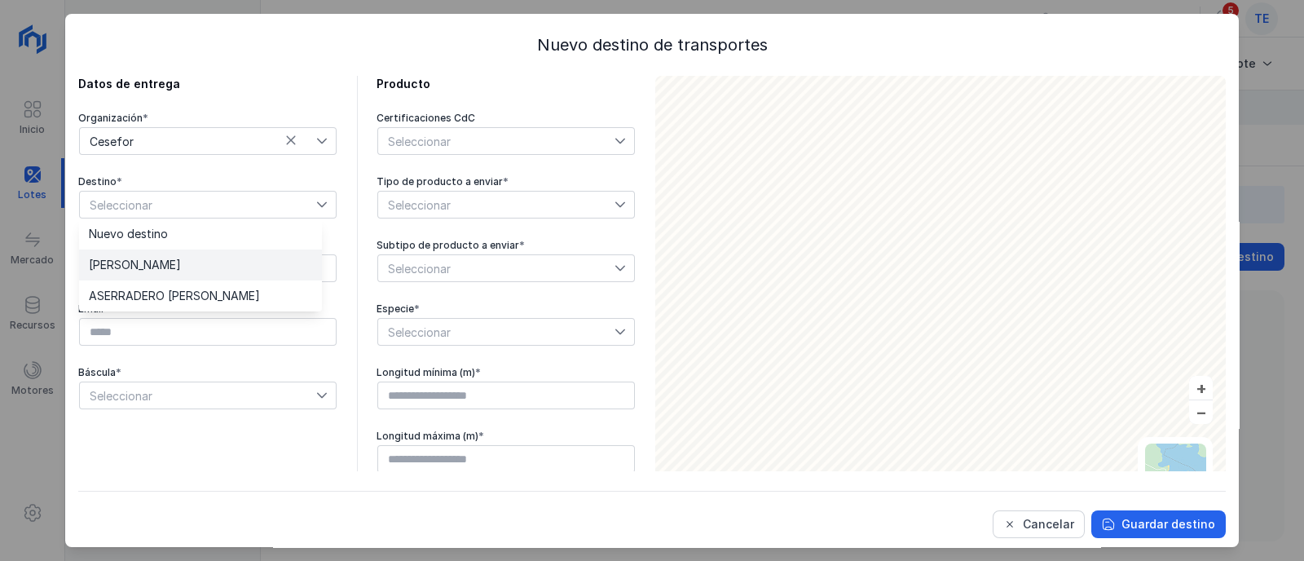
click at [205, 267] on li "[PERSON_NAME]" at bounding box center [200, 264] width 243 height 31
type input "*********"
type input "**********"
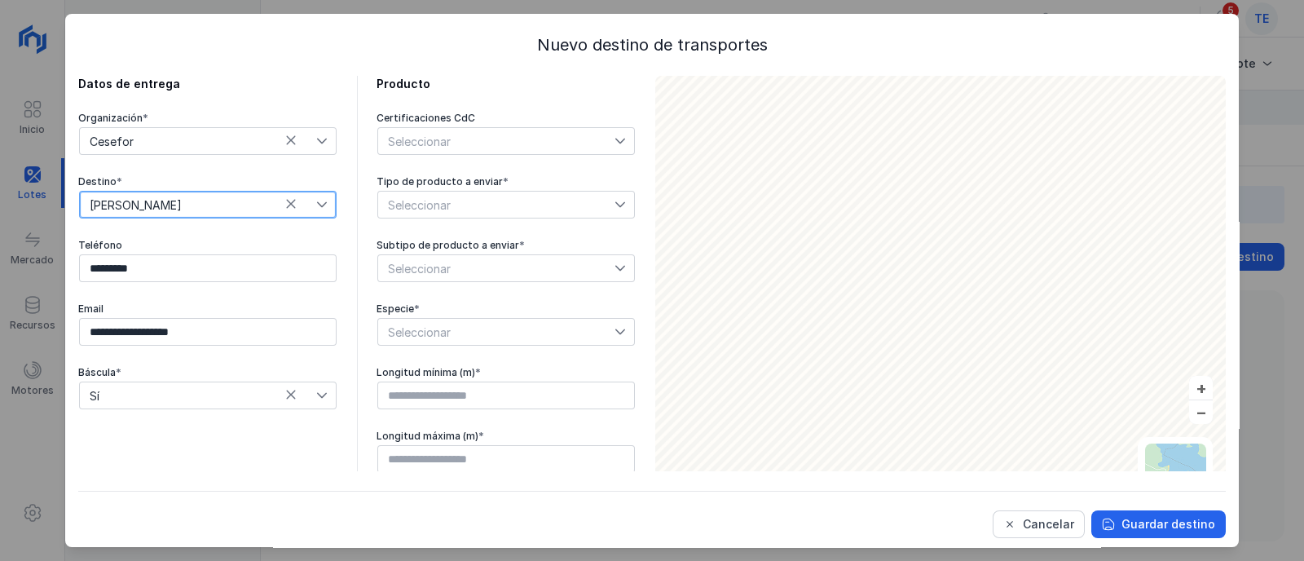
click at [487, 200] on span "Seleccionar" at bounding box center [496, 205] width 236 height 26
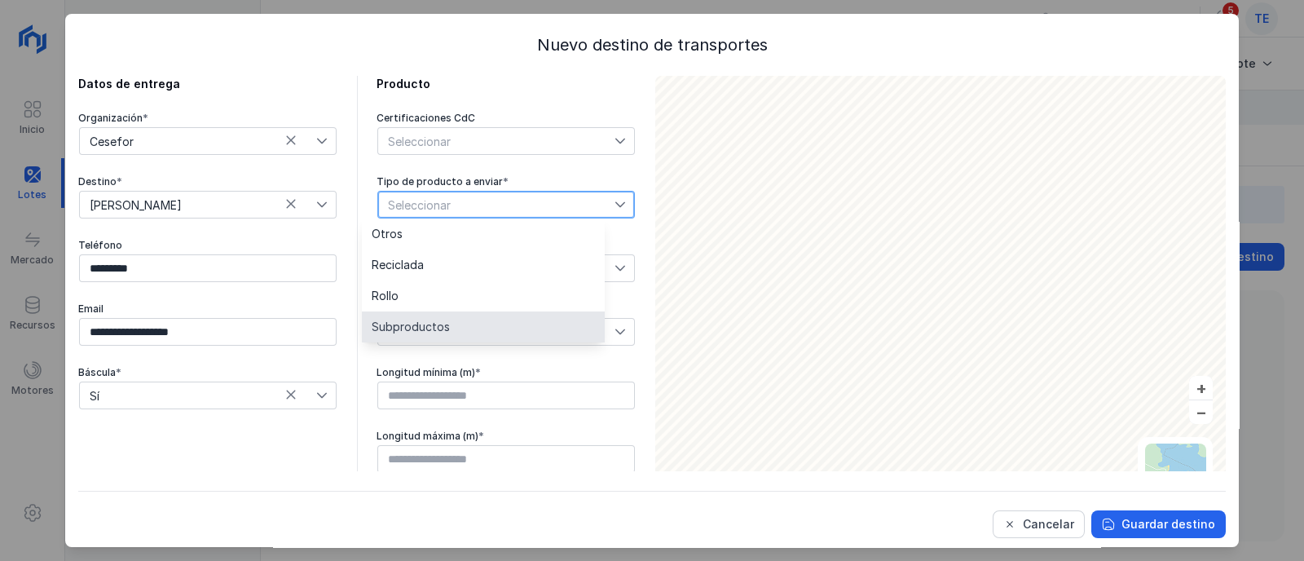
click at [496, 323] on li "Subproductos" at bounding box center [483, 326] width 243 height 31
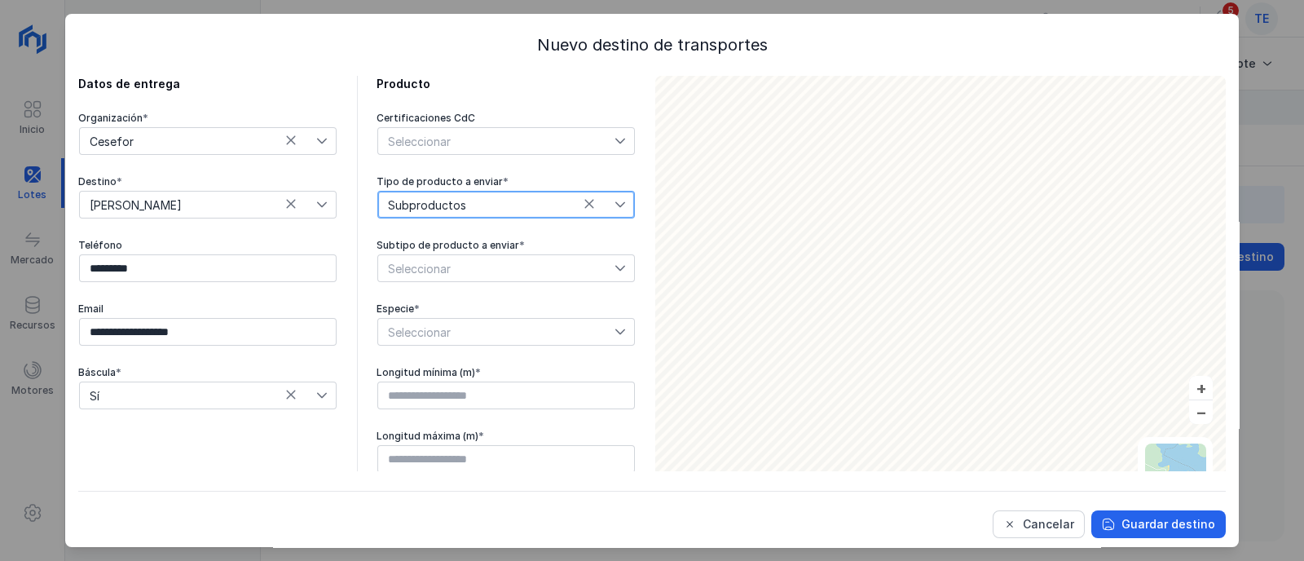
click at [461, 271] on span "Seleccionar" at bounding box center [496, 268] width 236 height 26
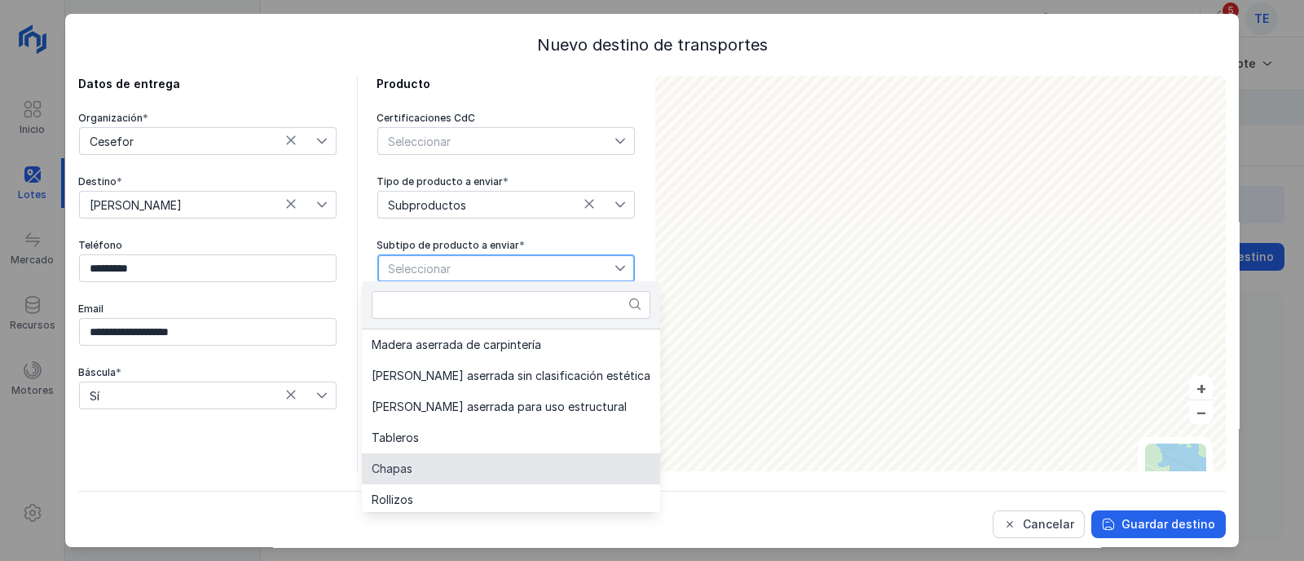
scroll to position [101, 0]
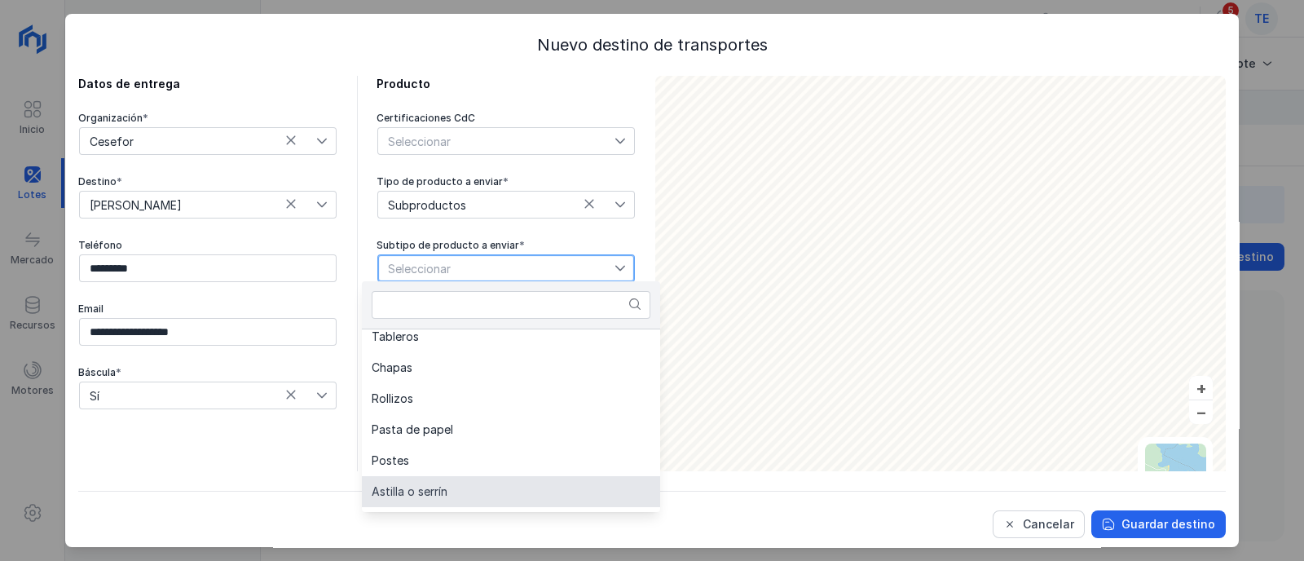
drag, startPoint x: 474, startPoint y: 491, endPoint x: 470, endPoint y: 483, distance: 8.4
click at [473, 490] on li "Astilla o serrín" at bounding box center [511, 491] width 298 height 31
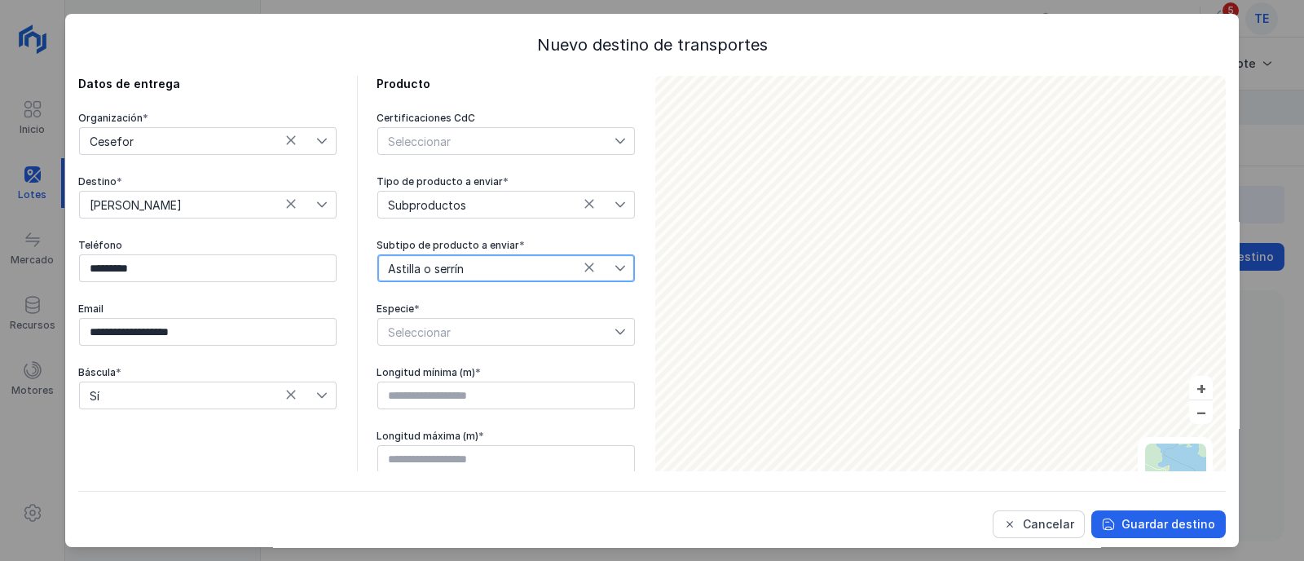
click at [436, 330] on span "Seleccionar" at bounding box center [496, 332] width 236 height 26
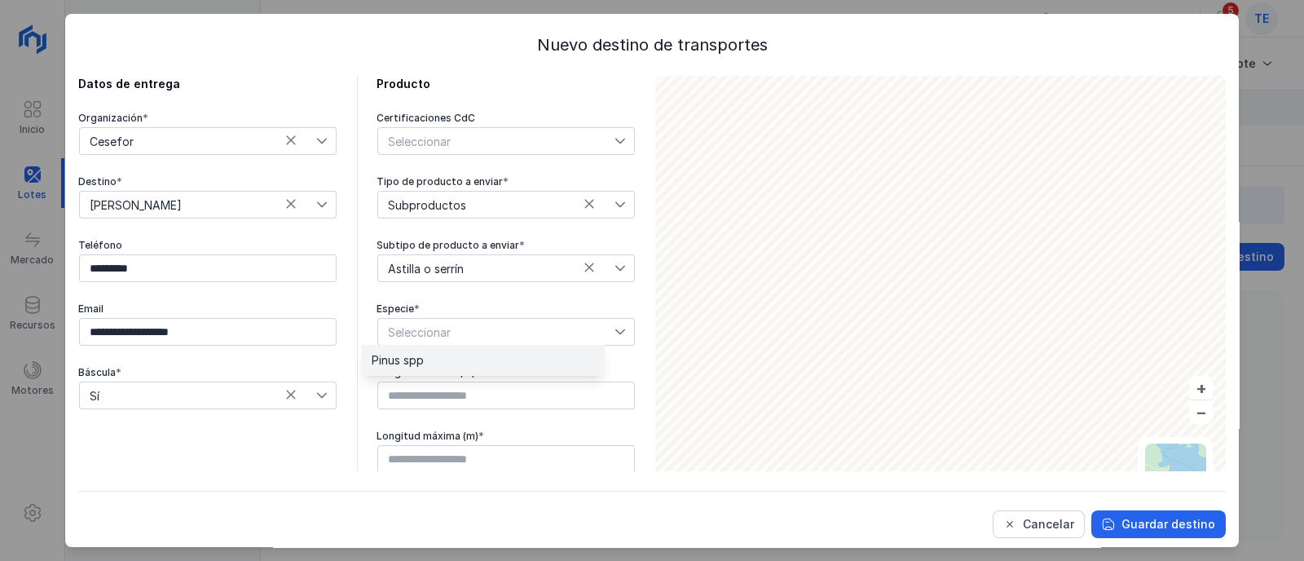
click at [438, 366] on li "Pinus spp" at bounding box center [483, 360] width 243 height 31
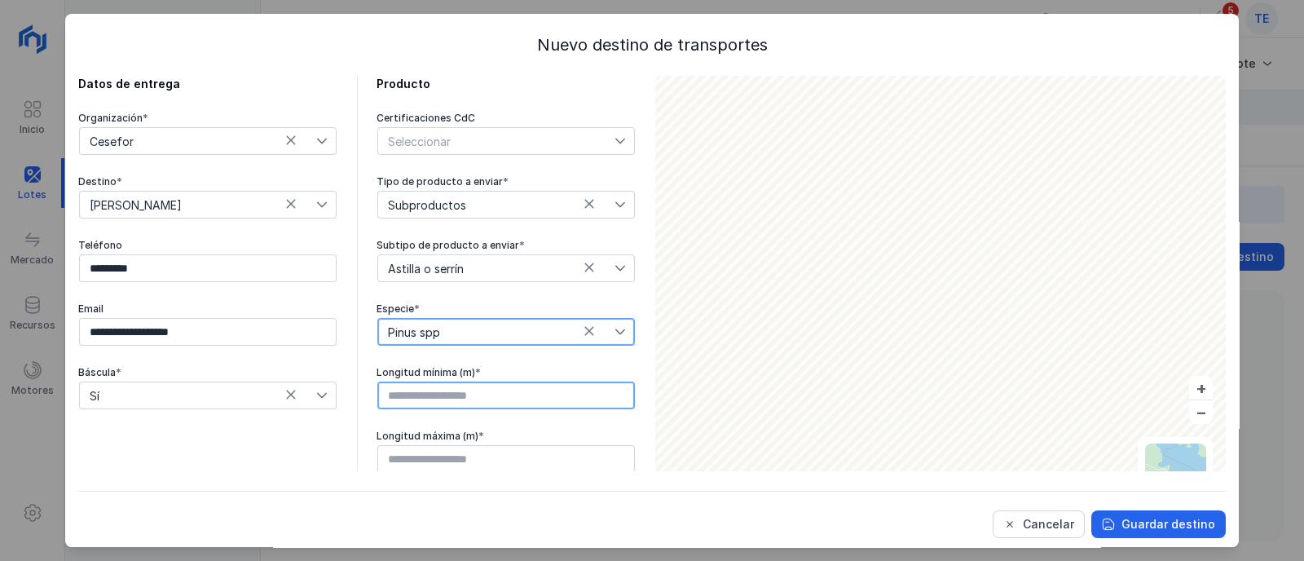
click at [446, 394] on input "text" at bounding box center [506, 395] width 258 height 28
type input "****"
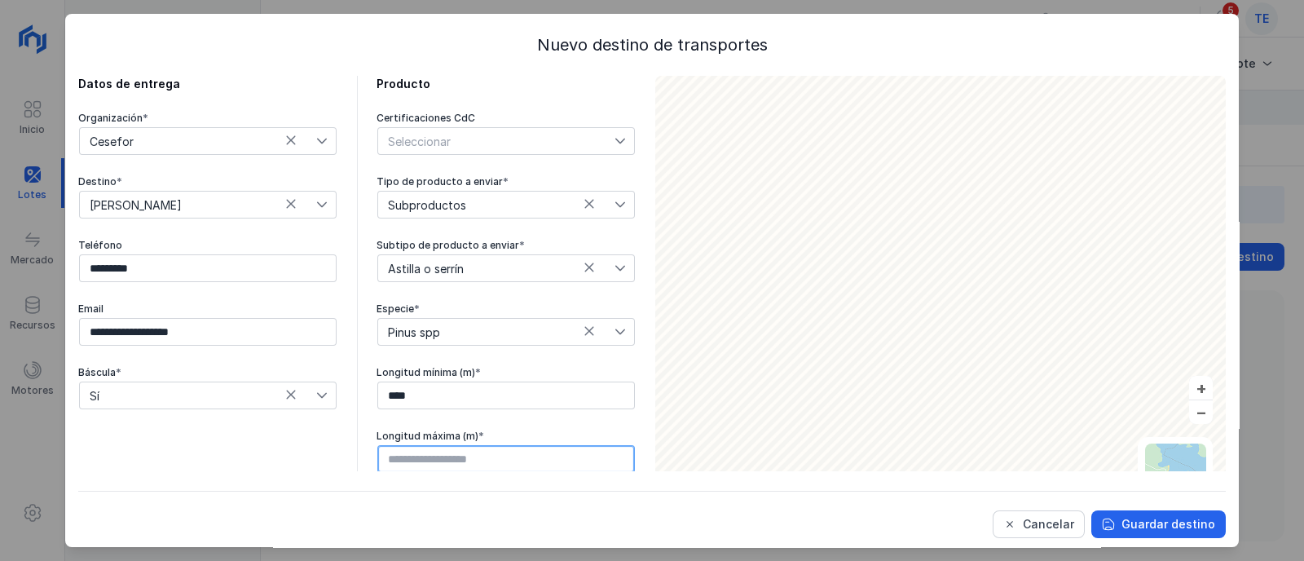
click at [434, 452] on input "text" at bounding box center [506, 459] width 258 height 28
click at [1142, 521] on div "Guardar destino" at bounding box center [1168, 524] width 94 height 16
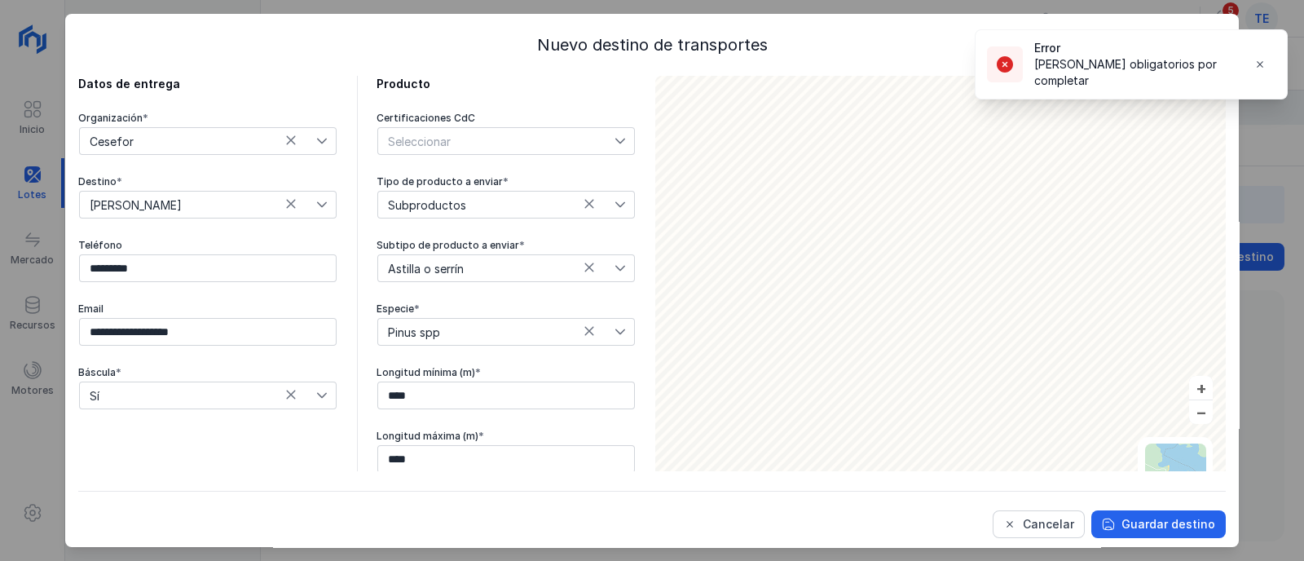
click at [464, 145] on div "Seleccionar" at bounding box center [496, 141] width 236 height 26
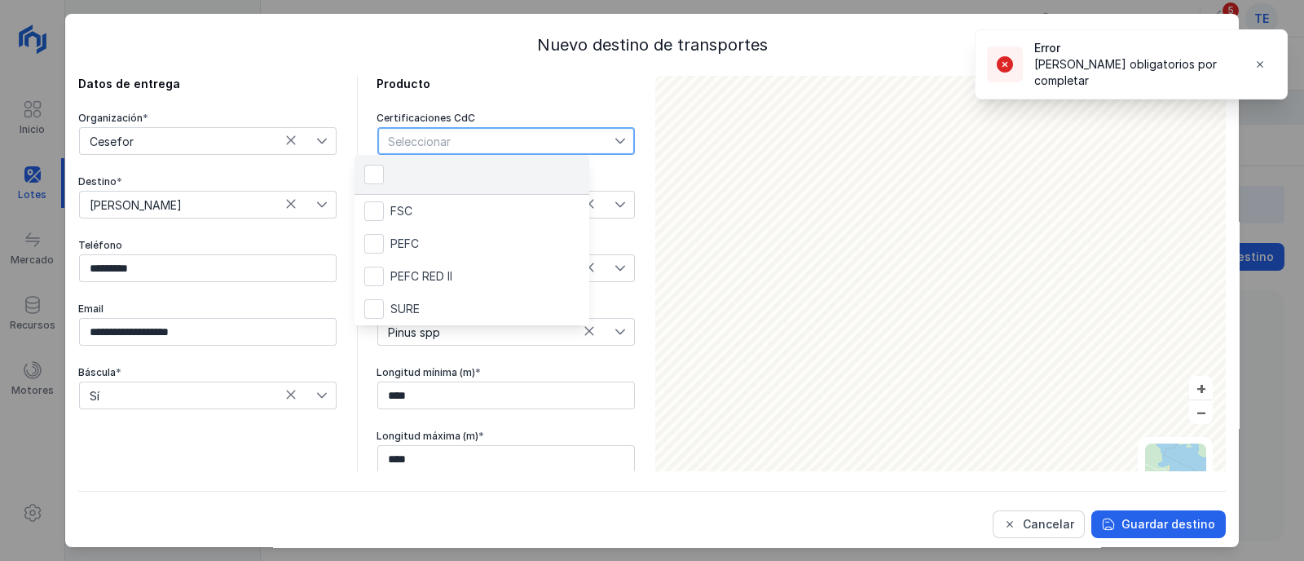
scroll to position [7, 77]
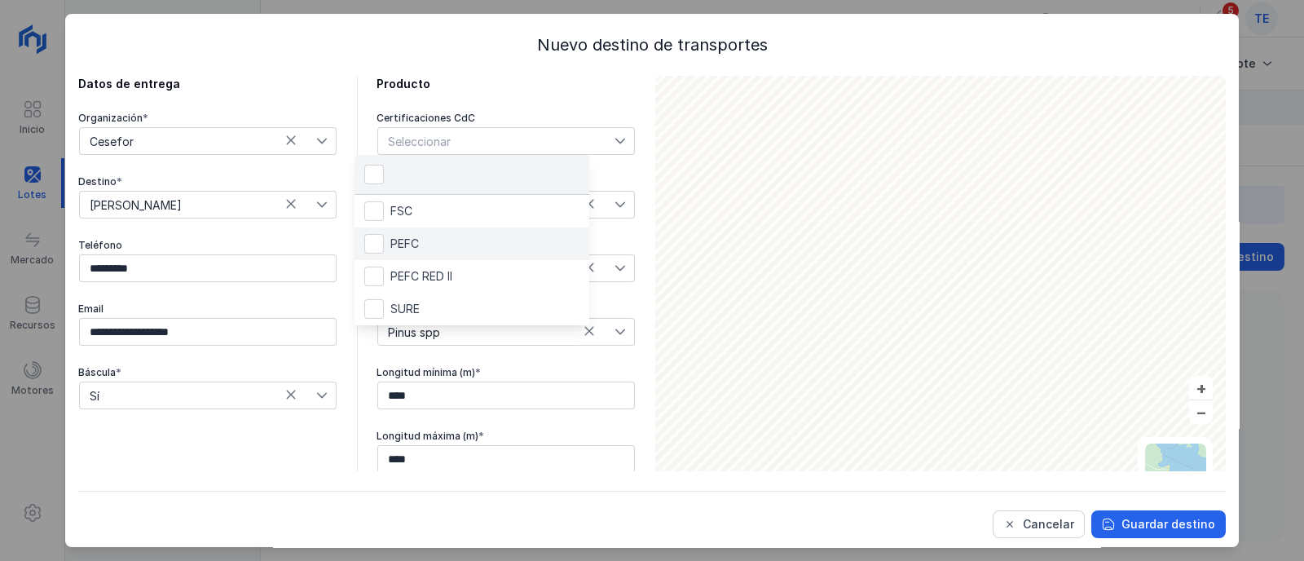
click at [466, 243] on li "PEFC" at bounding box center [471, 243] width 235 height 33
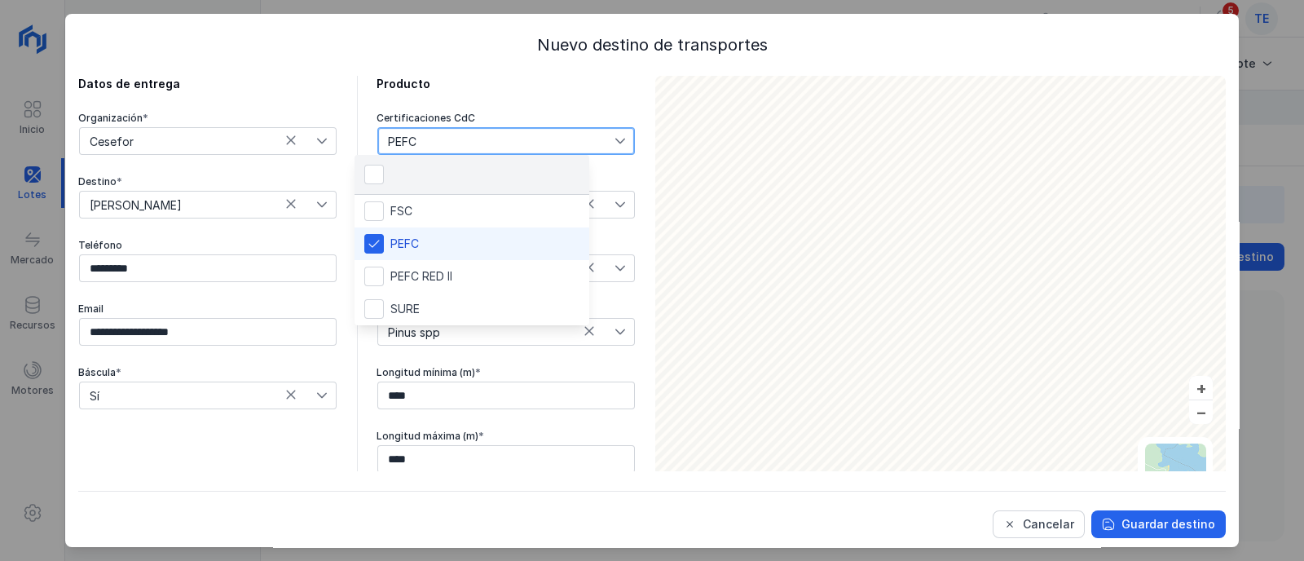
click at [451, 243] on li "PEFC" at bounding box center [471, 243] width 235 height 33
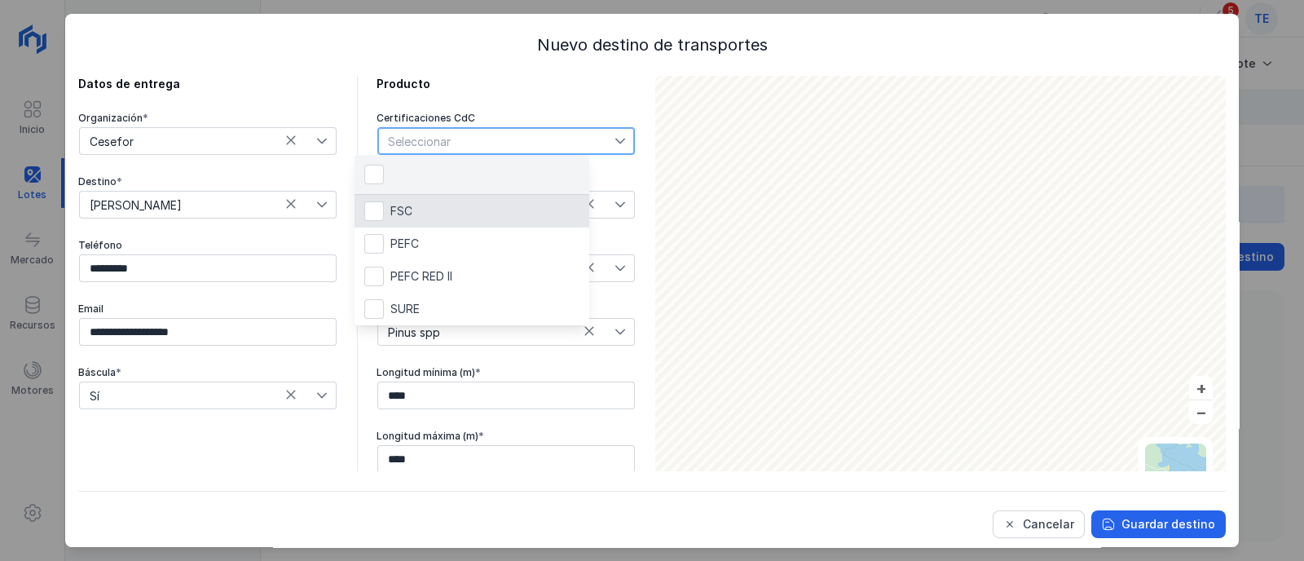
click at [412, 171] on div at bounding box center [471, 175] width 235 height 40
click at [328, 167] on div "**********" at bounding box center [356, 306] width 557 height 461
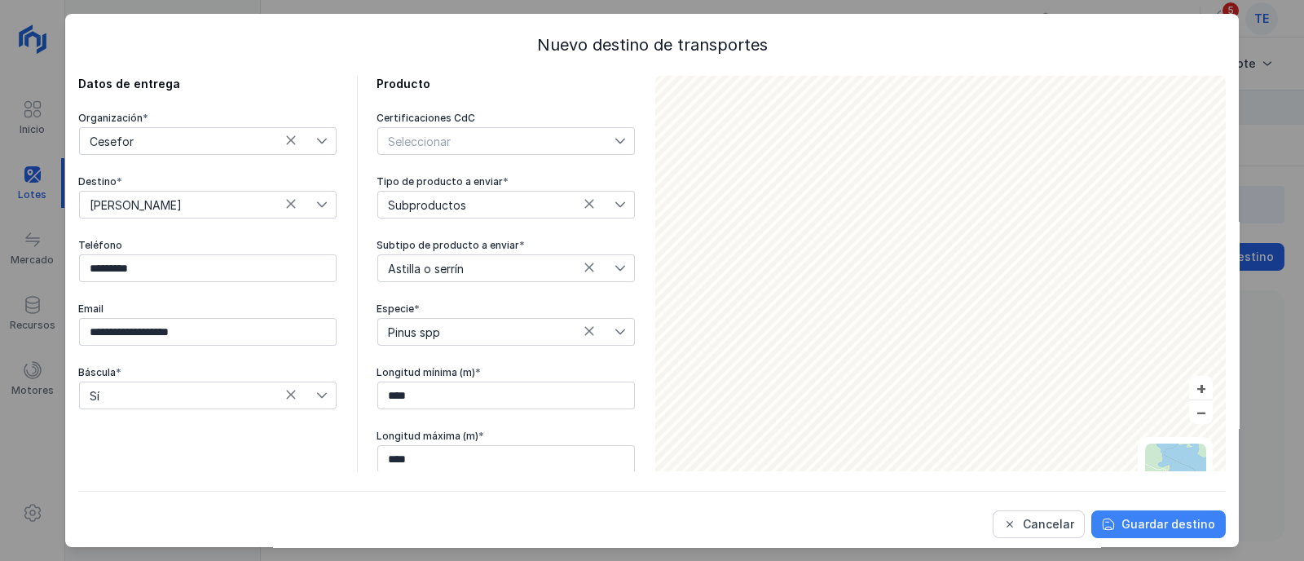
click at [1177, 522] on div "Guardar destino" at bounding box center [1168, 524] width 94 height 16
click at [183, 403] on span "Sí" at bounding box center [198, 395] width 236 height 26
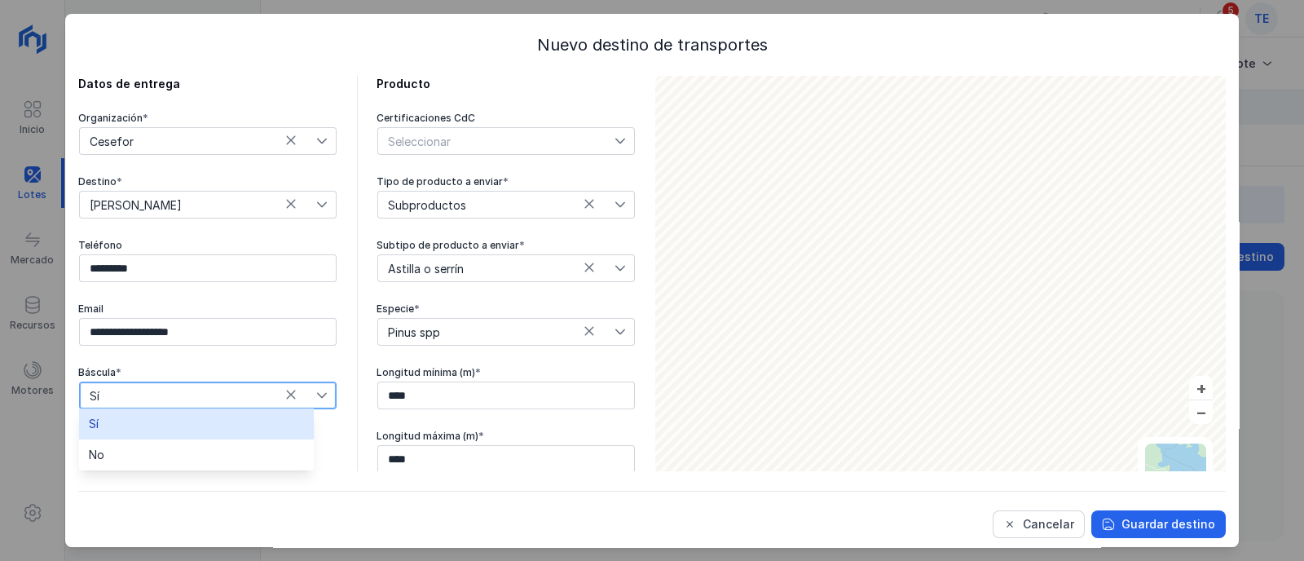
click at [152, 434] on li "Sí" at bounding box center [196, 423] width 235 height 31
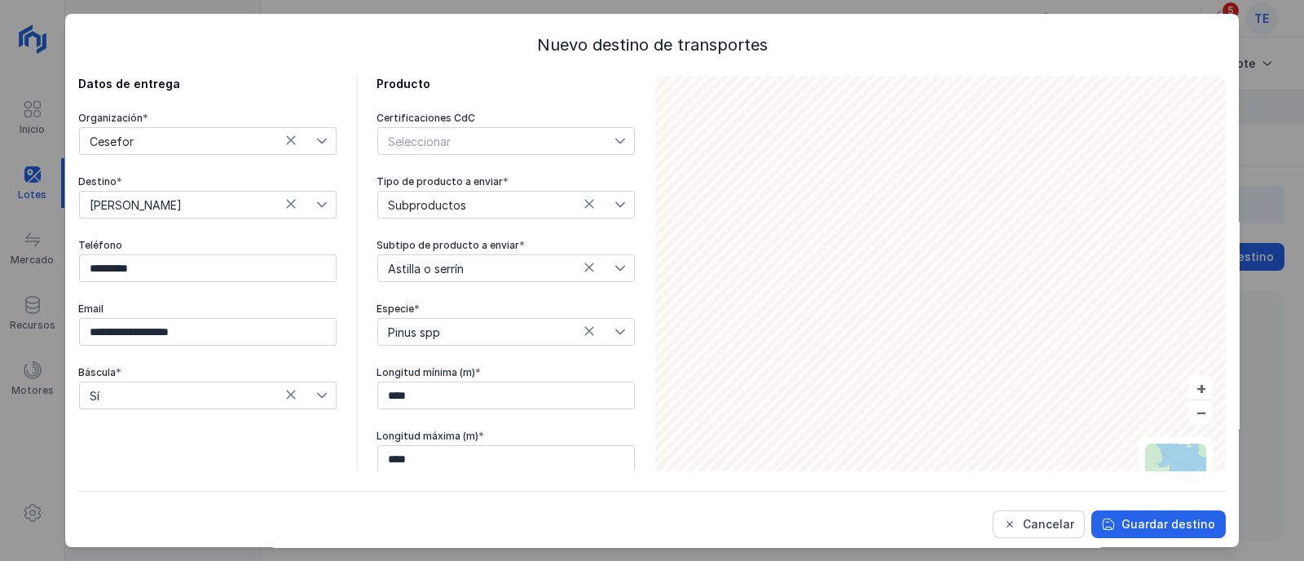
click at [428, 130] on div "Seleccionar" at bounding box center [416, 141] width 76 height 26
click at [406, 234] on li "PEFC" at bounding box center [471, 243] width 235 height 33
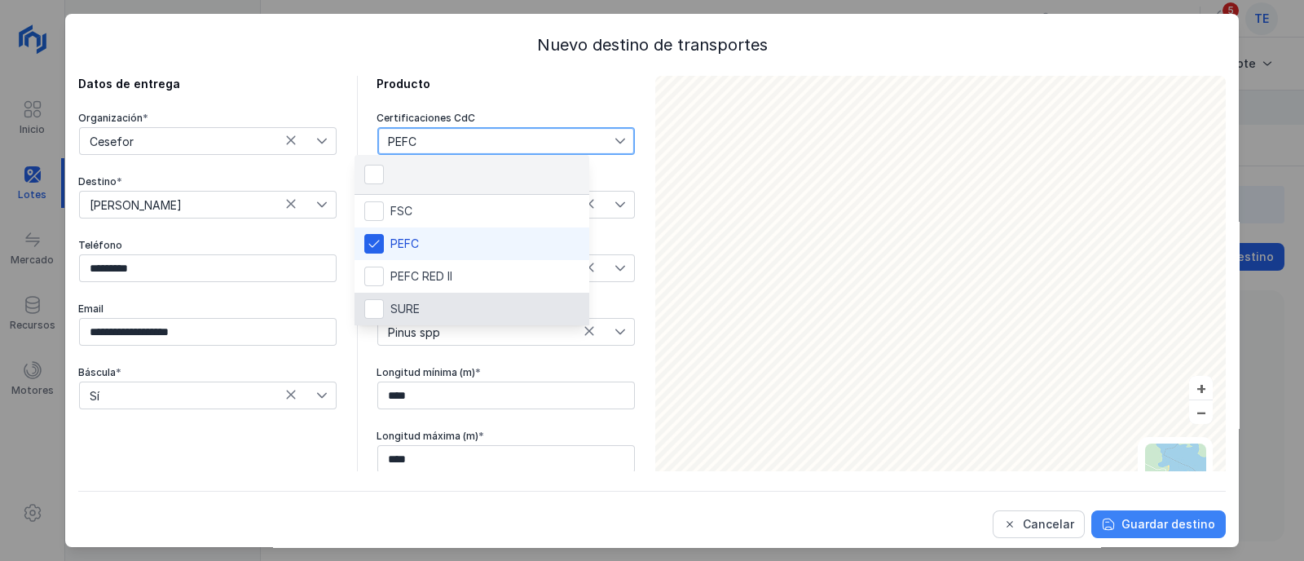
click at [1150, 523] on div "Guardar destino" at bounding box center [1168, 524] width 94 height 16
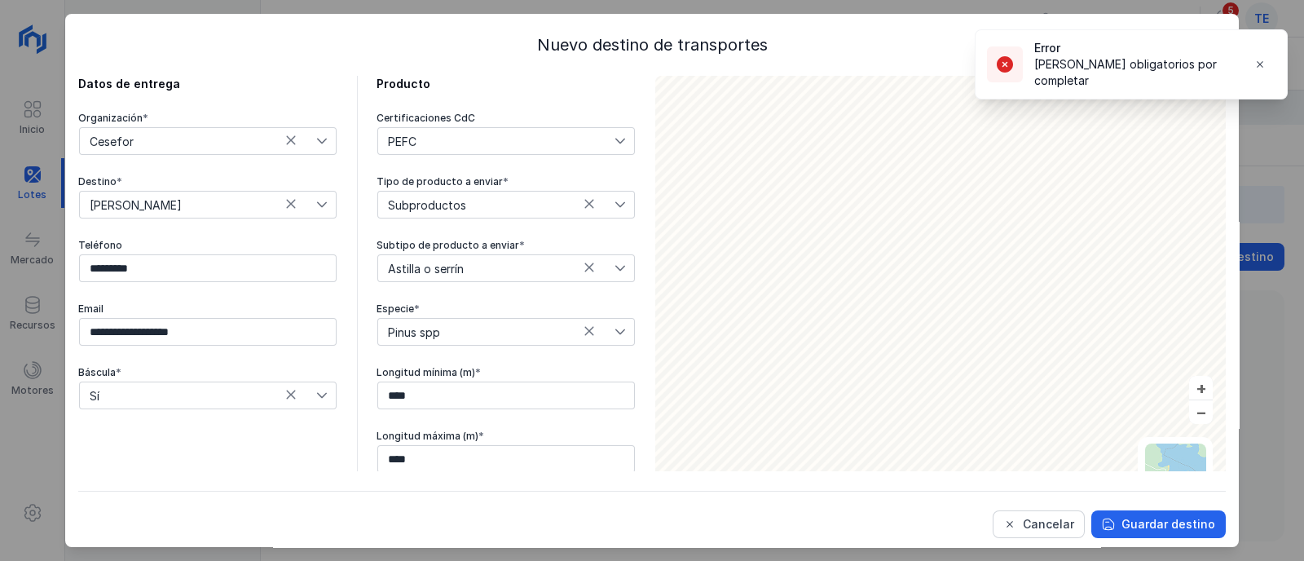
click at [436, 140] on div "PEFC" at bounding box center [496, 141] width 236 height 26
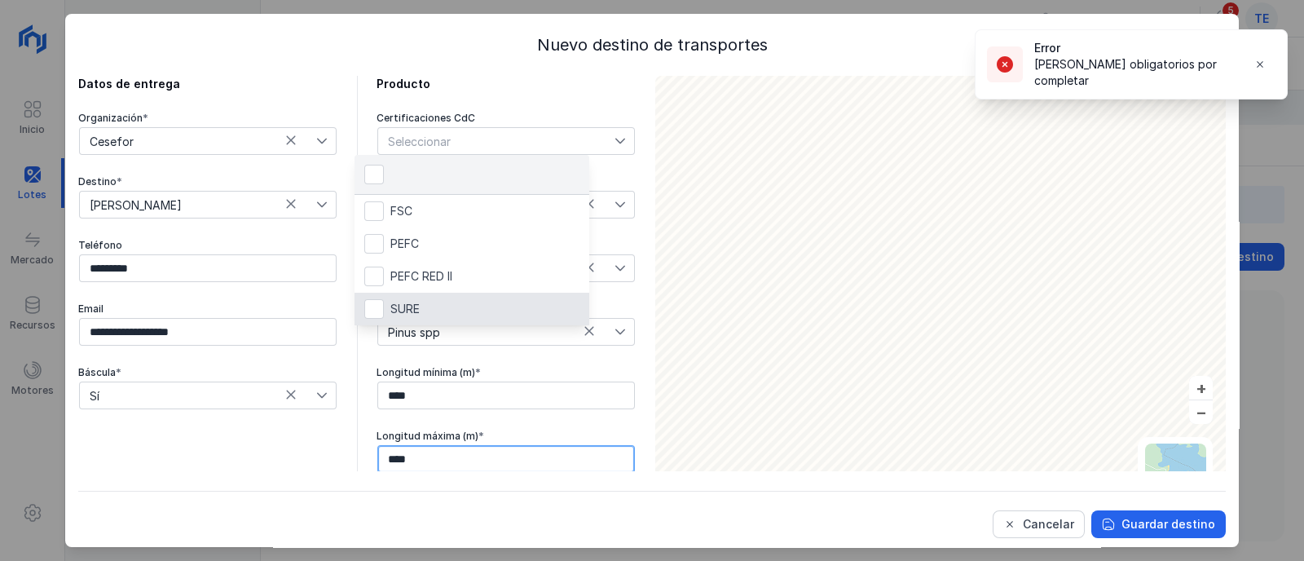
click at [377, 457] on input "****" at bounding box center [506, 459] width 258 height 28
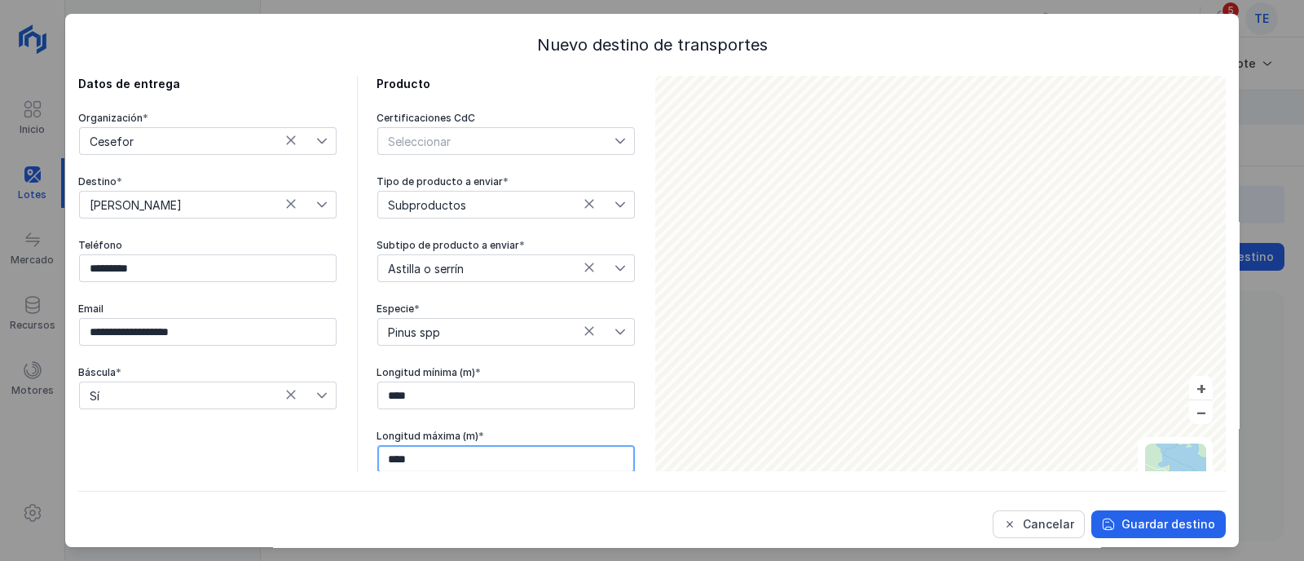
type input "****"
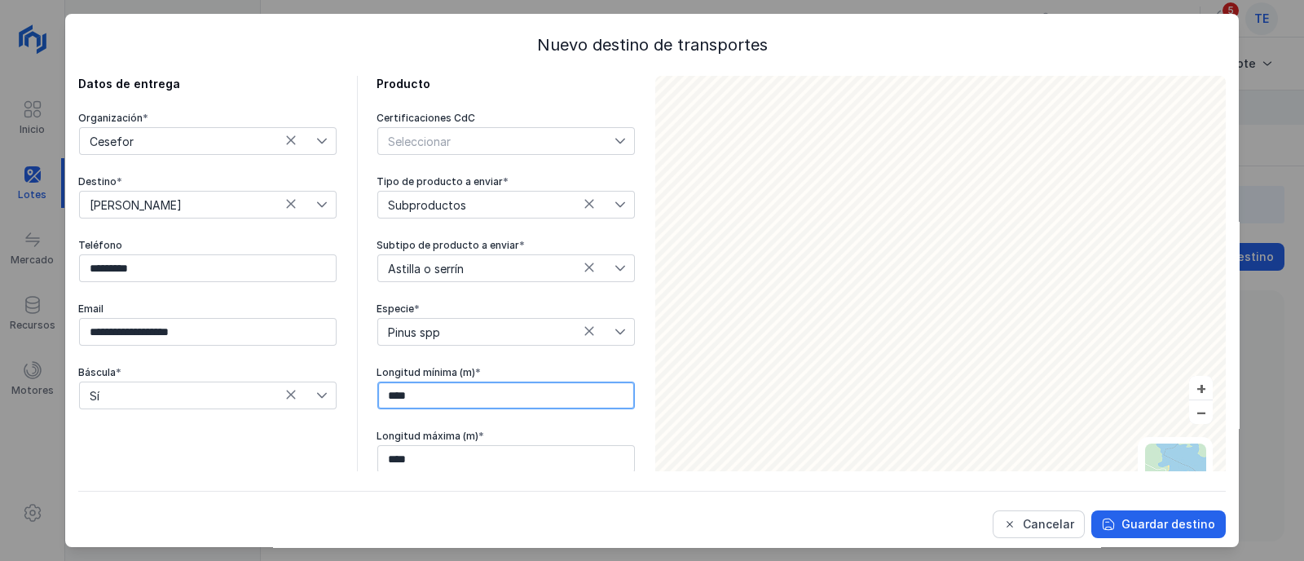
click at [377, 396] on input "****" at bounding box center [506, 395] width 258 height 28
type input "****"
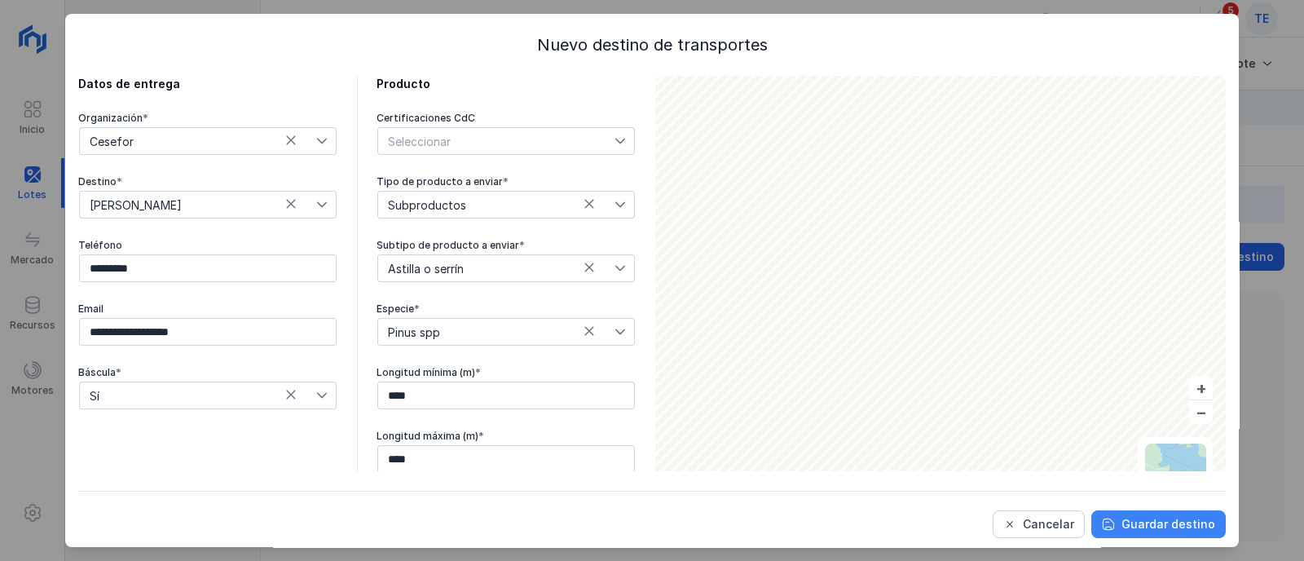
click at [1187, 527] on div "Guardar destino" at bounding box center [1168, 524] width 94 height 16
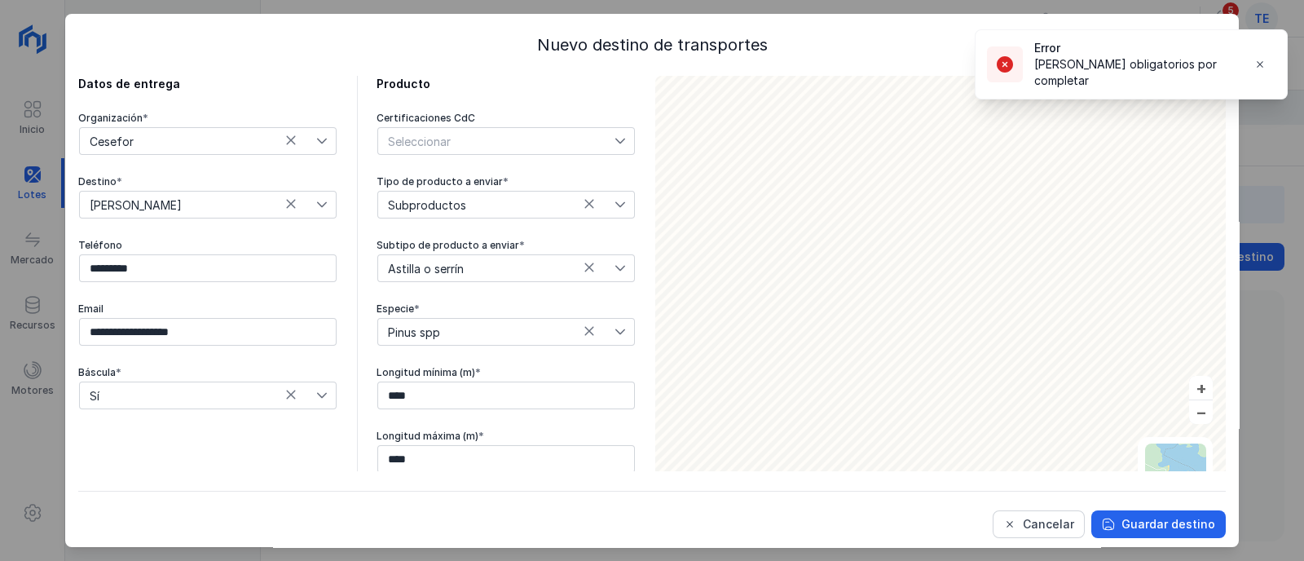
click at [131, 143] on span "Cesefor" at bounding box center [198, 141] width 236 height 26
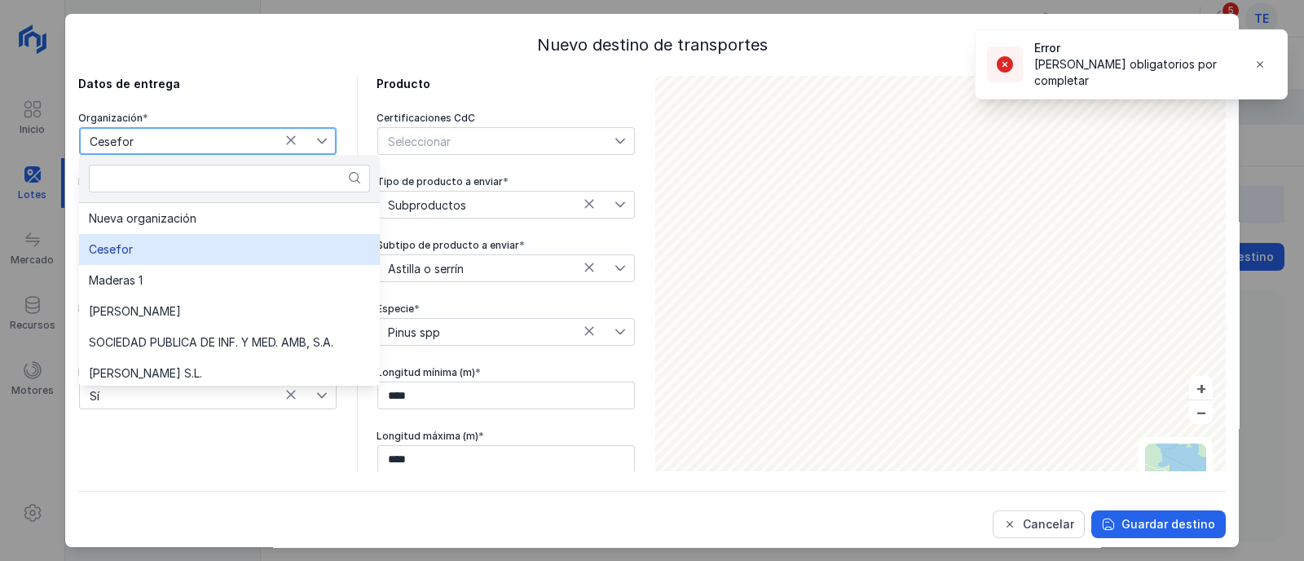
click at [158, 255] on li "Cesefor" at bounding box center [229, 249] width 301 height 31
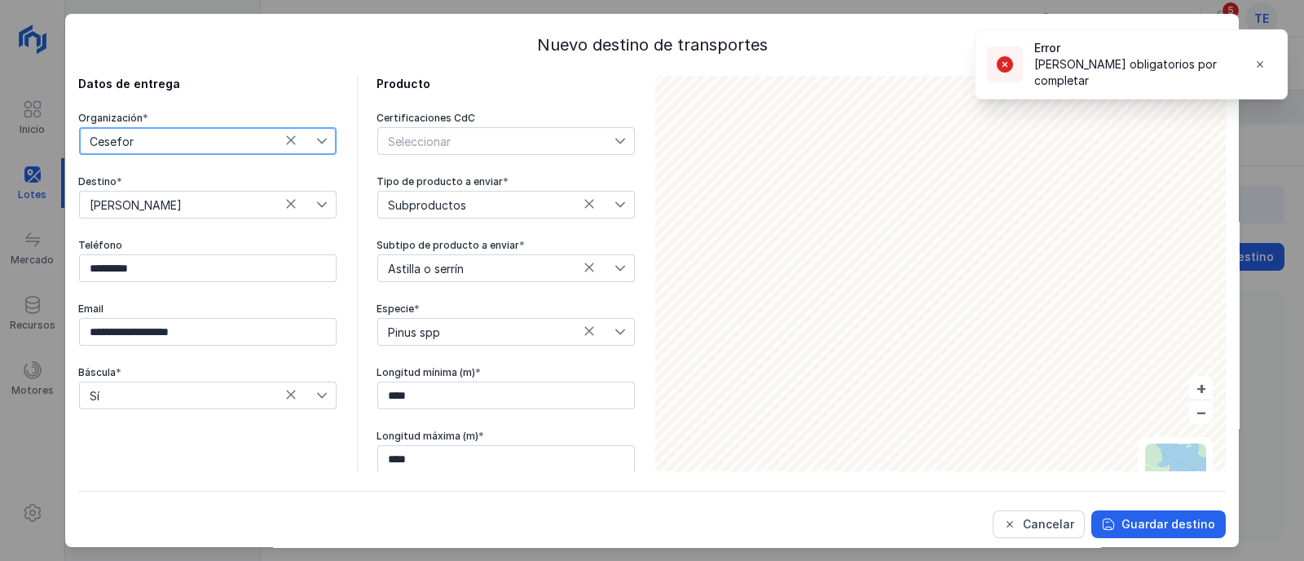
click at [152, 213] on span "[PERSON_NAME]" at bounding box center [198, 205] width 236 height 26
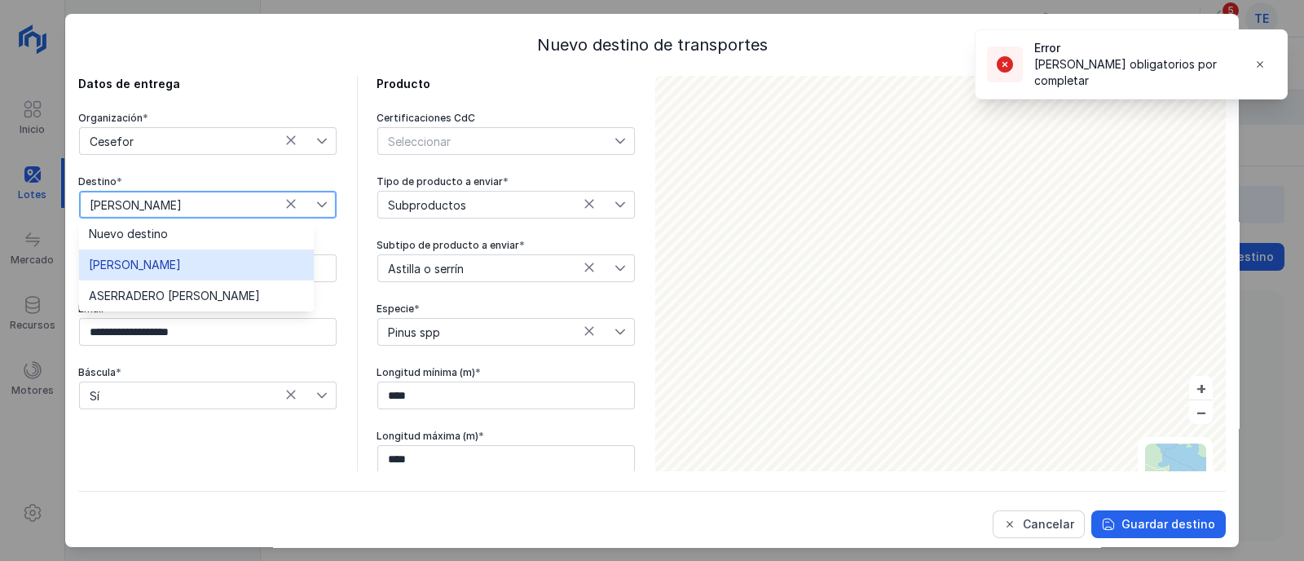
click at [181, 273] on li "[PERSON_NAME]" at bounding box center [196, 264] width 235 height 31
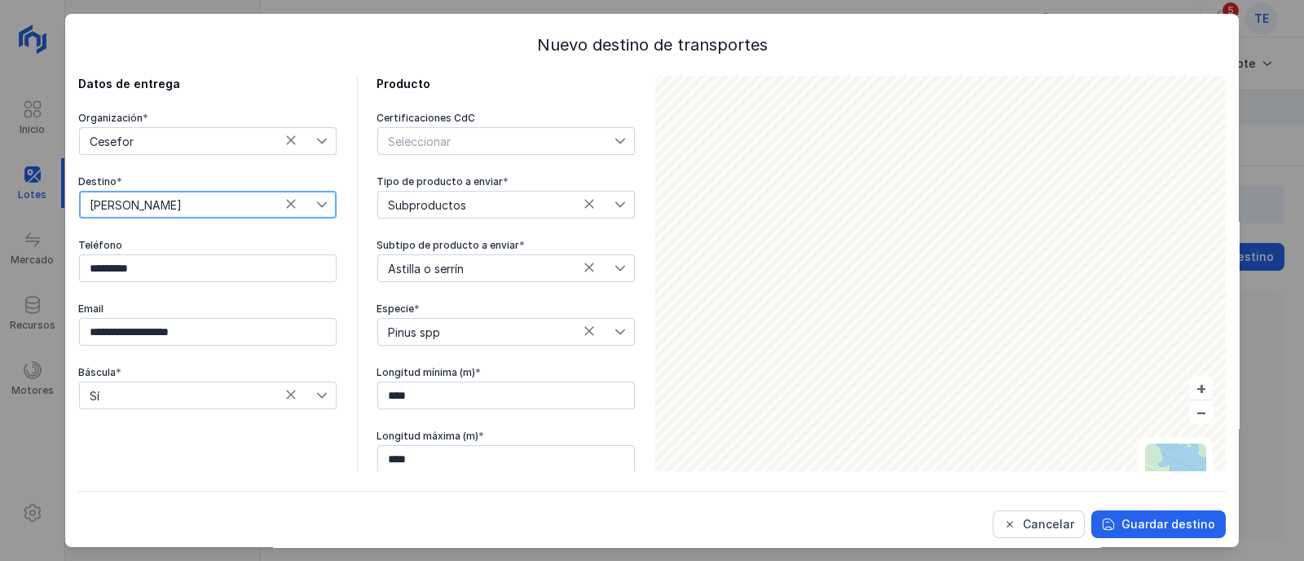
click at [480, 206] on span "Subproductos" at bounding box center [496, 205] width 236 height 26
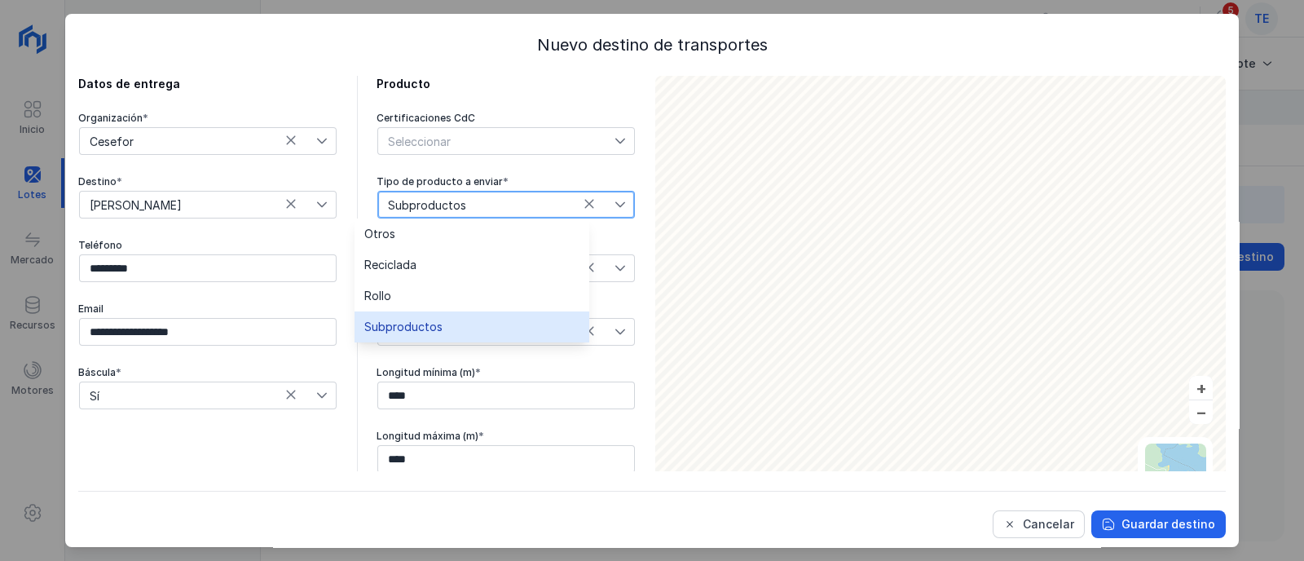
click at [440, 328] on li "Subproductos" at bounding box center [471, 326] width 235 height 31
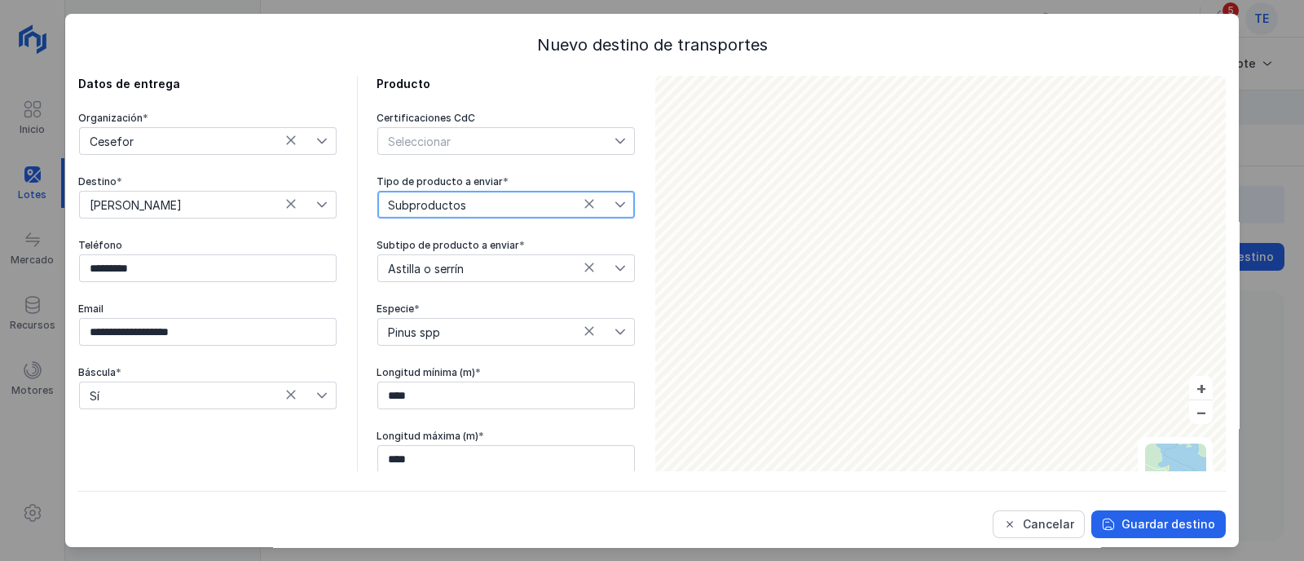
click at [417, 269] on span "Astilla o serrín" at bounding box center [496, 268] width 236 height 26
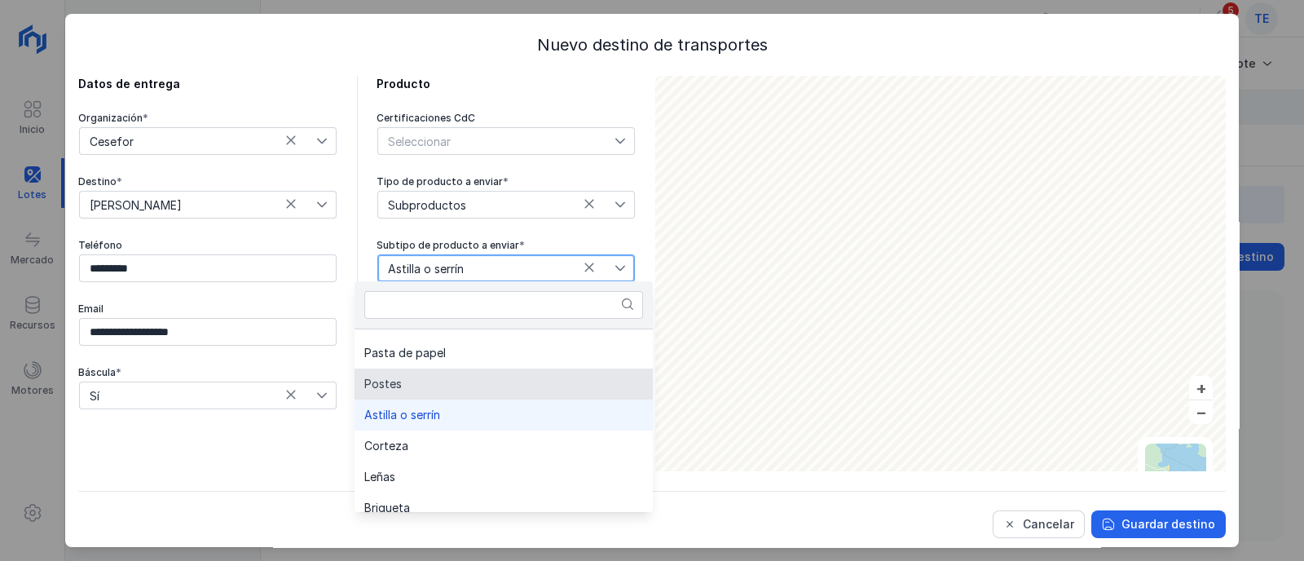
scroll to position [195, 0]
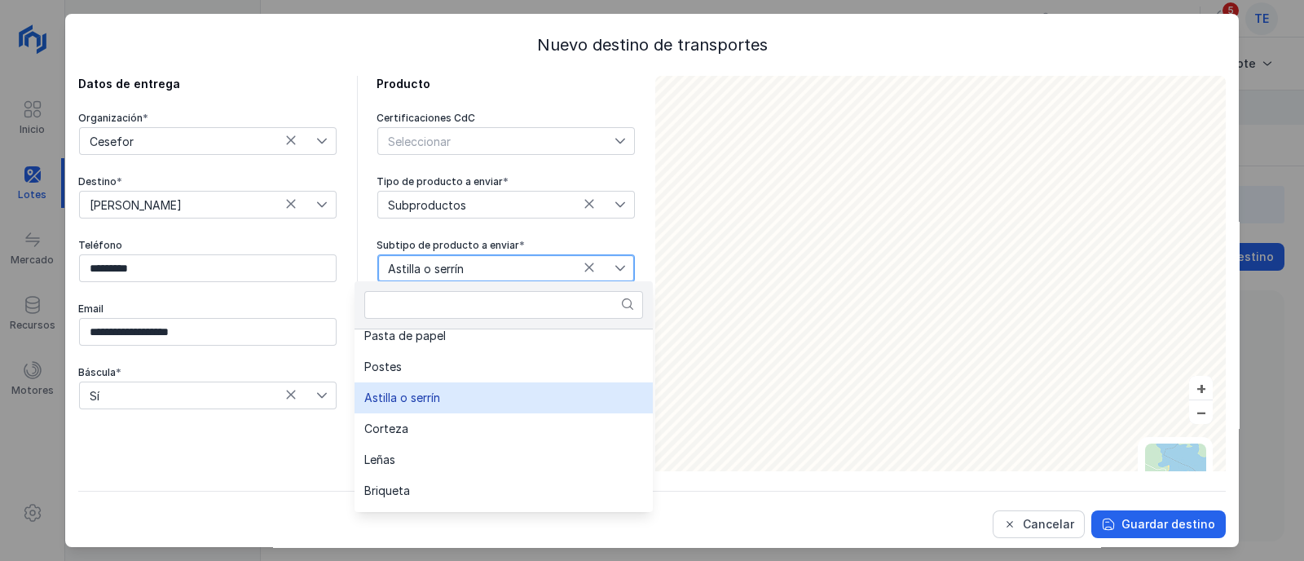
click at [440, 390] on li "Astilla o serrín" at bounding box center [503, 397] width 298 height 31
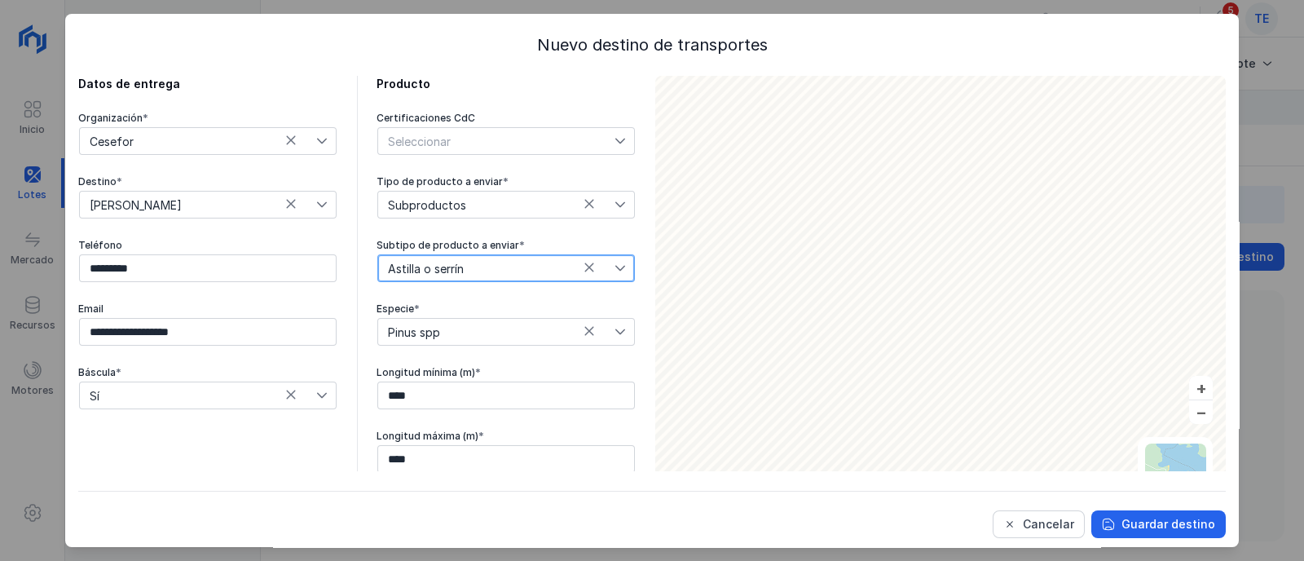
click at [435, 334] on span "Pinus spp" at bounding box center [496, 332] width 236 height 26
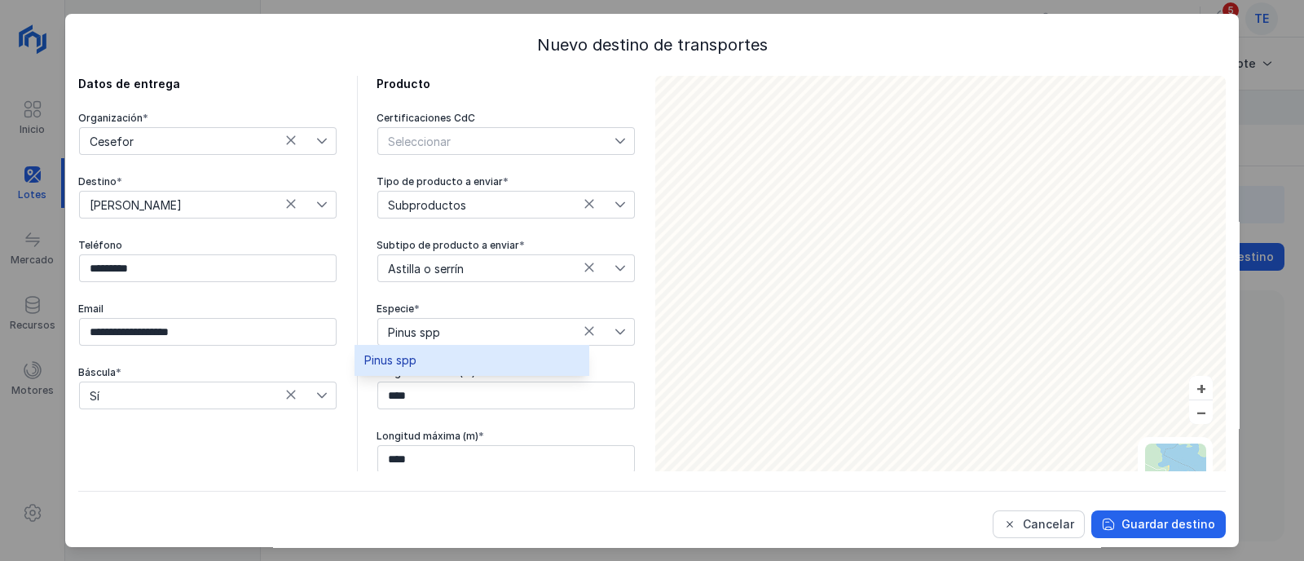
click at [430, 358] on li "Pinus spp" at bounding box center [471, 360] width 235 height 31
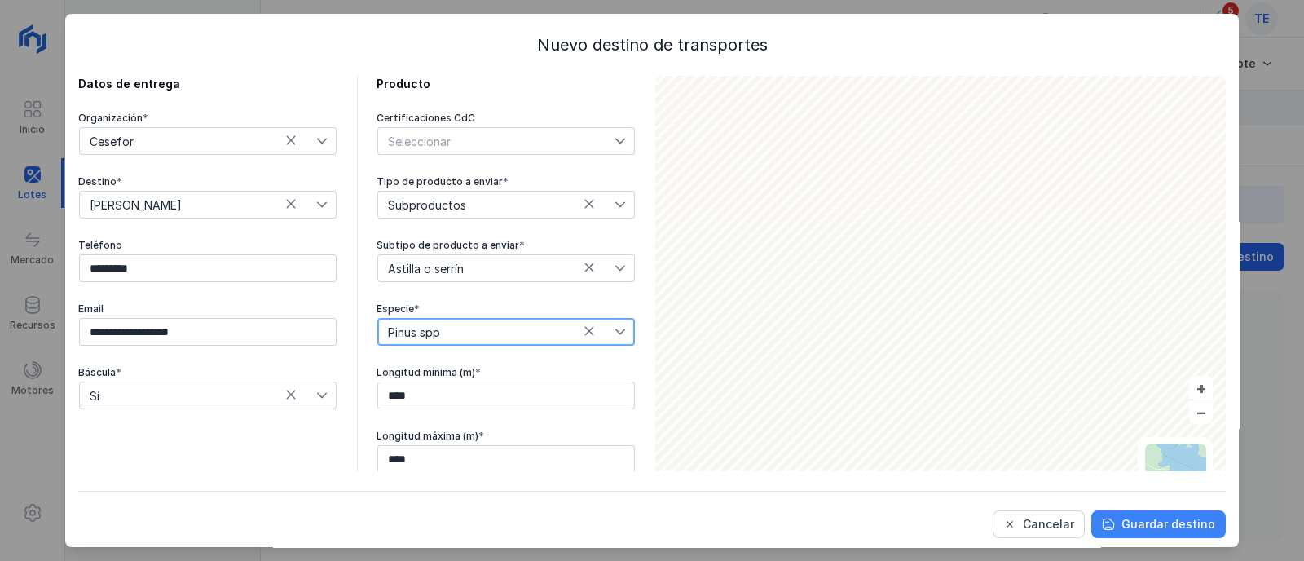
click at [1129, 530] on div "Guardar destino" at bounding box center [1168, 524] width 94 height 16
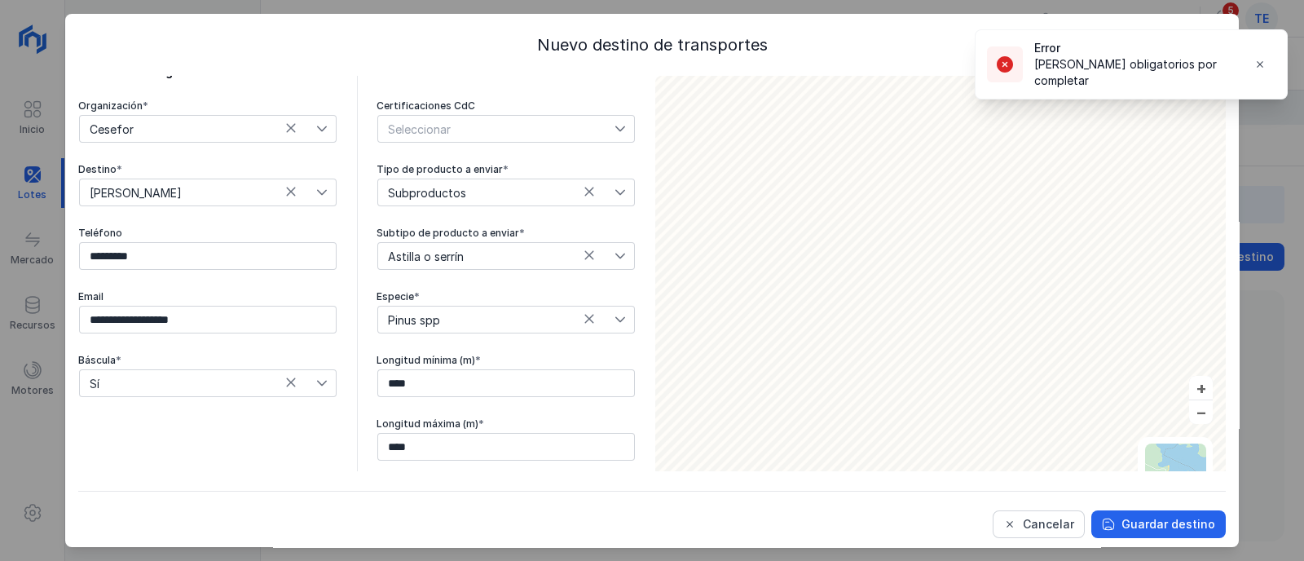
scroll to position [0, 0]
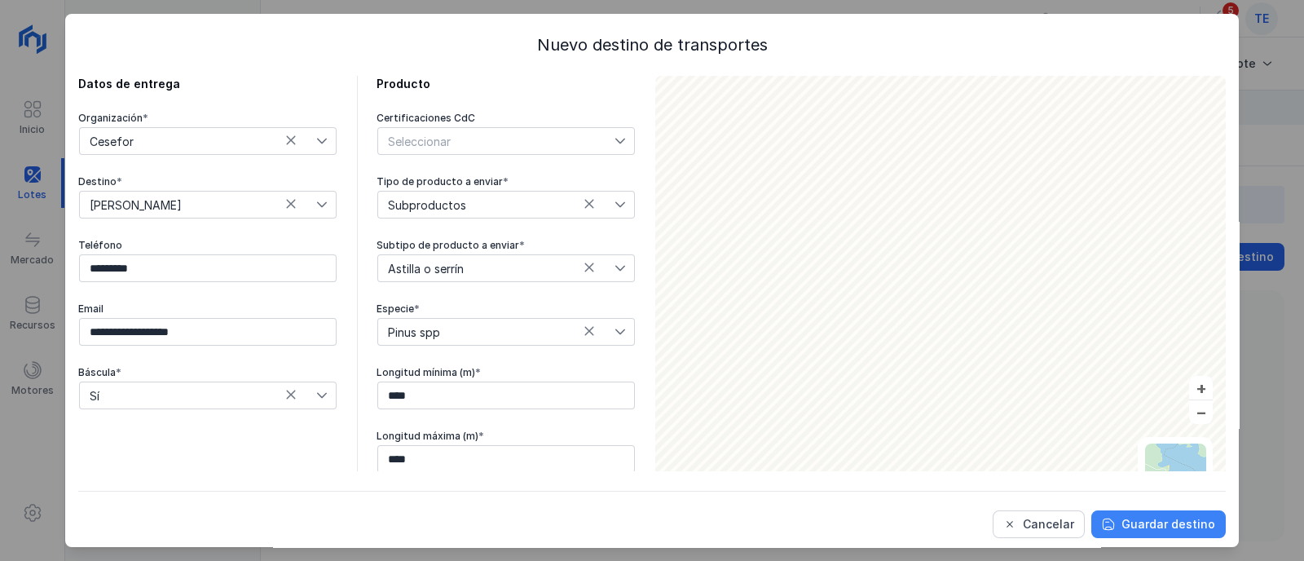
click at [1133, 524] on div "Guardar destino" at bounding box center [1168, 524] width 94 height 16
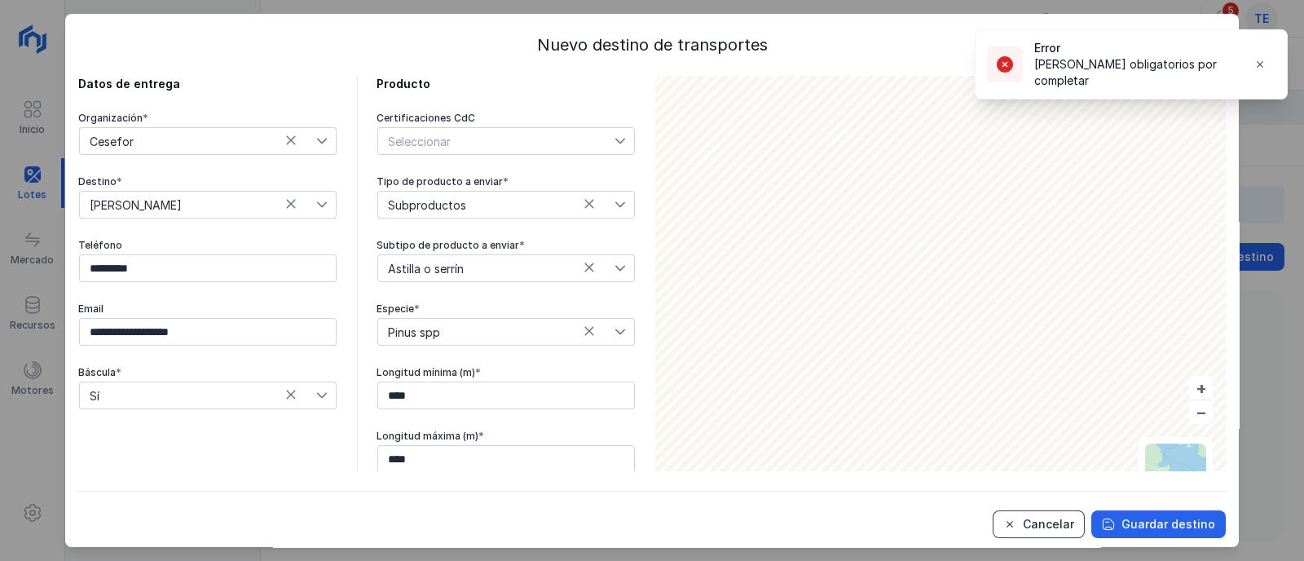
click at [1037, 531] on div "Cancelar" at bounding box center [1048, 524] width 51 height 16
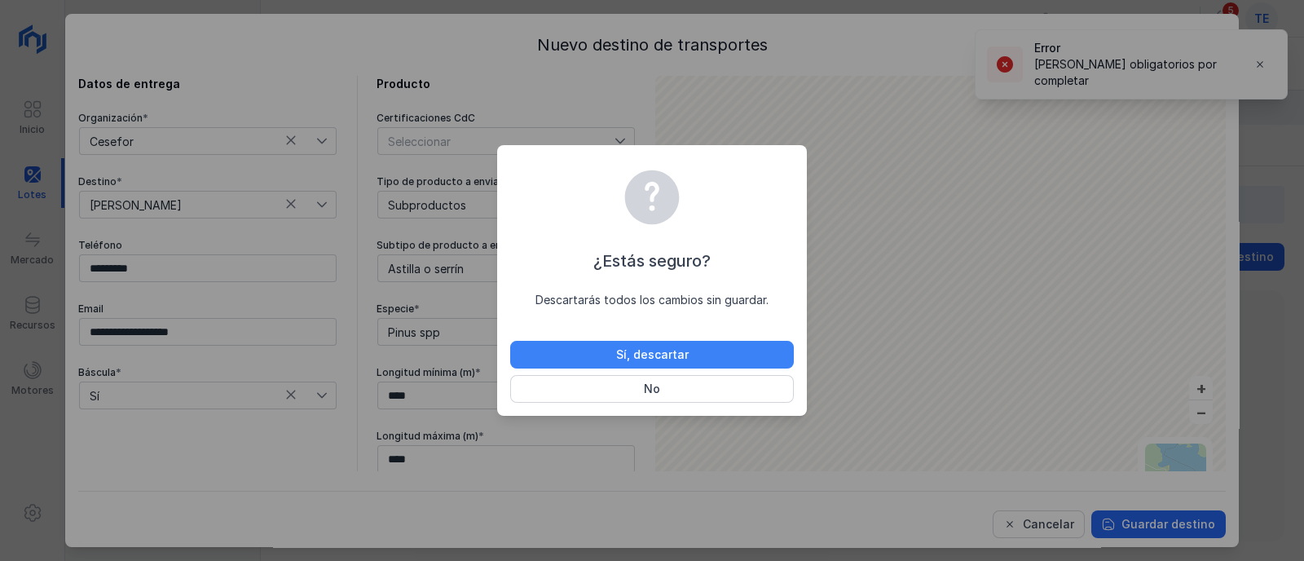
click at [627, 352] on div "Sí, descartar" at bounding box center [652, 354] width 73 height 16
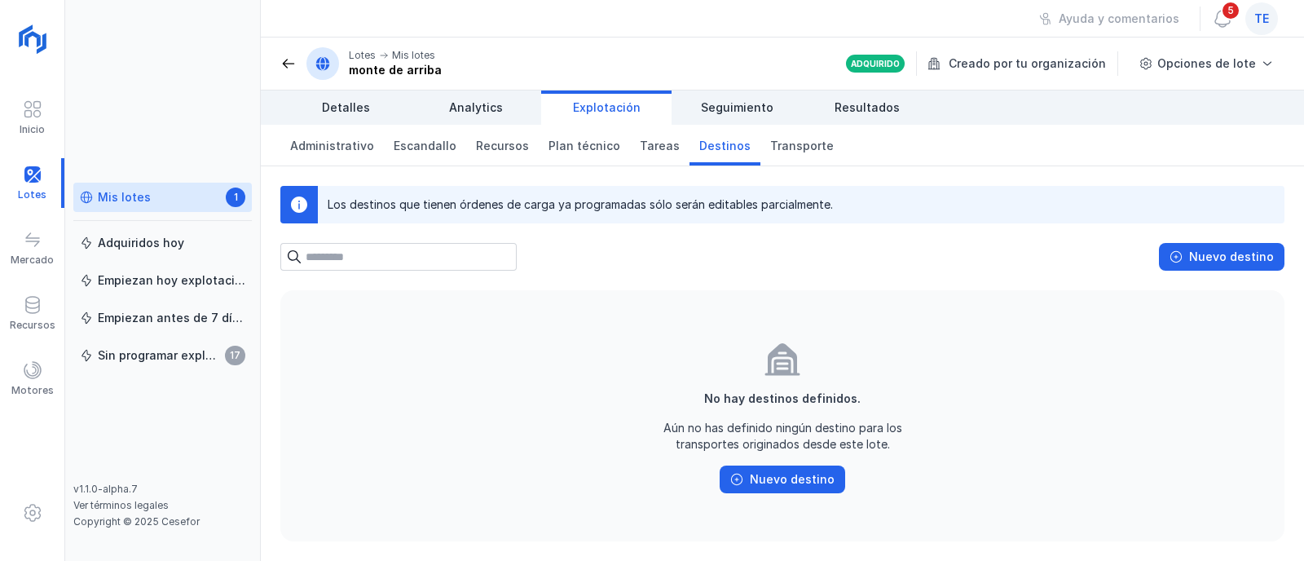
click at [175, 209] on link "Mis lotes 1" at bounding box center [162, 197] width 178 height 29
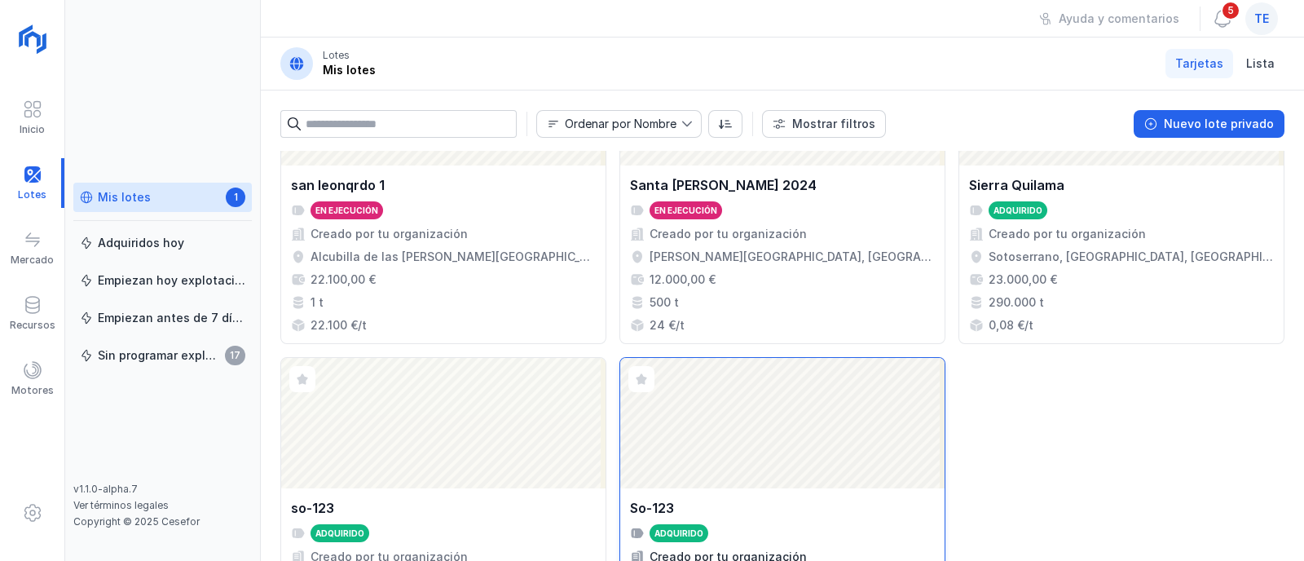
scroll to position [1908, 0]
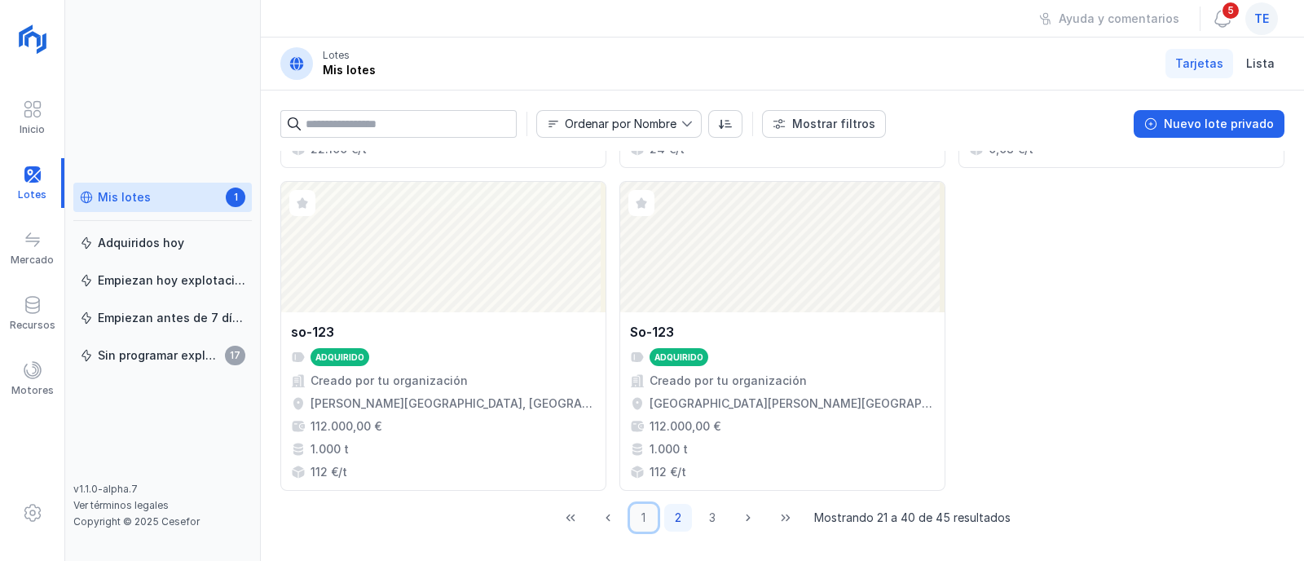
click at [632, 512] on button "1" at bounding box center [644, 518] width 28 height 28
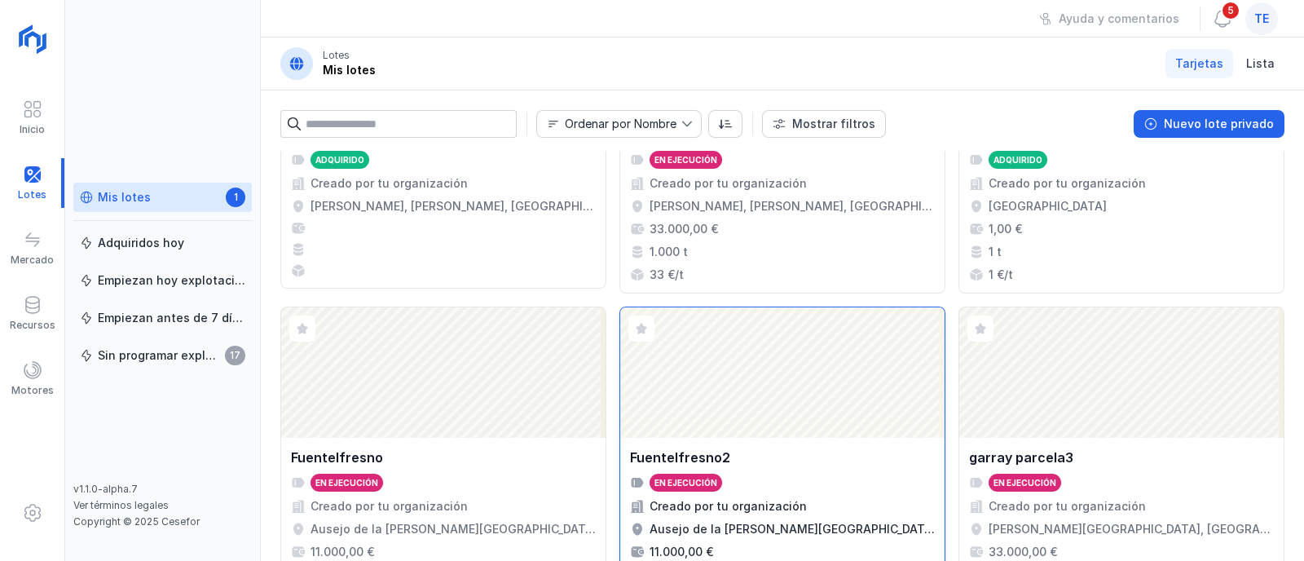
scroll to position [1019, 0]
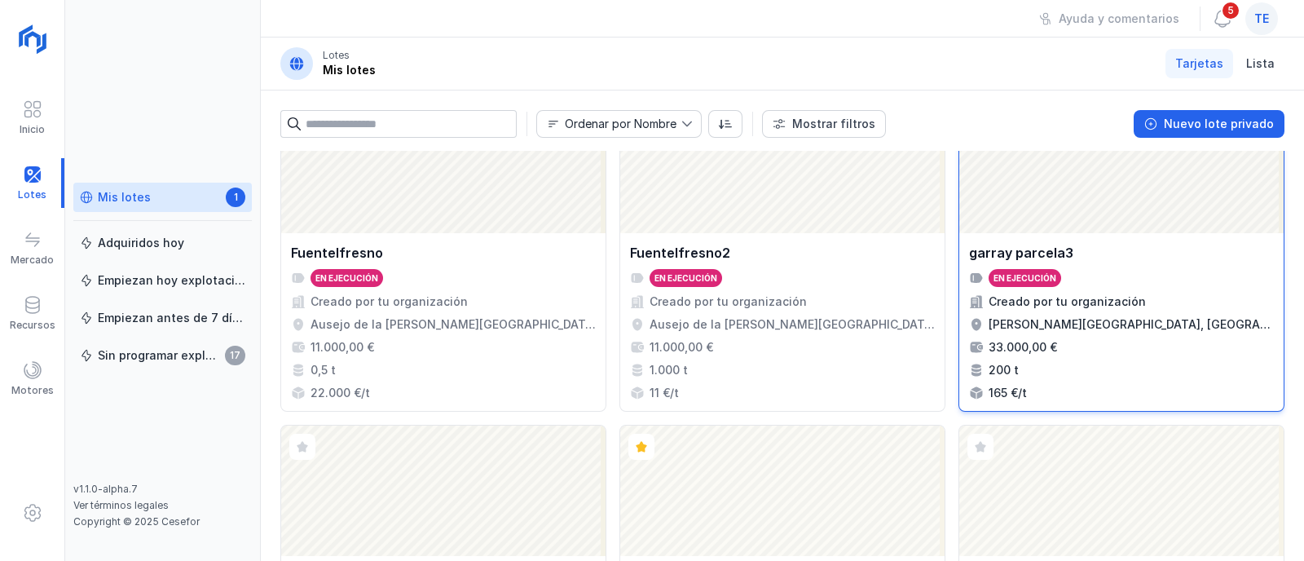
click at [1088, 236] on div "garray parcela3 En ejecución Creado por tu organización [PERSON_NAME][GEOGRAPHI…" at bounding box center [1121, 322] width 324 height 178
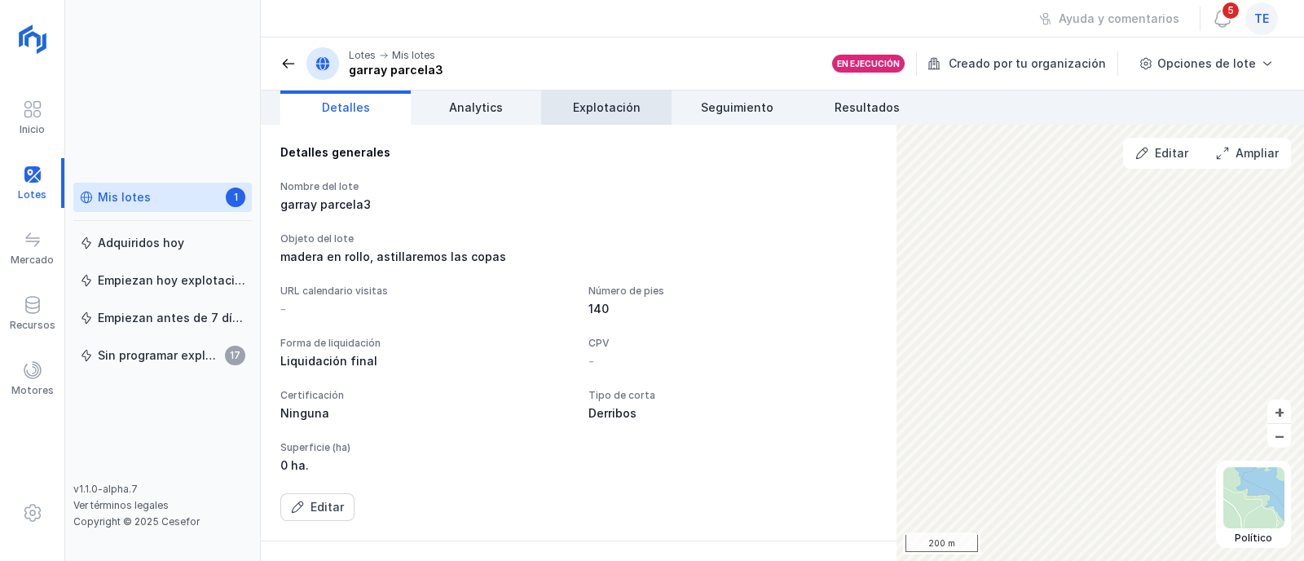
click at [632, 113] on span "Explotación" at bounding box center [607, 107] width 68 height 16
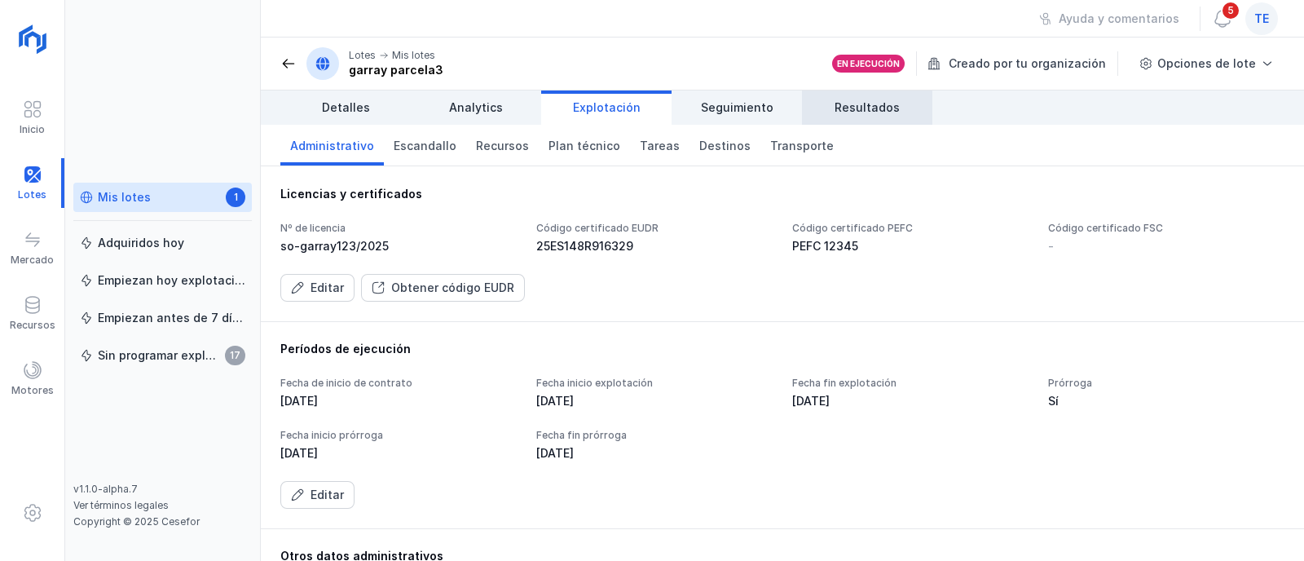
click at [843, 109] on span "Resultados" at bounding box center [866, 107] width 65 height 16
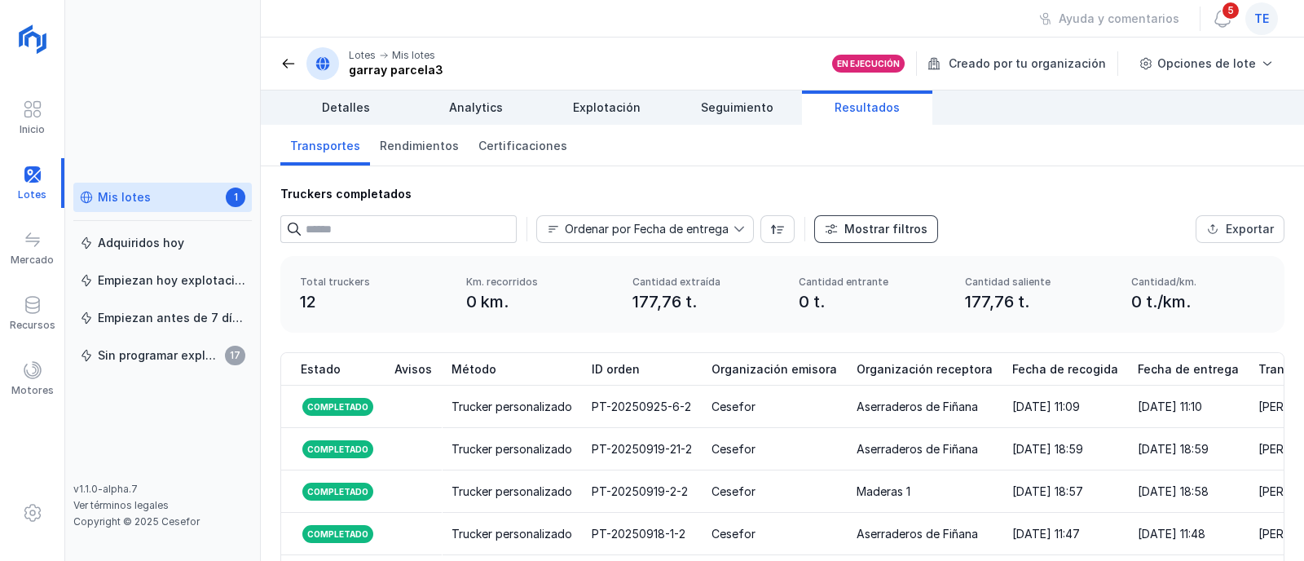
click at [922, 228] on button "Mostrar filtros" at bounding box center [876, 229] width 124 height 28
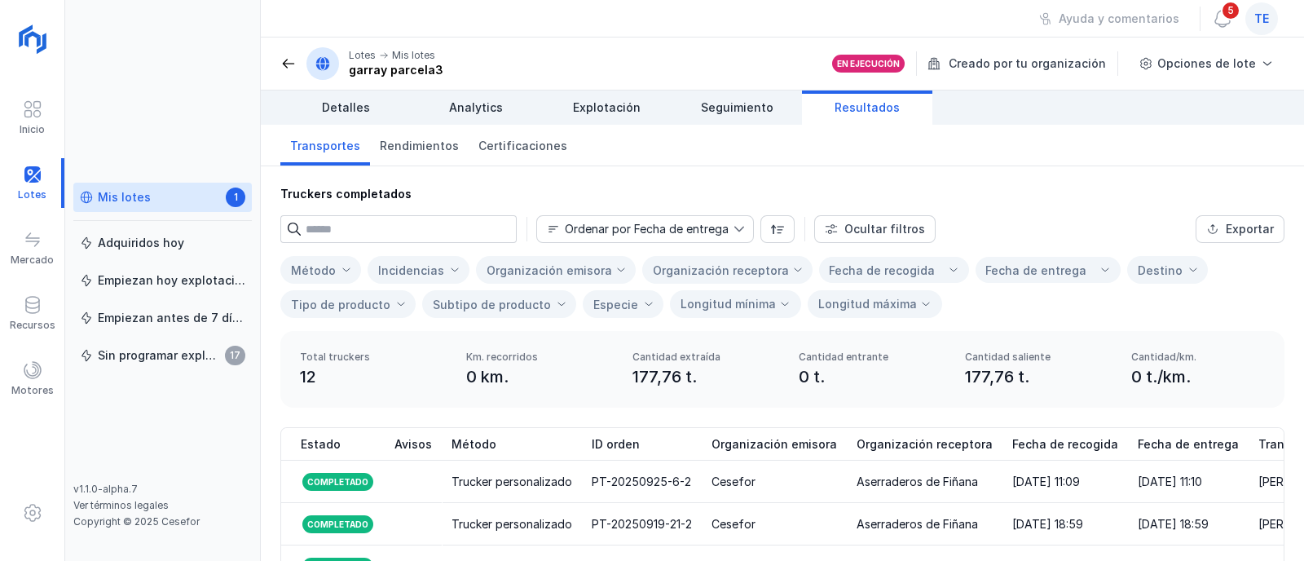
click at [583, 269] on div "Organización emisora" at bounding box center [548, 270] width 125 height 14
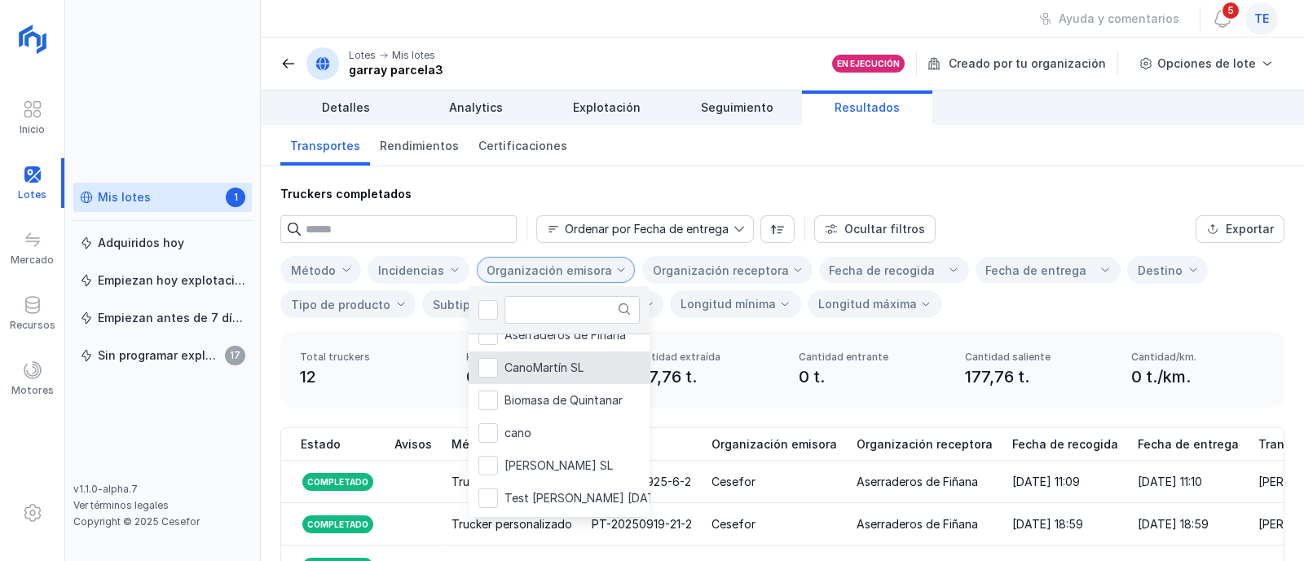
scroll to position [390, 0]
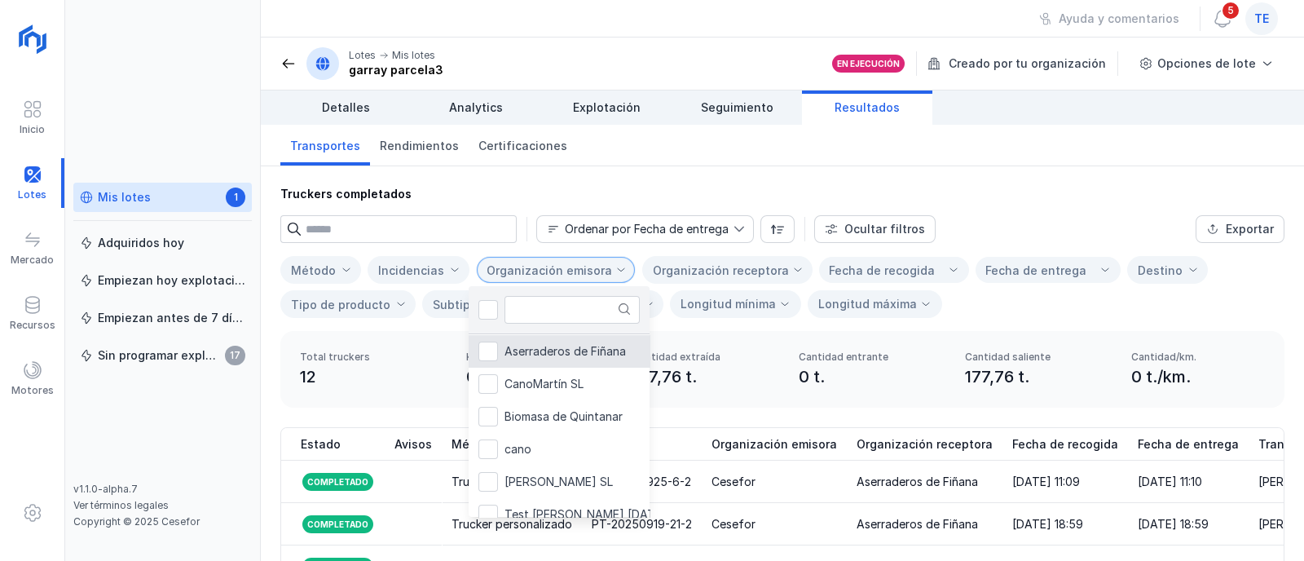
click at [423, 222] on input "text" at bounding box center [411, 229] width 211 height 28
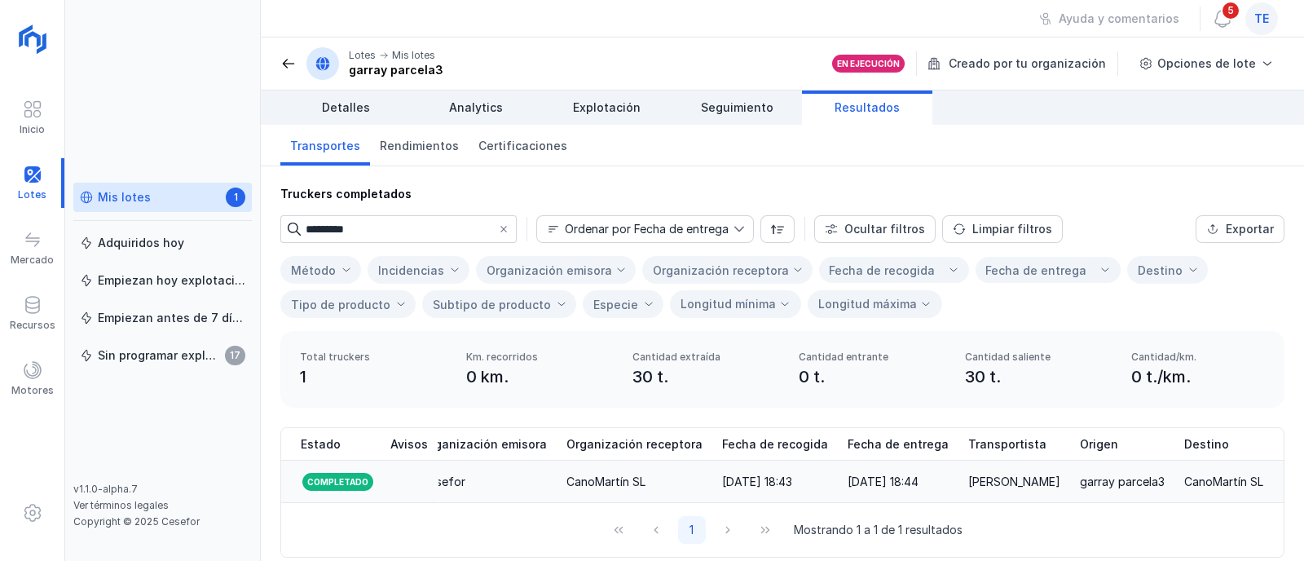
scroll to position [0, 315]
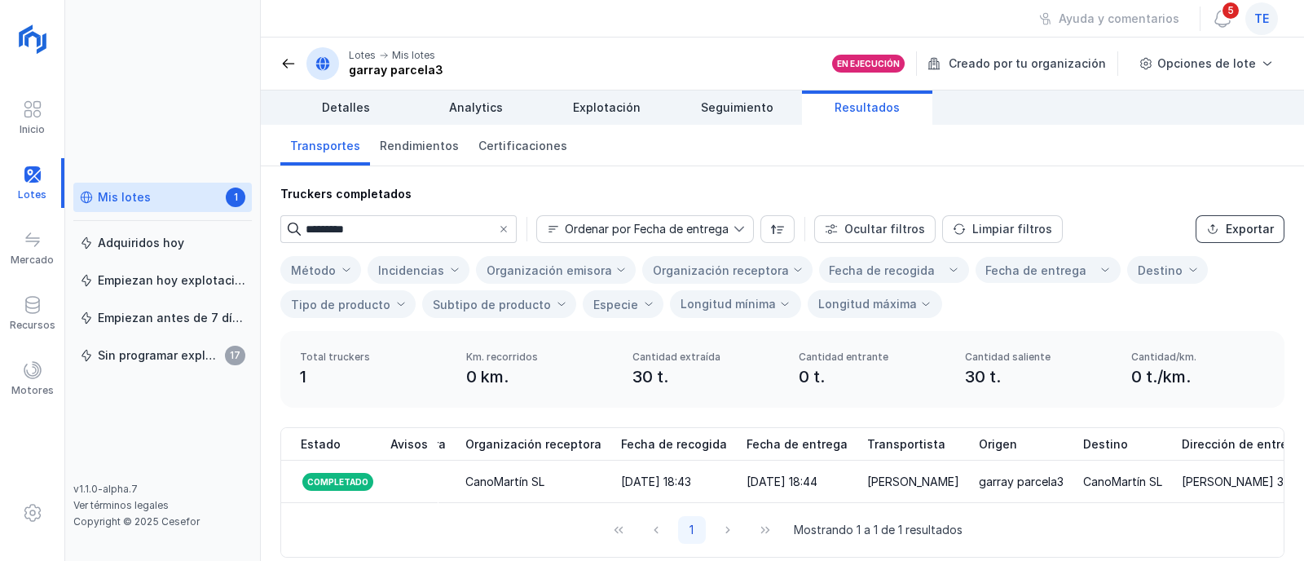
type input "*********"
click at [1207, 236] on button "Exportar" at bounding box center [1239, 229] width 89 height 28
